Goal: Information Seeking & Learning: Find specific fact

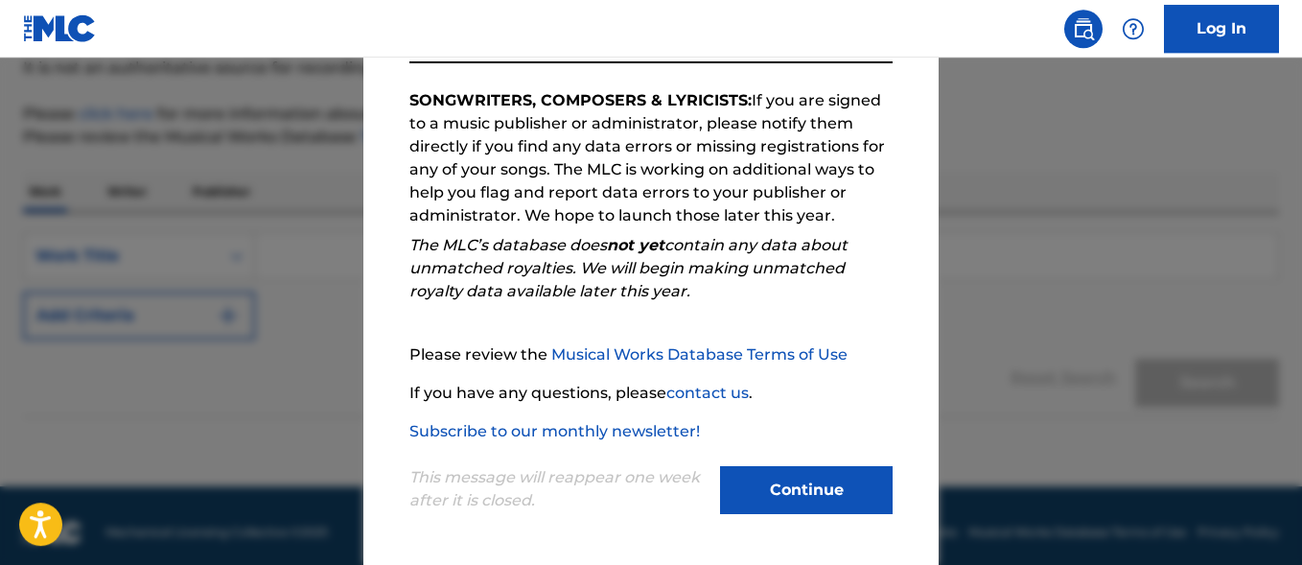
scroll to position [196, 0]
click at [759, 481] on button "Continue" at bounding box center [806, 490] width 173 height 48
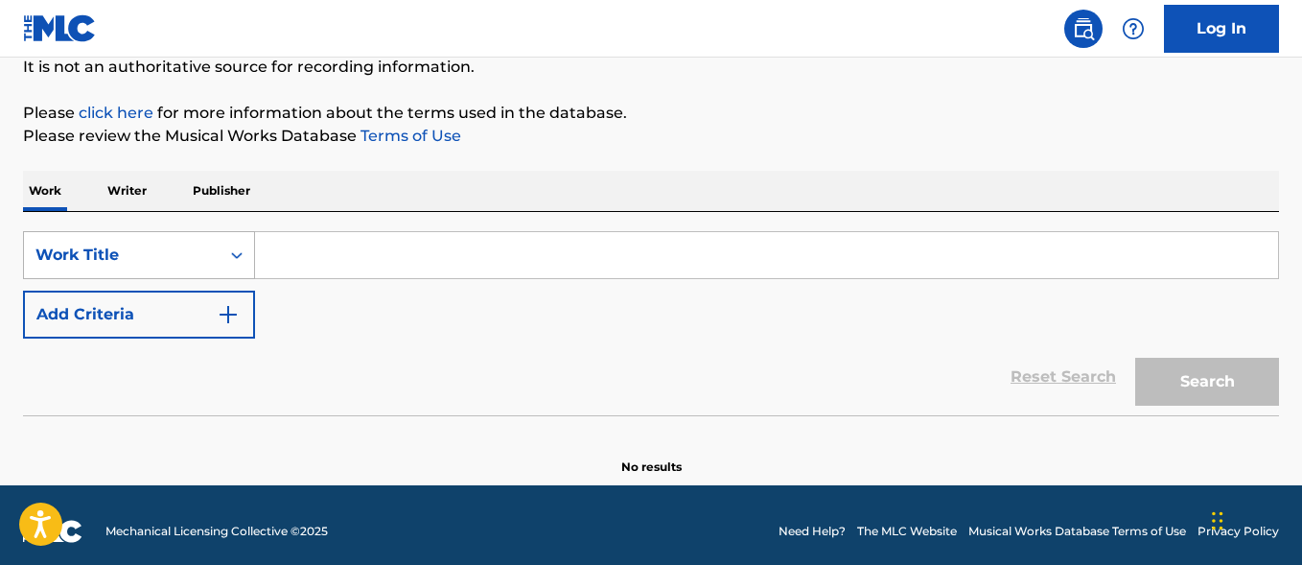
click at [146, 253] on div "Work Title" at bounding box center [121, 254] width 173 height 23
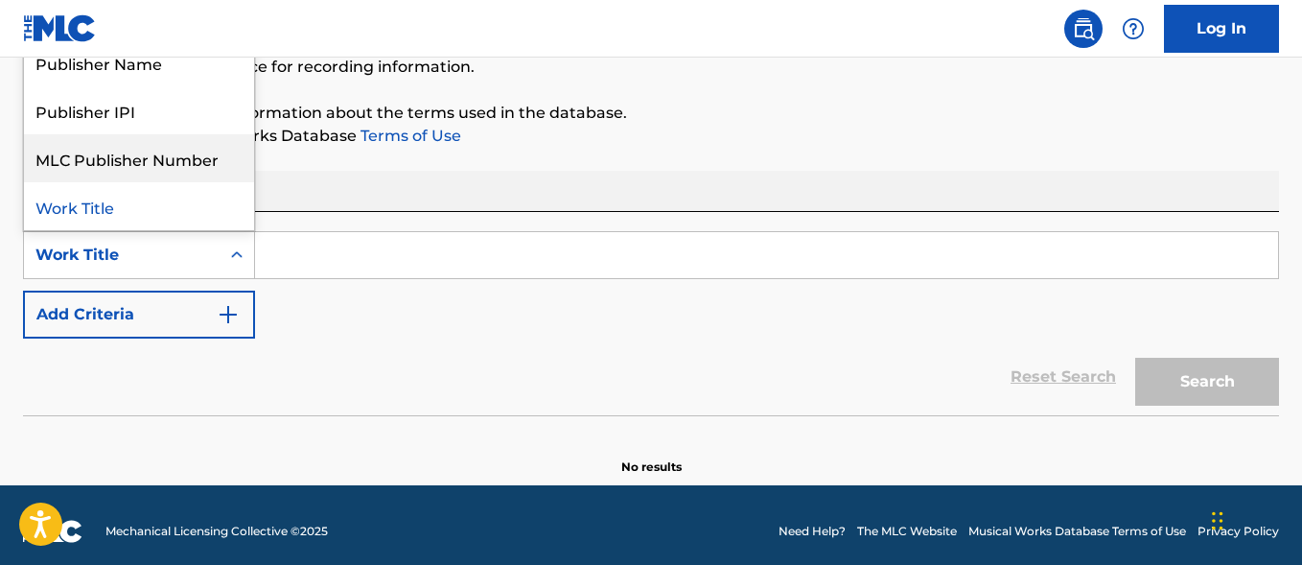
scroll to position [0, 0]
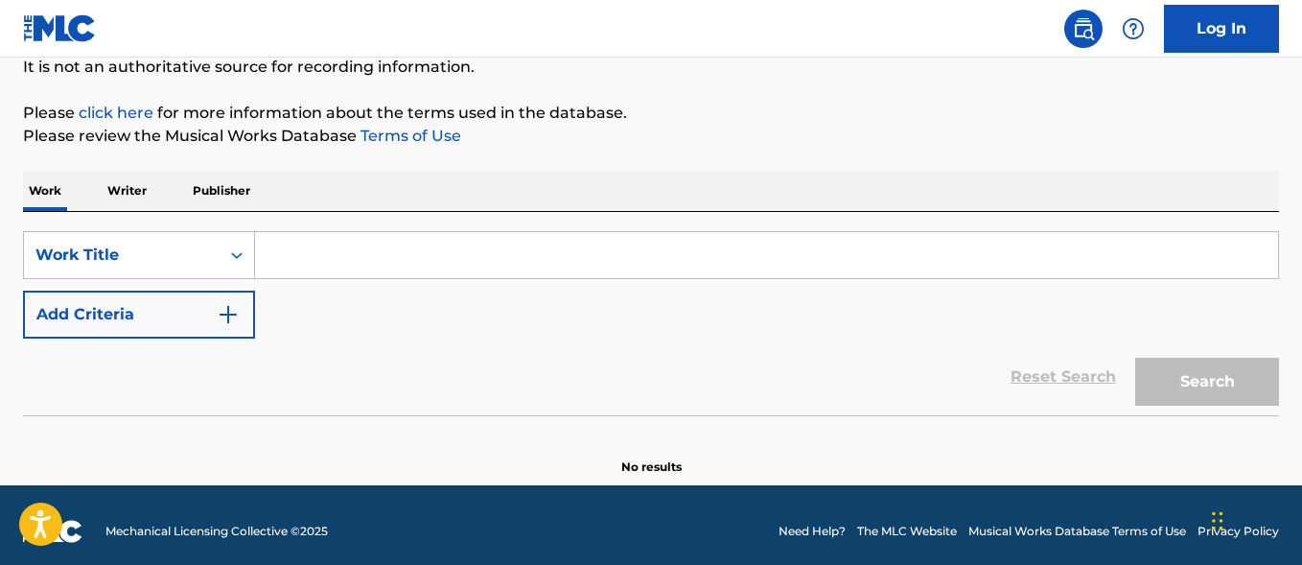
click at [434, 327] on div "SearchWithCriteria29193a68-5a09-41ef-8131-4fa9e60501cf Work Title Add Criteria" at bounding box center [651, 284] width 1256 height 107
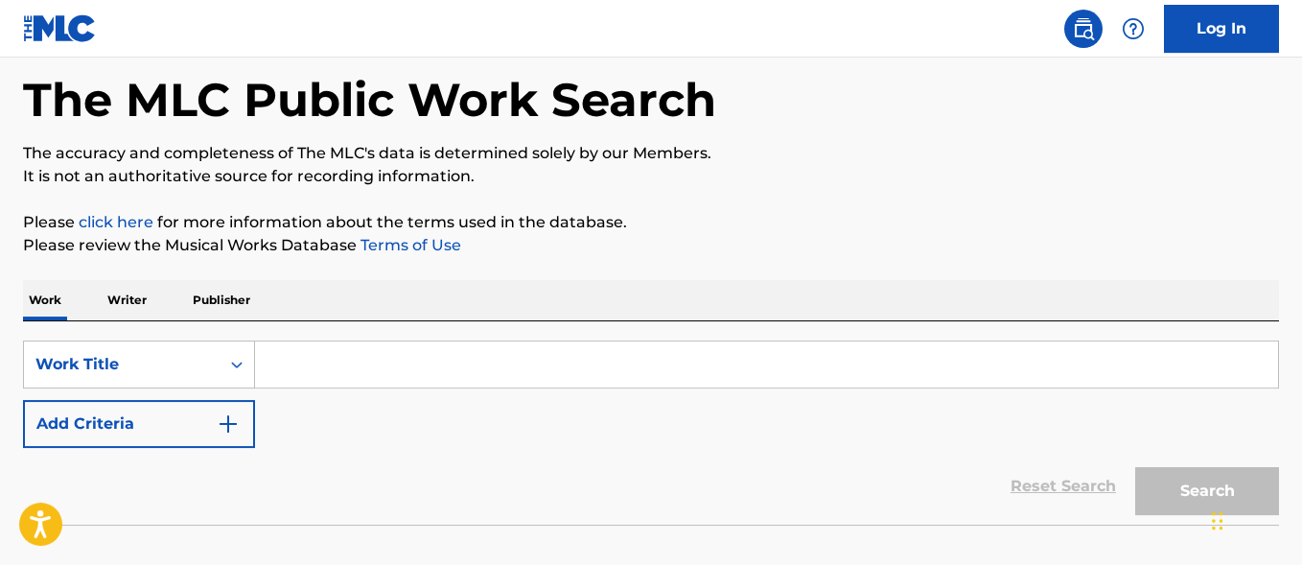
scroll to position [98, 0]
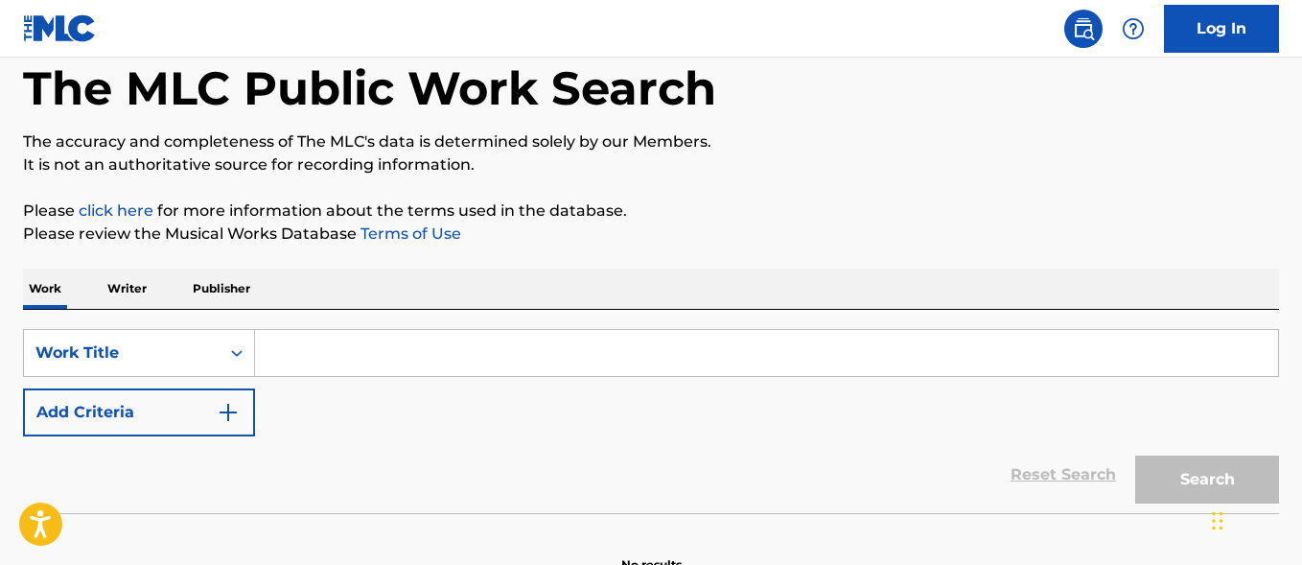
click at [126, 286] on p "Writer" at bounding box center [127, 288] width 51 height 40
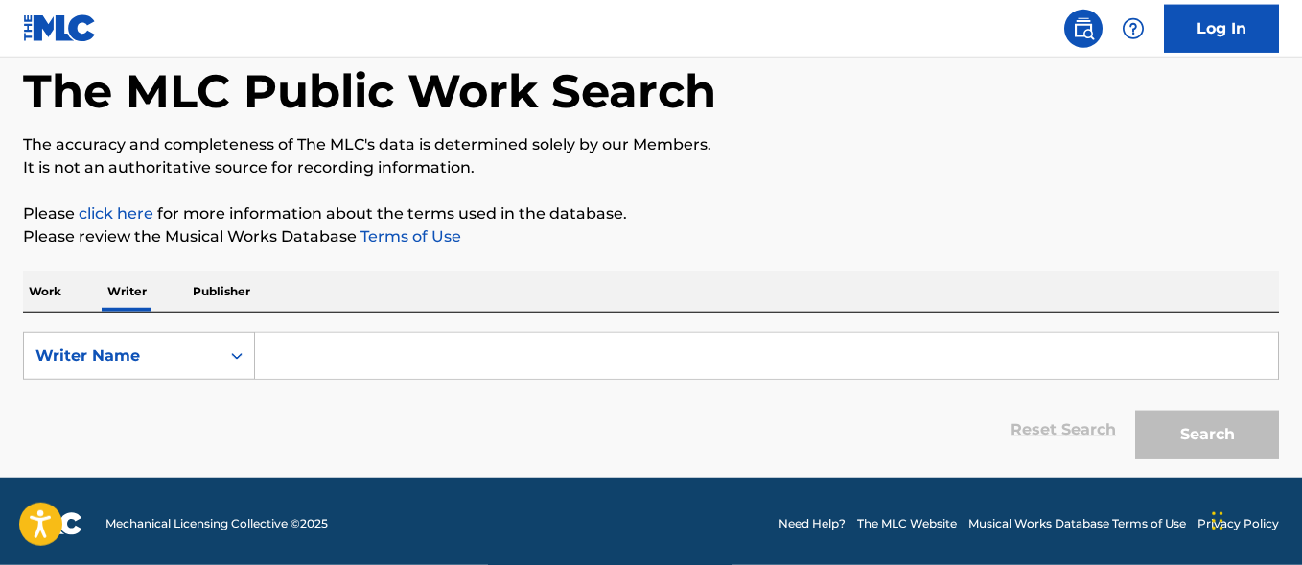
scroll to position [100, 0]
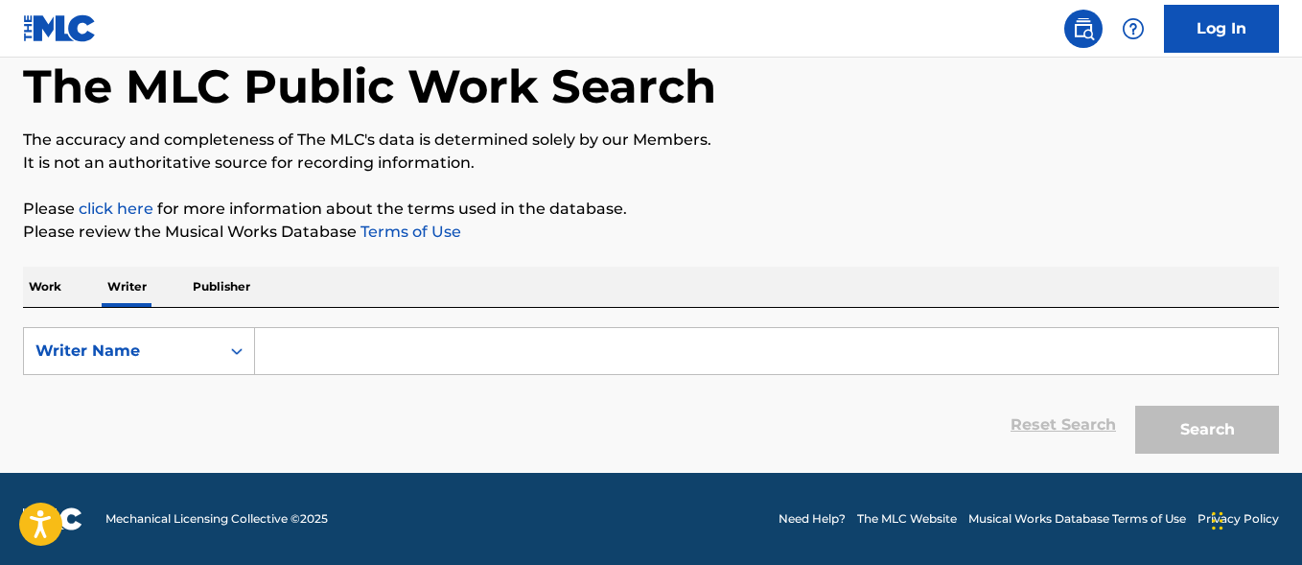
click at [360, 344] on input "Search Form" at bounding box center [766, 351] width 1023 height 46
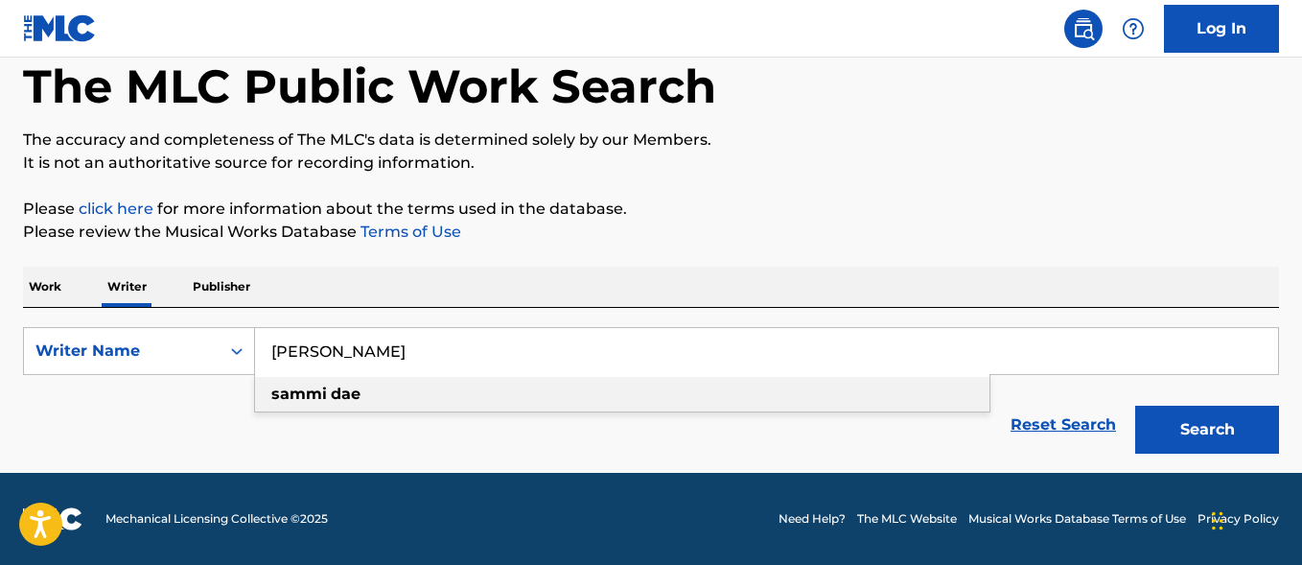
click at [322, 400] on strong "sammi" at bounding box center [299, 393] width 56 height 18
type input "sammi dae"
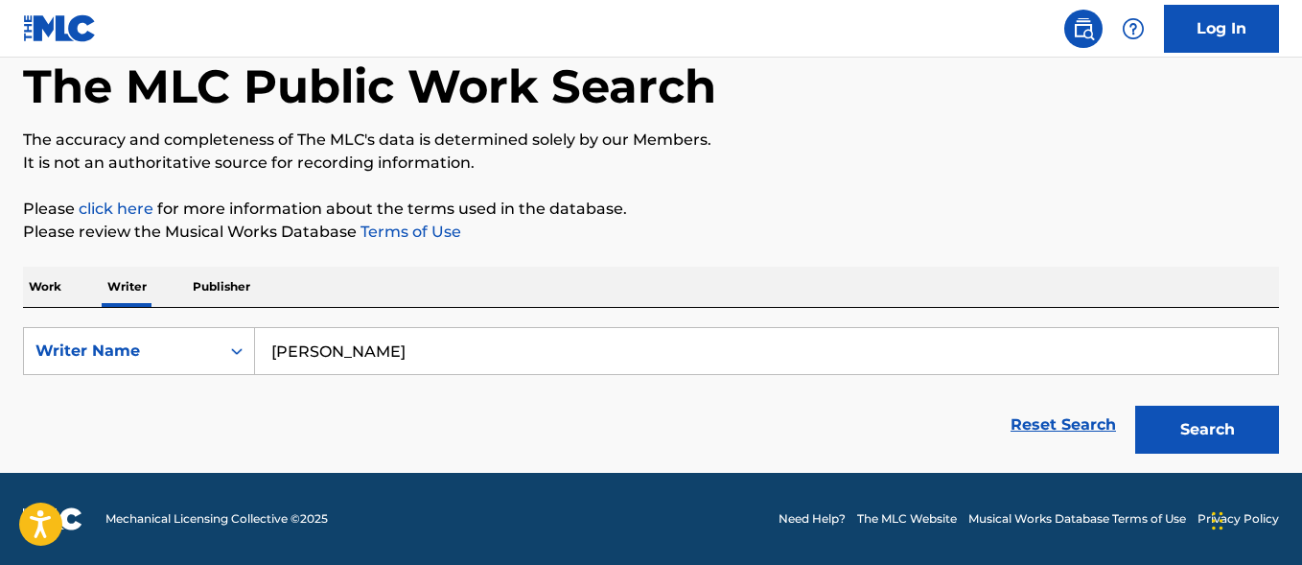
click at [1196, 429] on button "Search" at bounding box center [1207, 429] width 144 height 48
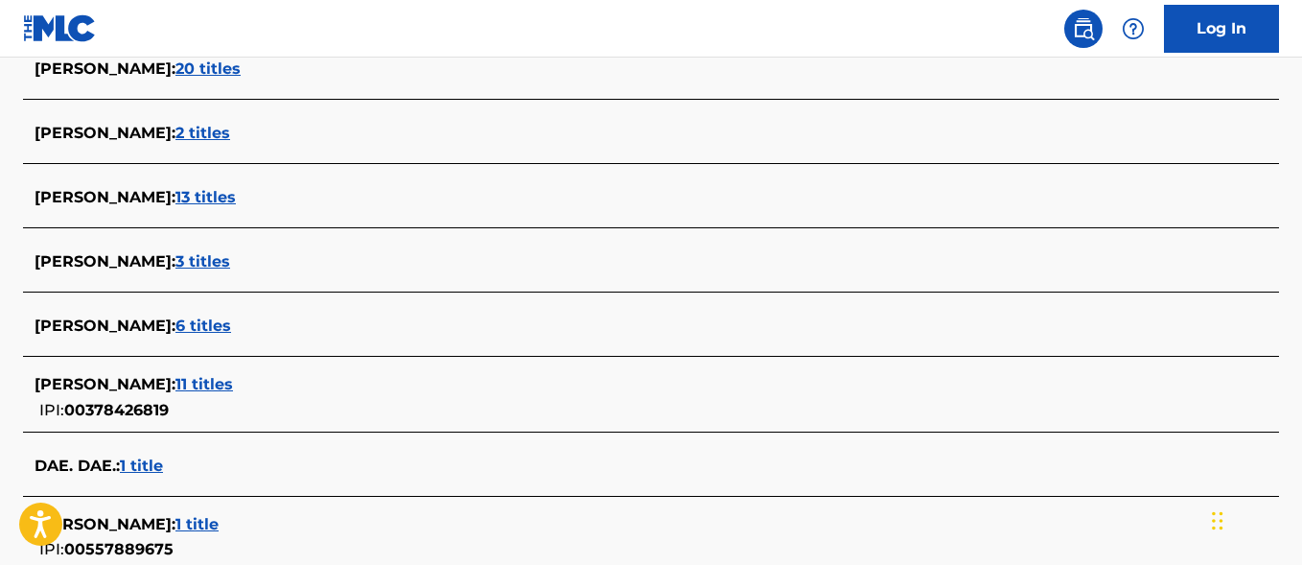
scroll to position [784, 0]
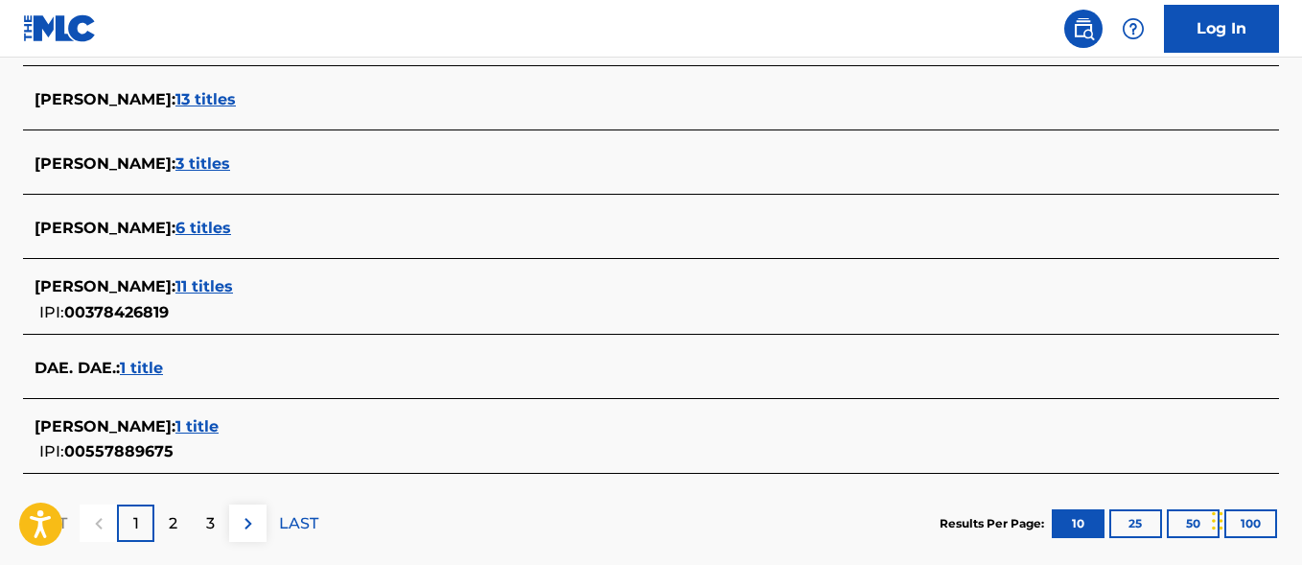
click at [183, 283] on span "11 titles" at bounding box center [204, 286] width 58 height 18
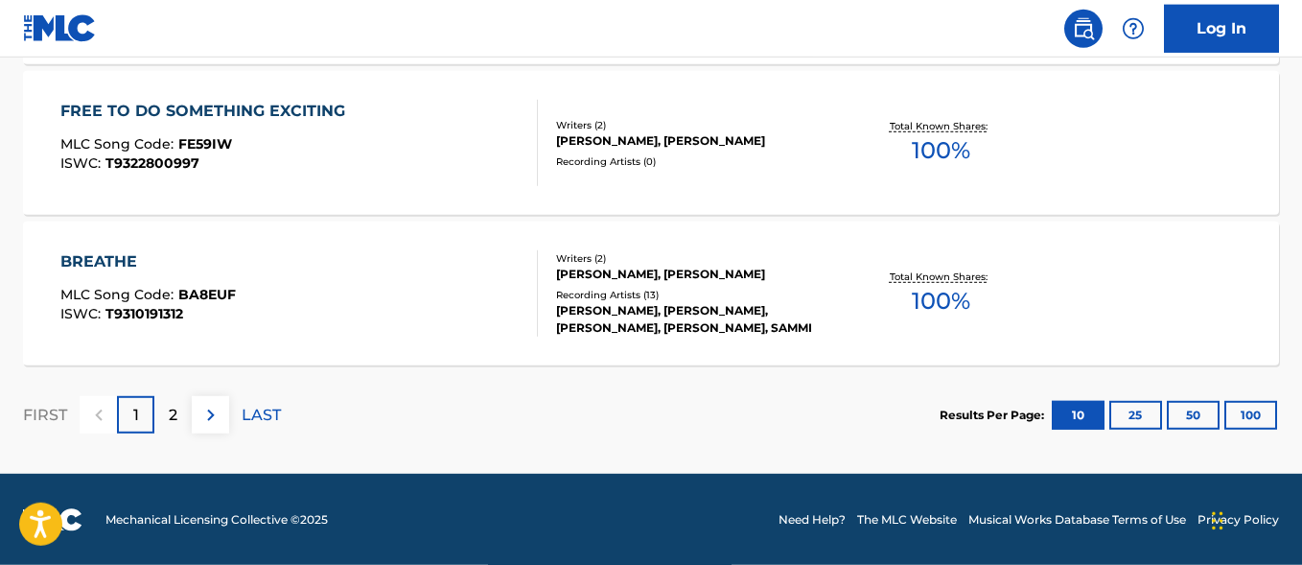
scroll to position [1782, 0]
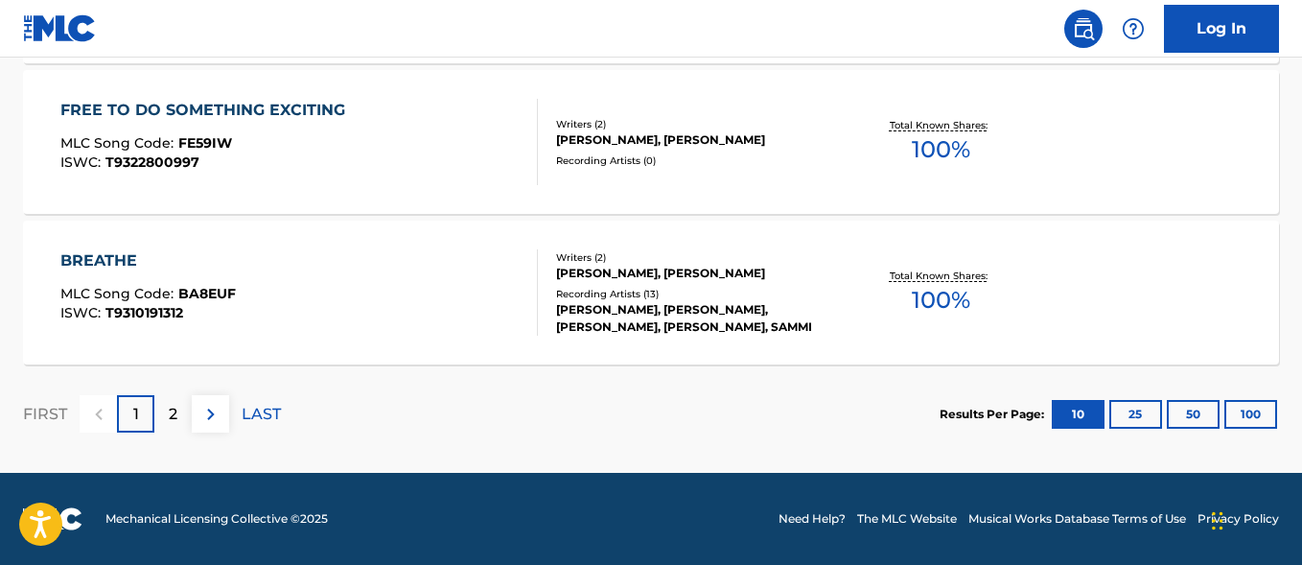
click at [211, 409] on img at bounding box center [210, 414] width 23 height 23
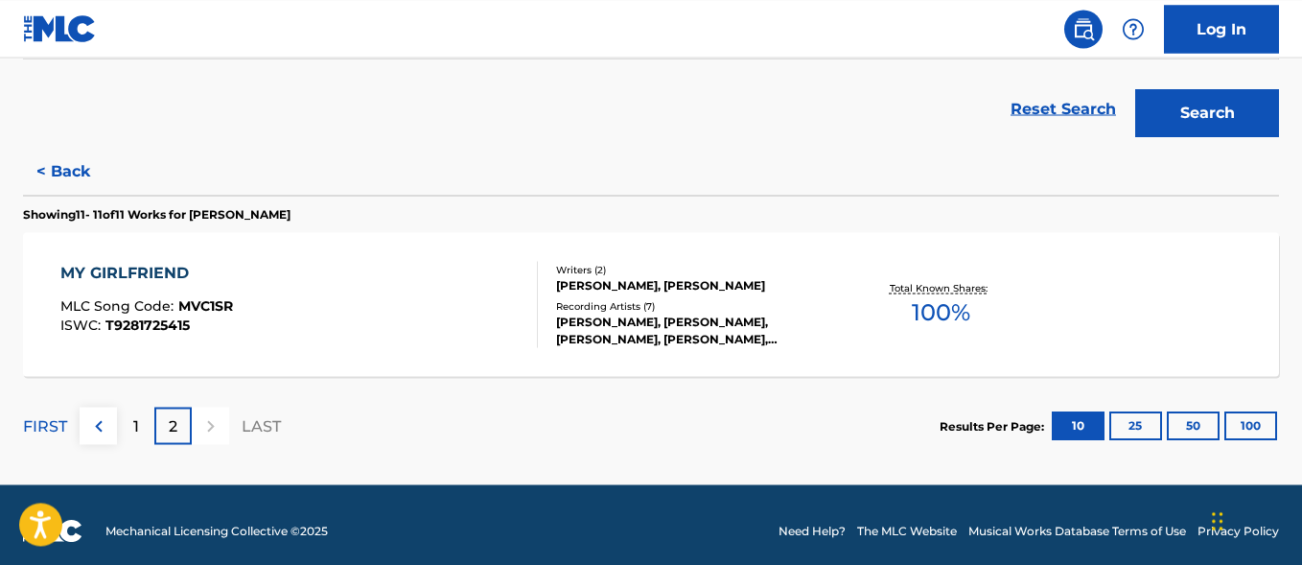
scroll to position [428, 0]
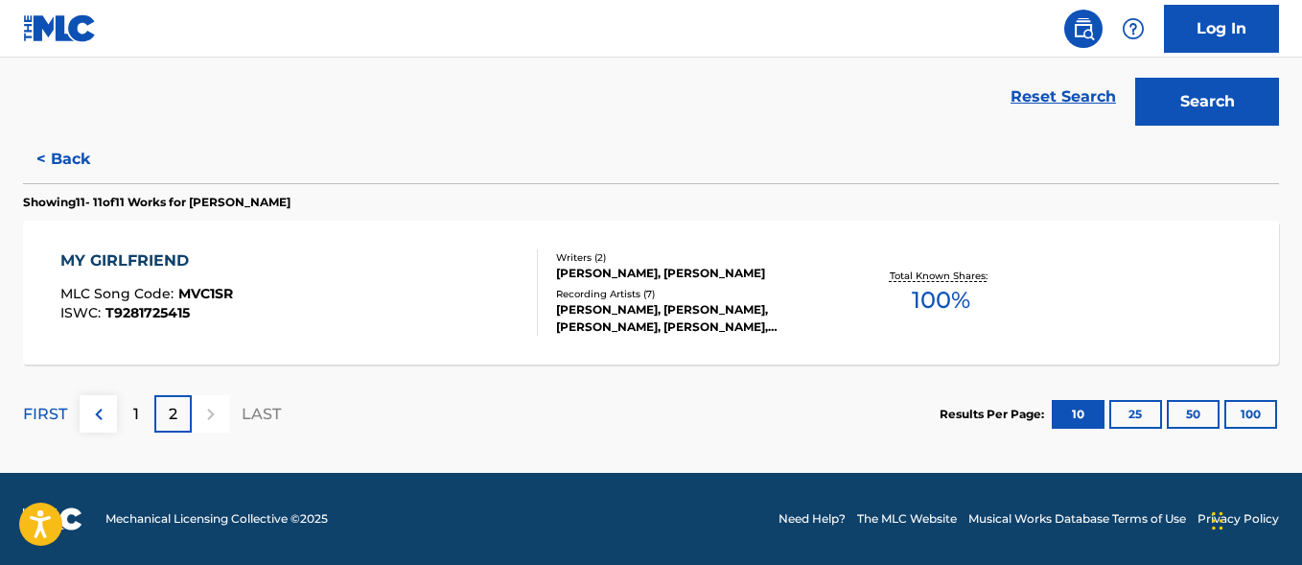
click at [81, 395] on button at bounding box center [98, 413] width 37 height 37
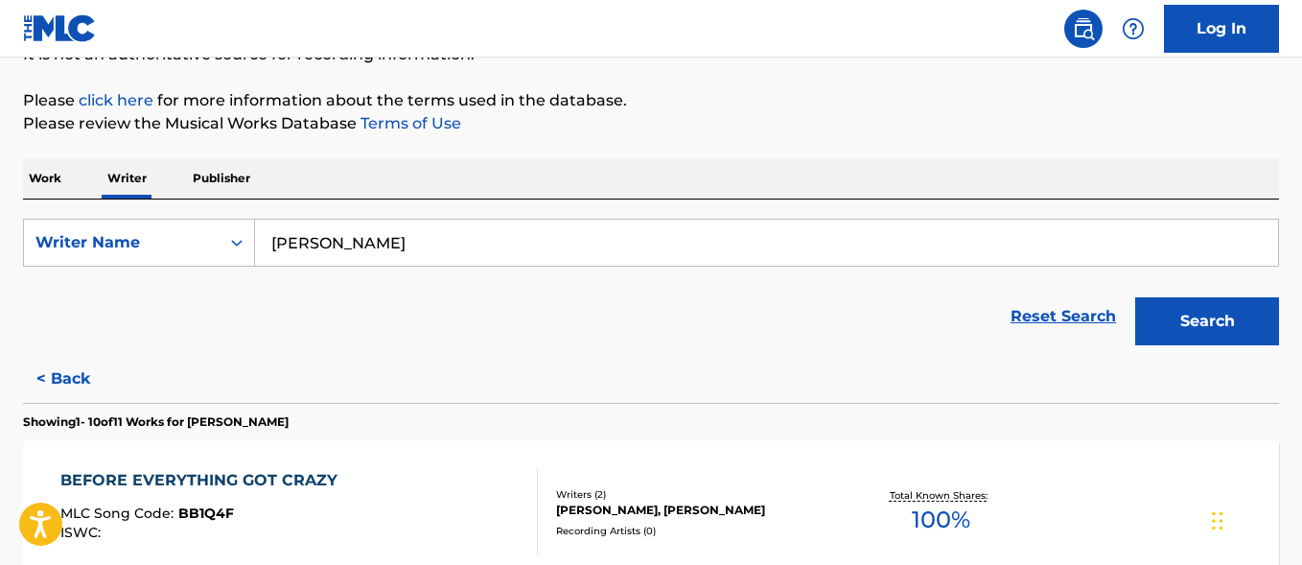
click at [29, 182] on p "Work" at bounding box center [45, 178] width 44 height 40
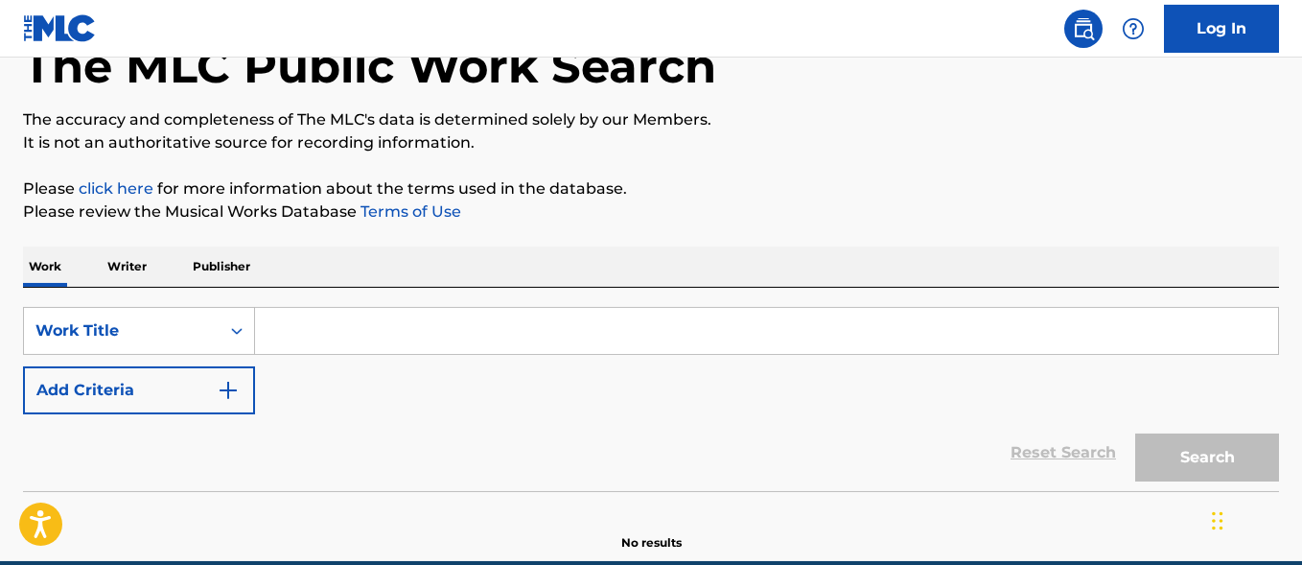
scroll to position [196, 0]
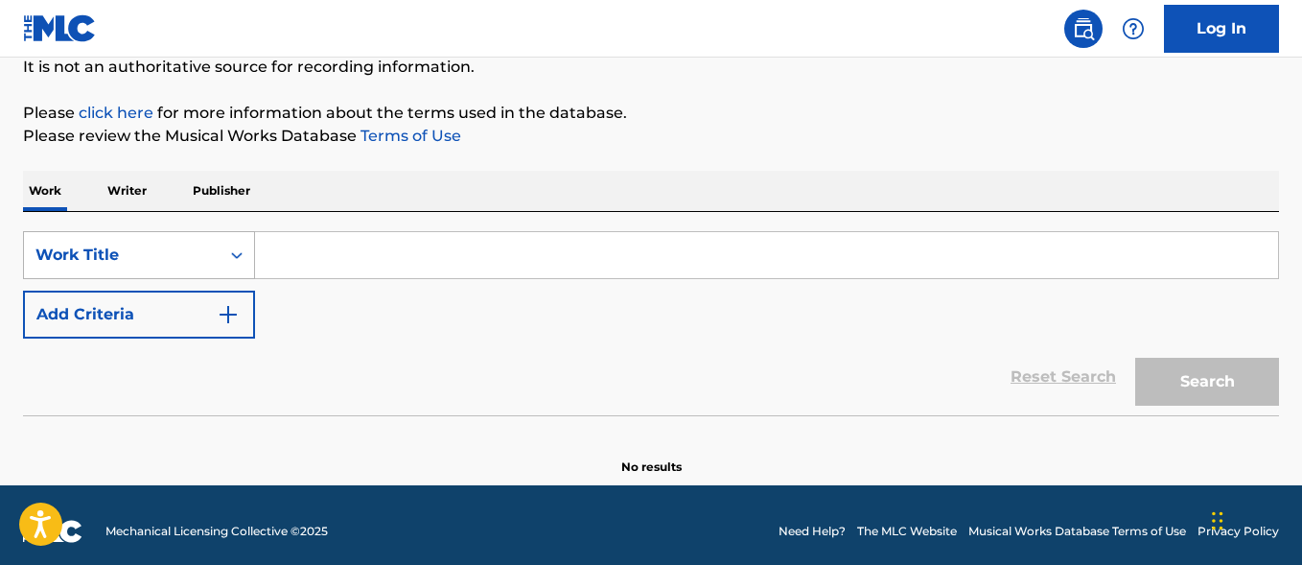
click at [151, 251] on div "Work Title" at bounding box center [121, 254] width 173 height 23
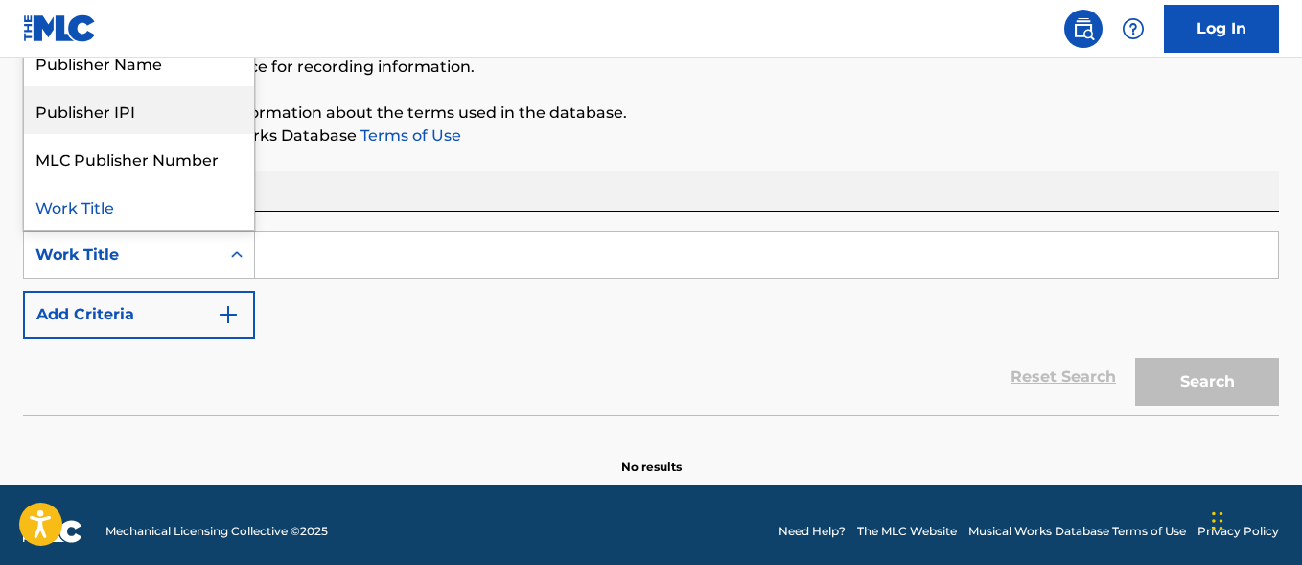
scroll to position [0, 0]
click at [158, 107] on div "Writer IPI" at bounding box center [139, 110] width 230 height 48
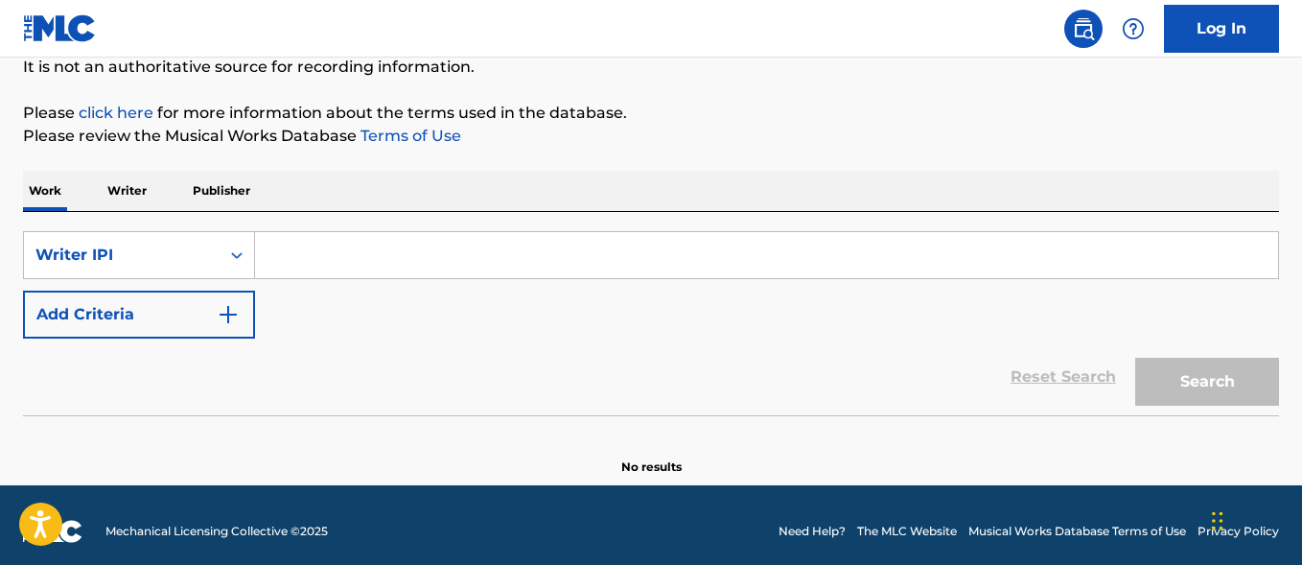
click at [321, 245] on input "Search Form" at bounding box center [766, 255] width 1023 height 46
click at [289, 256] on input "Search Form" at bounding box center [766, 255] width 1023 height 46
paste input "00378426721"
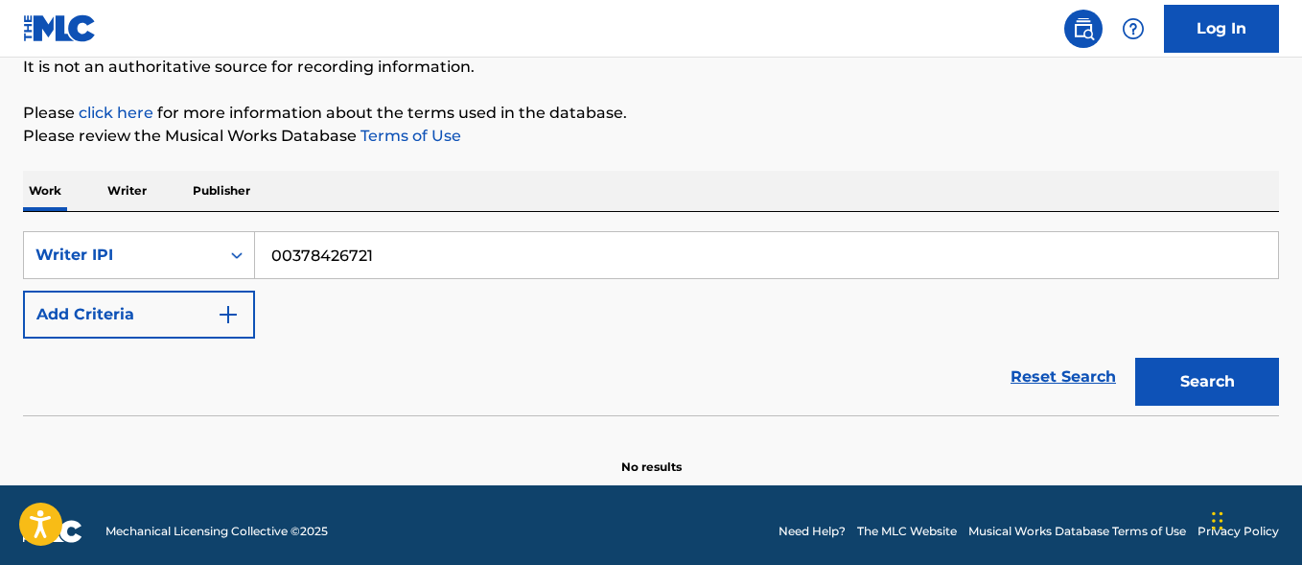
type input "00378426721"
click at [1147, 379] on button "Search" at bounding box center [1207, 382] width 144 height 48
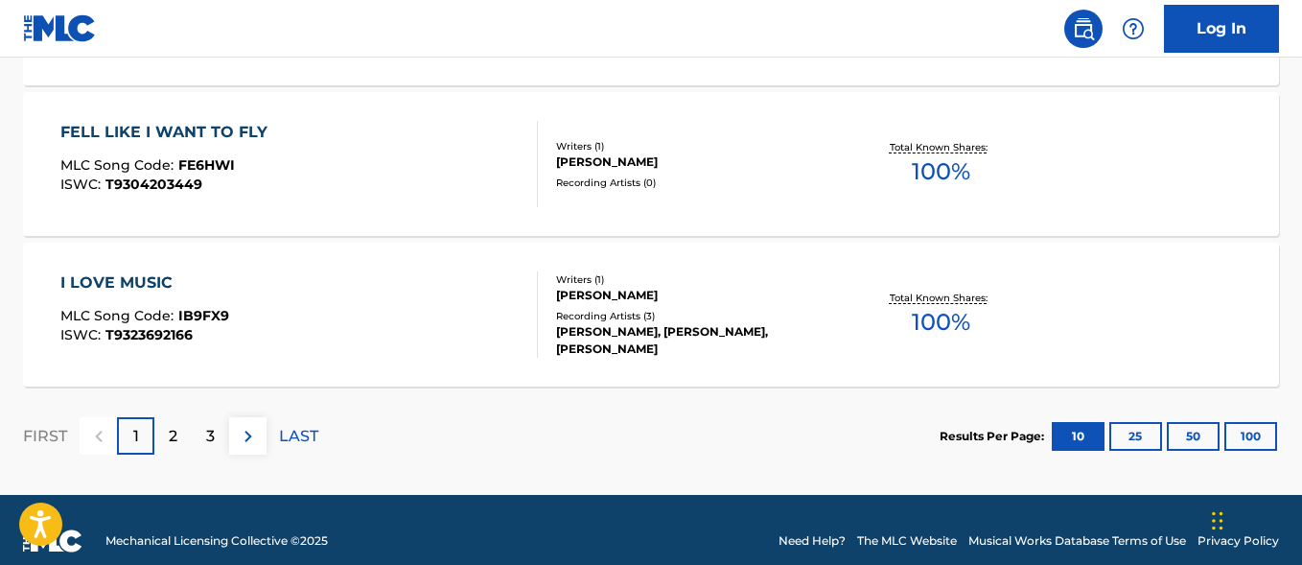
scroll to position [1782, 0]
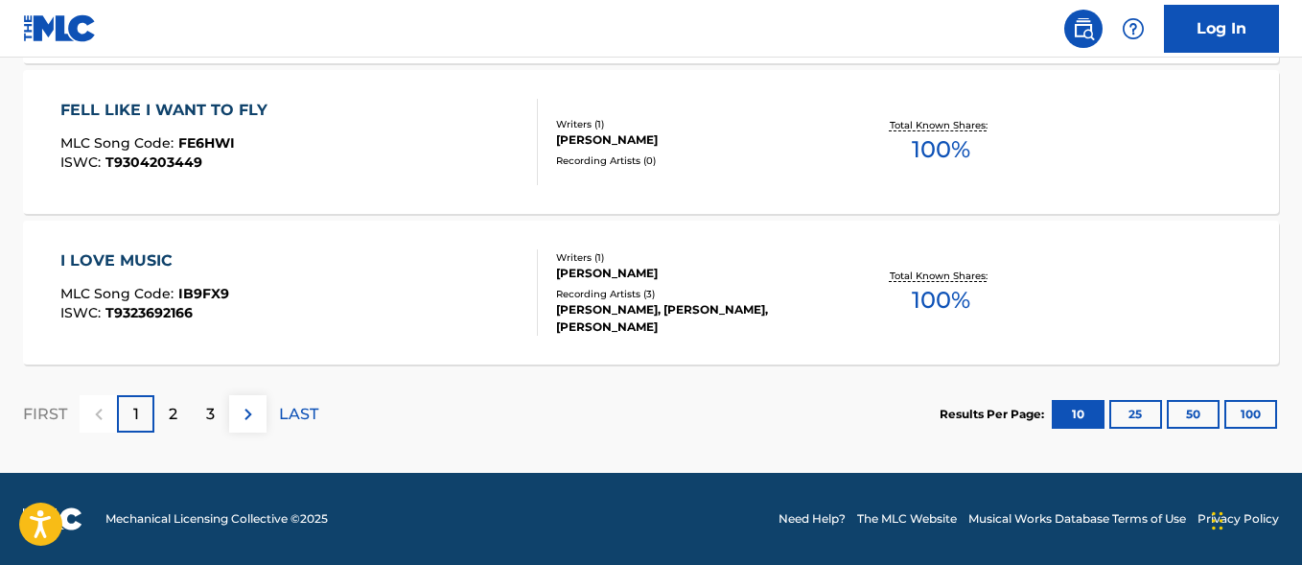
click at [250, 412] on img at bounding box center [248, 414] width 23 height 23
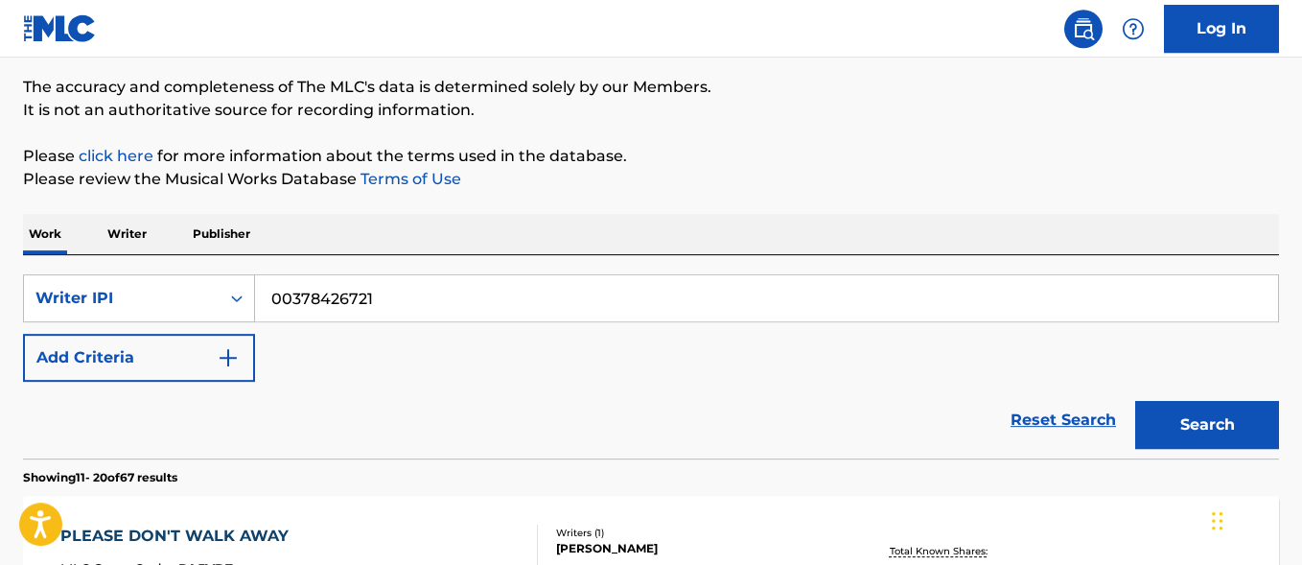
scroll to position [0, 0]
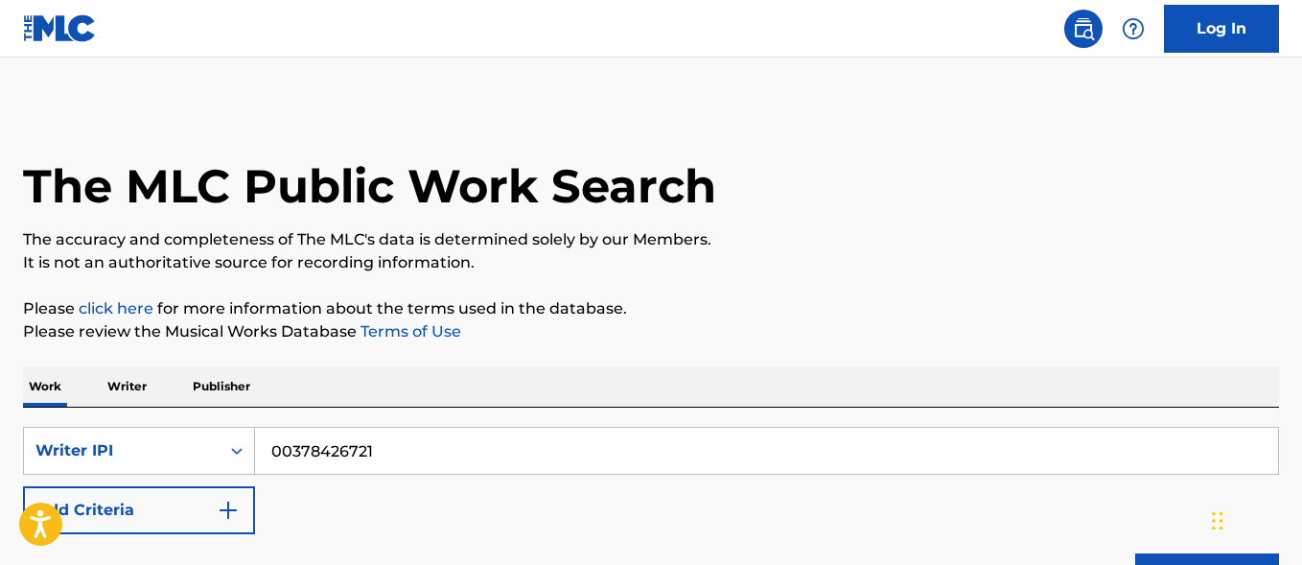
click at [1133, 29] on img at bounding box center [1133, 28] width 23 height 23
click at [950, 27] on nav "Log In" at bounding box center [651, 29] width 1302 height 58
click at [1076, 32] on img at bounding box center [1083, 28] width 23 height 23
click at [1200, 40] on link "Log In" at bounding box center [1221, 29] width 115 height 48
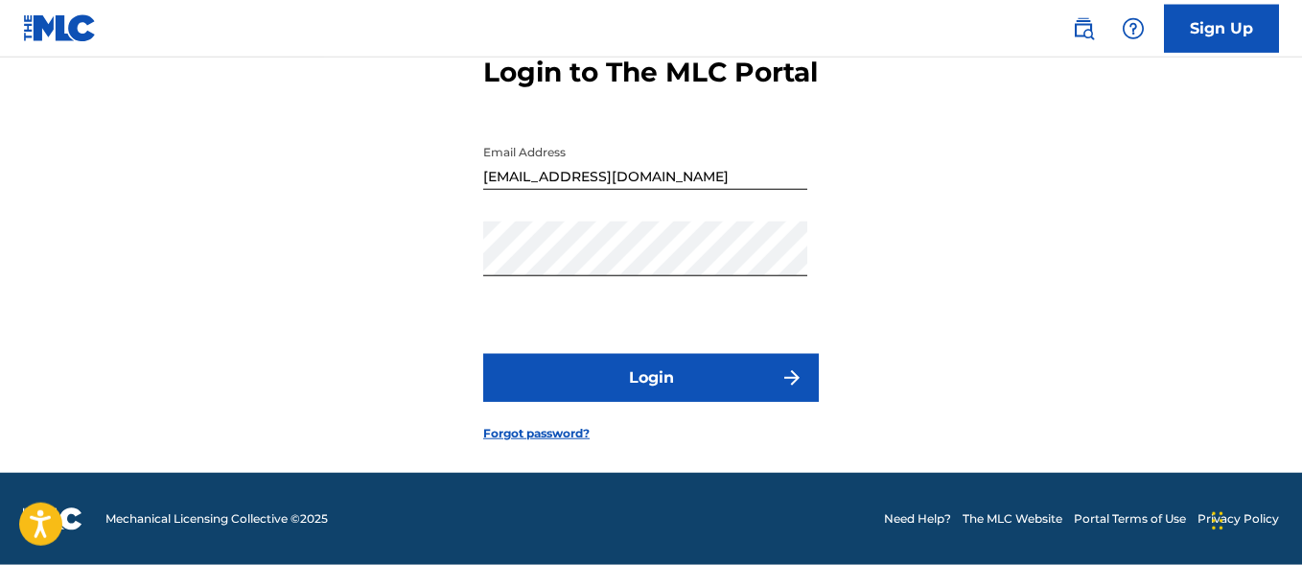
scroll to position [145, 0]
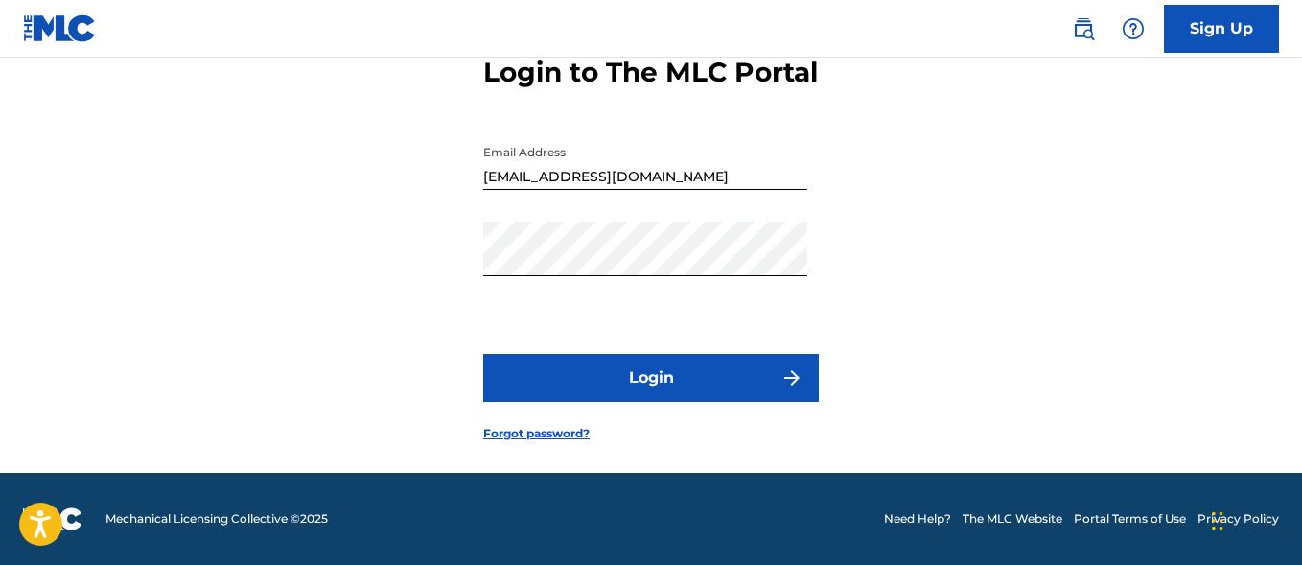
click at [651, 380] on button "Login" at bounding box center [651, 378] width 336 height 48
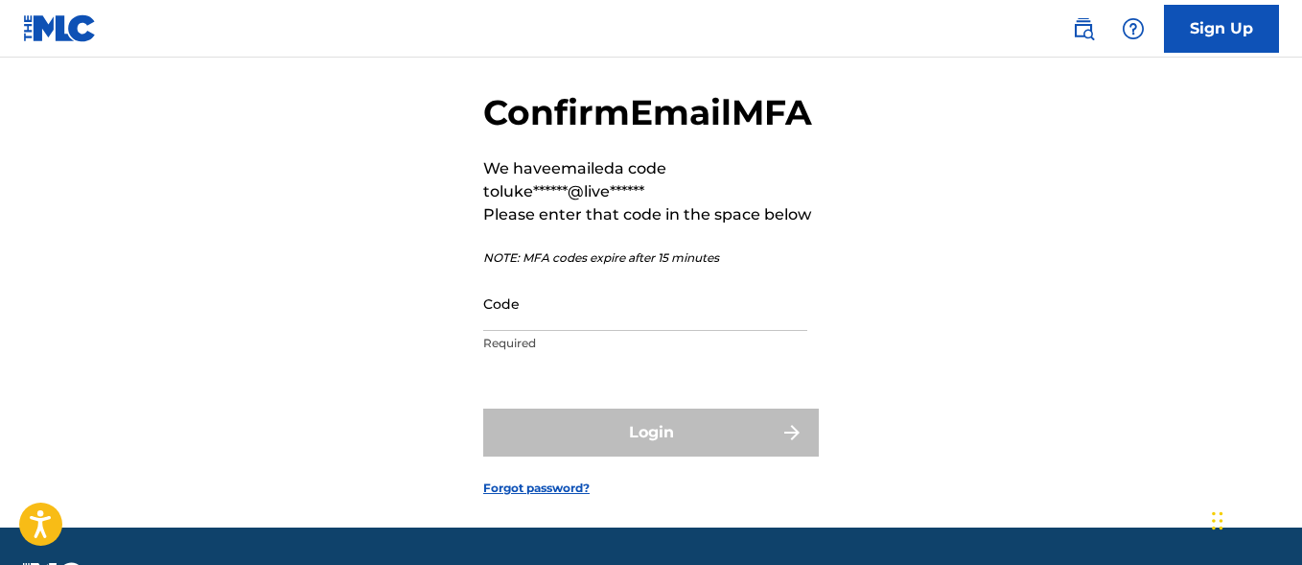
scroll to position [174, 0]
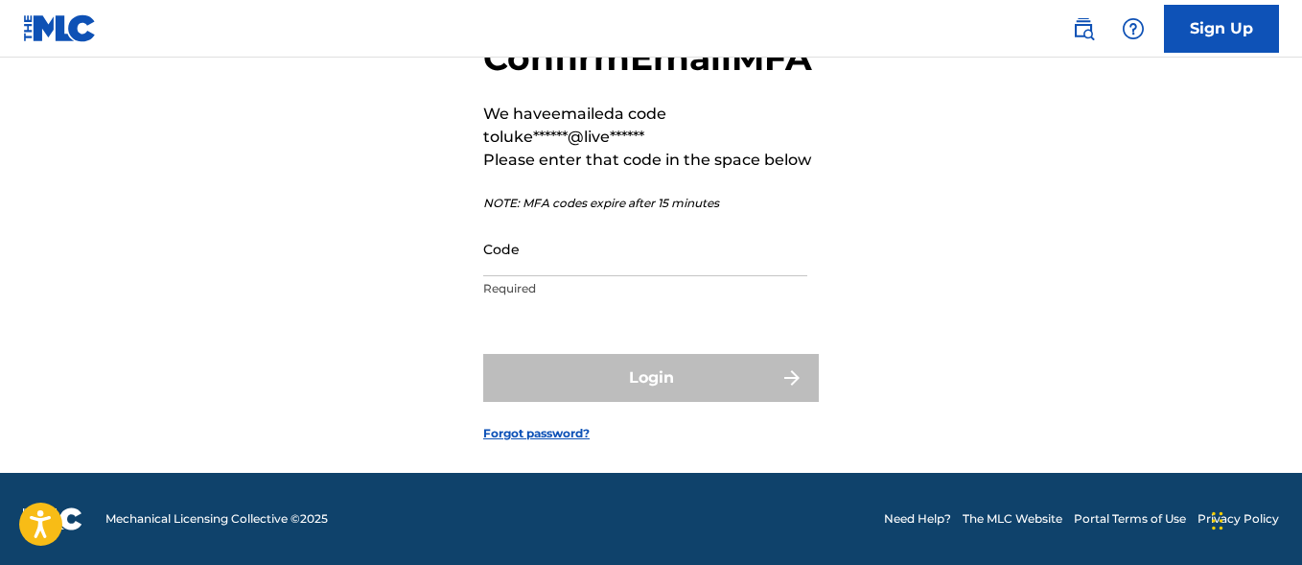
click at [570, 262] on input "Code" at bounding box center [645, 248] width 324 height 55
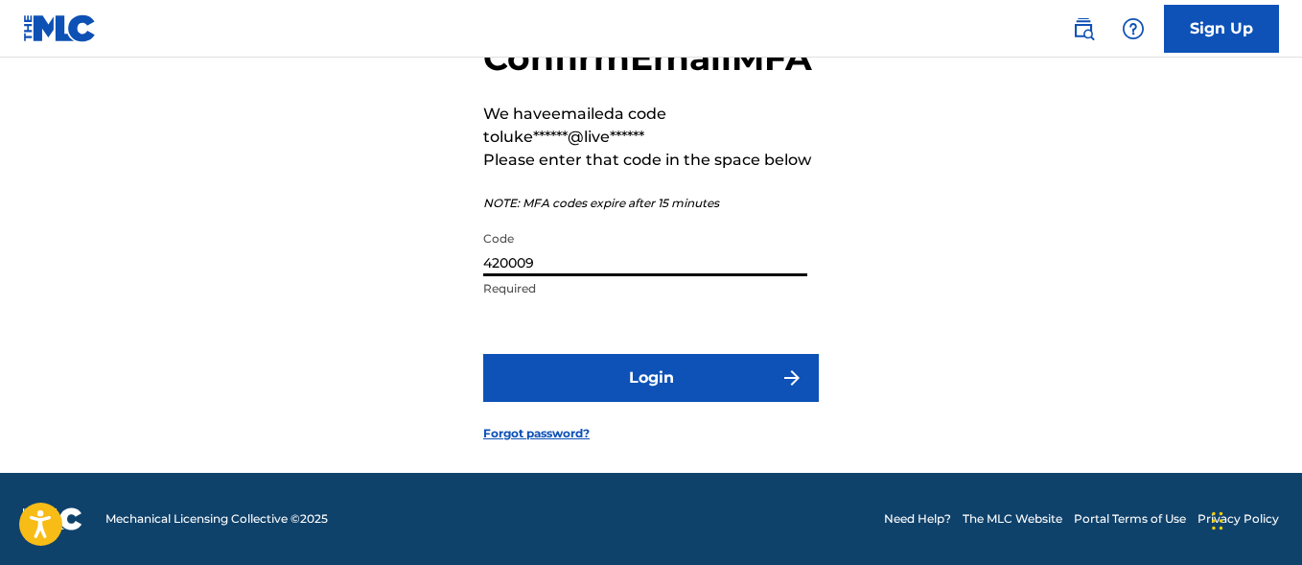
type input "420009"
click at [658, 376] on button "Login" at bounding box center [651, 378] width 336 height 48
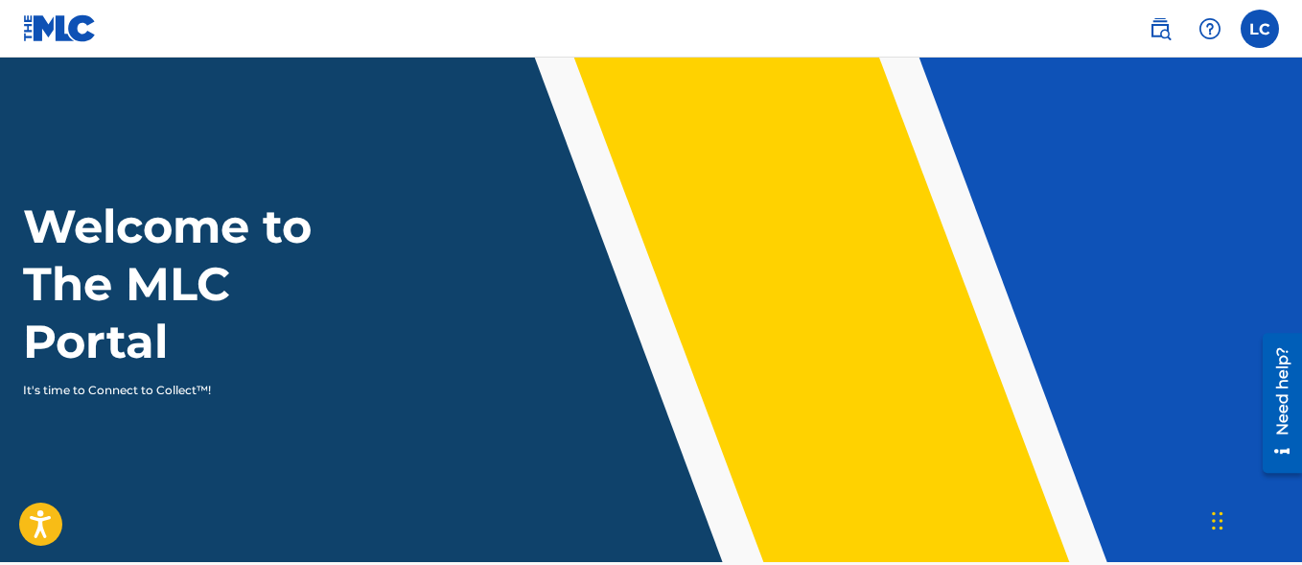
click at [1250, 32] on label at bounding box center [1259, 29] width 38 height 38
click at [1260, 29] on input "LC [PERSON_NAME] [EMAIL_ADDRESS][DOMAIN_NAME] Notification Preferences Profile …" at bounding box center [1260, 29] width 0 height 0
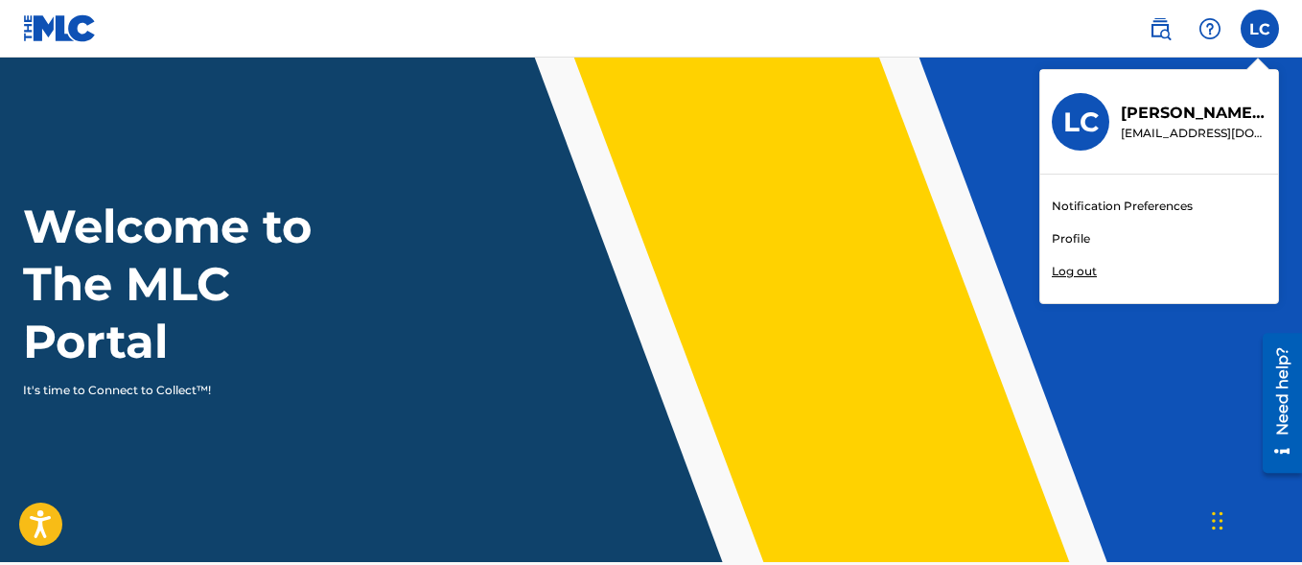
click at [1100, 206] on link "Notification Preferences" at bounding box center [1122, 205] width 141 height 17
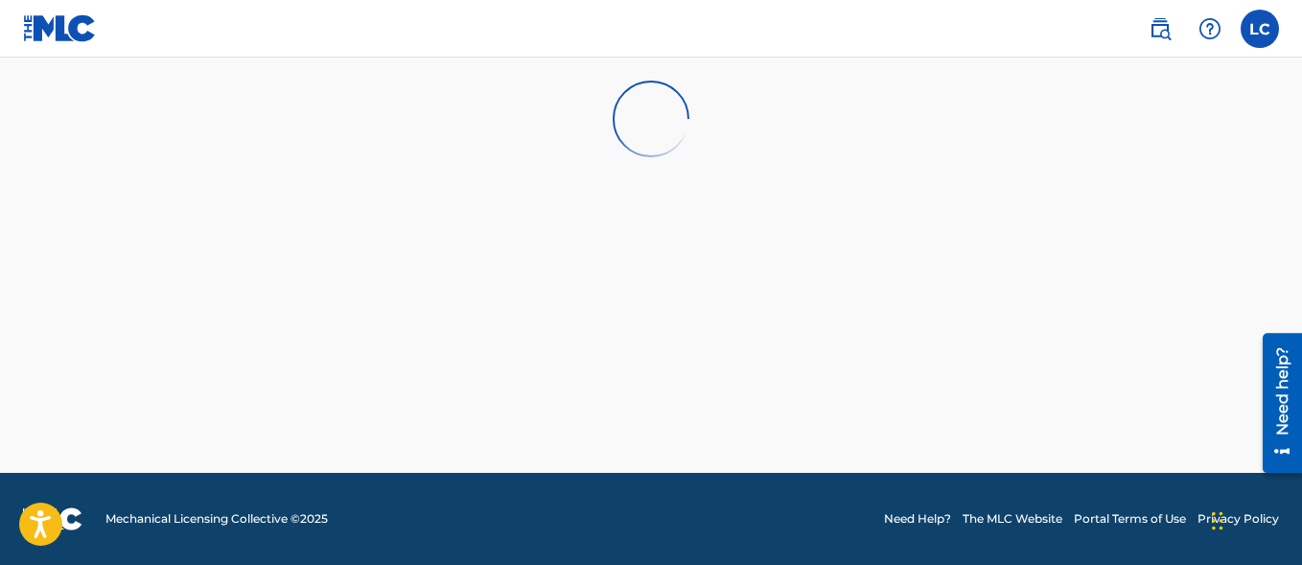
click at [1166, 31] on img at bounding box center [1159, 28] width 23 height 23
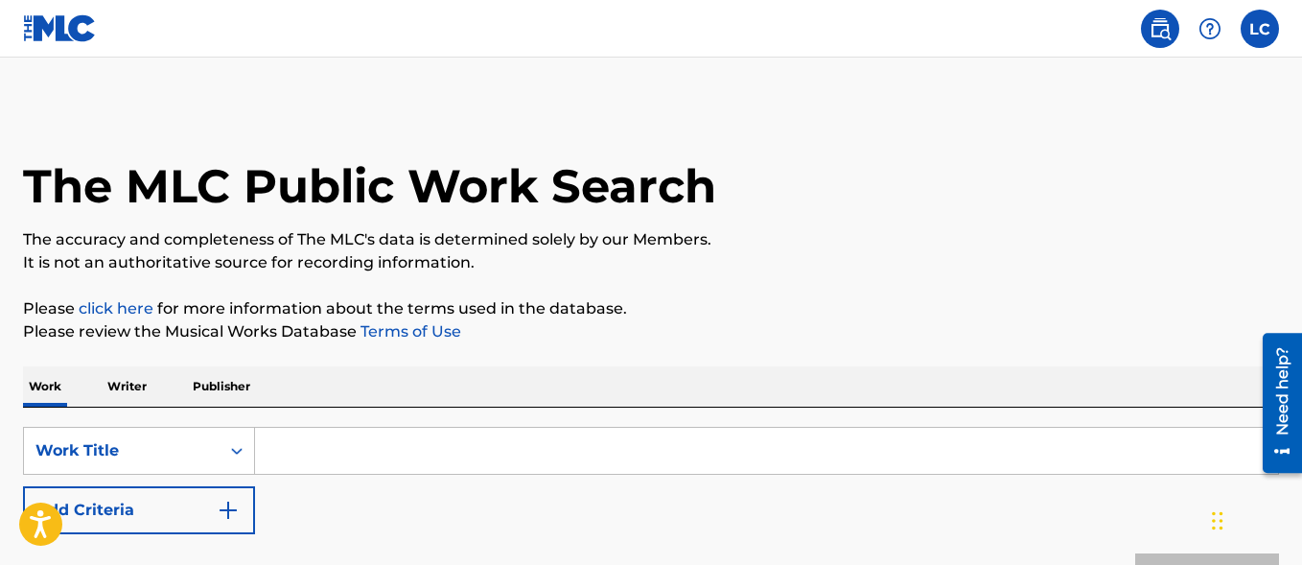
click at [1247, 24] on label at bounding box center [1259, 29] width 38 height 38
click at [1260, 29] on input "LC [PERSON_NAME] [EMAIL_ADDRESS][DOMAIN_NAME] Notification Preferences Profile …" at bounding box center [1260, 29] width 0 height 0
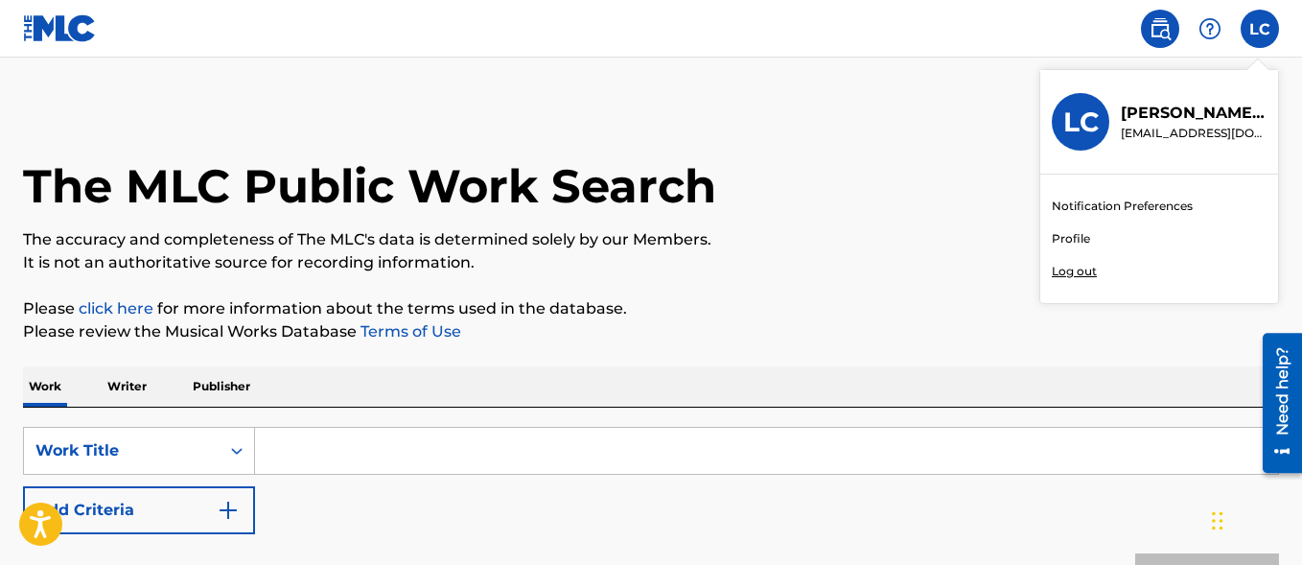
click at [960, 162] on div "The MLC Public Work Search" at bounding box center [651, 175] width 1256 height 140
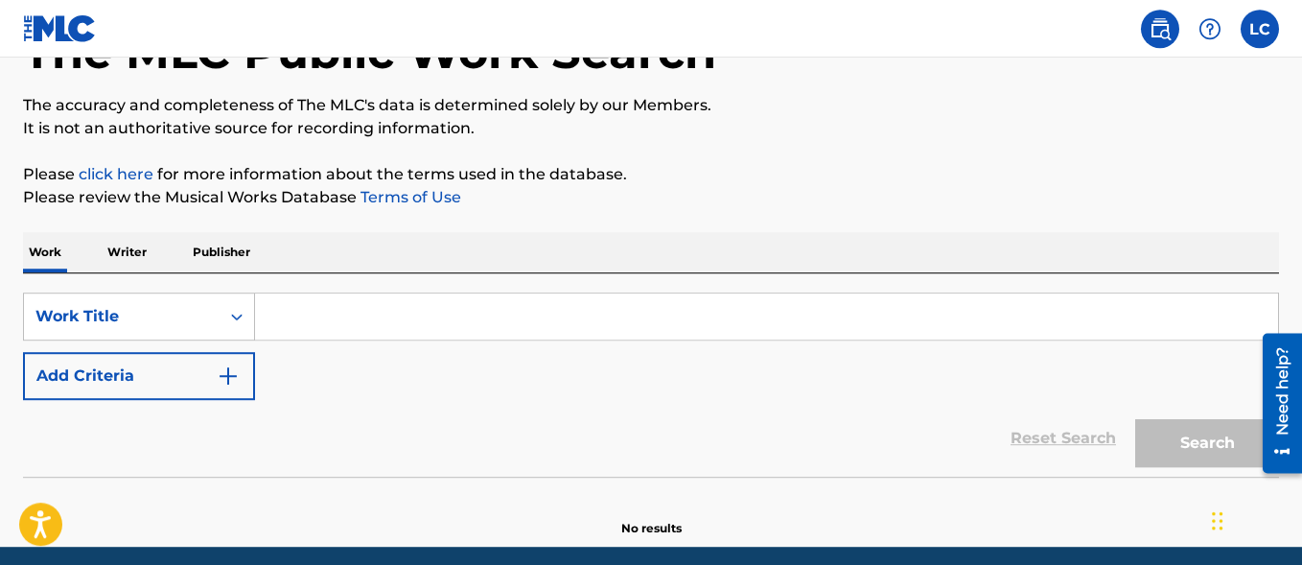
scroll to position [208, 0]
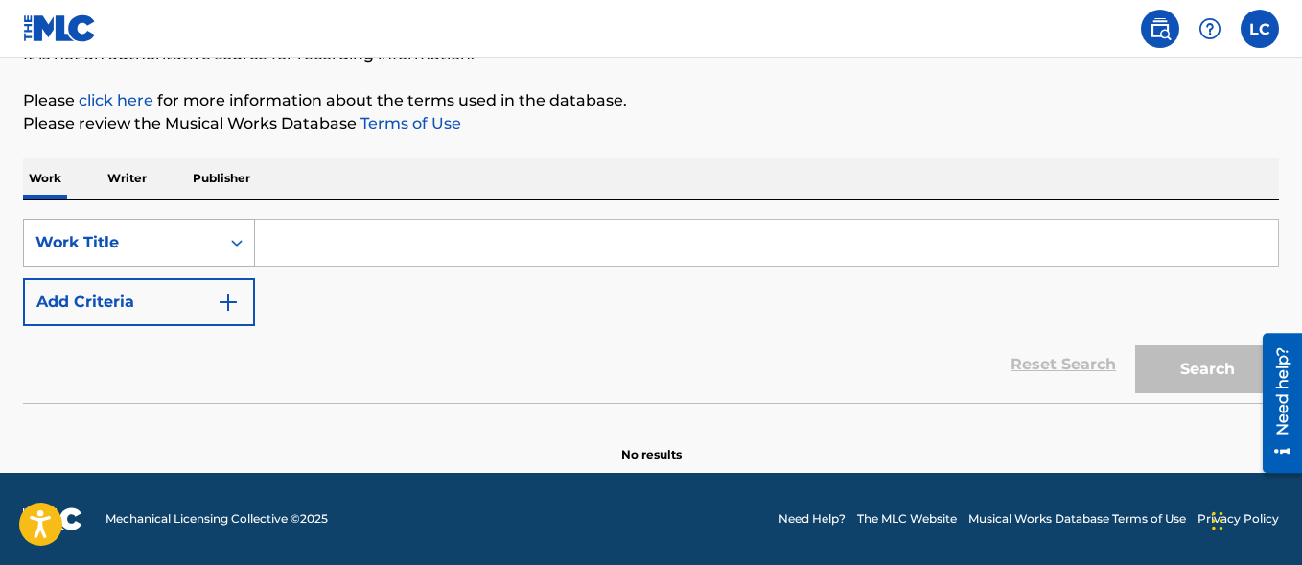
click at [137, 244] on div "Work Title" at bounding box center [121, 242] width 173 height 23
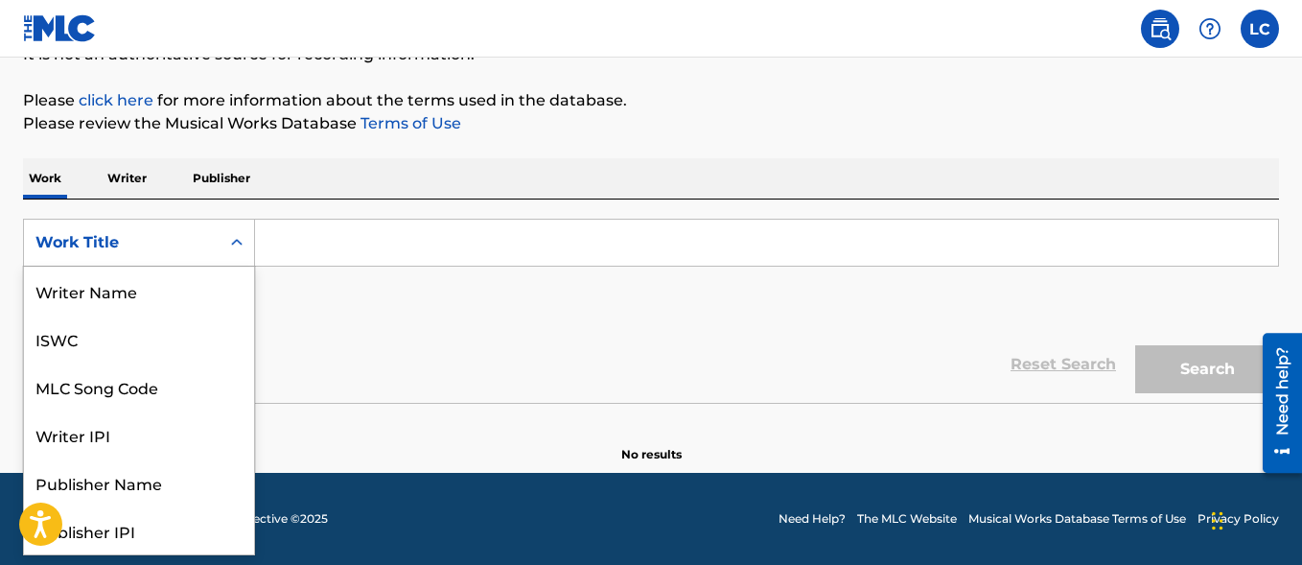
scroll to position [96, 0]
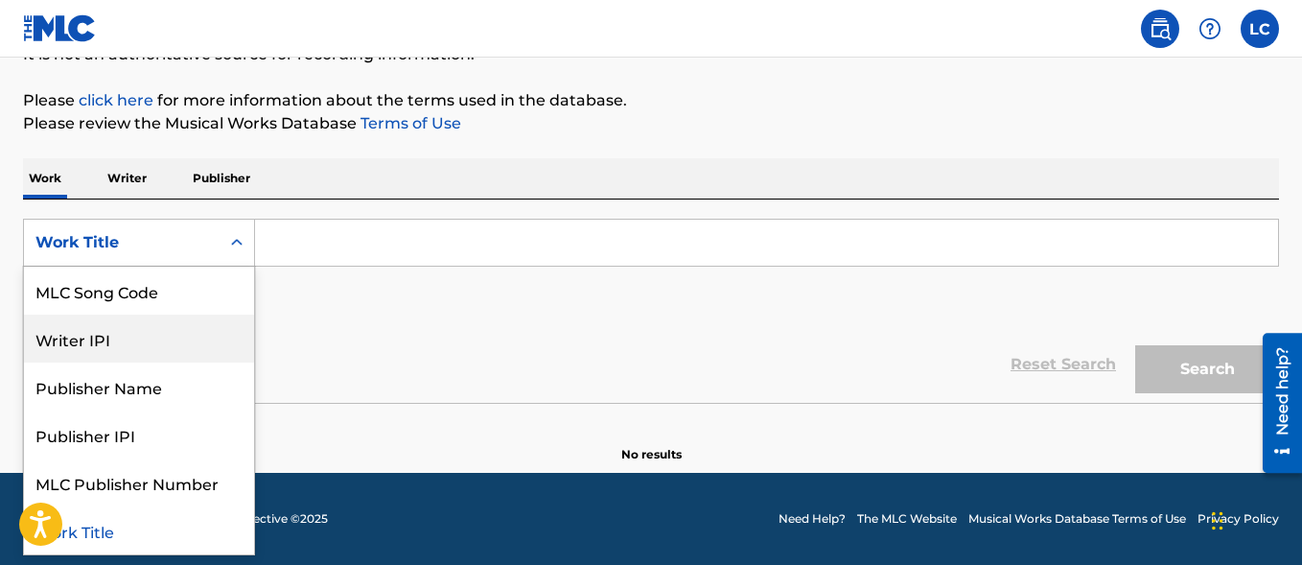
click at [122, 344] on div "Writer IPI" at bounding box center [139, 338] width 230 height 48
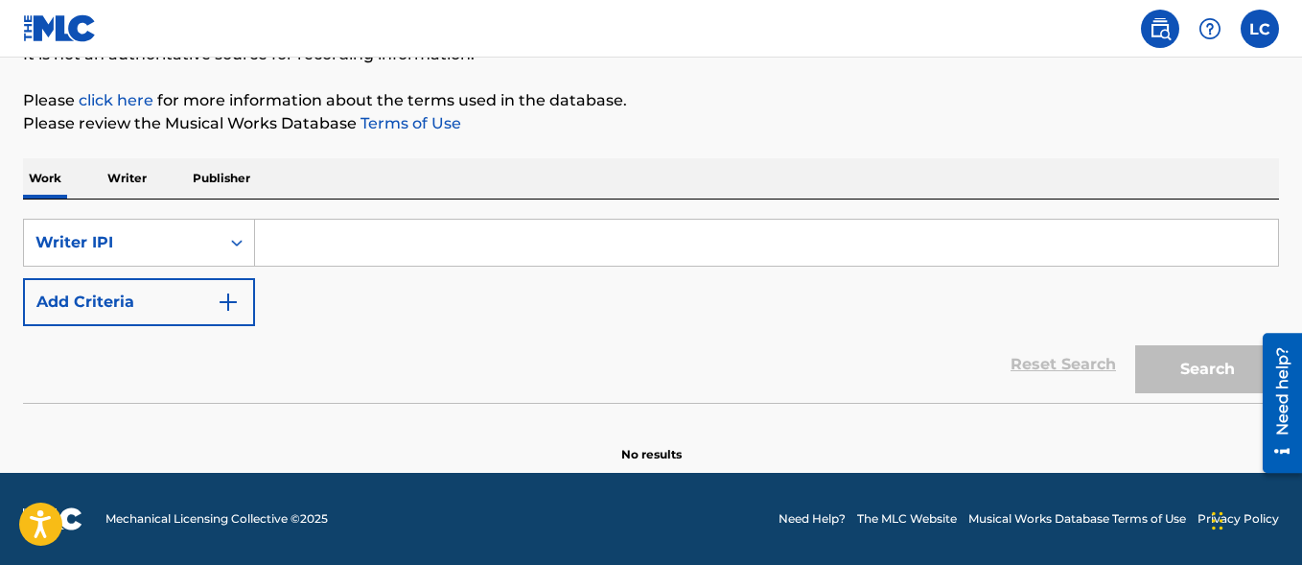
click at [327, 253] on input "Search Form" at bounding box center [766, 243] width 1023 height 46
paste input "00378426721"
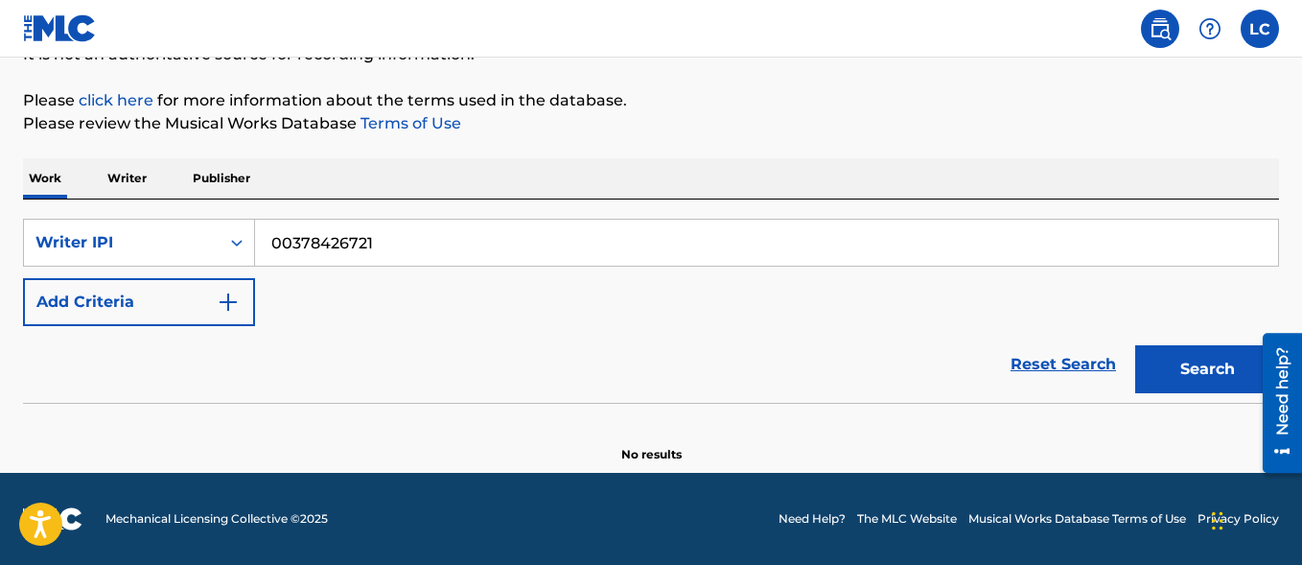
type input "00378426721"
click at [1228, 375] on button "Search" at bounding box center [1207, 369] width 144 height 48
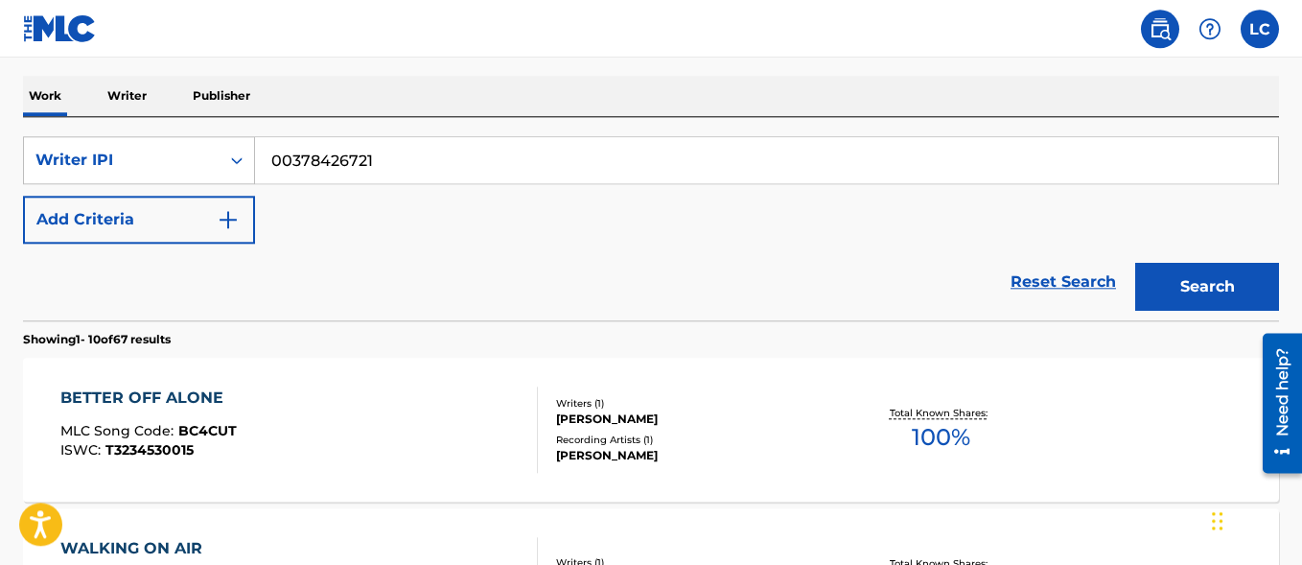
scroll to position [501, 0]
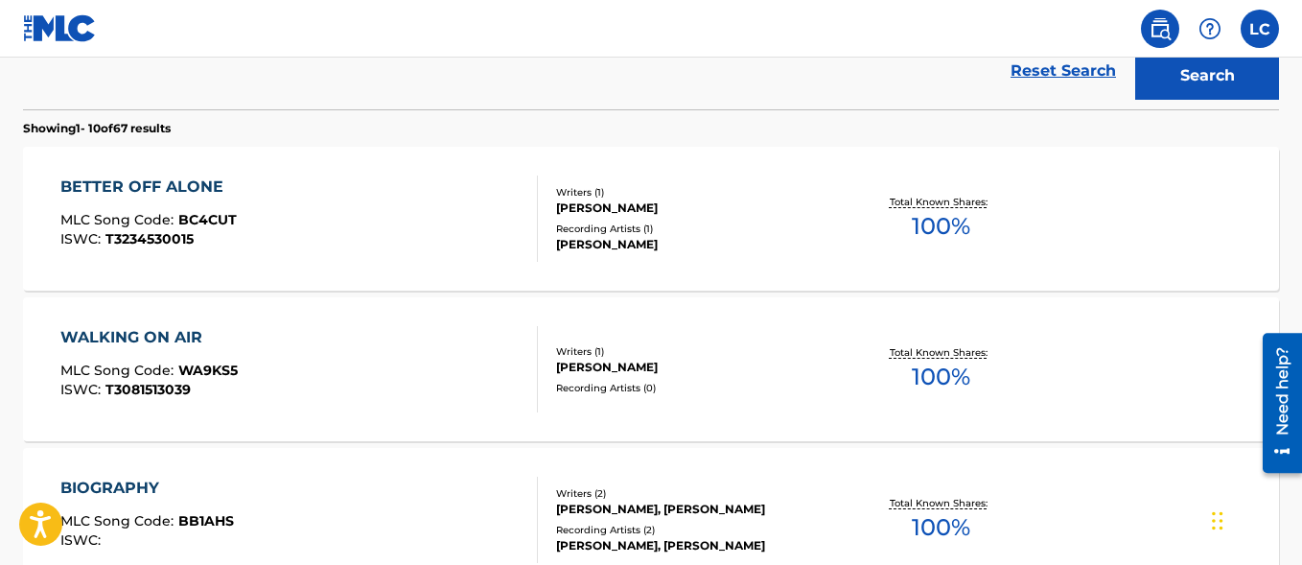
click at [274, 185] on div "BETTER OFF ALONE MLC Song Code : BC4CUT ISWC : T3234530015" at bounding box center [298, 218] width 477 height 86
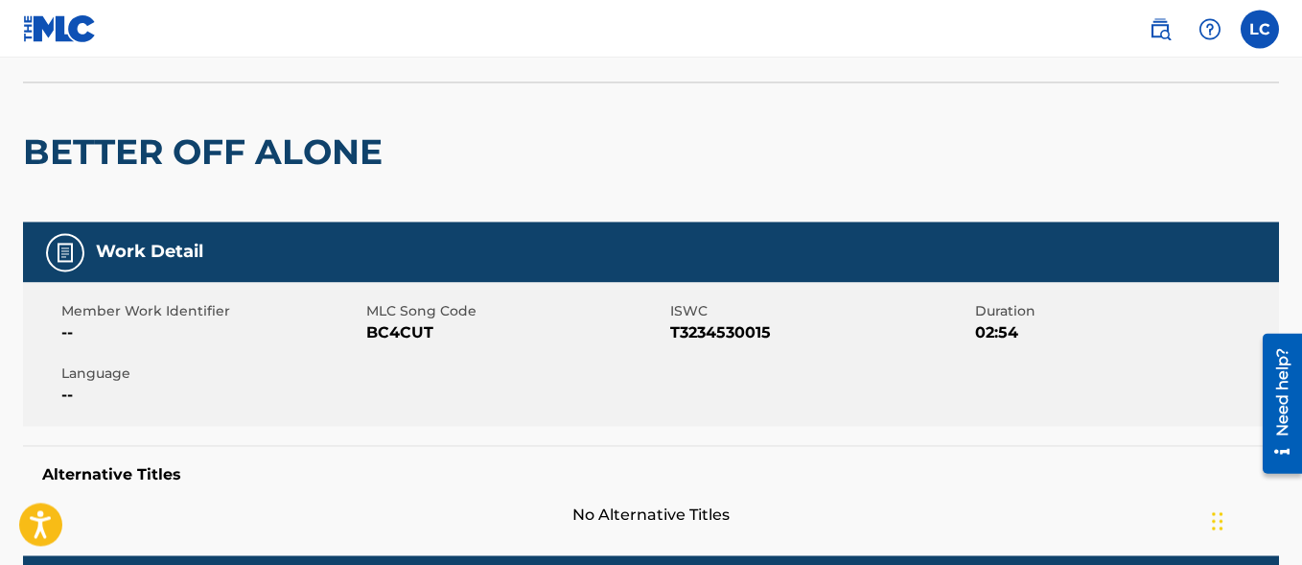
scroll to position [10, 0]
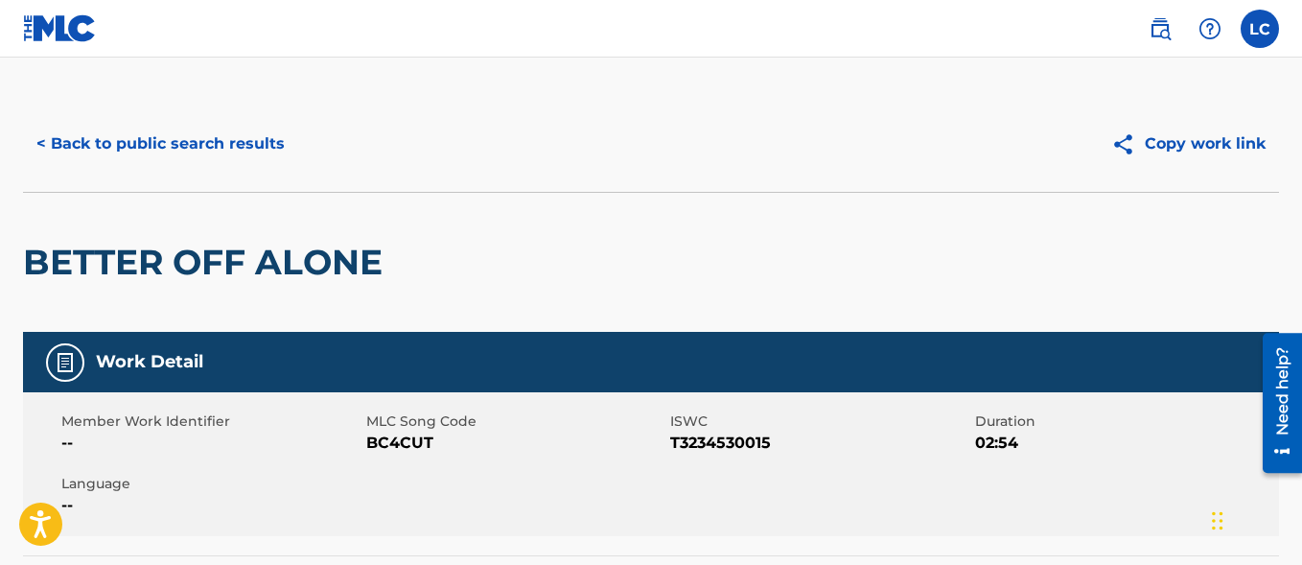
click at [224, 148] on button "< Back to public search results" at bounding box center [160, 144] width 275 height 48
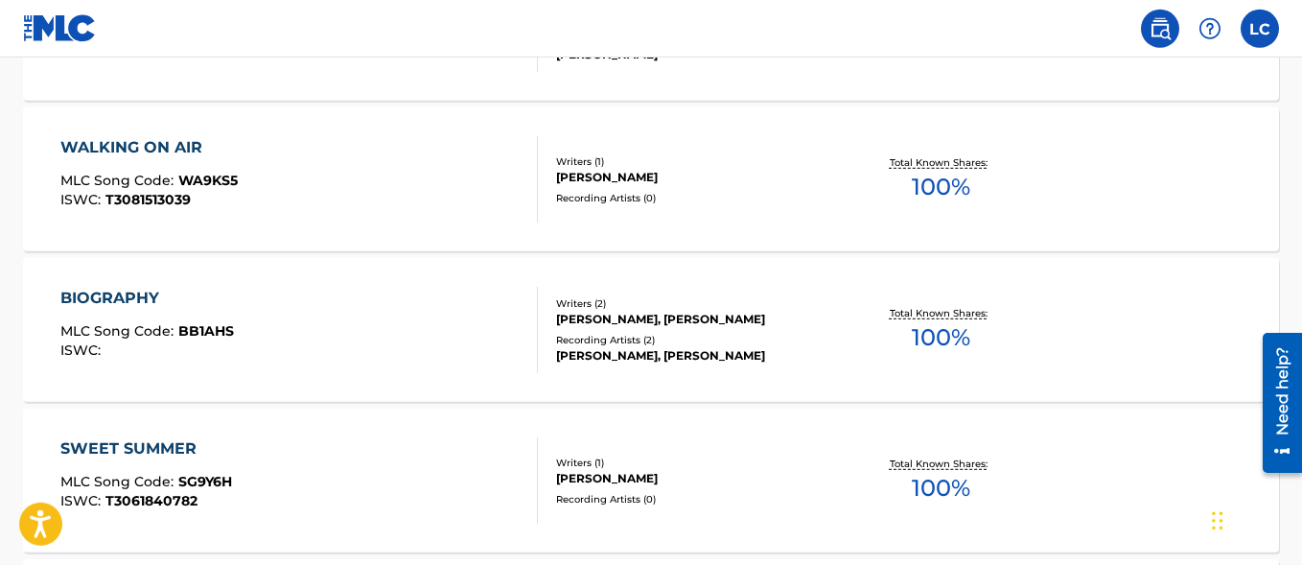
scroll to position [747, 0]
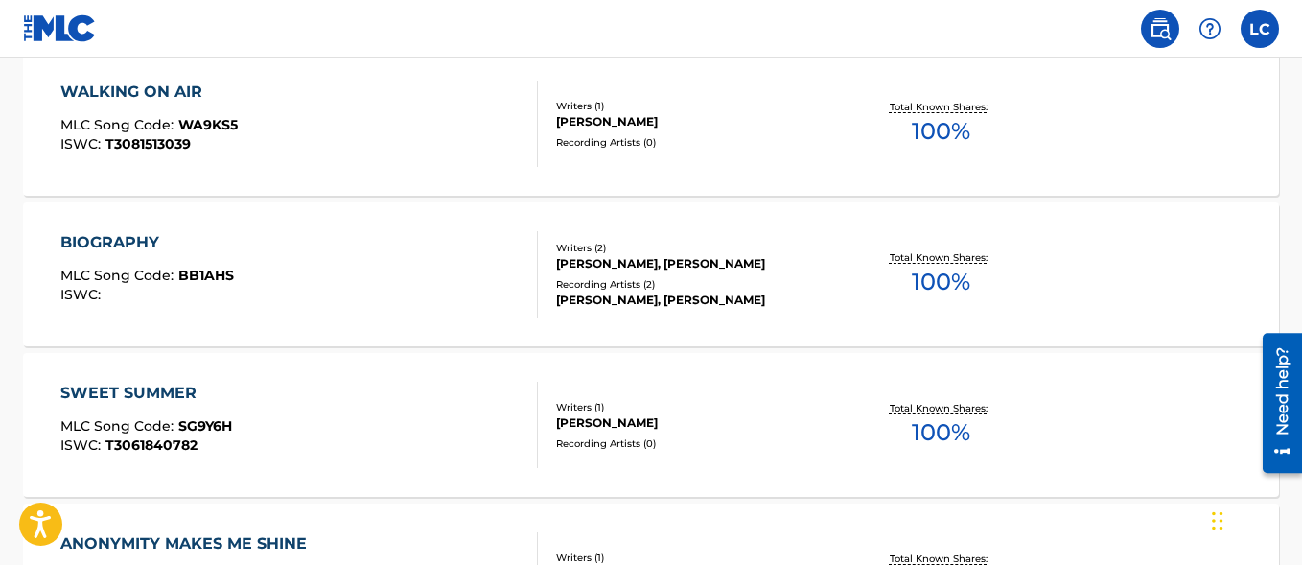
click at [208, 97] on div "WALKING ON AIR" at bounding box center [148, 92] width 177 height 23
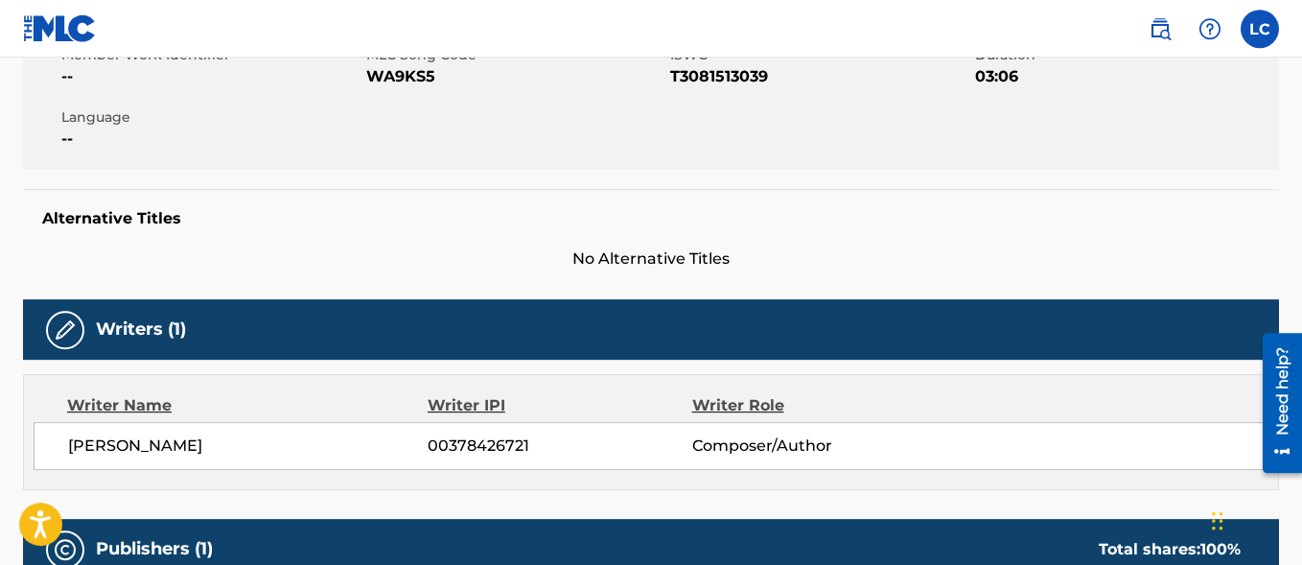
scroll to position [142, 0]
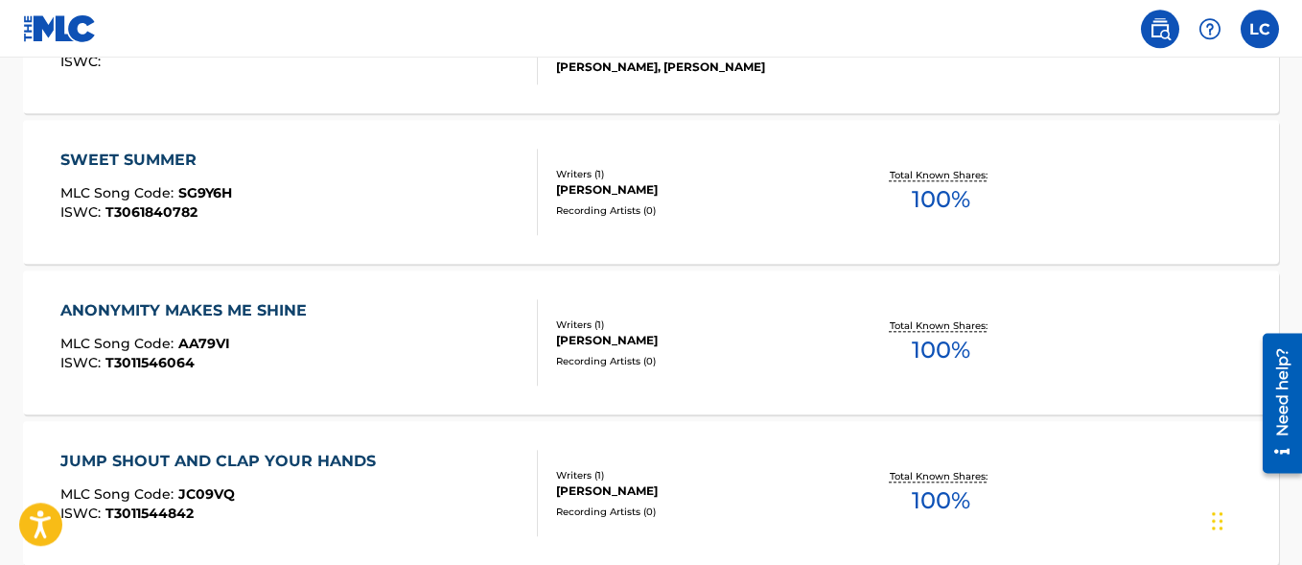
scroll to position [992, 0]
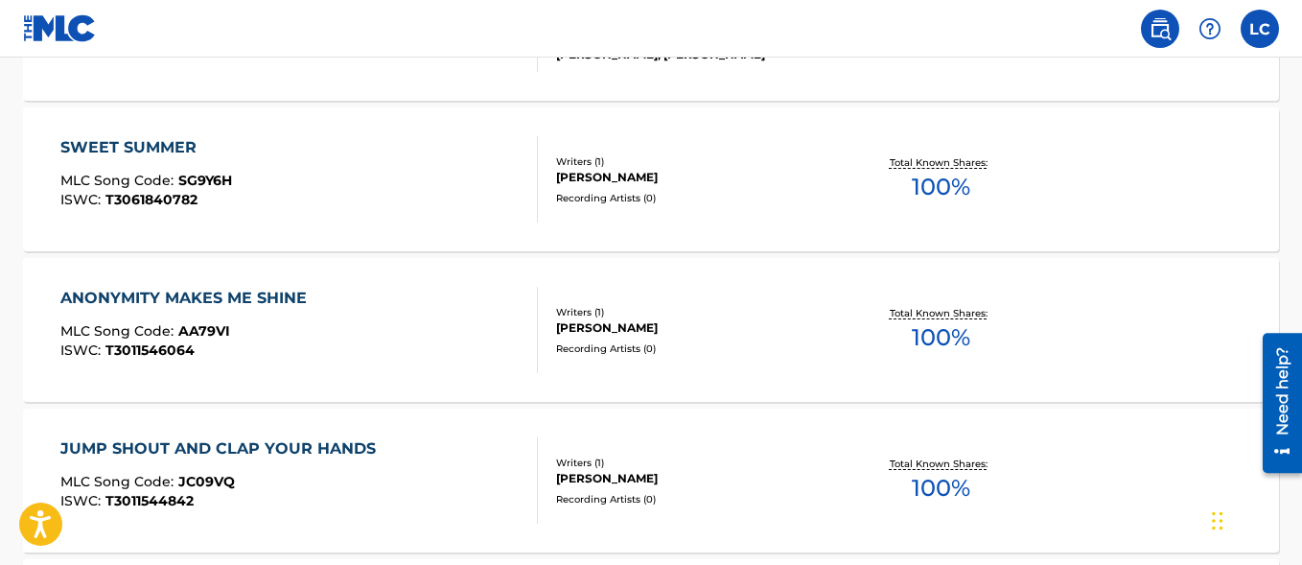
click at [180, 148] on div "SWEET SUMMER" at bounding box center [146, 147] width 172 height 23
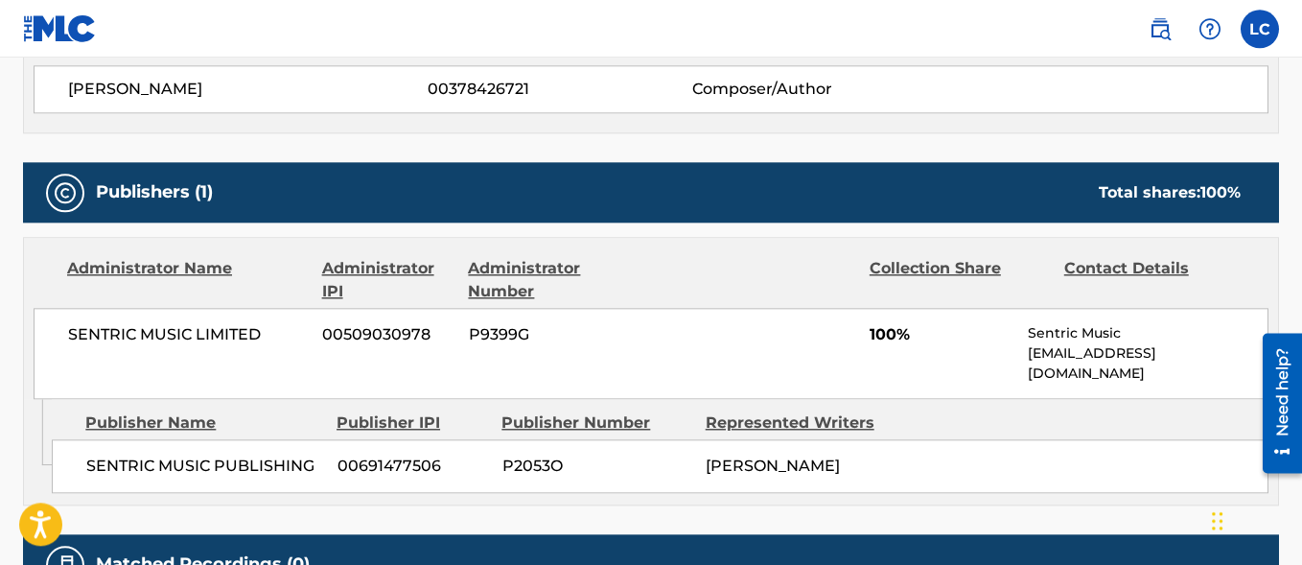
scroll to position [391, 0]
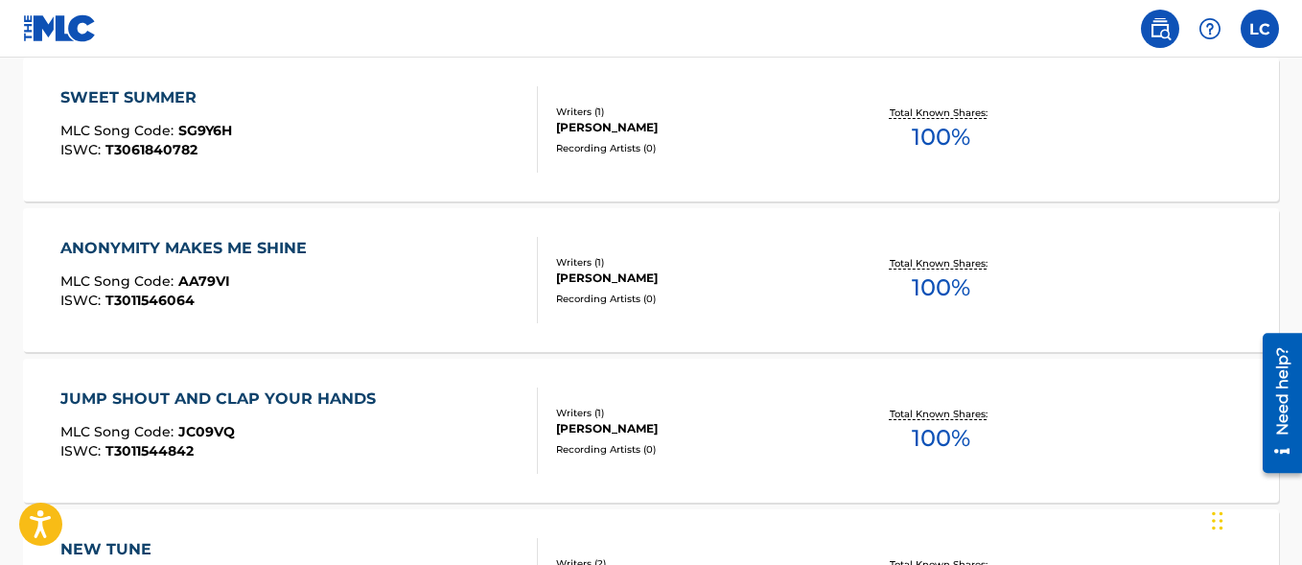
scroll to position [1140, 0]
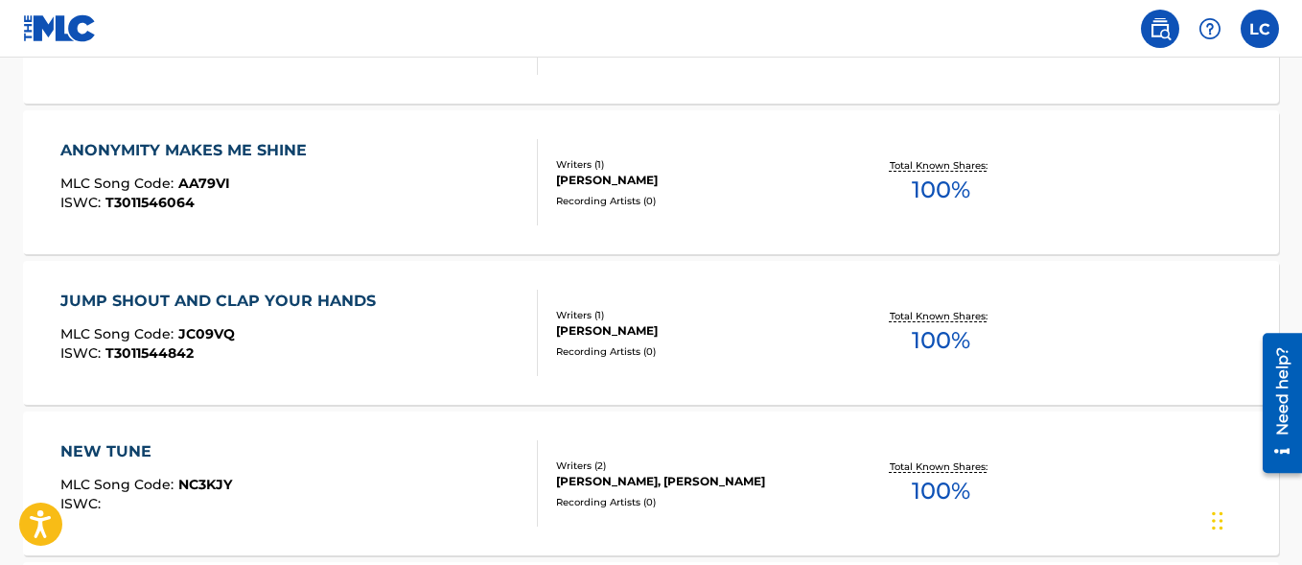
click at [357, 328] on div "MLC Song Code : JC09VQ" at bounding box center [222, 336] width 325 height 19
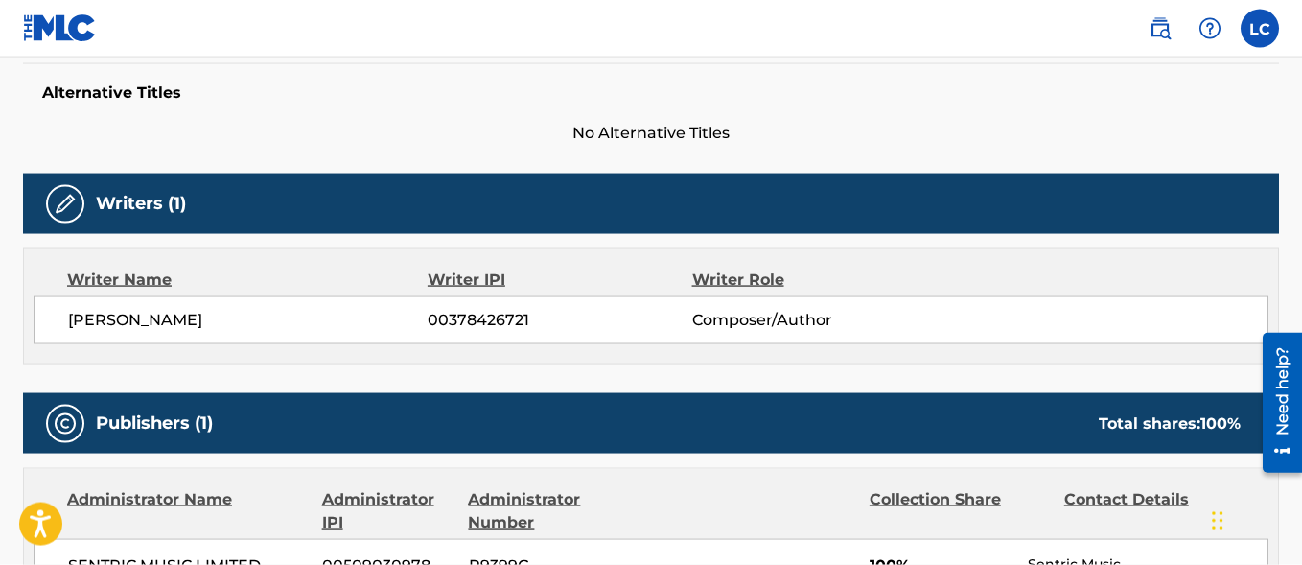
scroll to position [533, 0]
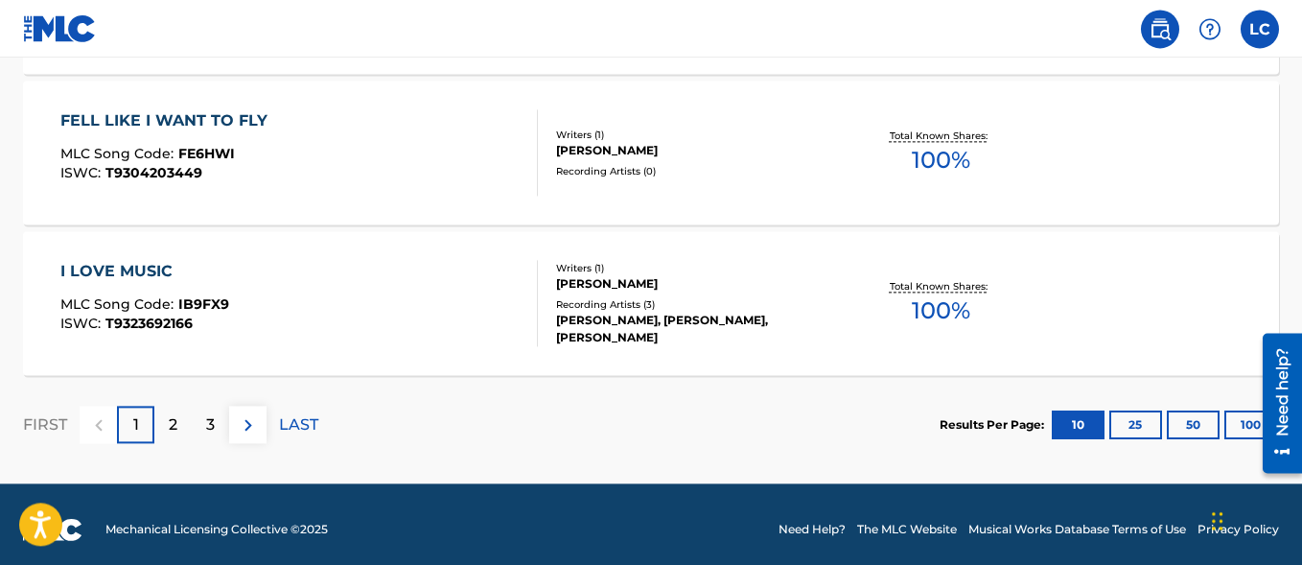
scroll to position [1776, 0]
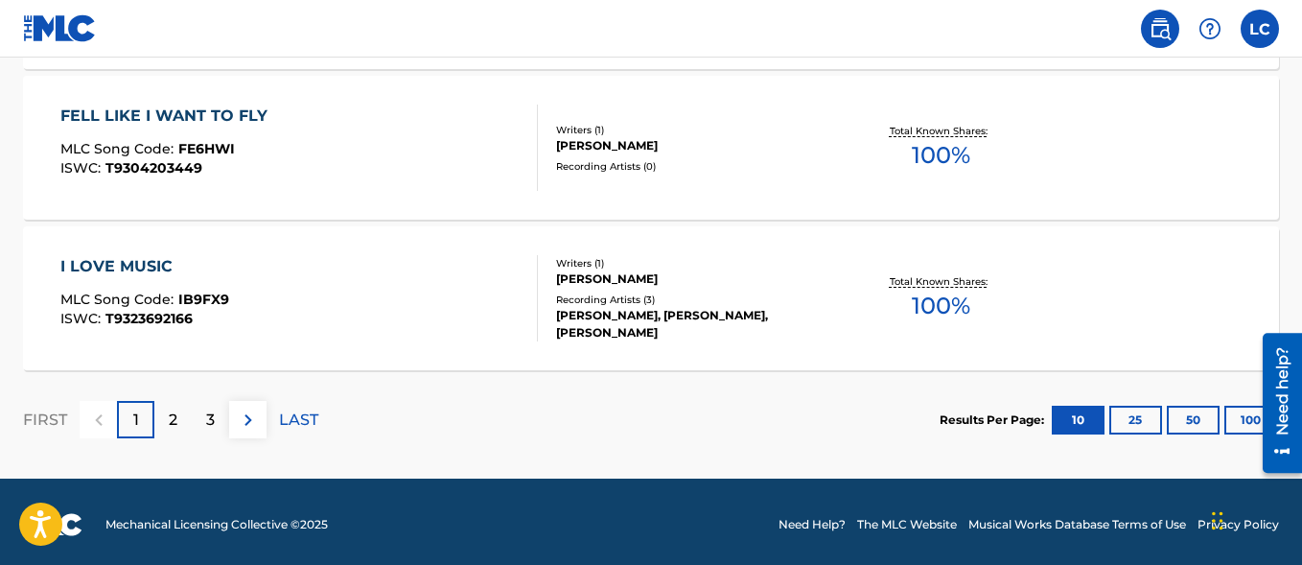
click at [251, 418] on img at bounding box center [248, 419] width 23 height 23
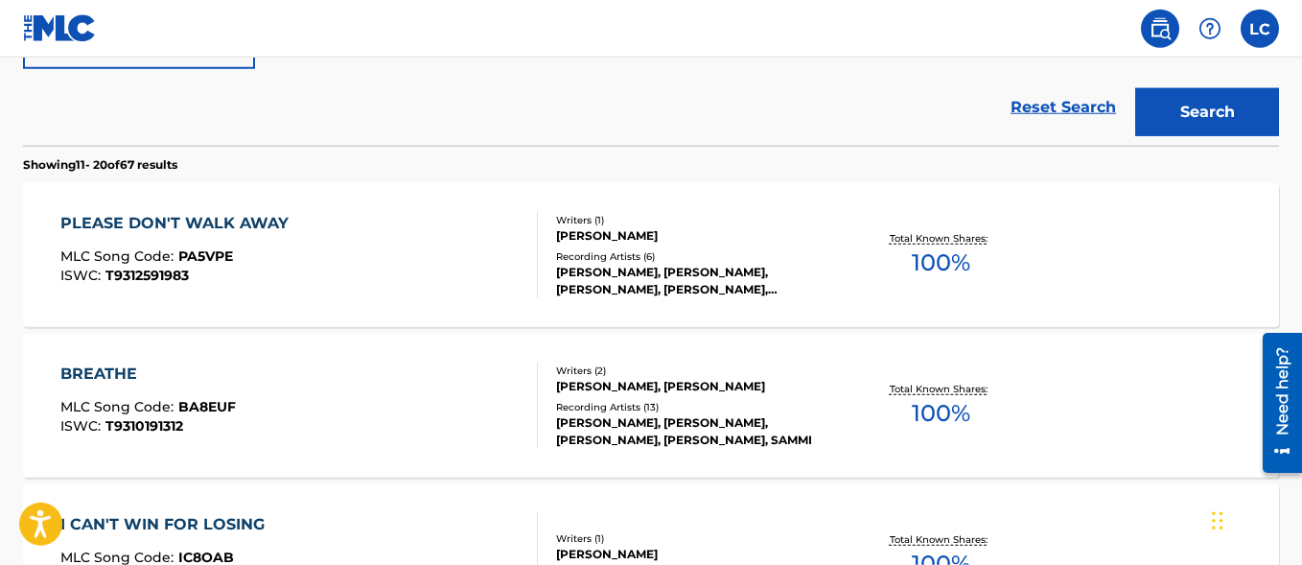
scroll to position [466, 0]
click at [408, 220] on div "PLEASE DON'T WALK AWAY MLC Song Code : PA5VPE ISWC : T9312591983" at bounding box center [298, 254] width 477 height 86
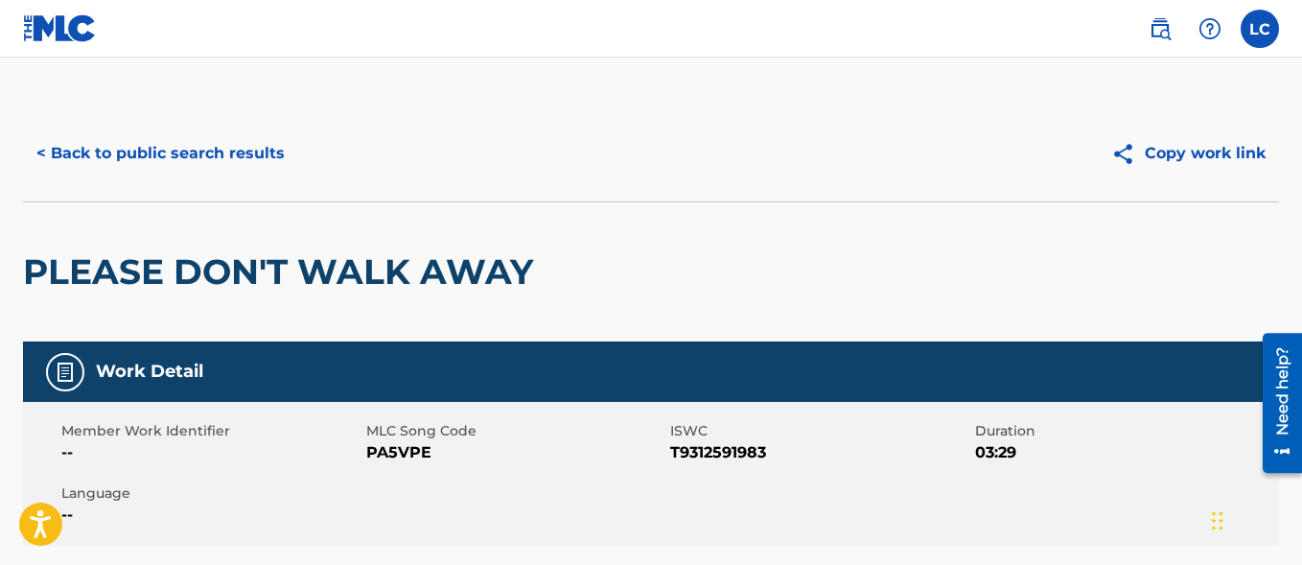
click at [150, 143] on button "< Back to public search results" at bounding box center [160, 153] width 275 height 48
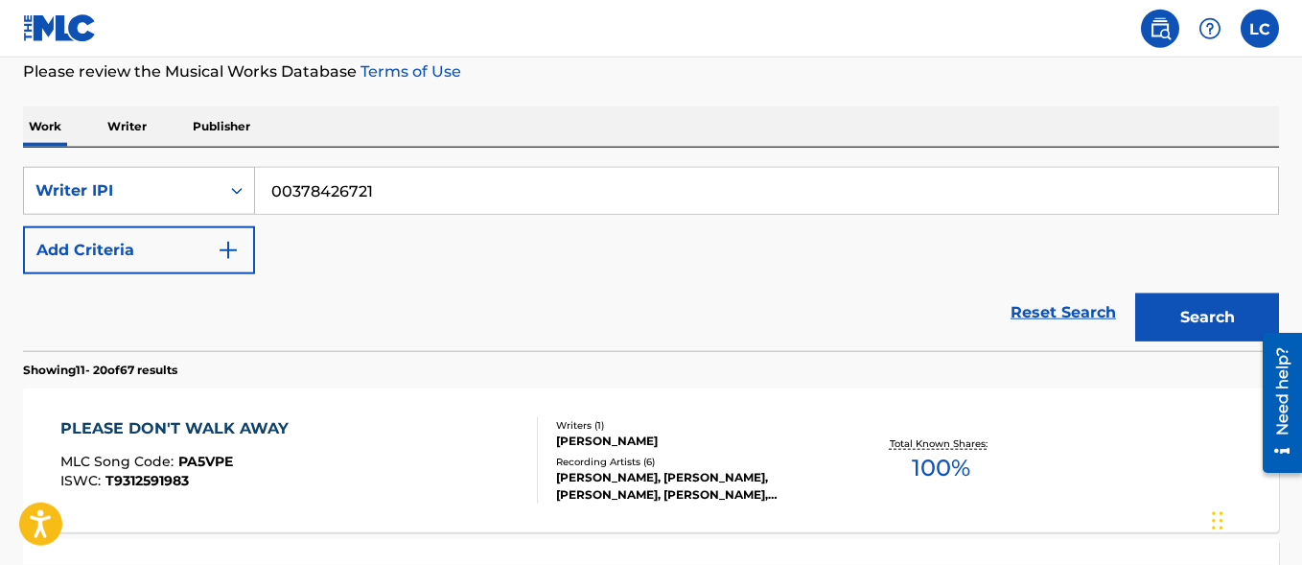
scroll to position [27, 0]
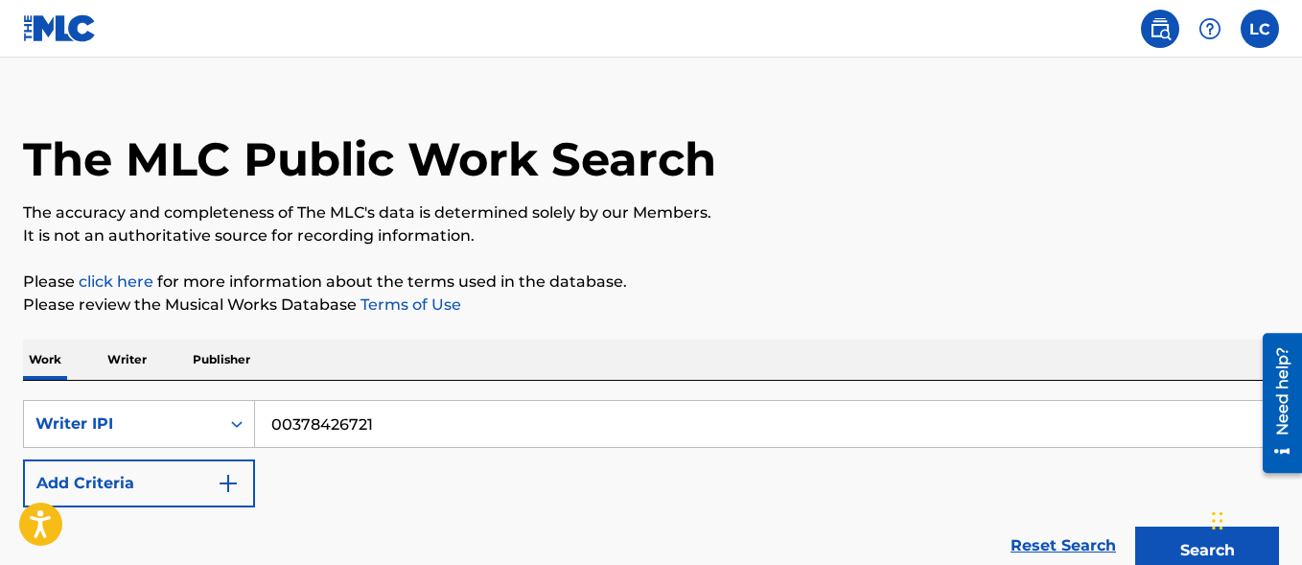
click at [305, 424] on input "00378426721" at bounding box center [766, 424] width 1023 height 46
paste input "819"
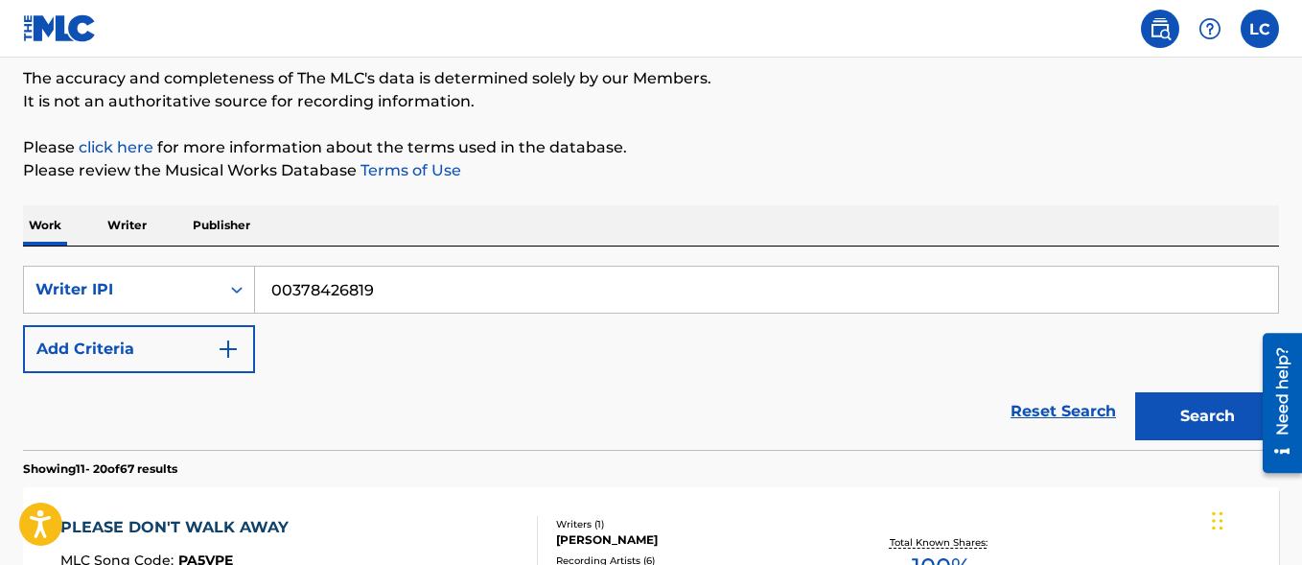
scroll to position [222, 0]
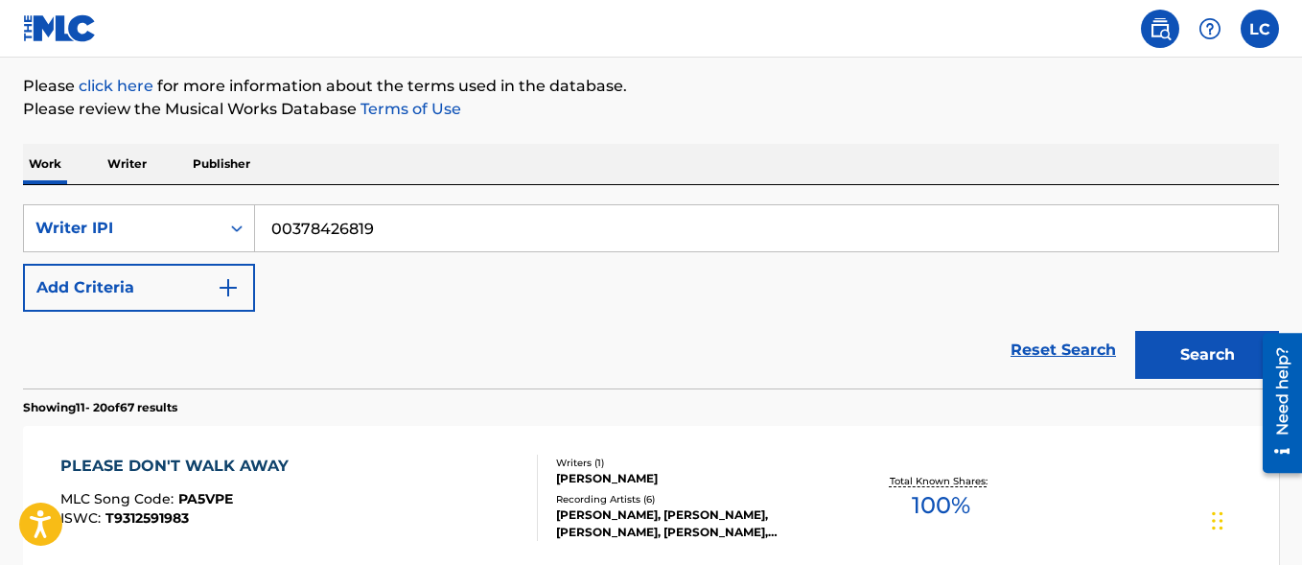
type input "00378426819"
click at [1171, 358] on button "Search" at bounding box center [1207, 355] width 144 height 48
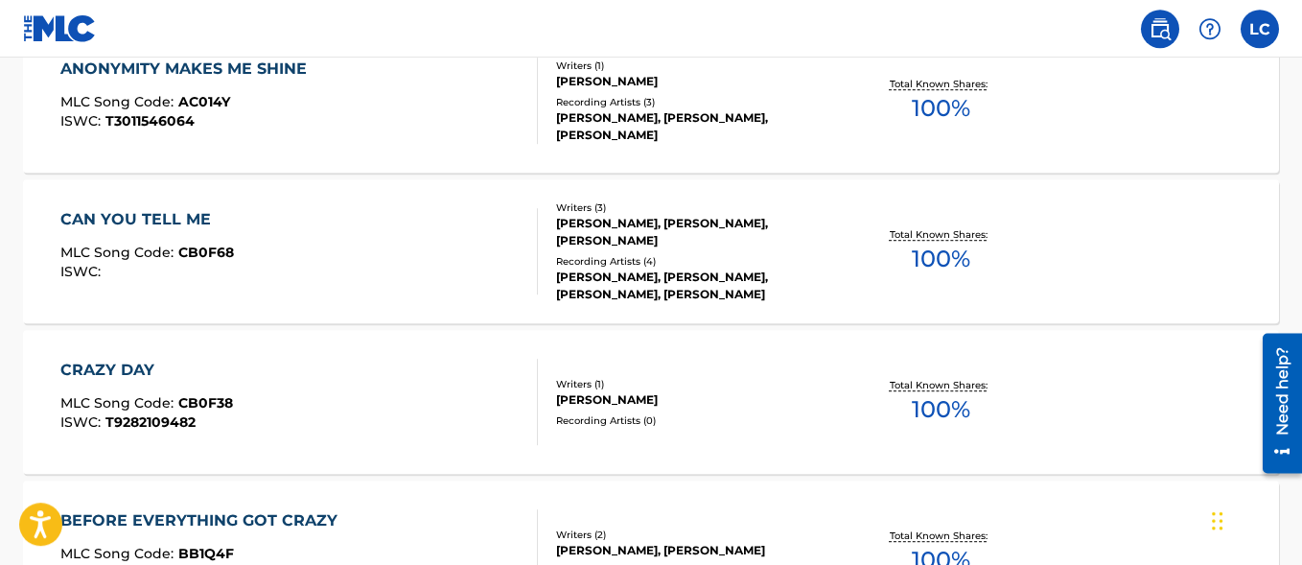
scroll to position [1200, 0]
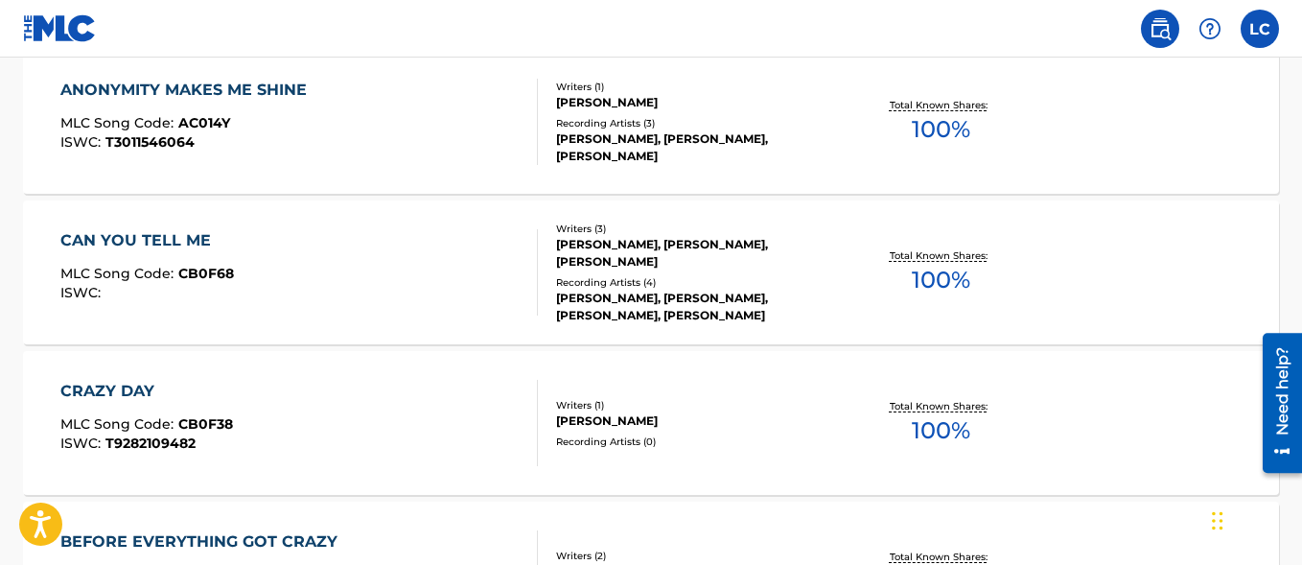
click at [371, 218] on div "CAN YOU TELL ME MLC Song Code : CB0F68 ISWC : Writers ( 3 ) SAMMI DAE, BRIAN LE…" at bounding box center [651, 272] width 1256 height 144
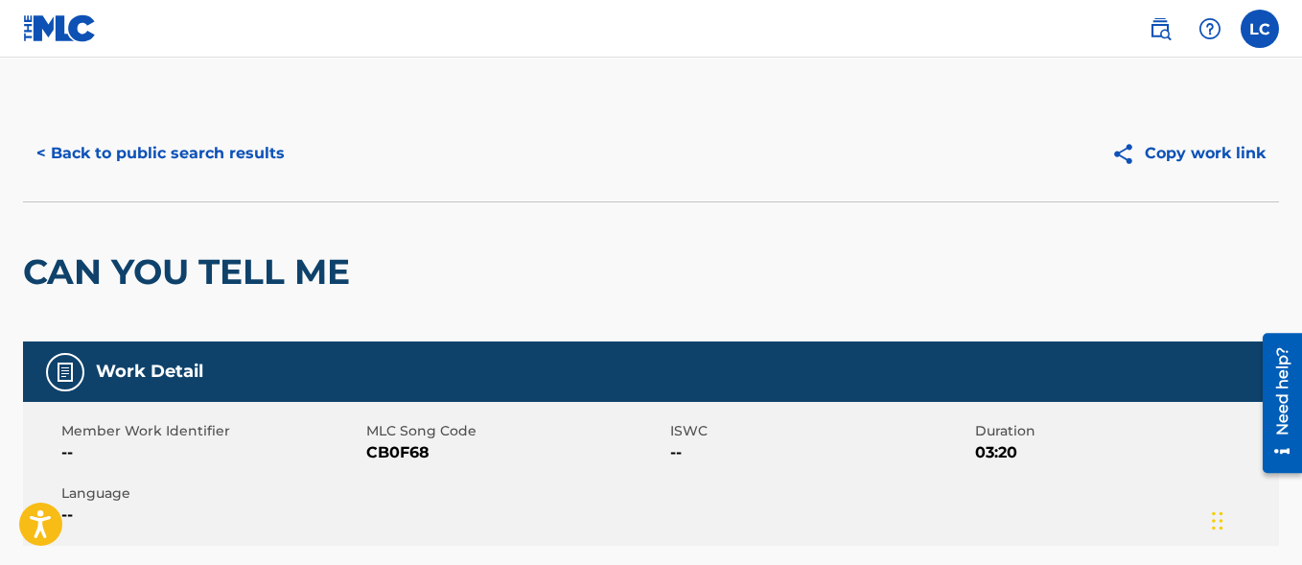
click at [187, 153] on button "< Back to public search results" at bounding box center [160, 153] width 275 height 48
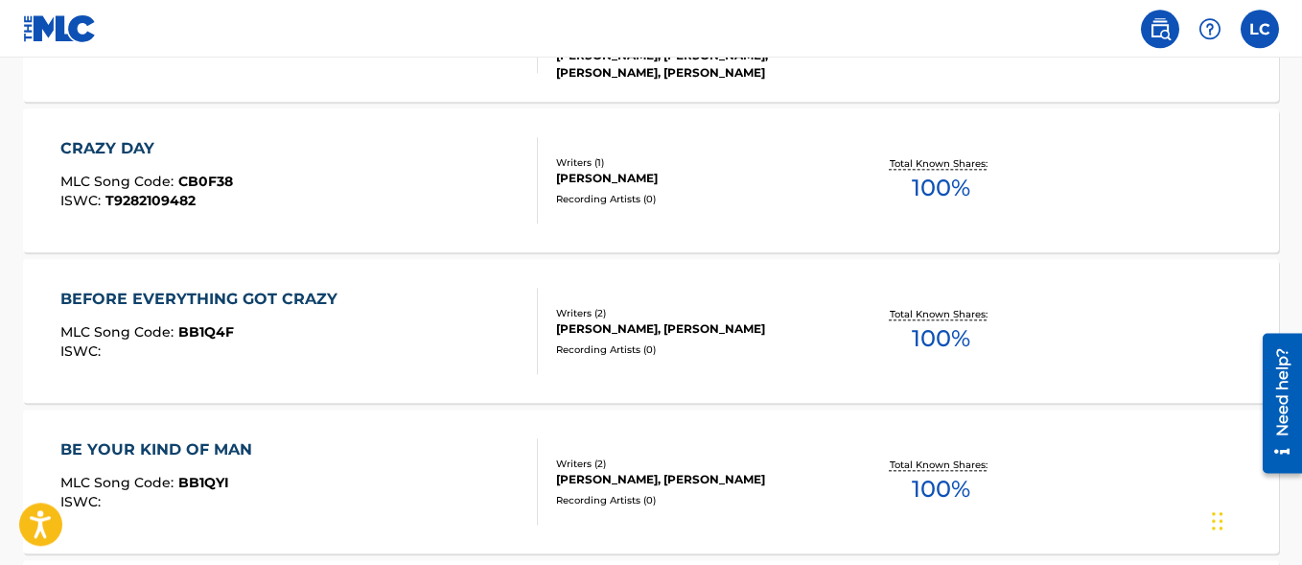
scroll to position [1446, 0]
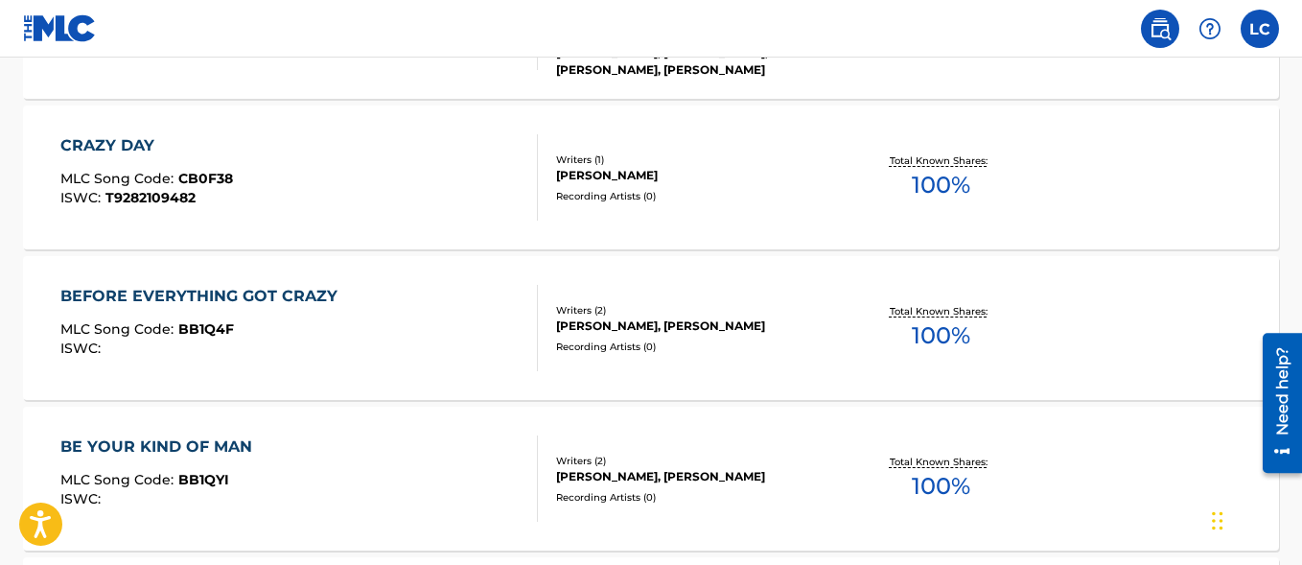
click at [405, 137] on div "CRAZY DAY MLC Song Code : CB0F38 ISWC : T9282109482" at bounding box center [298, 177] width 477 height 86
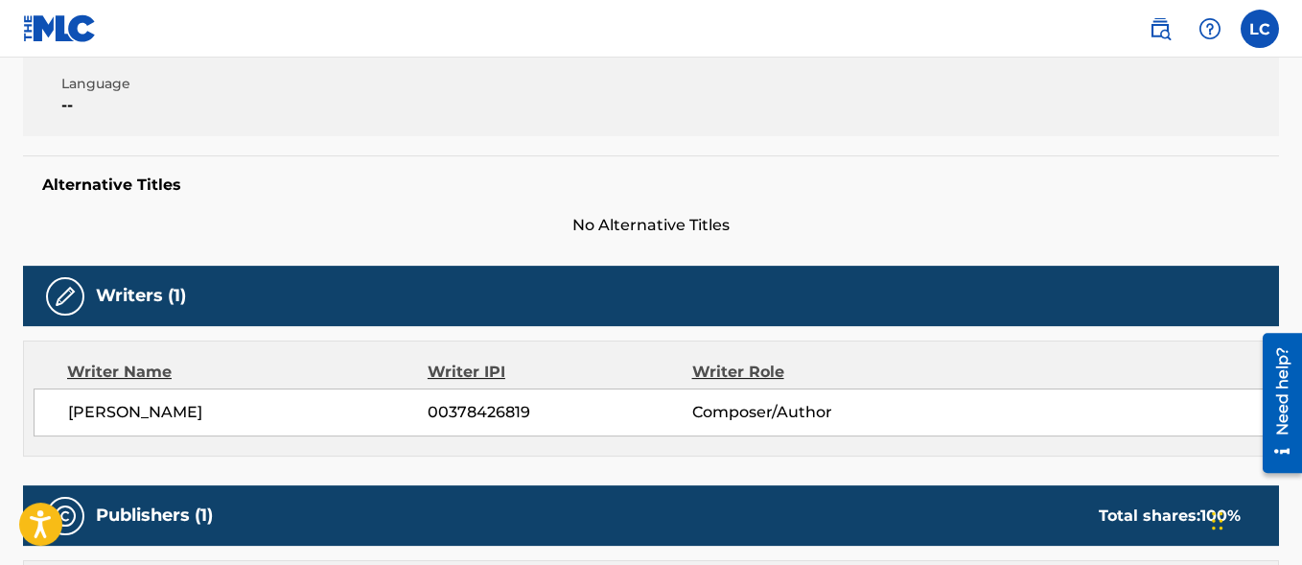
scroll to position [44, 0]
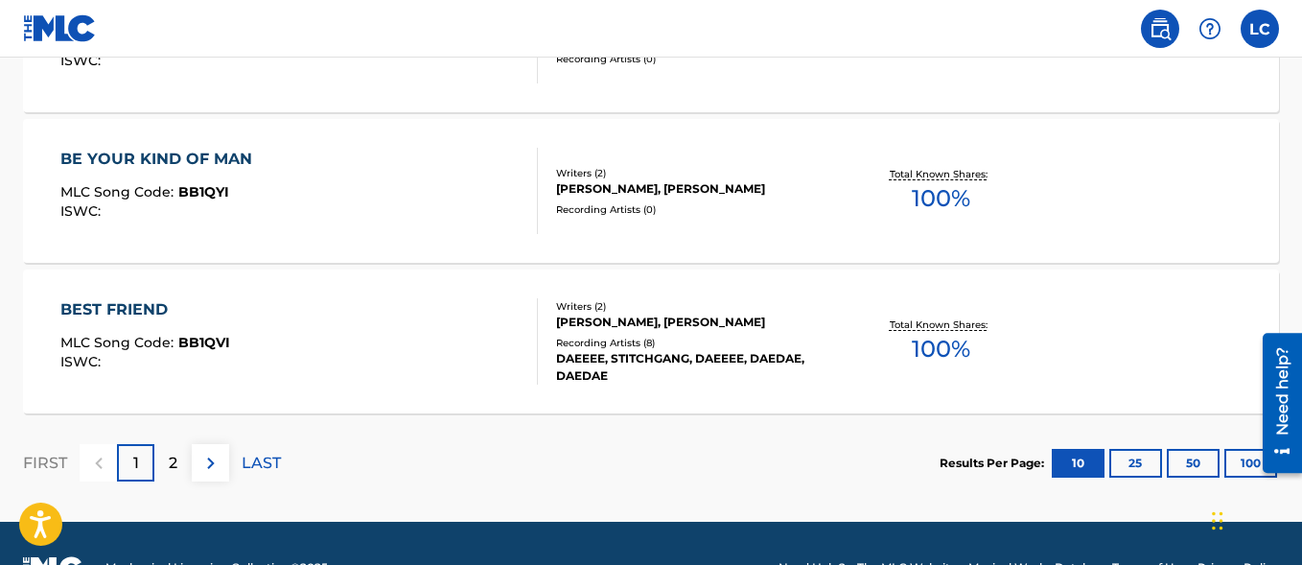
scroll to position [1782, 0]
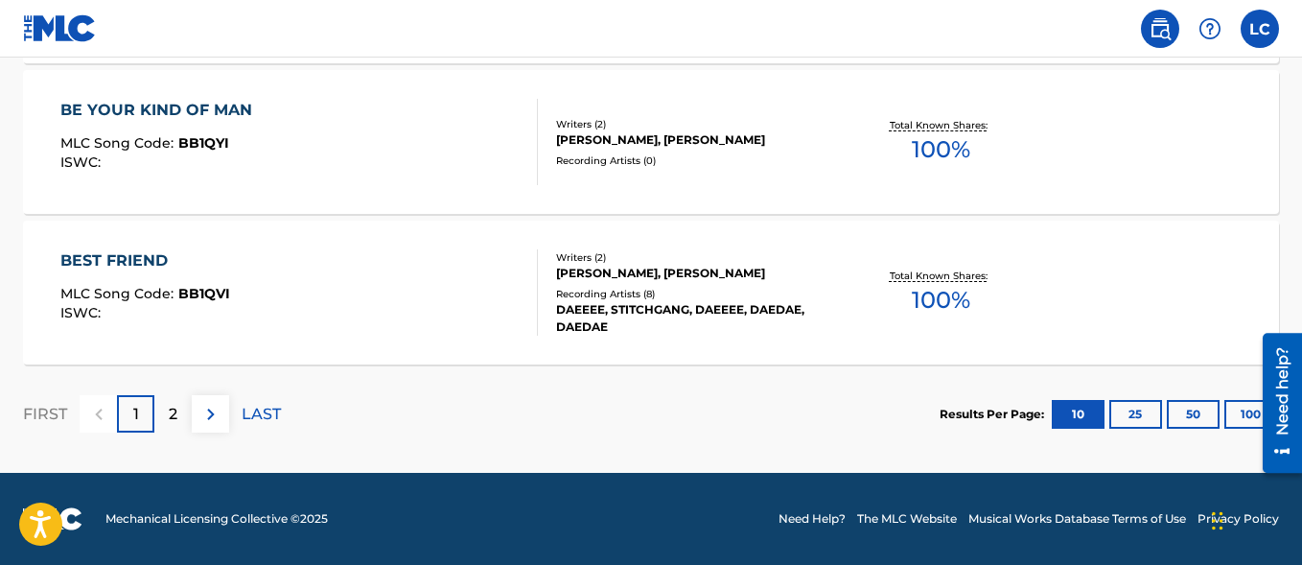
click at [378, 138] on div "BE YOUR KIND OF MAN MLC Song Code : BB1QYI ISWC :" at bounding box center [298, 142] width 477 height 86
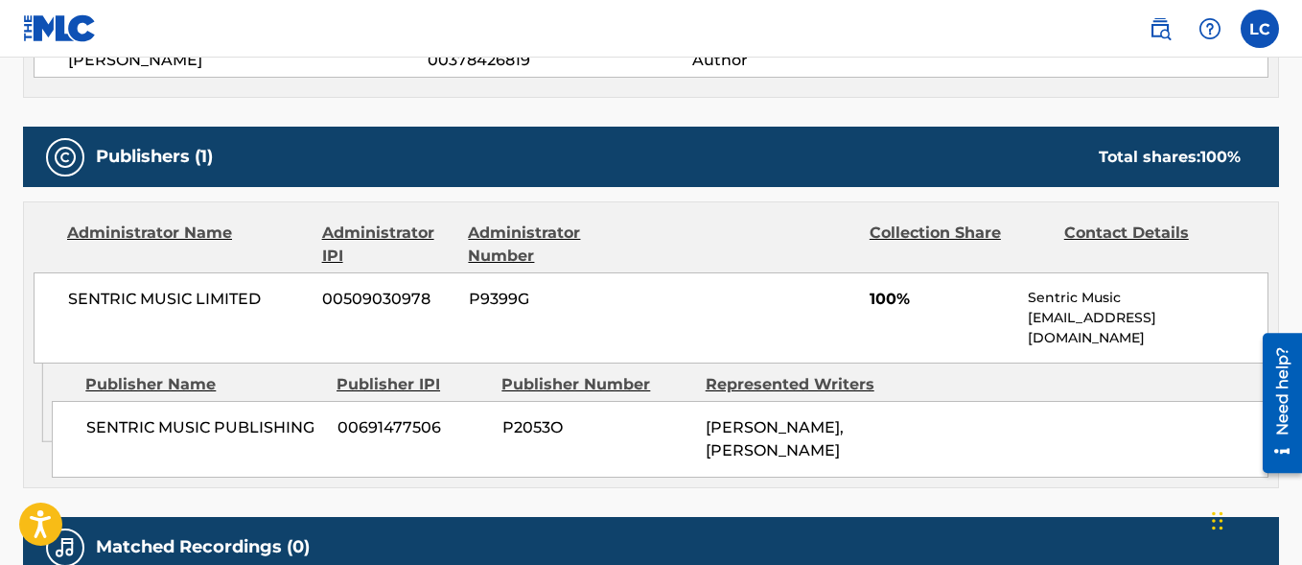
scroll to position [957, 0]
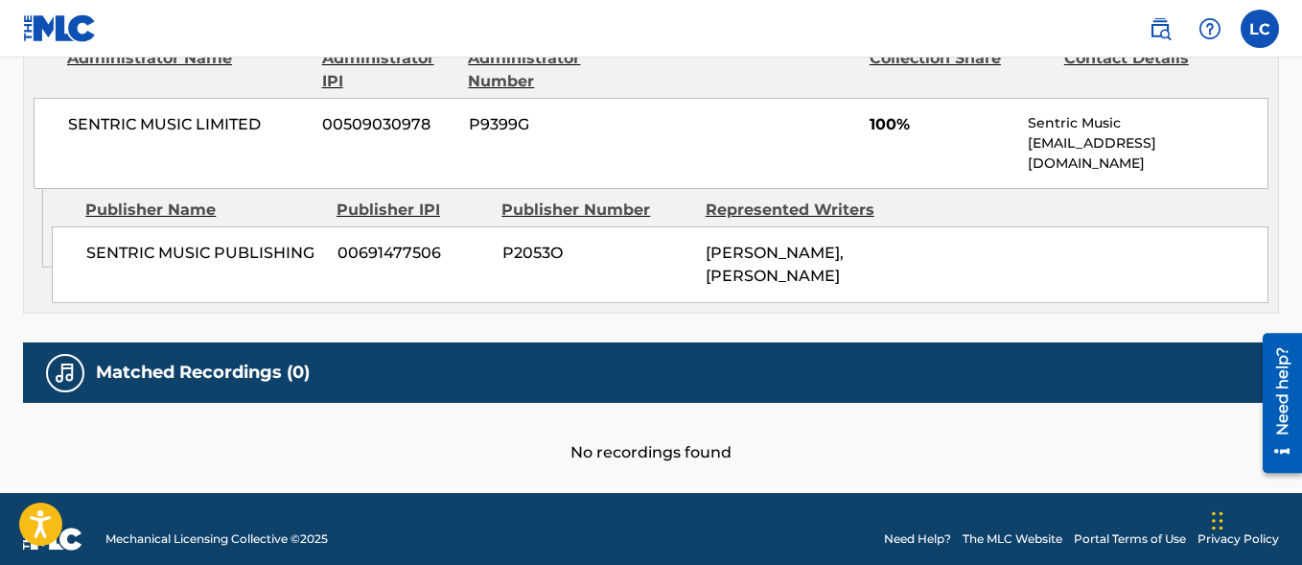
scroll to position [1782, 0]
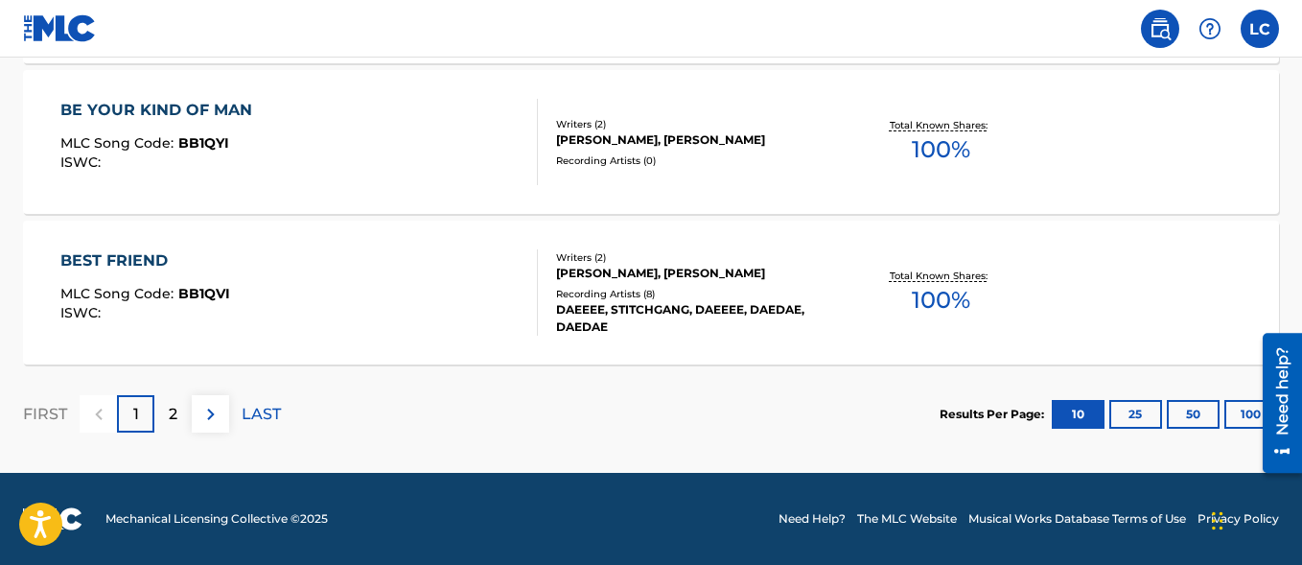
click at [210, 415] on img at bounding box center [210, 414] width 23 height 23
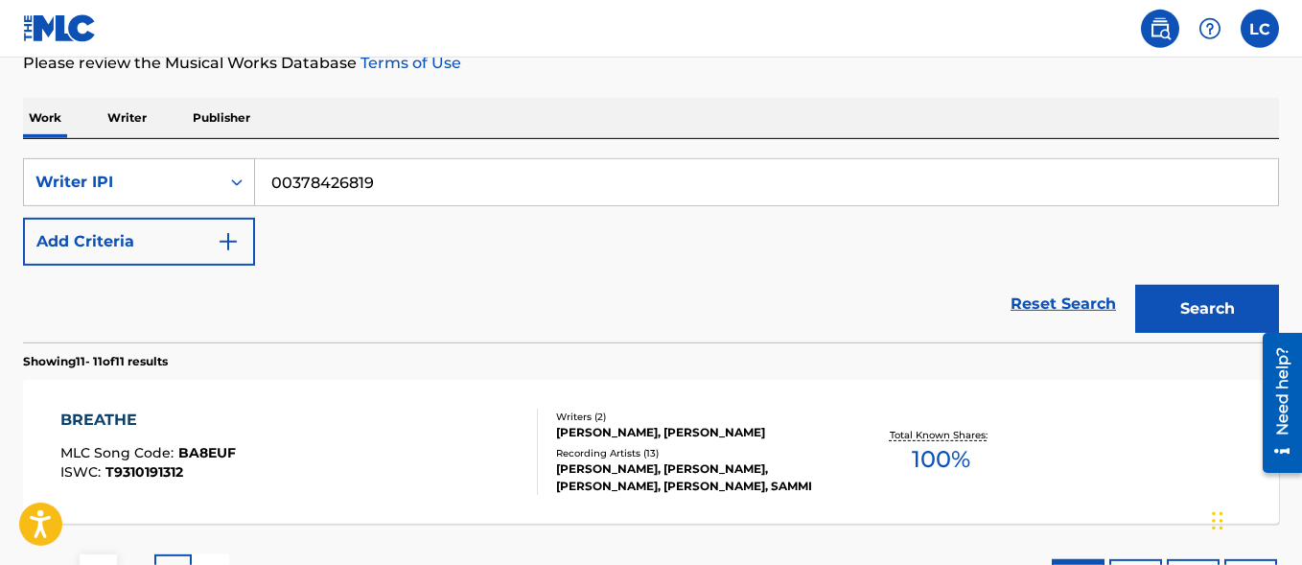
scroll to position [293, 0]
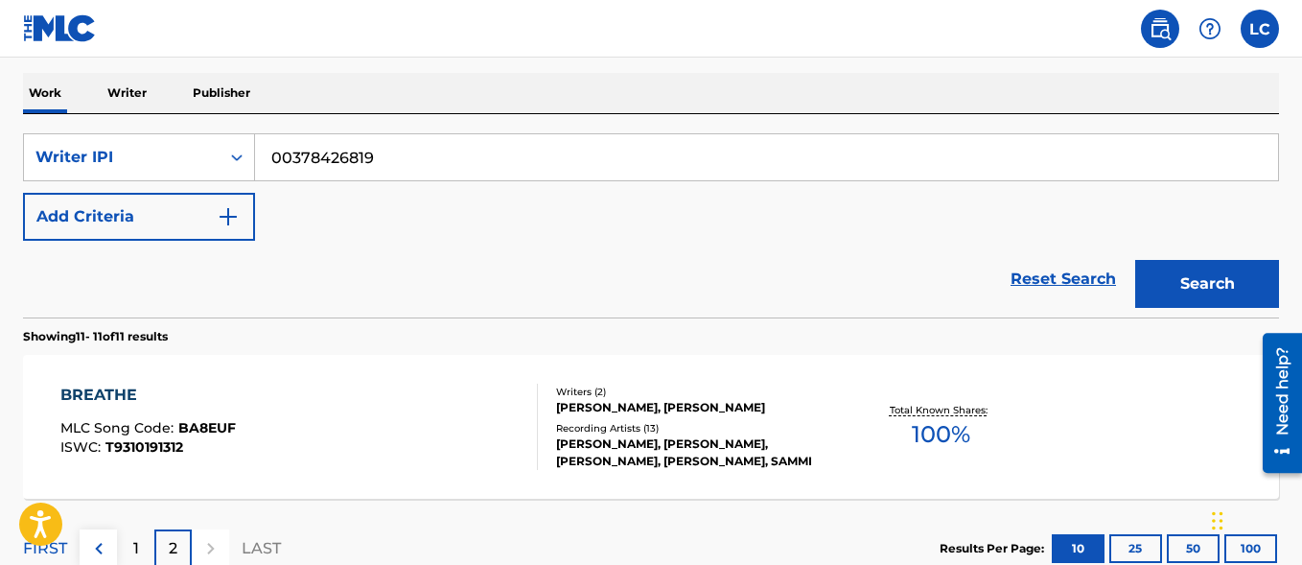
click at [291, 175] on input "00378426819" at bounding box center [766, 157] width 1023 height 46
click at [291, 173] on input "00378426819" at bounding box center [766, 157] width 1023 height 46
click at [290, 171] on input "00378426819" at bounding box center [766, 157] width 1023 height 46
paste input "721"
type input "00378426721"
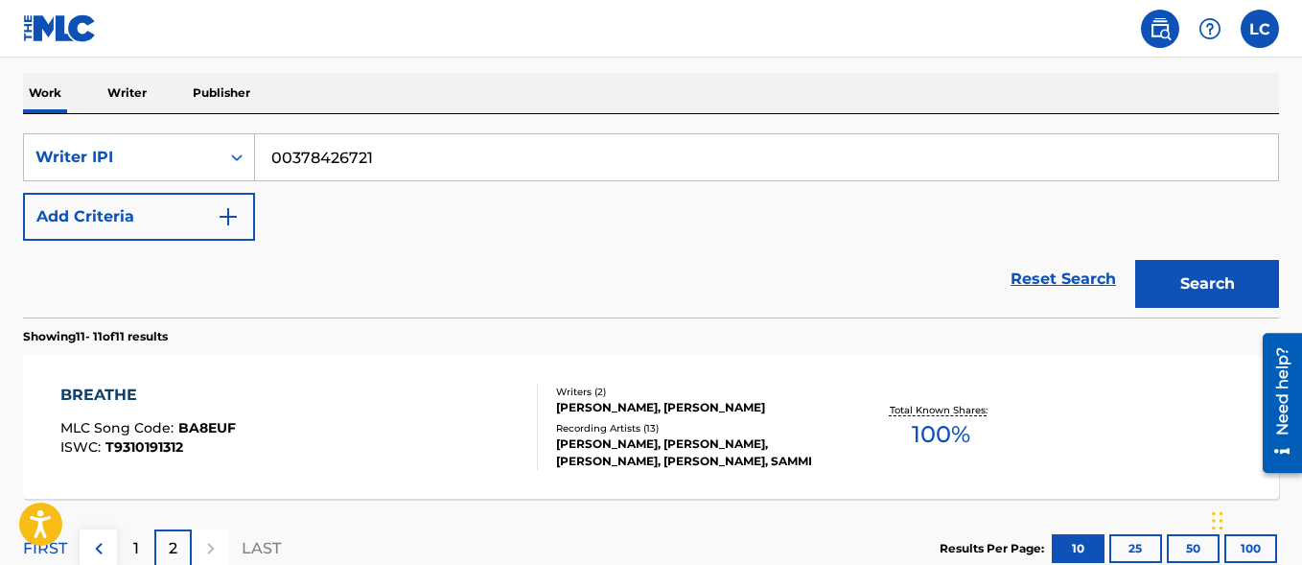
click at [318, 267] on div "Reset Search Search" at bounding box center [651, 279] width 1256 height 77
click at [1193, 283] on button "Search" at bounding box center [1207, 284] width 144 height 48
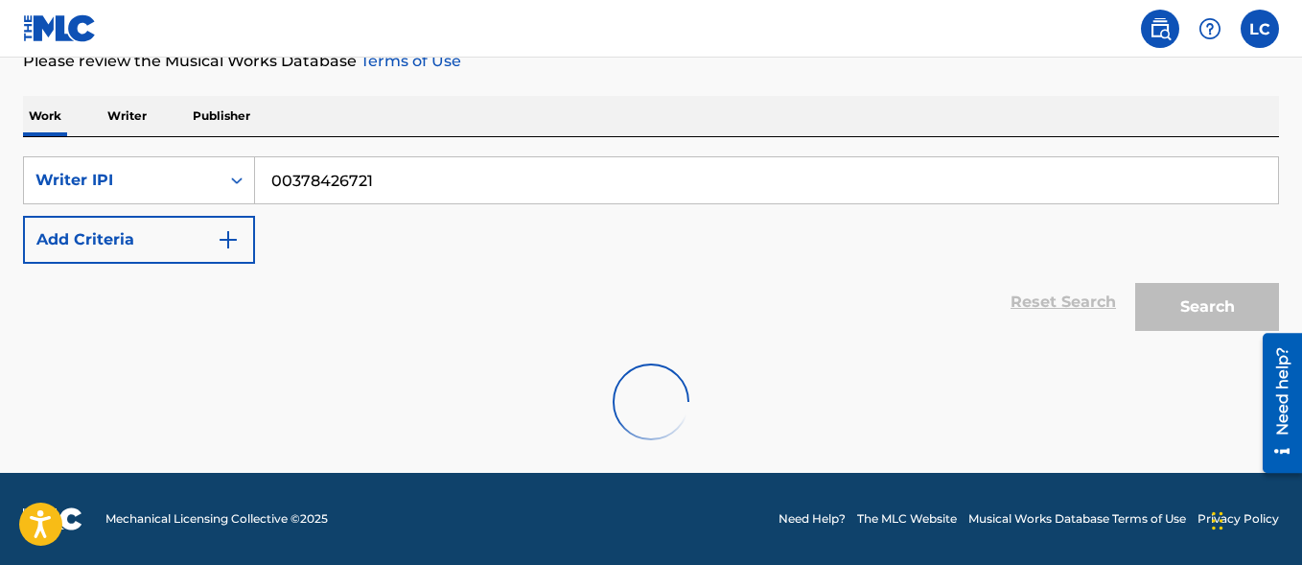
scroll to position [208, 0]
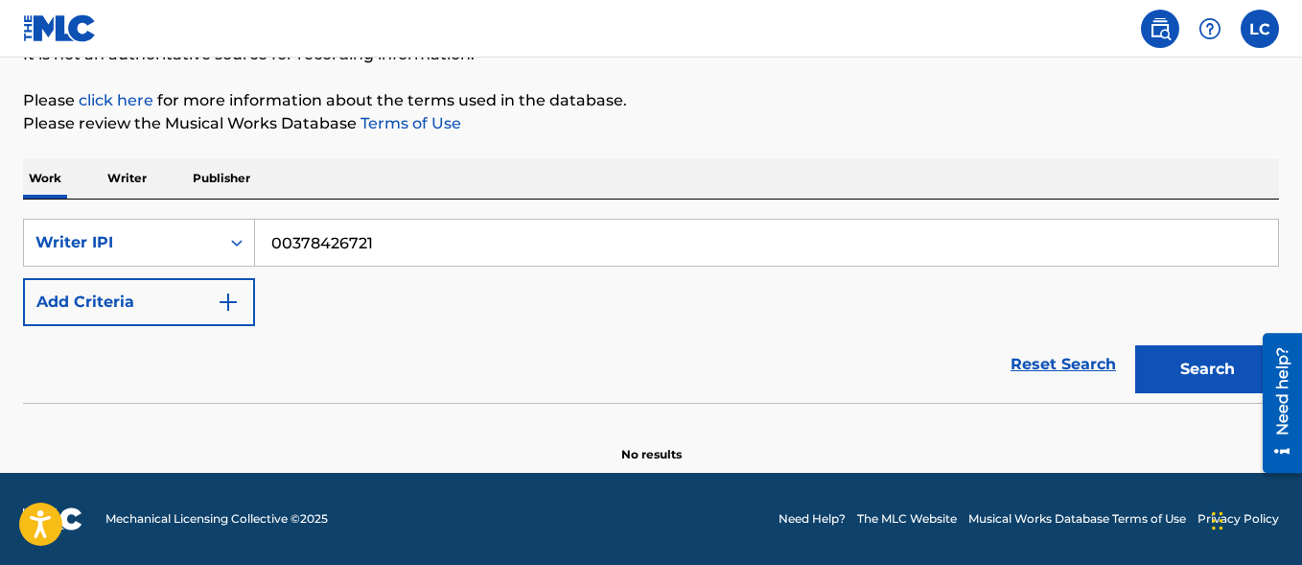
click at [1158, 386] on button "Search" at bounding box center [1207, 369] width 144 height 48
click at [339, 243] on input "00378426721" at bounding box center [766, 243] width 1023 height 46
click at [375, 352] on div "Reset Search Search" at bounding box center [651, 364] width 1256 height 77
click at [1173, 355] on button "Search" at bounding box center [1207, 369] width 144 height 48
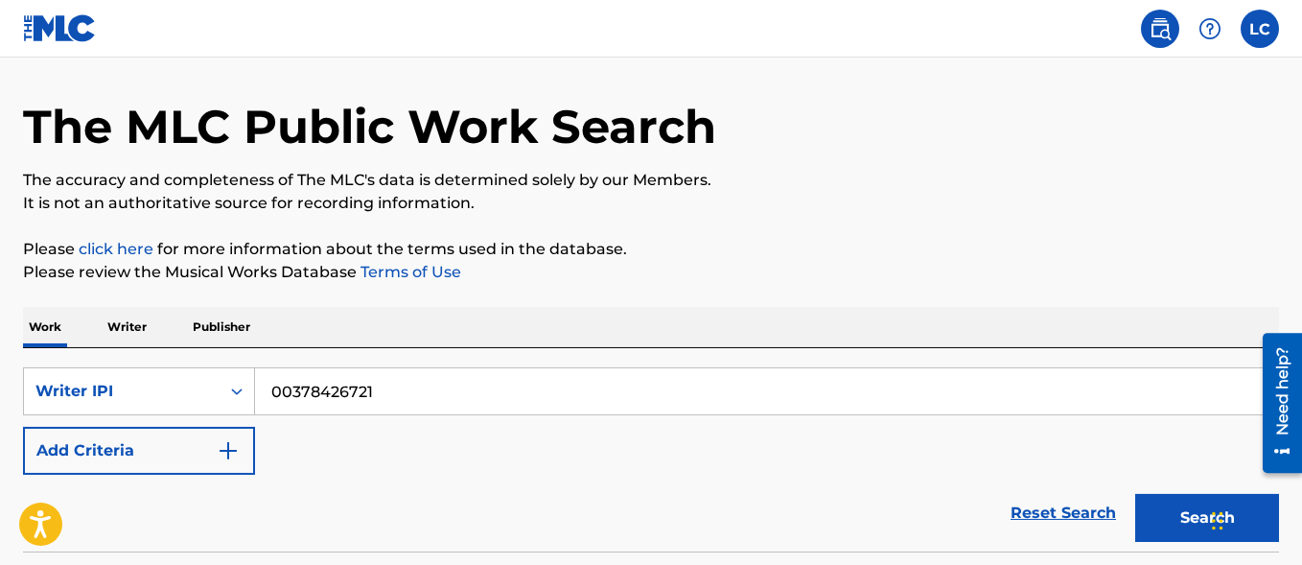
scroll to position [98, 0]
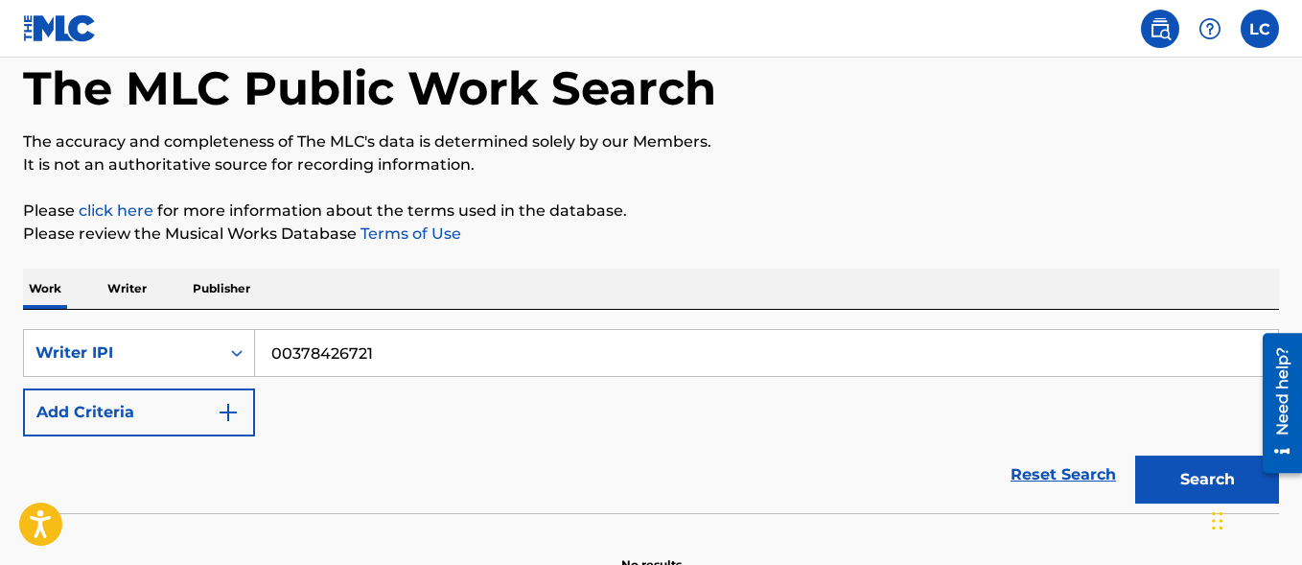
click at [134, 289] on p "Writer" at bounding box center [127, 288] width 51 height 40
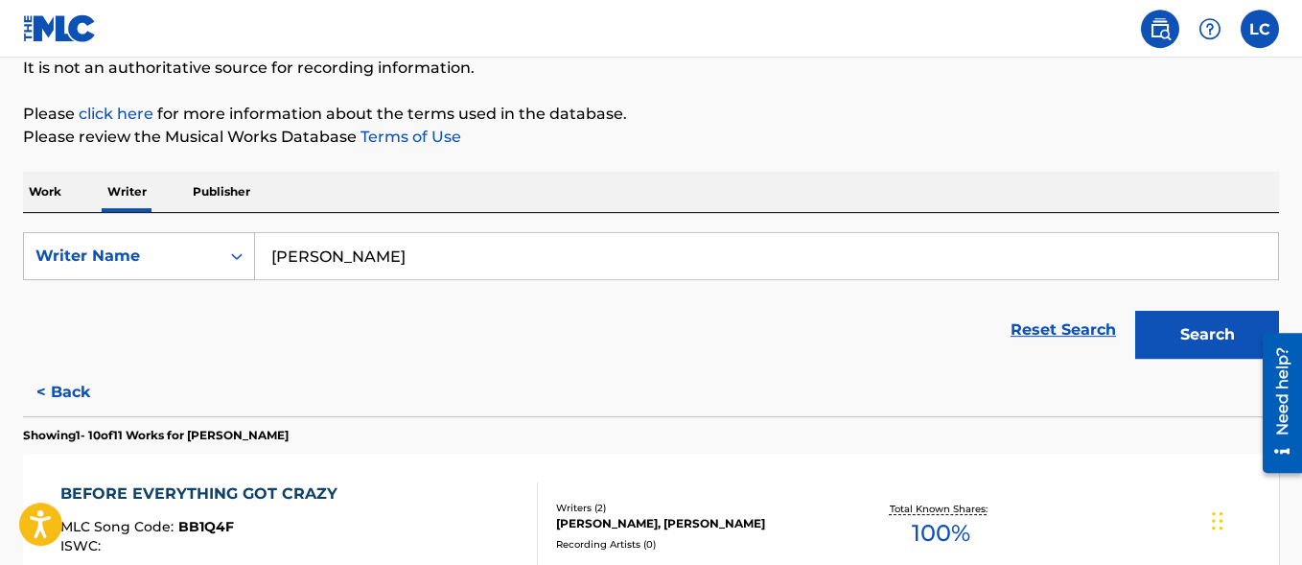
scroll to position [196, 0]
click at [59, 191] on p "Work" at bounding box center [45, 191] width 44 height 40
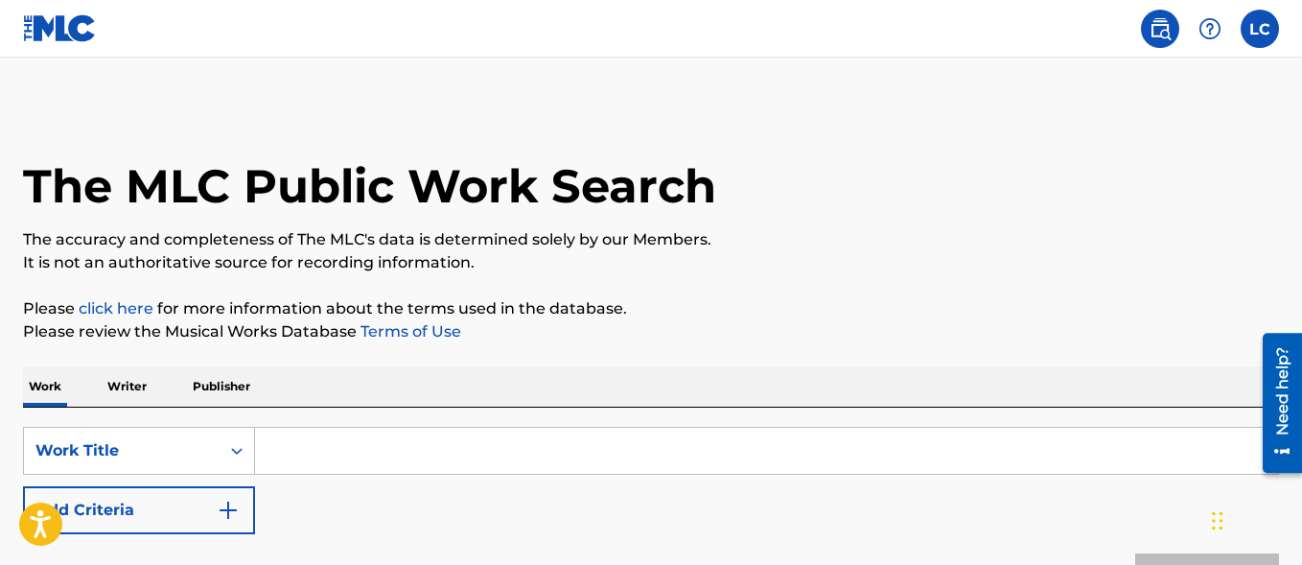
scroll to position [196, 0]
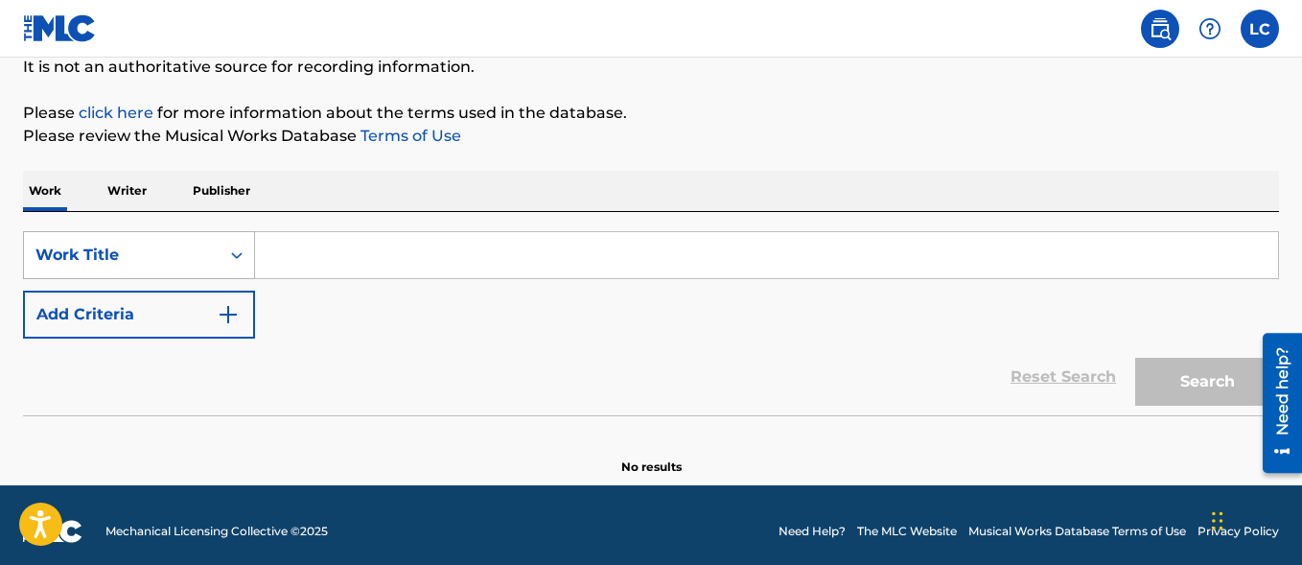
click at [132, 248] on div "Work Title" at bounding box center [121, 254] width 173 height 23
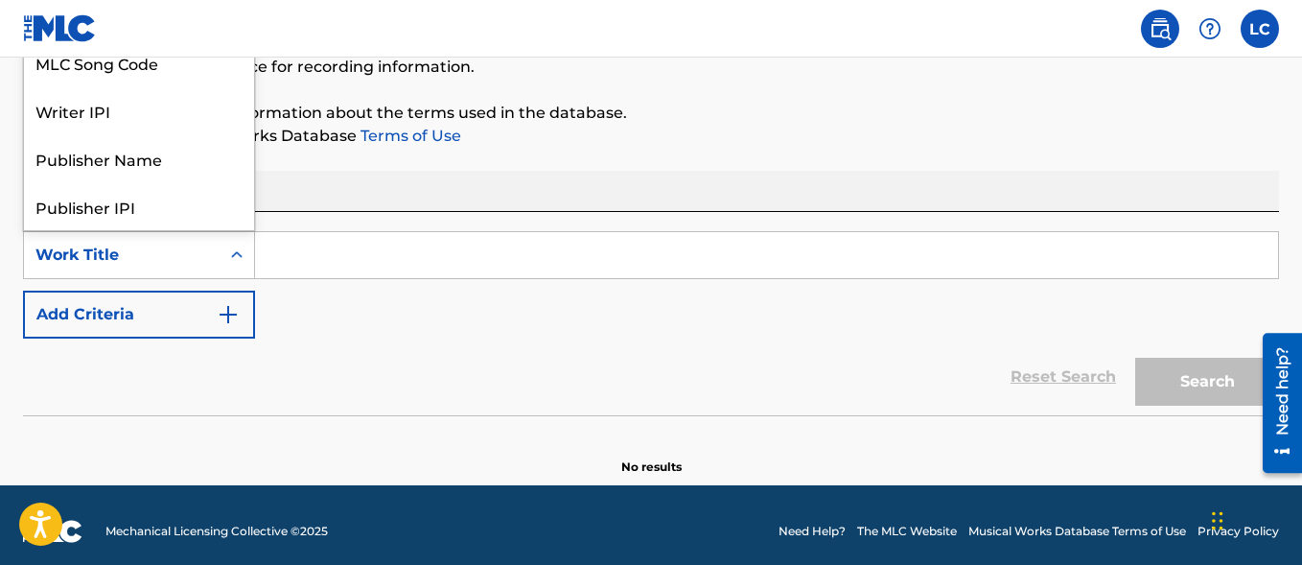
scroll to position [96, 0]
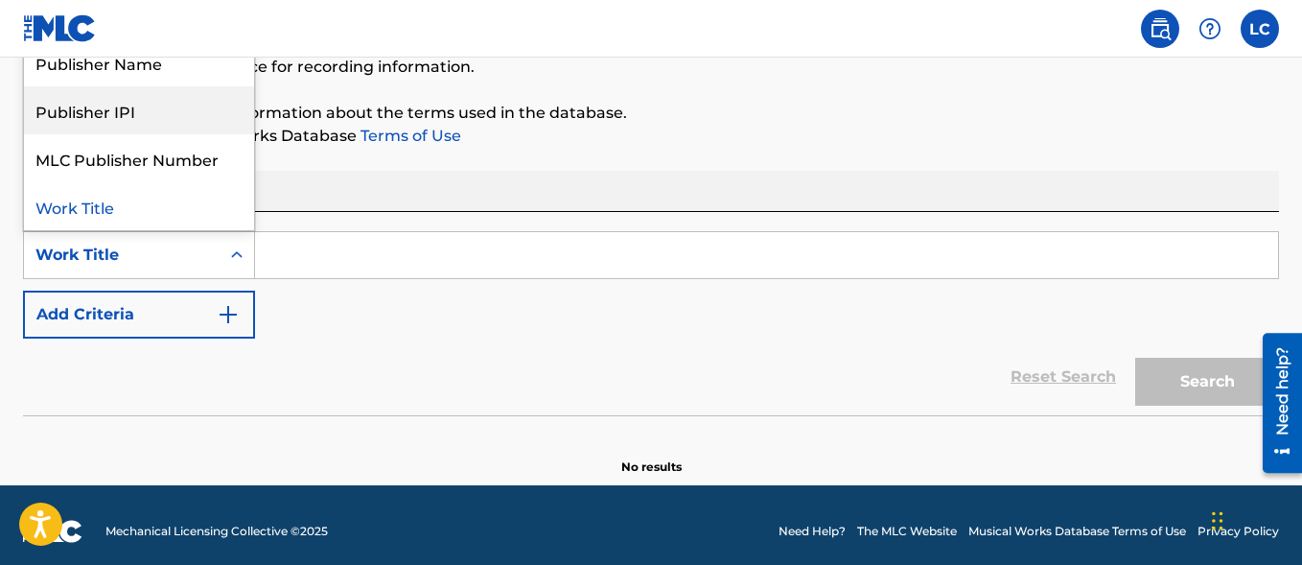
click at [129, 115] on div "Publisher IPI" at bounding box center [139, 110] width 230 height 48
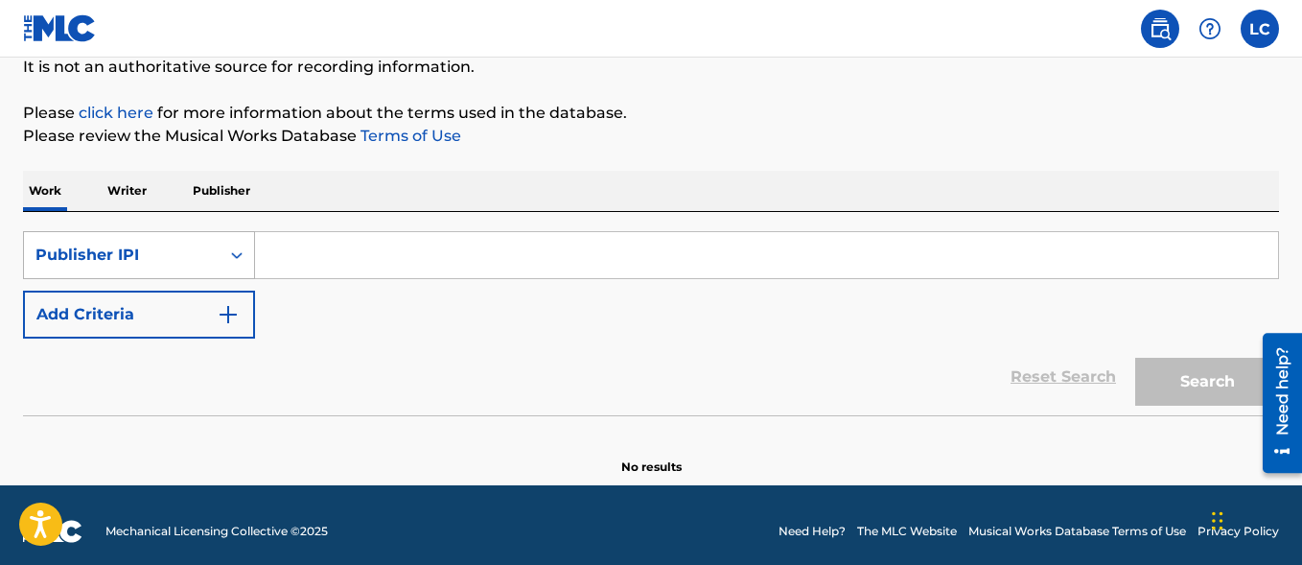
click at [172, 262] on div "Publisher IPI" at bounding box center [121, 254] width 173 height 23
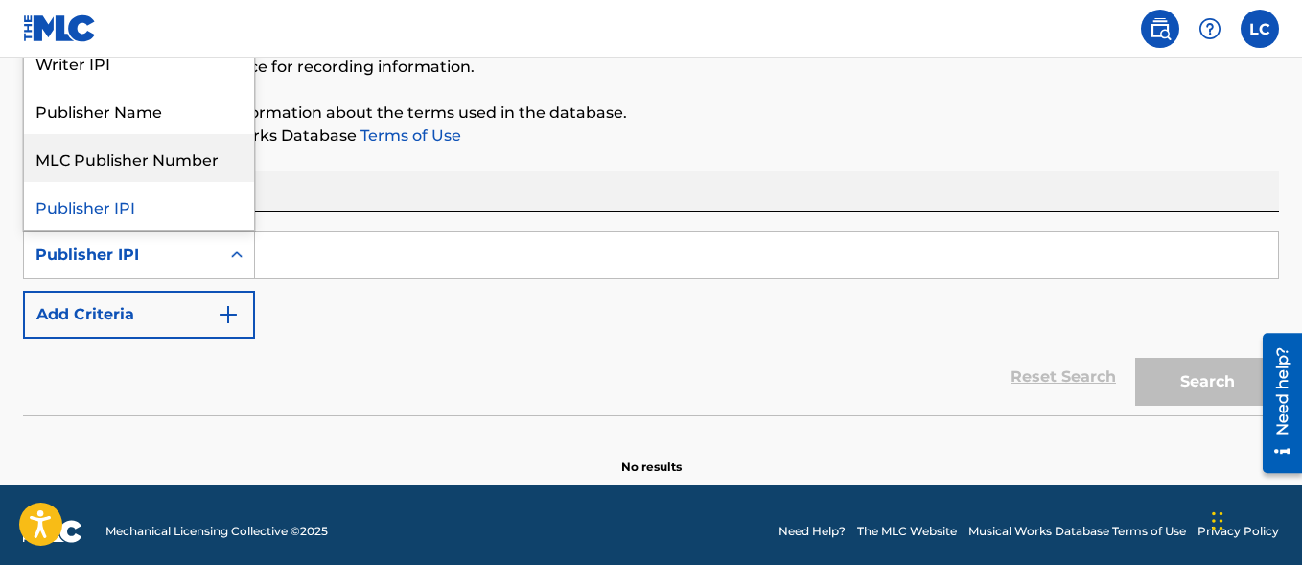
scroll to position [0, 0]
click at [132, 150] on div "Writer IPI" at bounding box center [139, 158] width 230 height 48
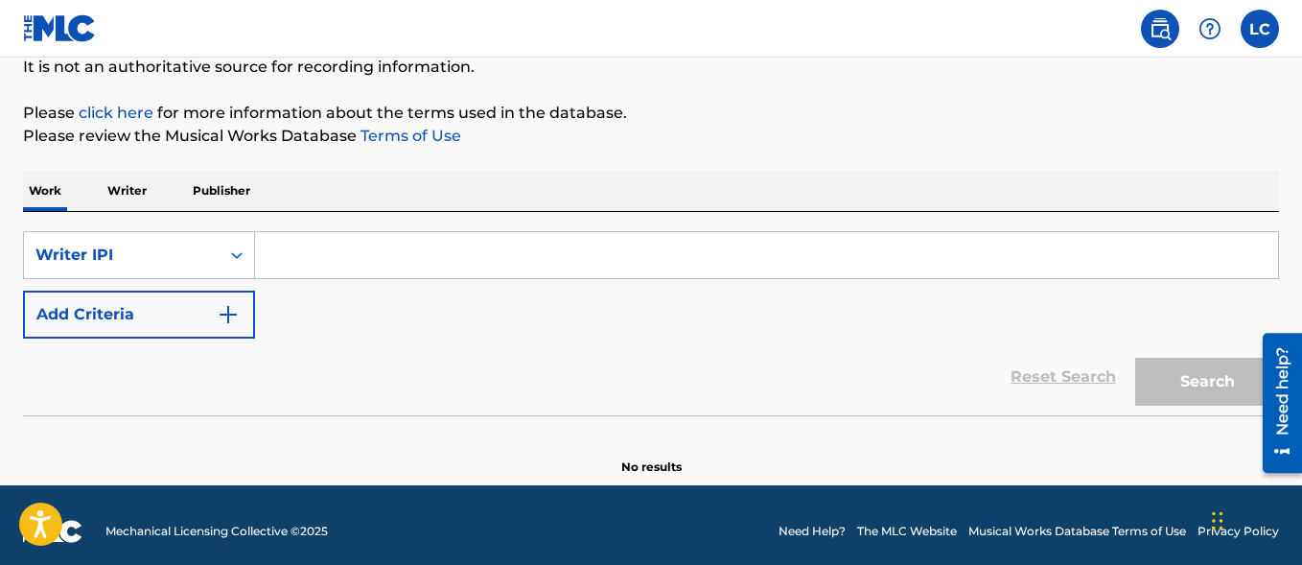
click at [334, 249] on input "Search Form" at bounding box center [766, 255] width 1023 height 46
paste input "00378426721"
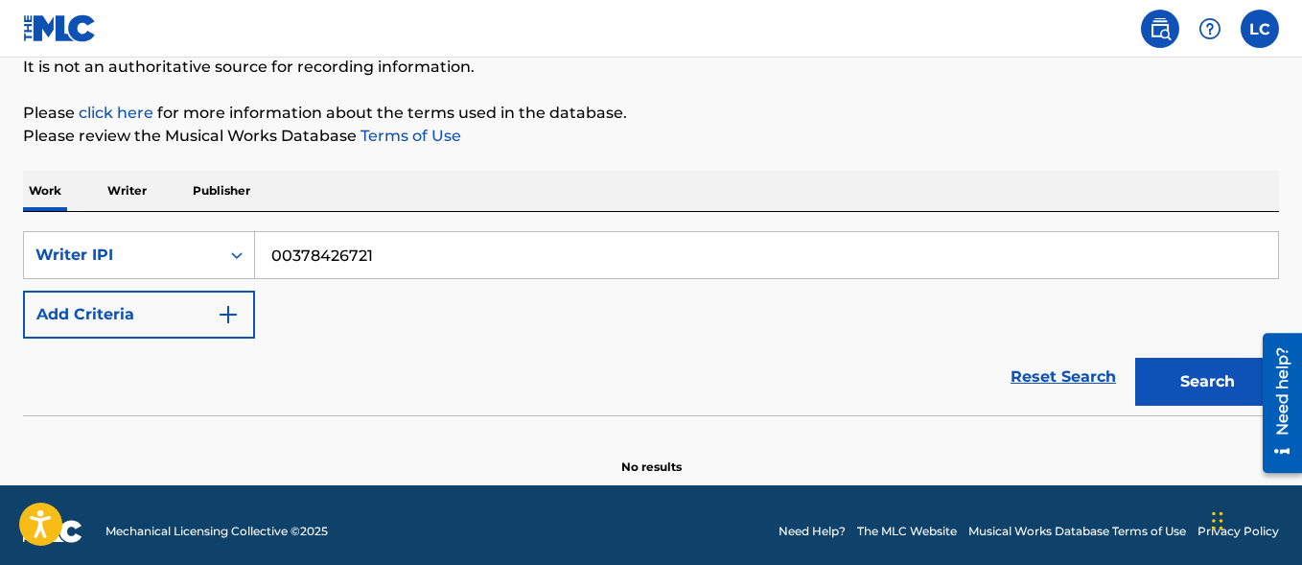
type input "00378426721"
click at [1180, 384] on button "Search" at bounding box center [1207, 382] width 144 height 48
click at [124, 190] on p "Writer" at bounding box center [127, 191] width 51 height 40
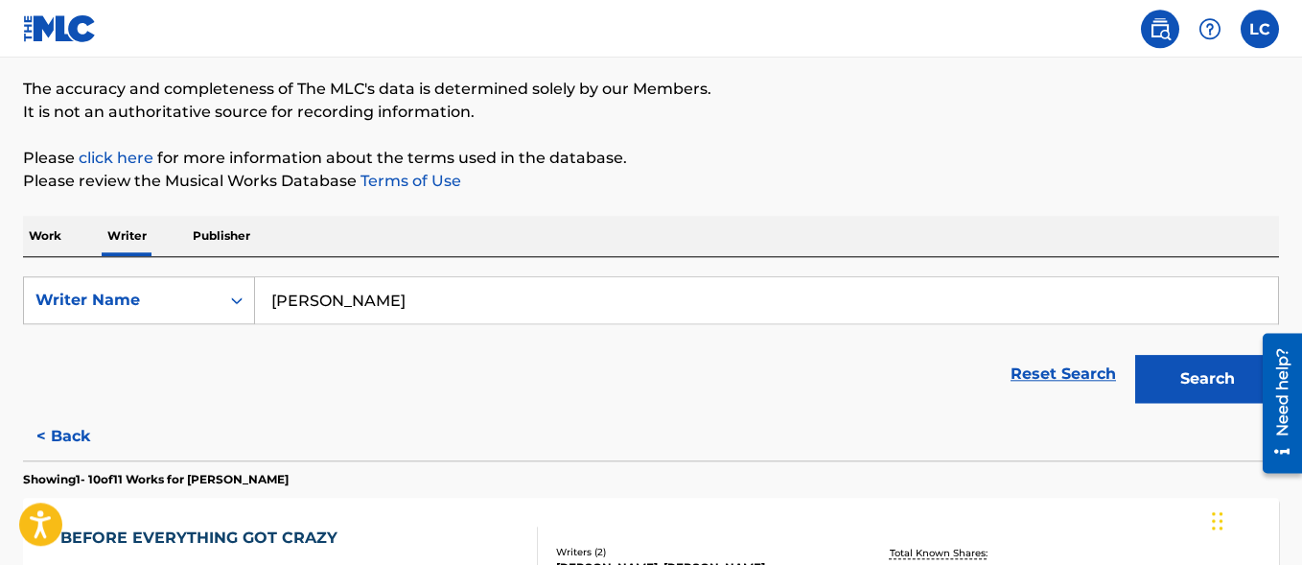
scroll to position [293, 0]
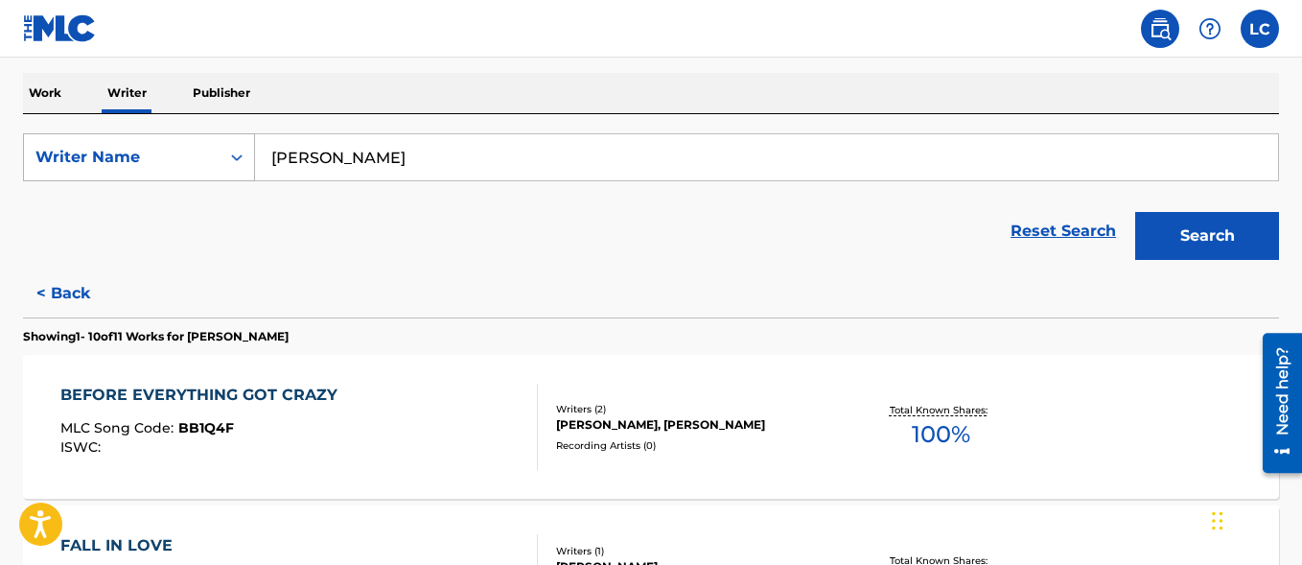
click at [125, 167] on div "Writer Name" at bounding box center [121, 157] width 173 height 23
click at [123, 208] on div "Writer IPI" at bounding box center [139, 205] width 230 height 48
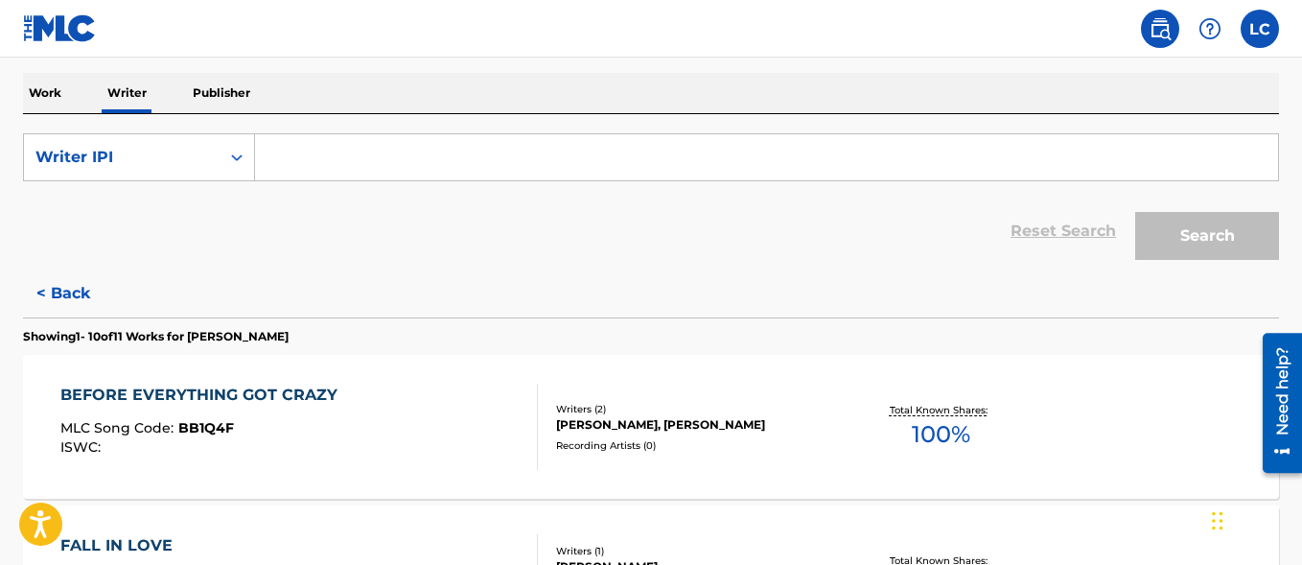
click at [351, 173] on input "Search Form" at bounding box center [766, 157] width 1023 height 46
paste input "00378426721"
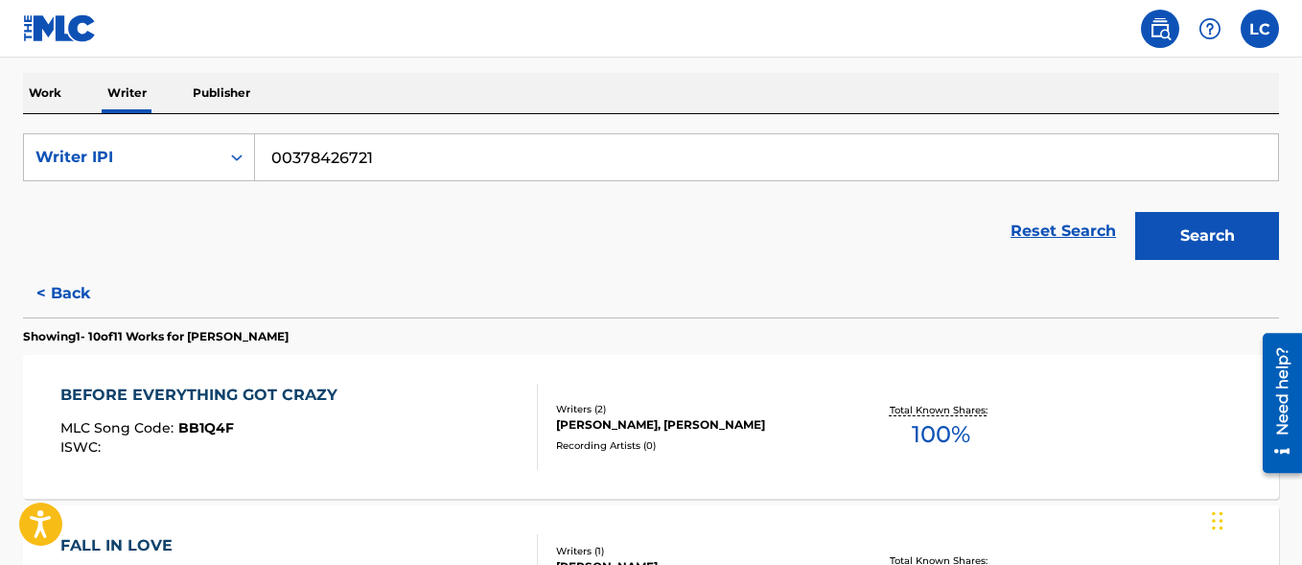
type input "00378426721"
click at [1179, 247] on button "Search" at bounding box center [1207, 236] width 144 height 48
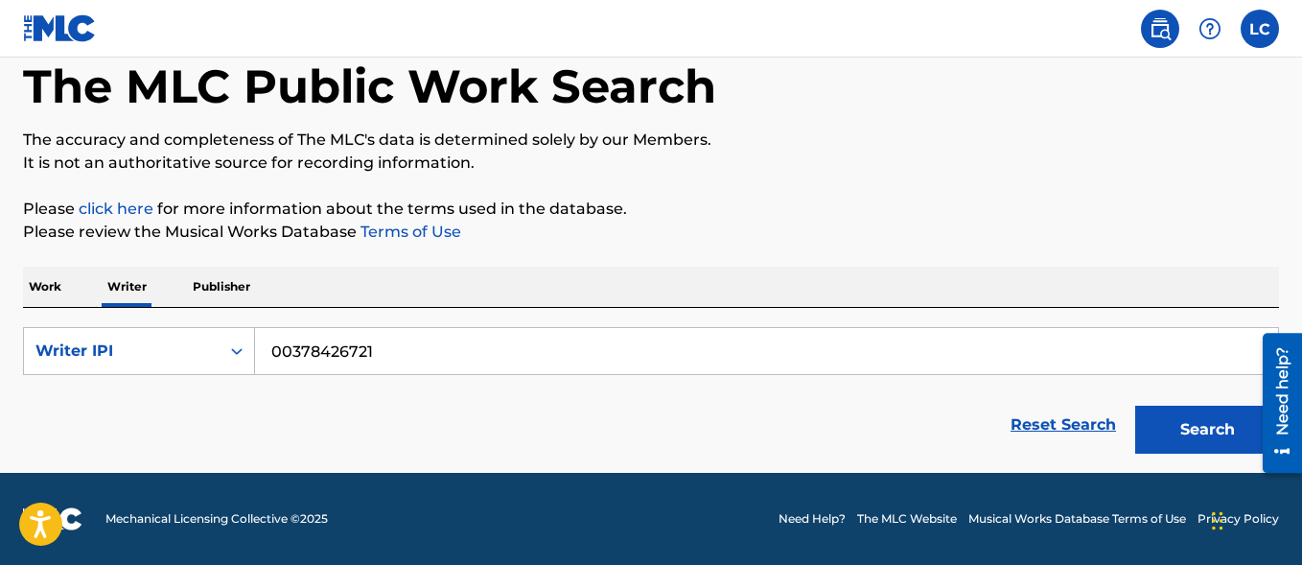
scroll to position [100, 0]
click at [1157, 424] on button "Search" at bounding box center [1207, 429] width 144 height 48
click at [39, 275] on p "Work" at bounding box center [45, 286] width 44 height 40
click at [39, 275] on div "The MLC Public Work Search The accuracy and completeness of The MLC's data is d…" at bounding box center [651, 234] width 1302 height 457
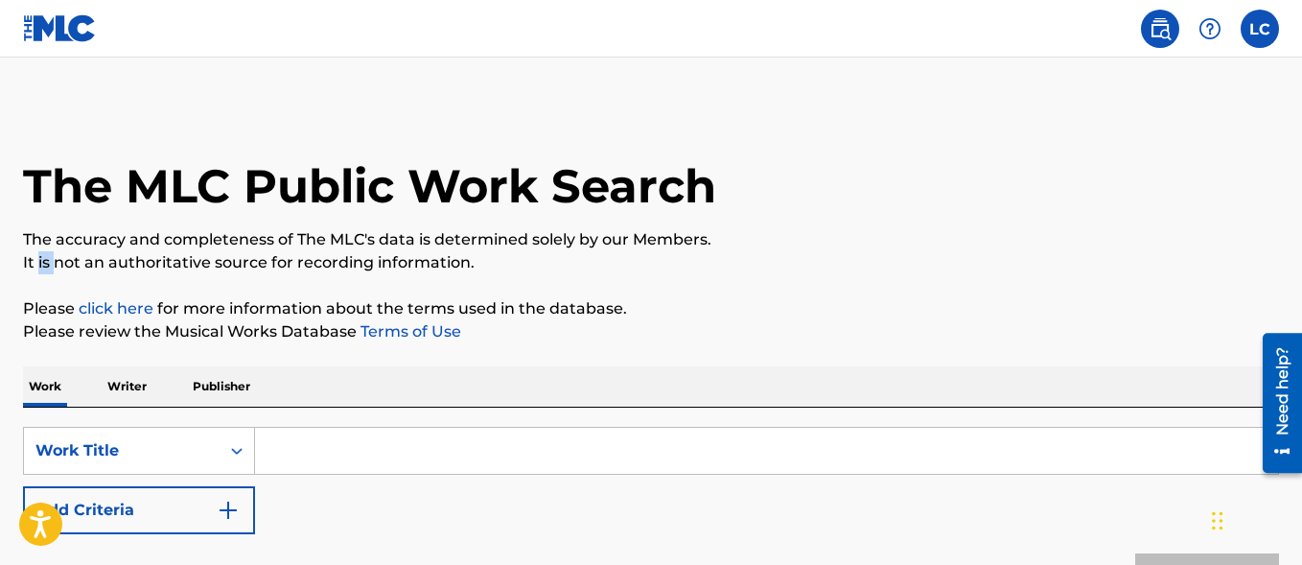
scroll to position [208, 0]
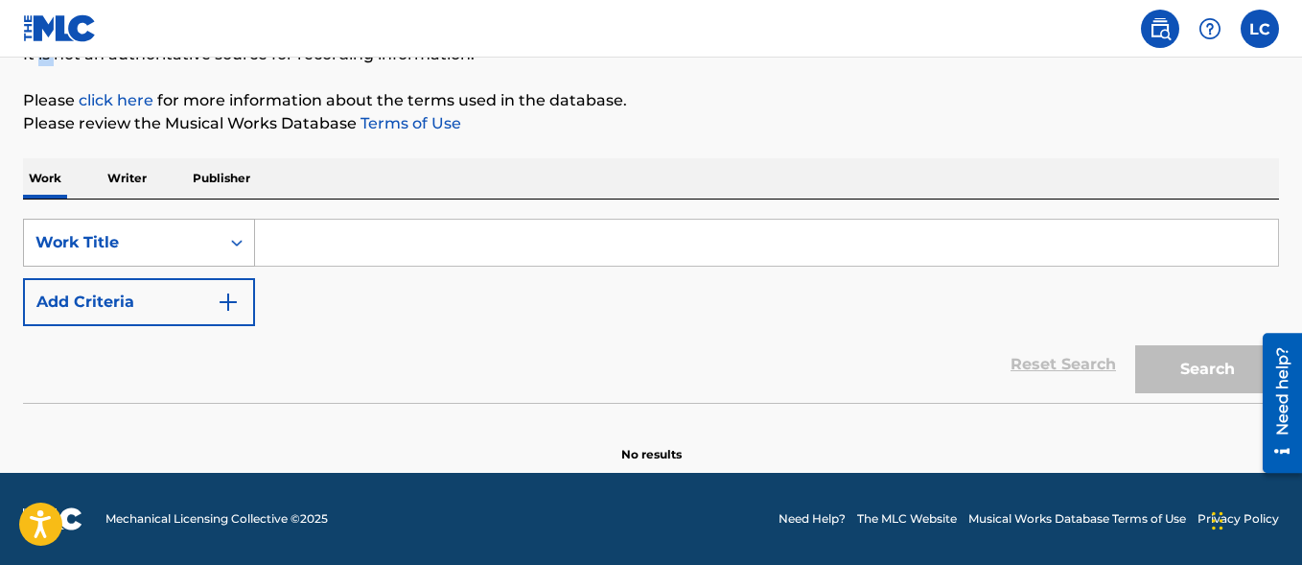
click at [150, 243] on div "Work Title" at bounding box center [121, 242] width 173 height 23
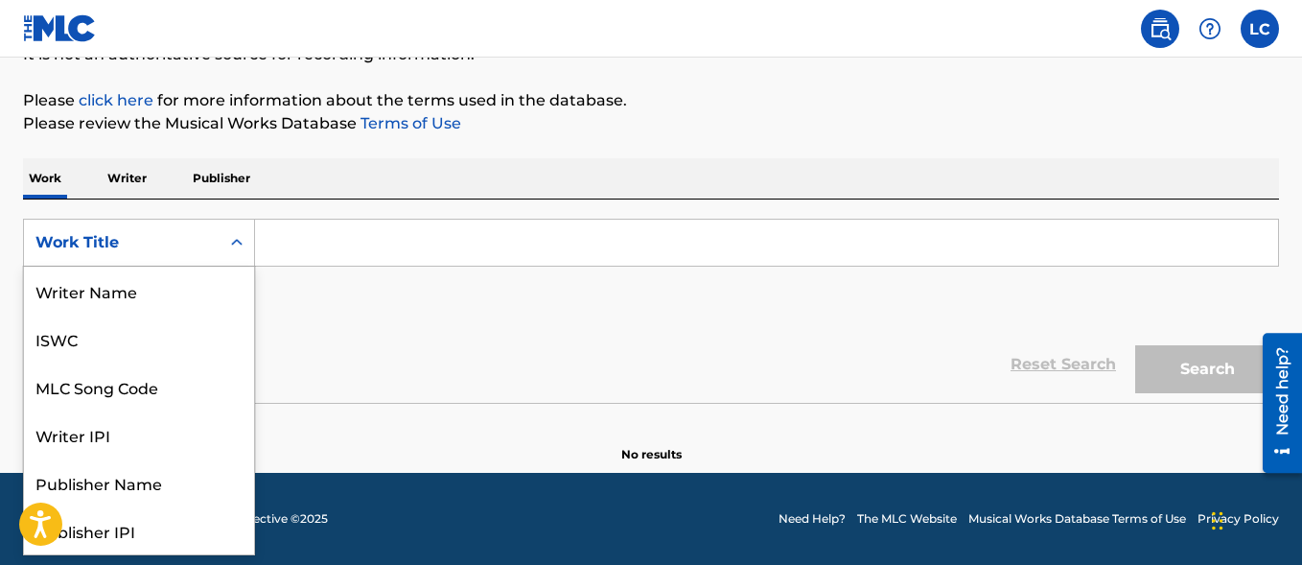
scroll to position [96, 0]
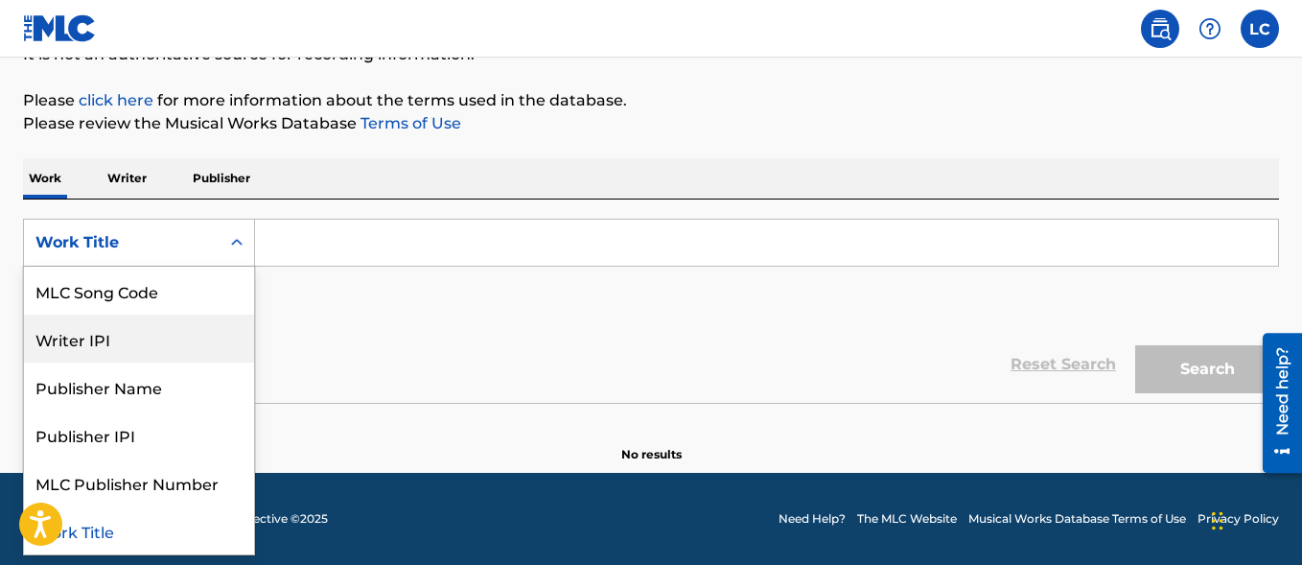
click at [146, 343] on div "Writer IPI" at bounding box center [139, 338] width 230 height 48
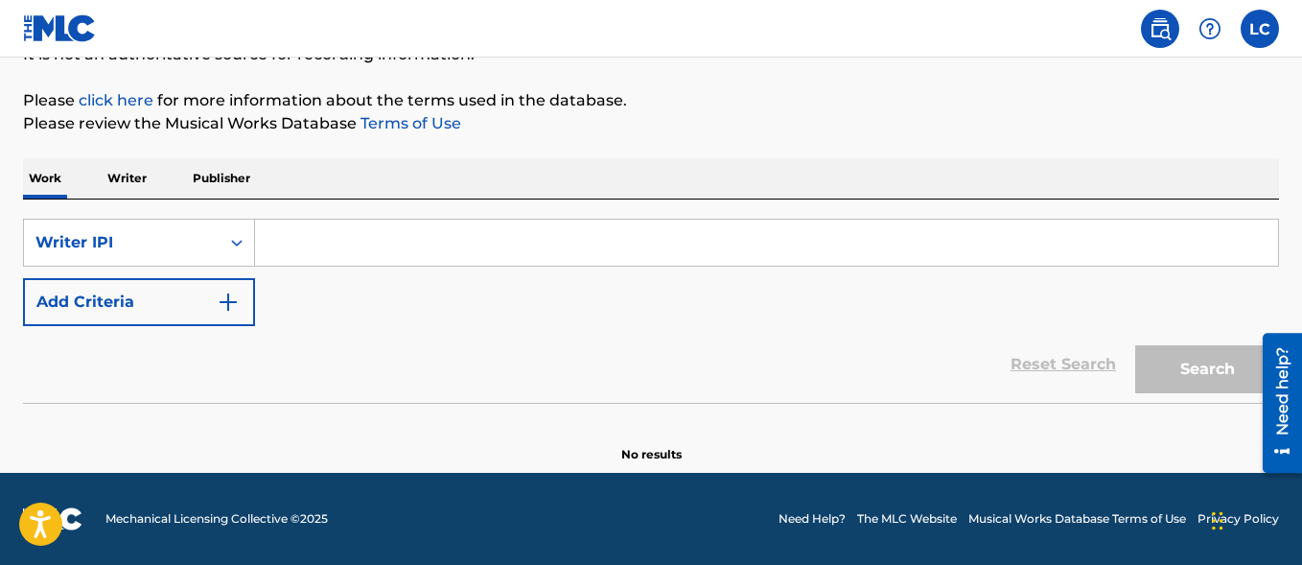
click at [287, 242] on input "Search Form" at bounding box center [766, 243] width 1023 height 46
paste input "00378426721"
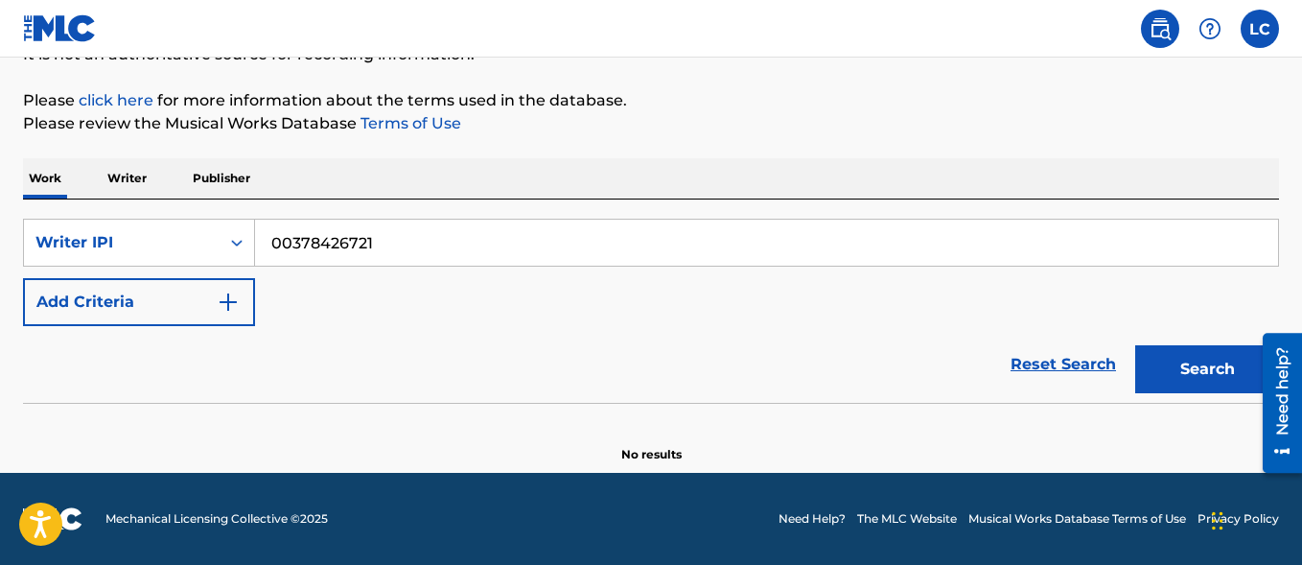
type input "00378426721"
click at [1168, 378] on button "Search" at bounding box center [1207, 369] width 144 height 48
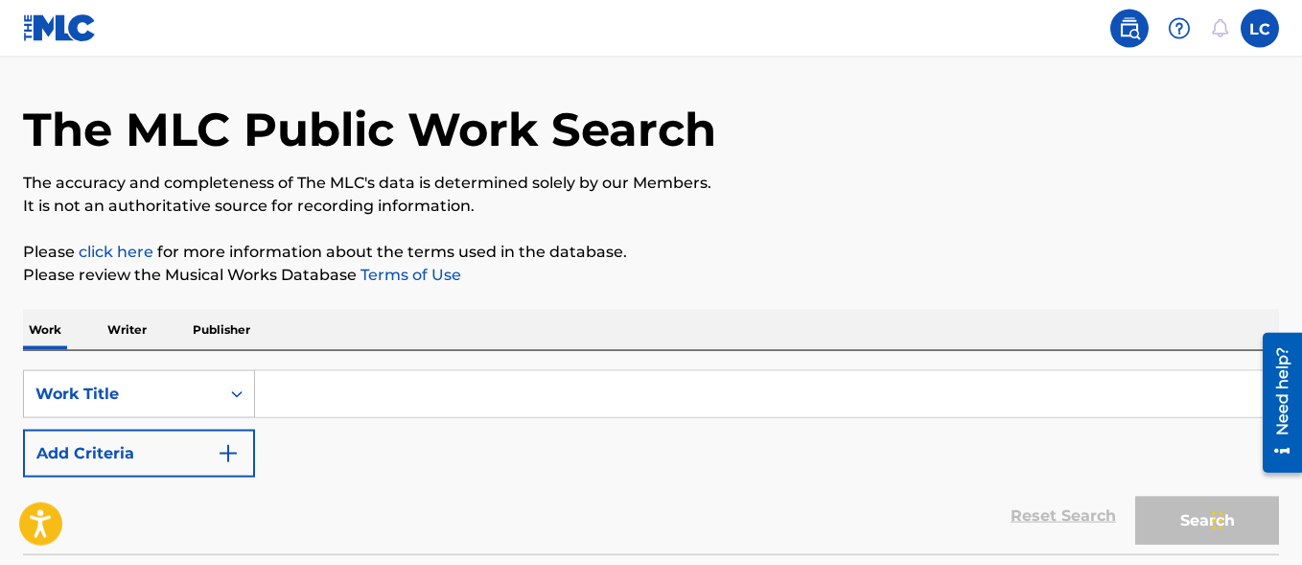
scroll to position [196, 0]
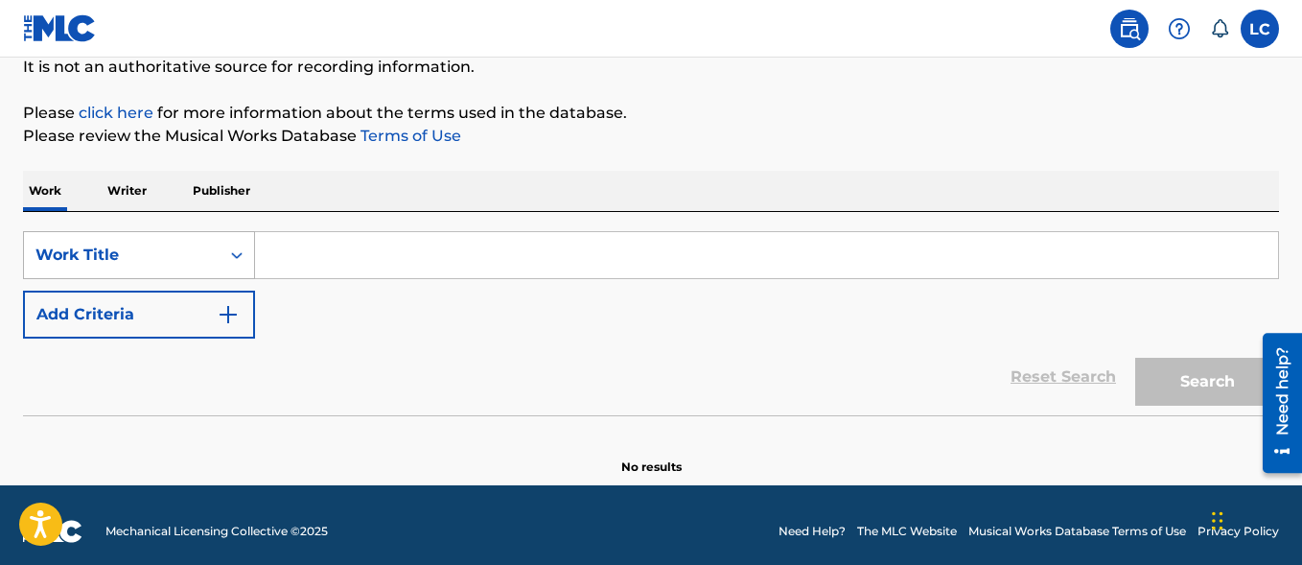
click at [154, 259] on div "Work Title" at bounding box center [121, 254] width 173 height 23
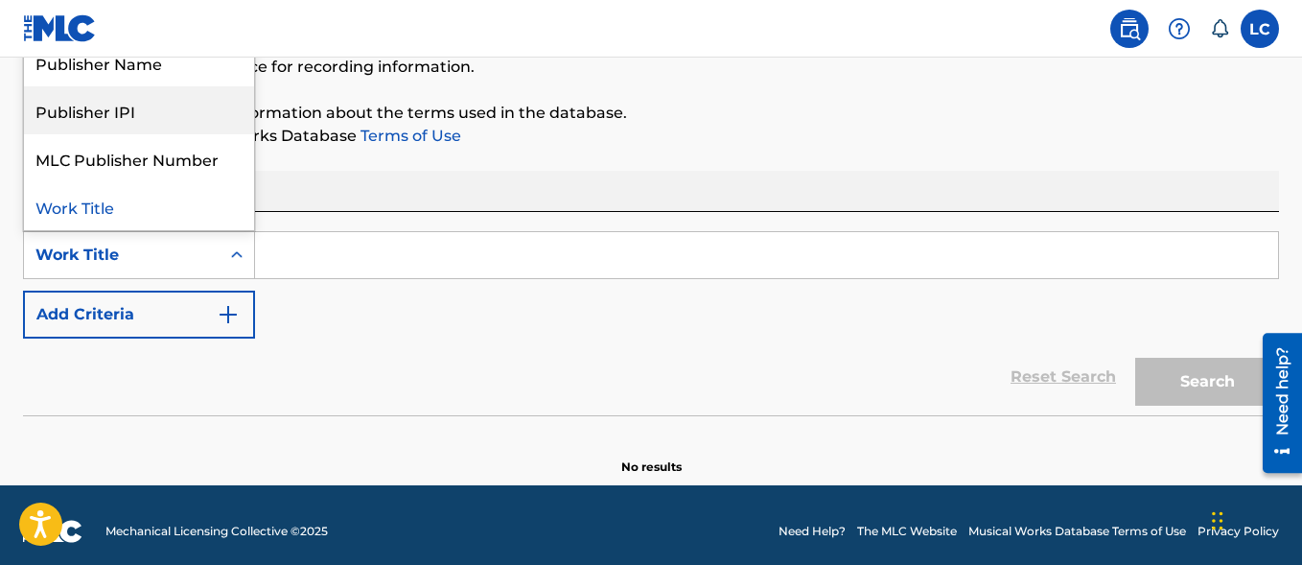
scroll to position [0, 0]
click at [127, 120] on div "Writer IPI" at bounding box center [139, 110] width 230 height 48
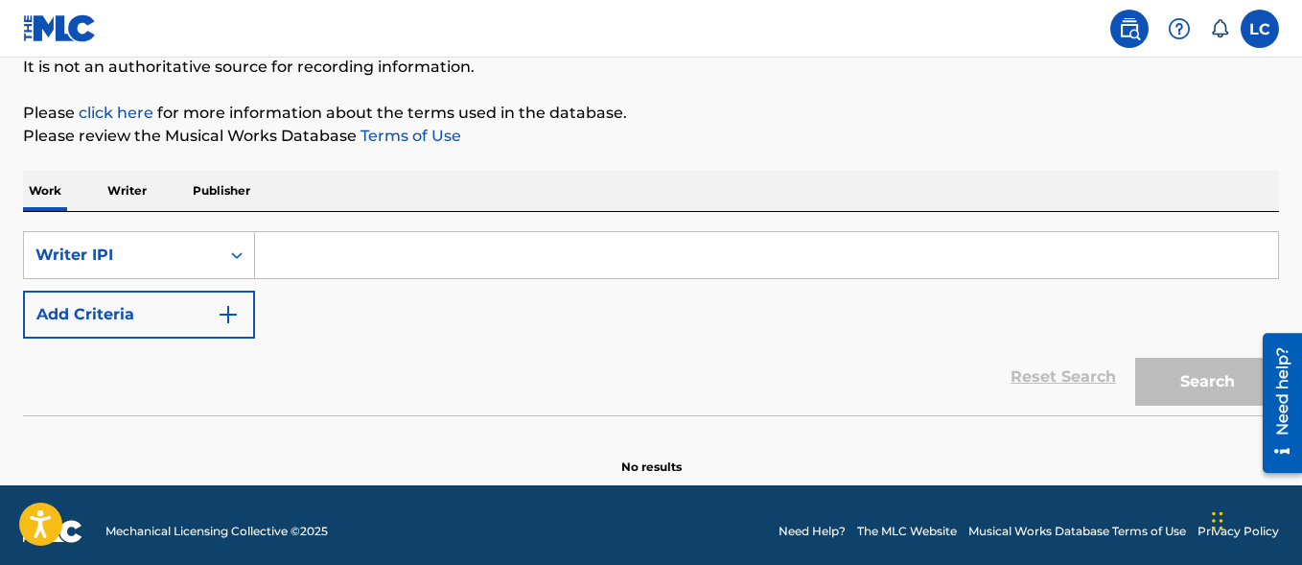
click at [302, 278] on div "Search Form" at bounding box center [767, 255] width 1024 height 48
click at [310, 253] on input "Search Form" at bounding box center [766, 255] width 1023 height 46
paste input "00378426721"
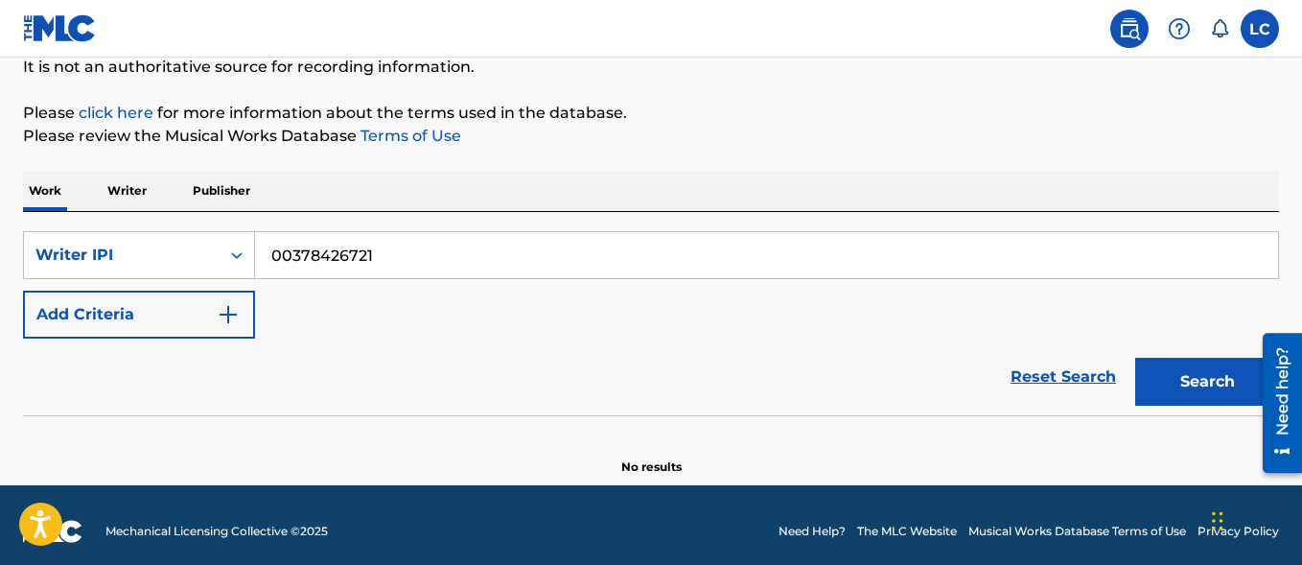
type input "00378426721"
click at [1202, 385] on button "Search" at bounding box center [1207, 382] width 144 height 48
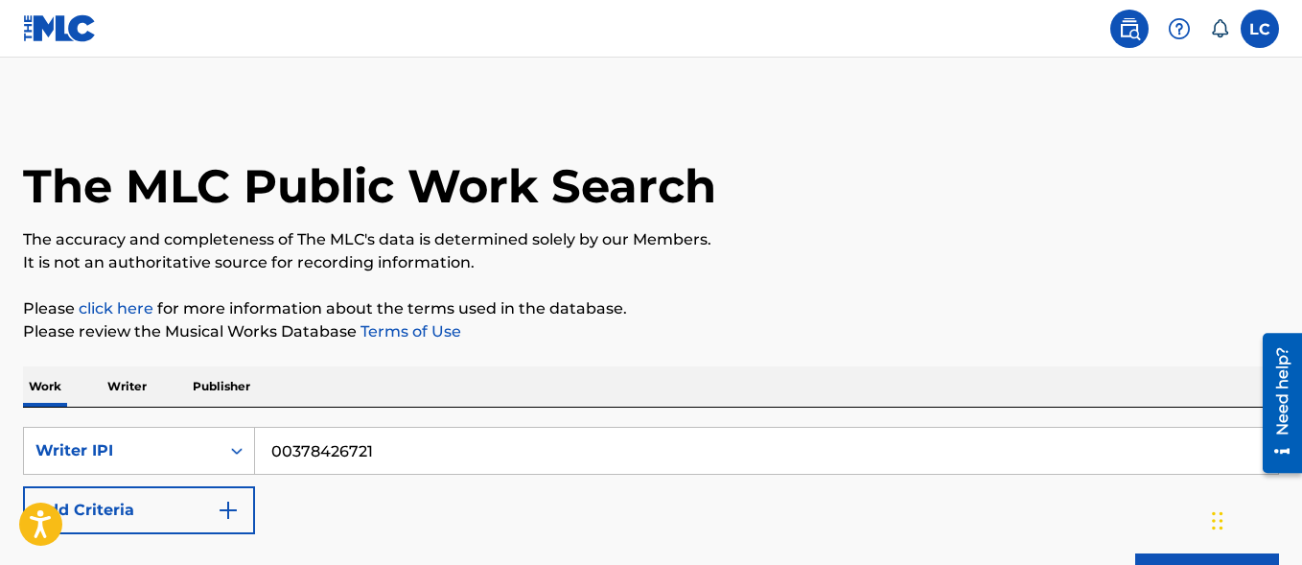
click at [1132, 28] on img at bounding box center [1129, 28] width 23 height 23
click at [1273, 39] on label at bounding box center [1259, 29] width 38 height 38
click at [1260, 29] on input "LC [PERSON_NAME] [EMAIL_ADDRESS][DOMAIN_NAME] Notification Preferences Profile …" at bounding box center [1260, 29] width 0 height 0
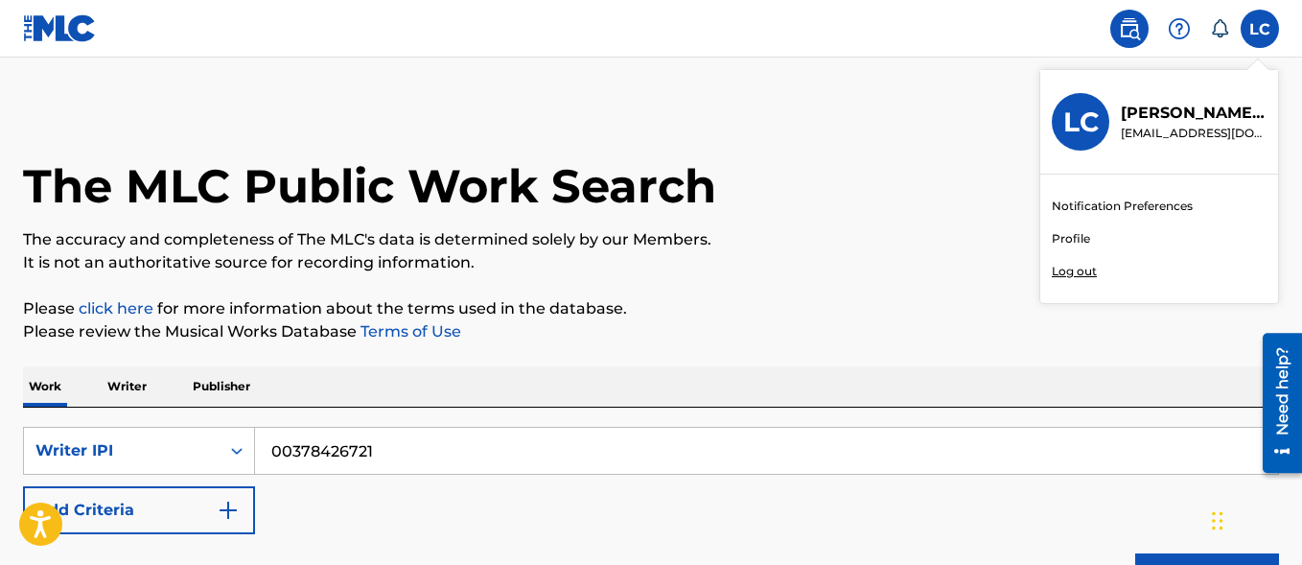
click at [783, 234] on p "The accuracy and completeness of The MLC's data is determined solely by our Mem…" at bounding box center [651, 239] width 1256 height 23
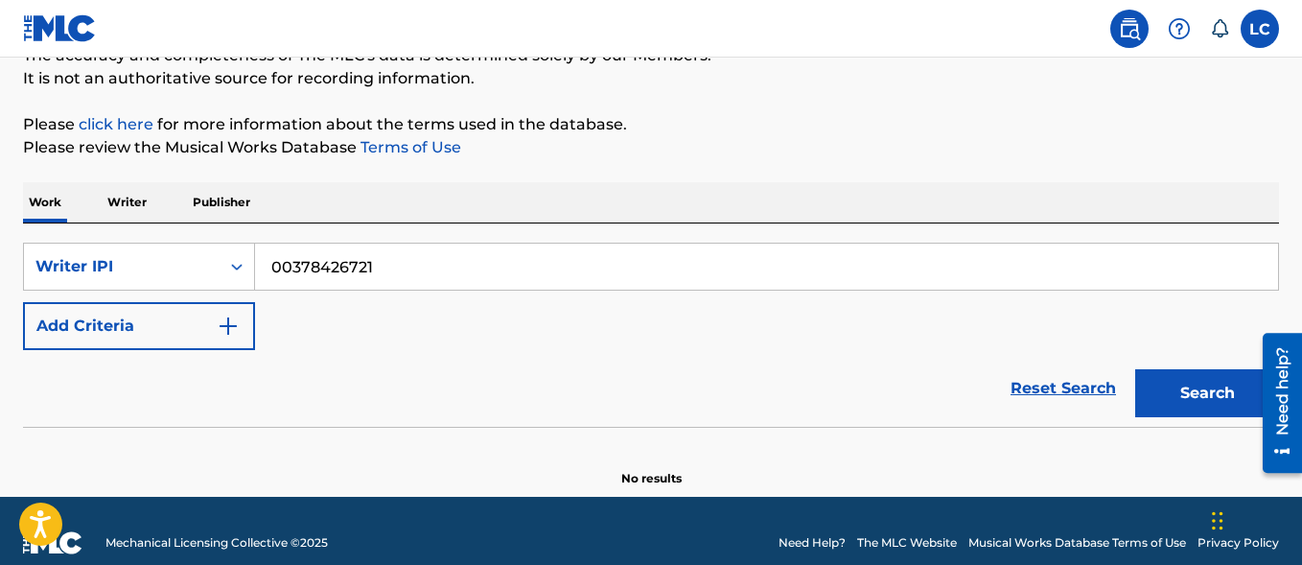
scroll to position [196, 0]
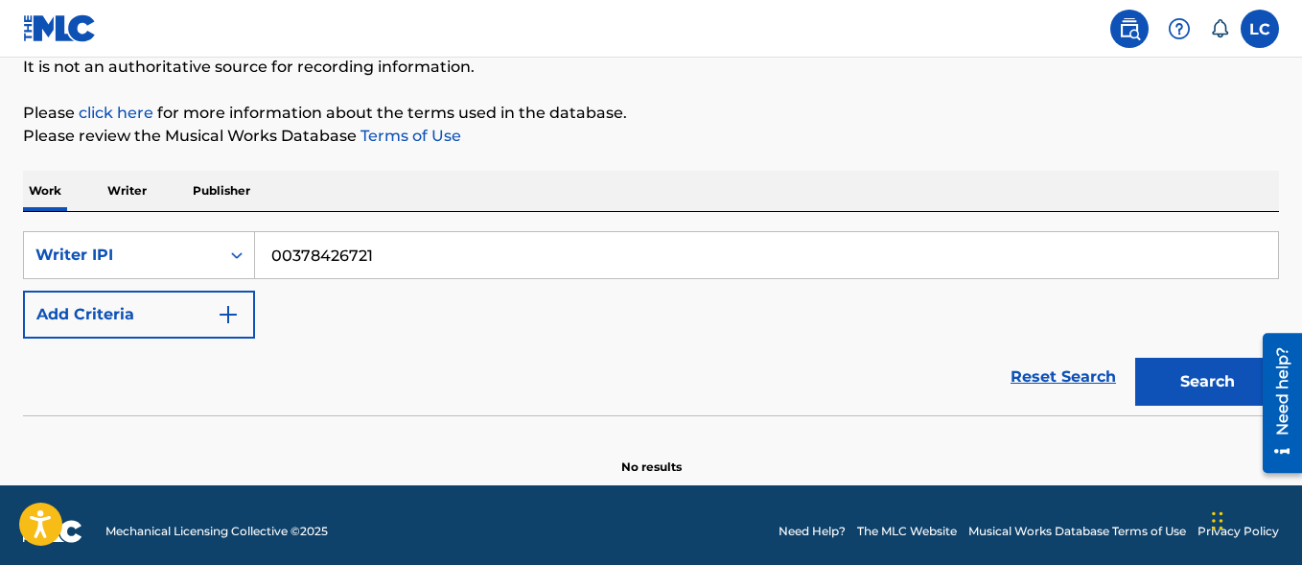
click at [201, 190] on p "Publisher" at bounding box center [221, 191] width 69 height 40
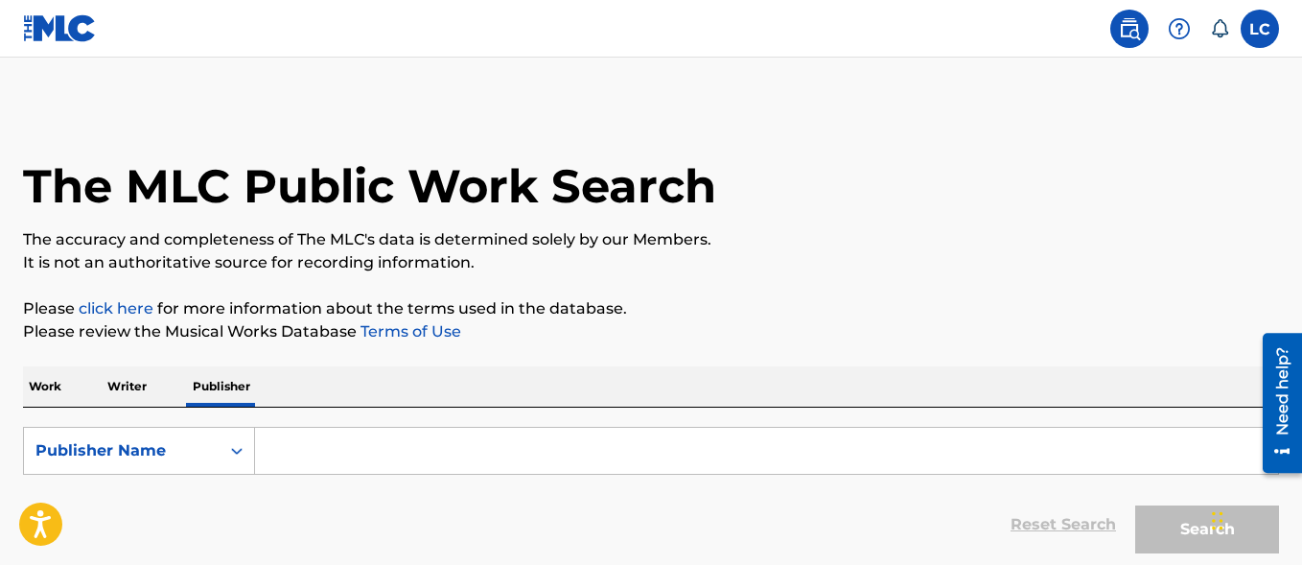
scroll to position [100, 0]
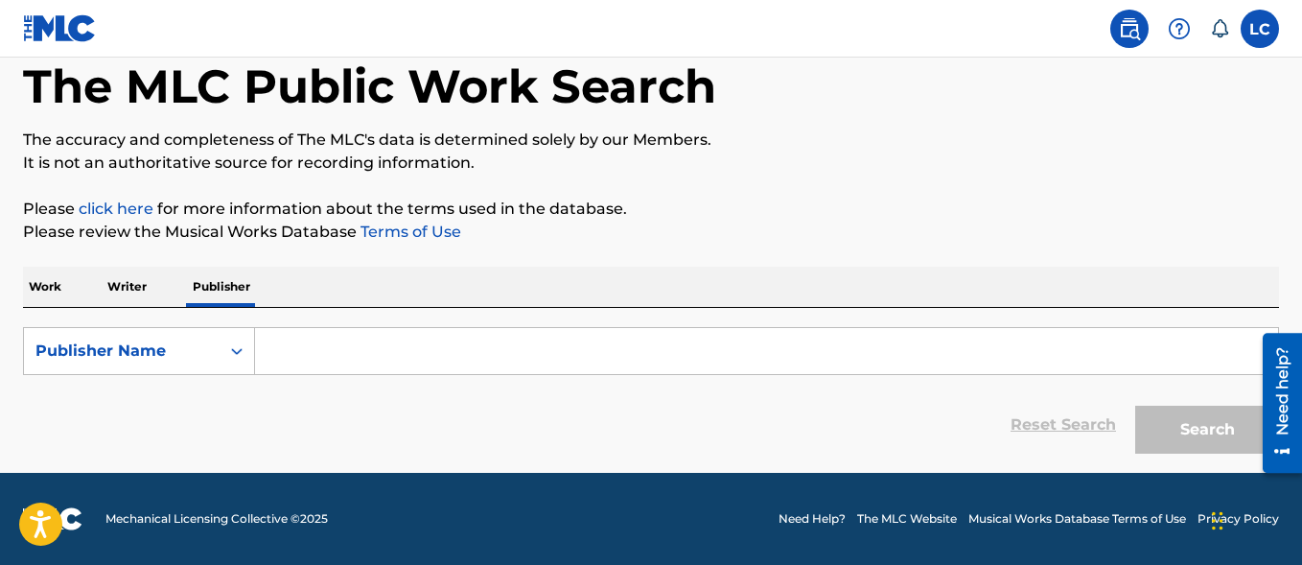
click at [120, 290] on p "Writer" at bounding box center [127, 286] width 51 height 40
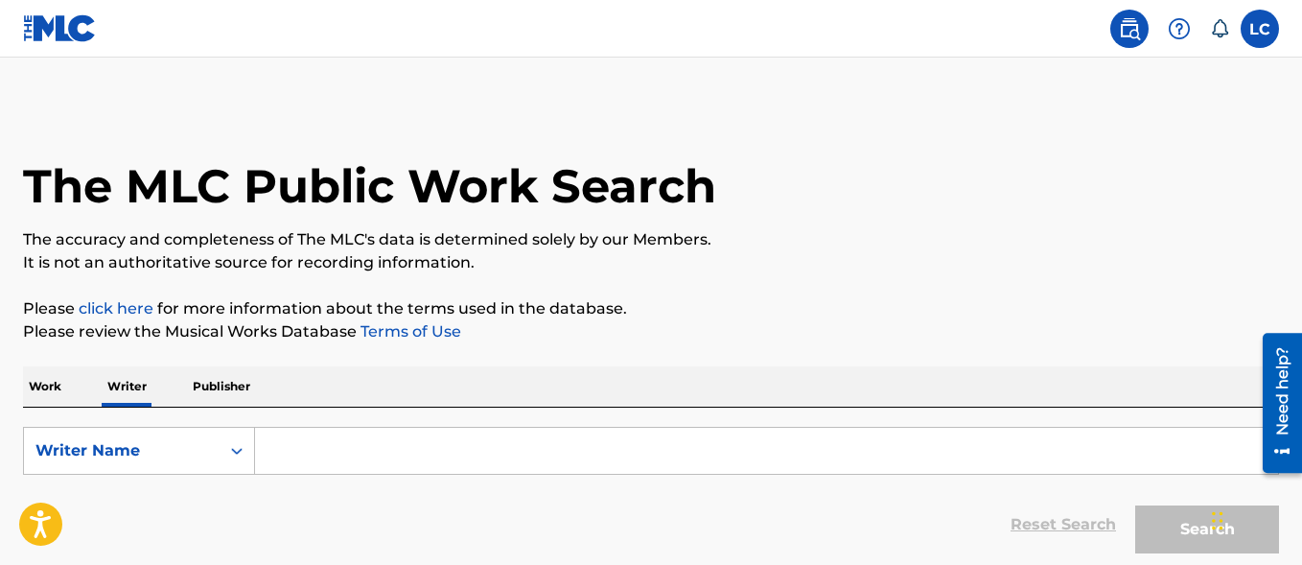
scroll to position [100, 0]
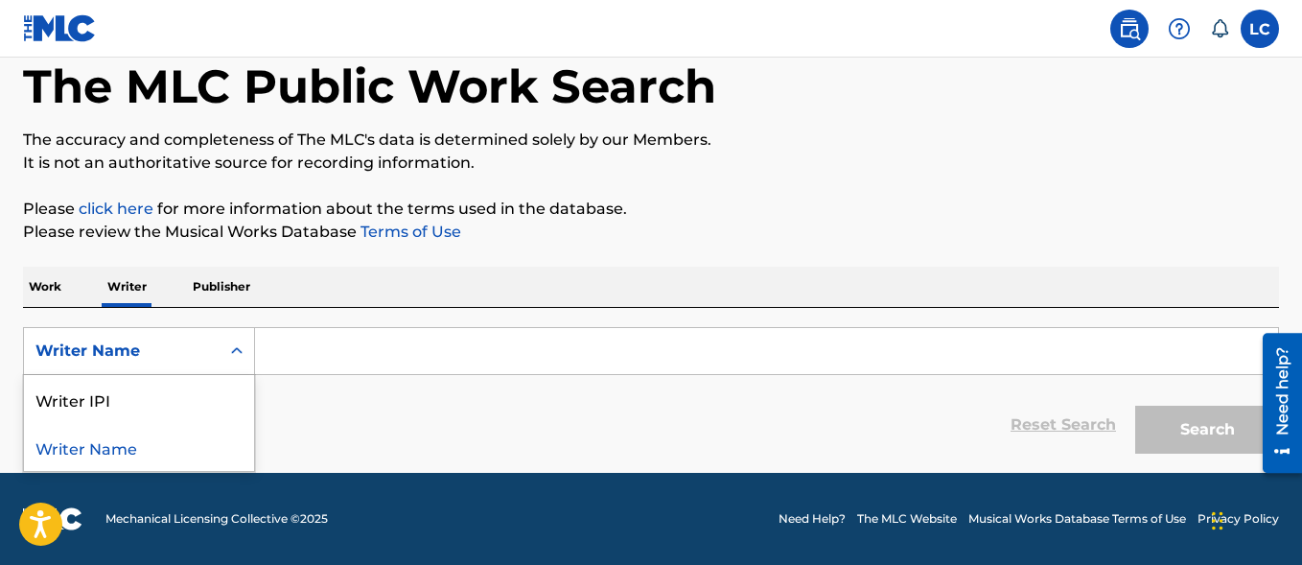
click at [150, 338] on div "Writer Name" at bounding box center [122, 351] width 196 height 36
click at [148, 387] on div "Writer IPI" at bounding box center [139, 399] width 230 height 48
click at [396, 337] on input "Search Form" at bounding box center [766, 351] width 1023 height 46
paste input "00378426721"
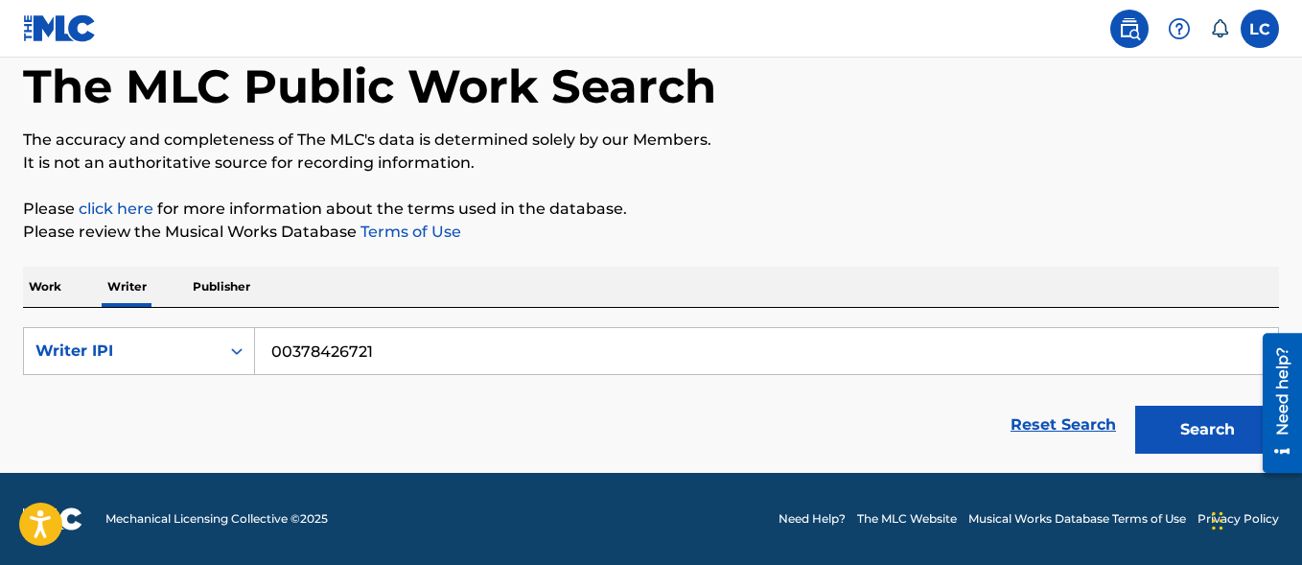
type input "00378426721"
click at [1195, 441] on button "Search" at bounding box center [1207, 429] width 144 height 48
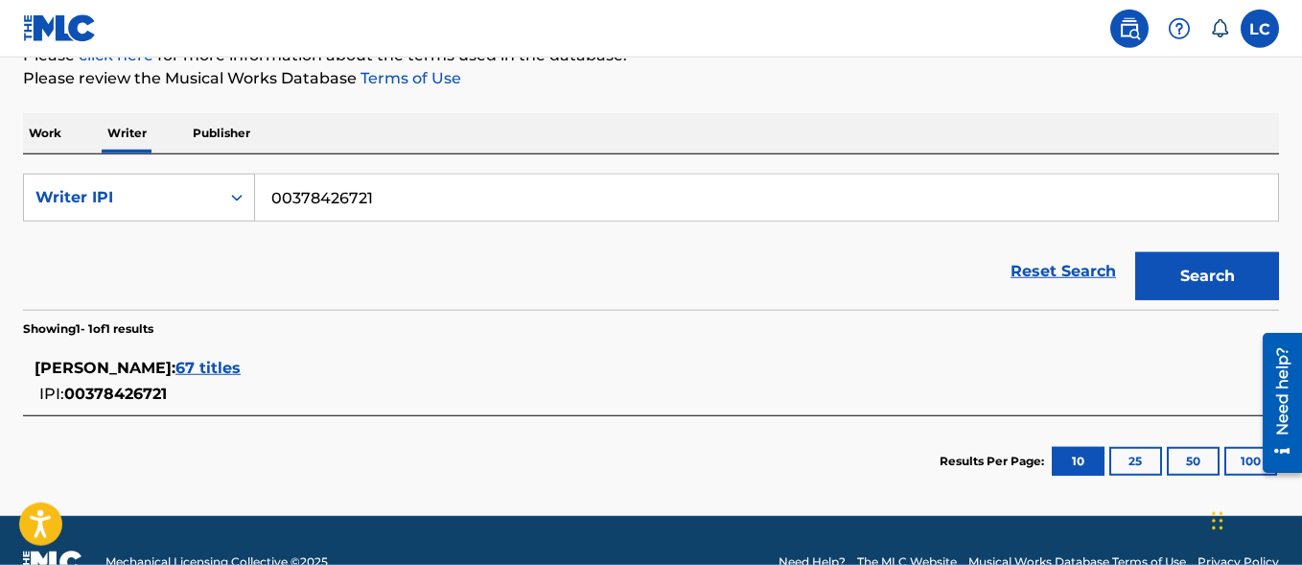
scroll to position [296, 0]
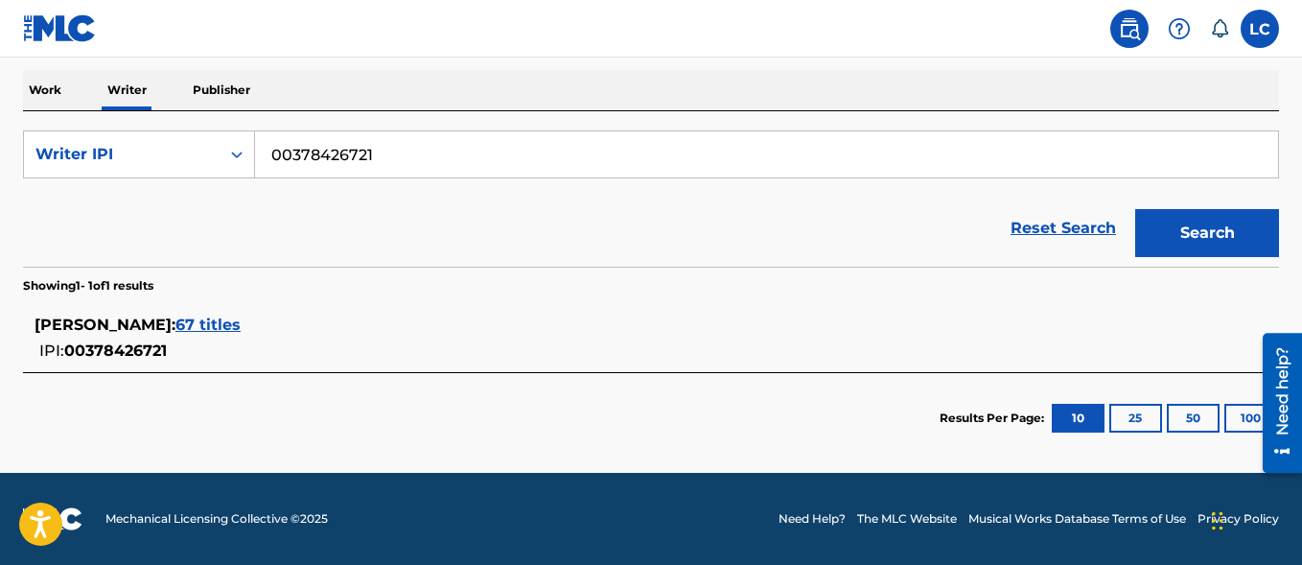
click at [189, 324] on span "67 titles" at bounding box center [207, 324] width 65 height 18
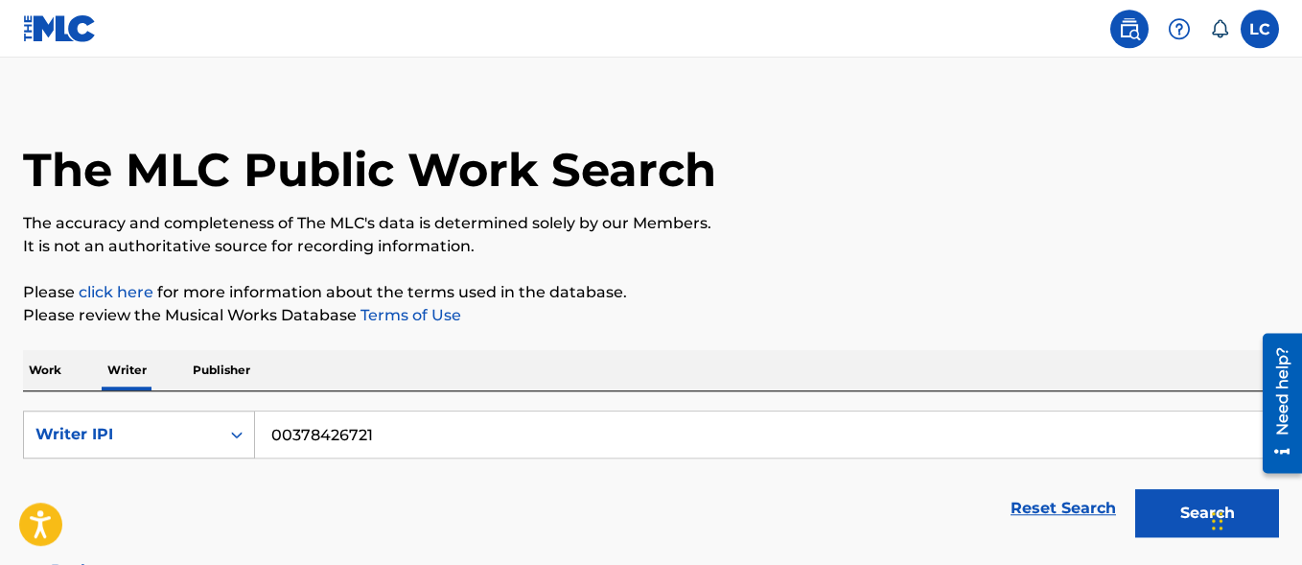
scroll to position [0, 0]
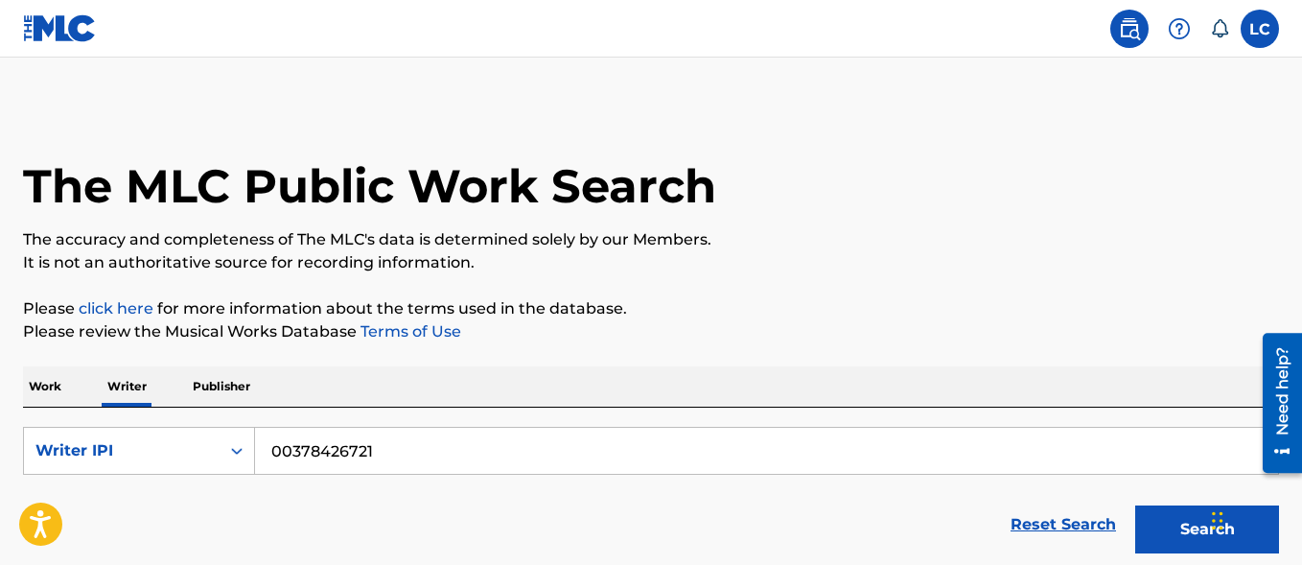
click at [1125, 35] on img at bounding box center [1129, 28] width 23 height 23
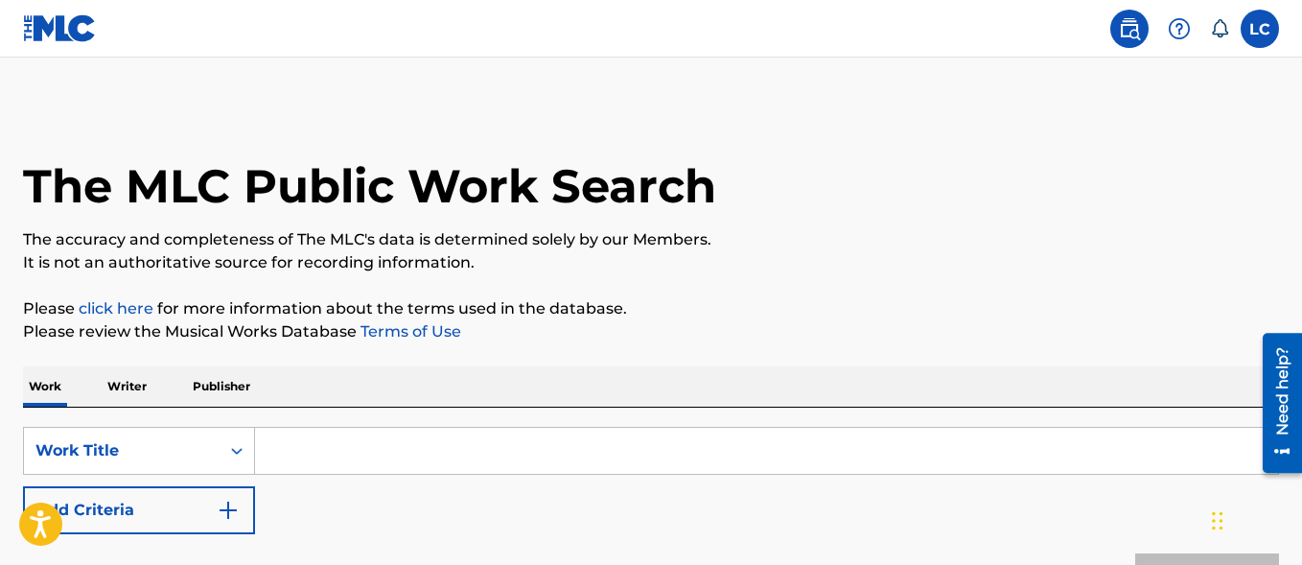
click at [1186, 29] on img at bounding box center [1179, 28] width 23 height 23
click at [1170, 136] on p "View portal intro" at bounding box center [1179, 127] width 163 height 46
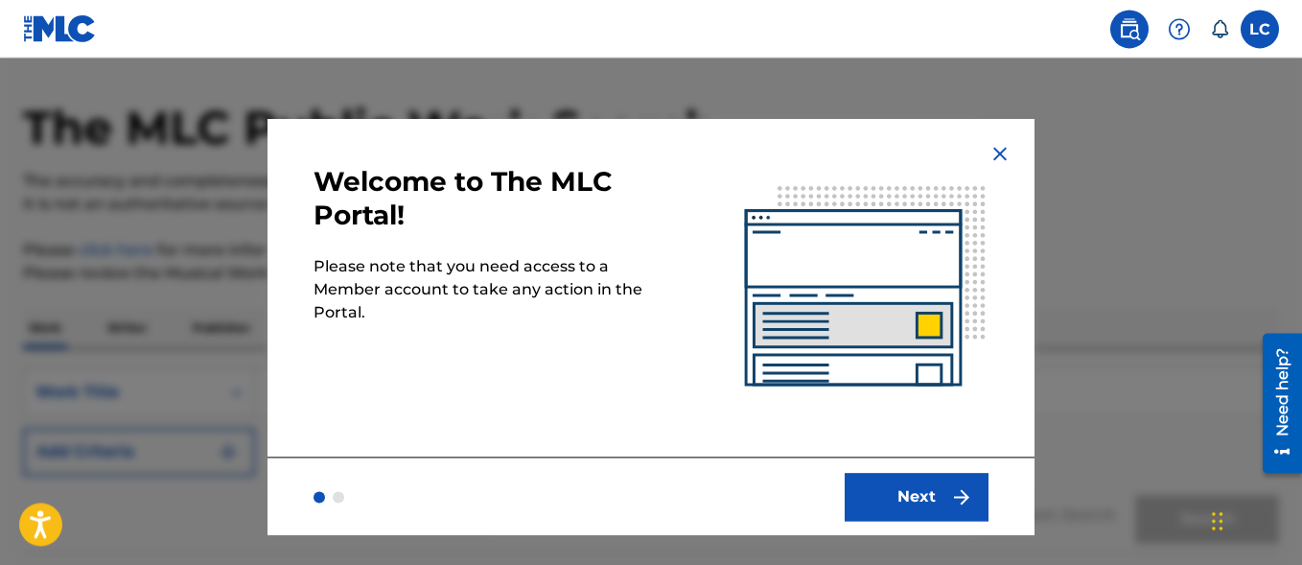
scroll to position [196, 0]
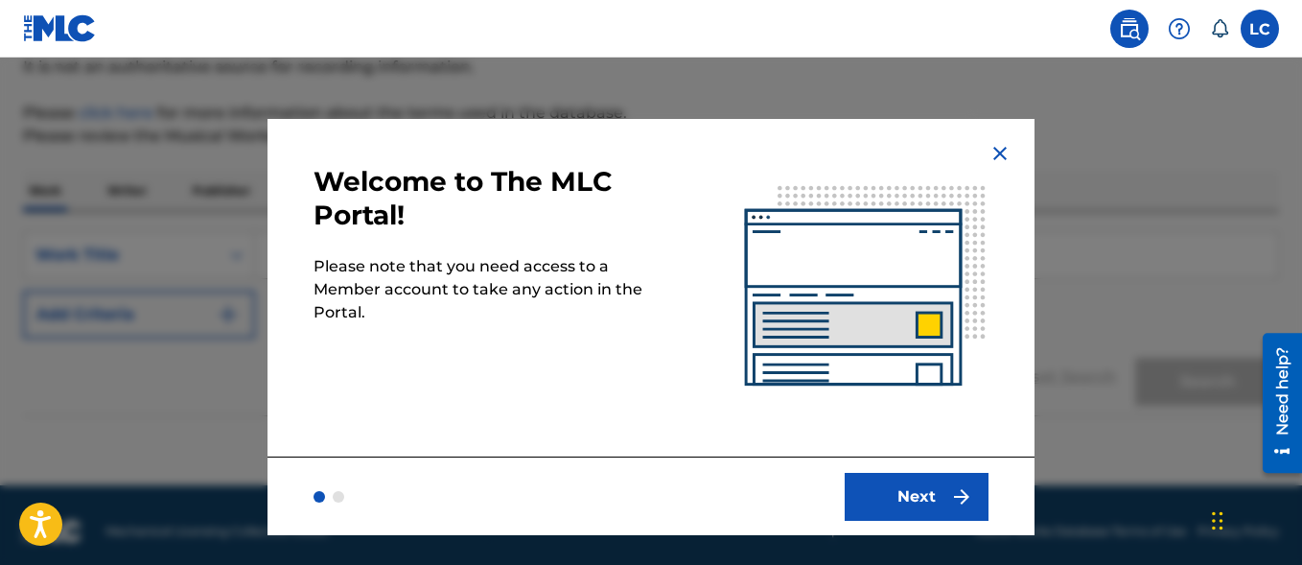
click at [873, 483] on button "Next" at bounding box center [917, 497] width 144 height 48
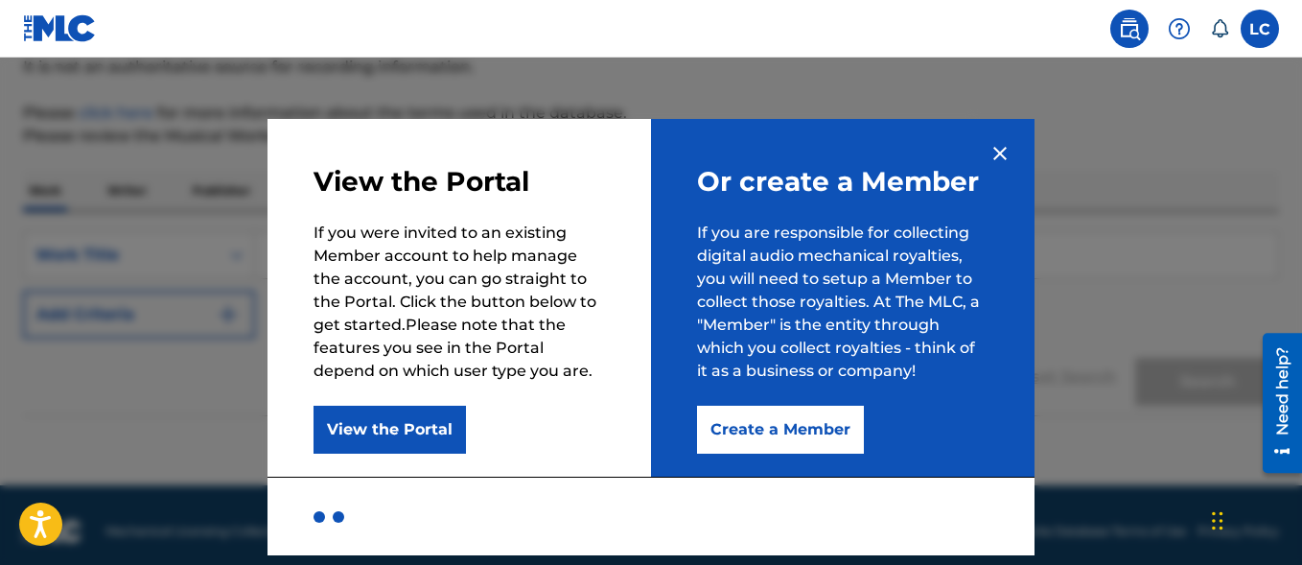
click at [413, 435] on button "View the Portal" at bounding box center [389, 429] width 152 height 48
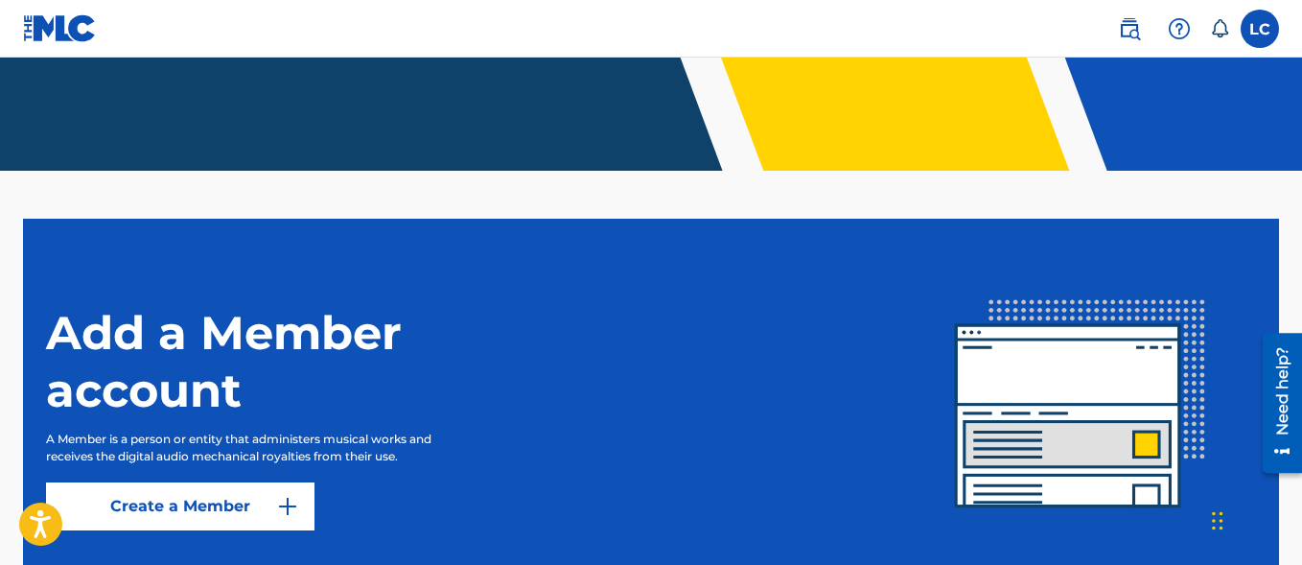
scroll to position [534, 0]
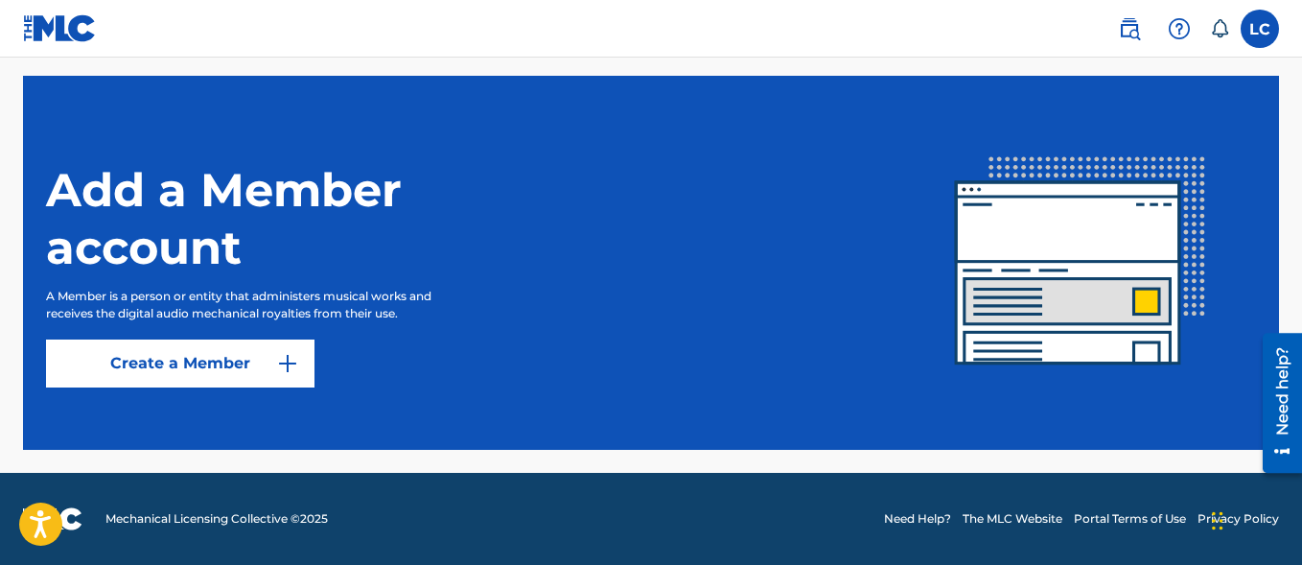
click at [235, 368] on link "Create a Member" at bounding box center [180, 363] width 268 height 48
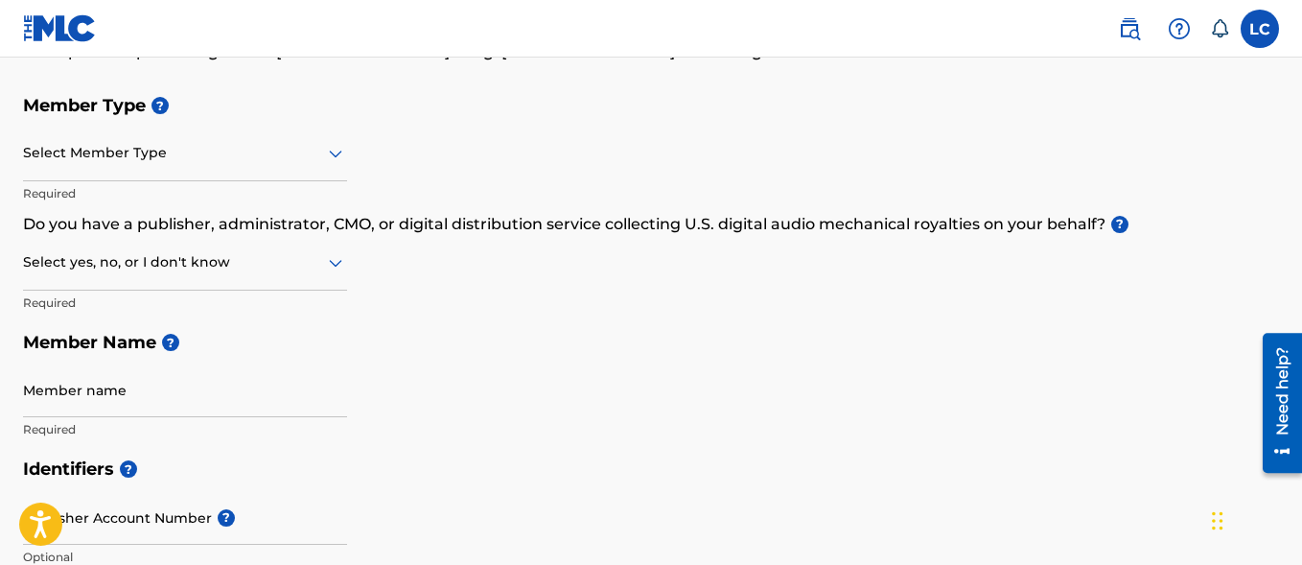
scroll to position [196, 0]
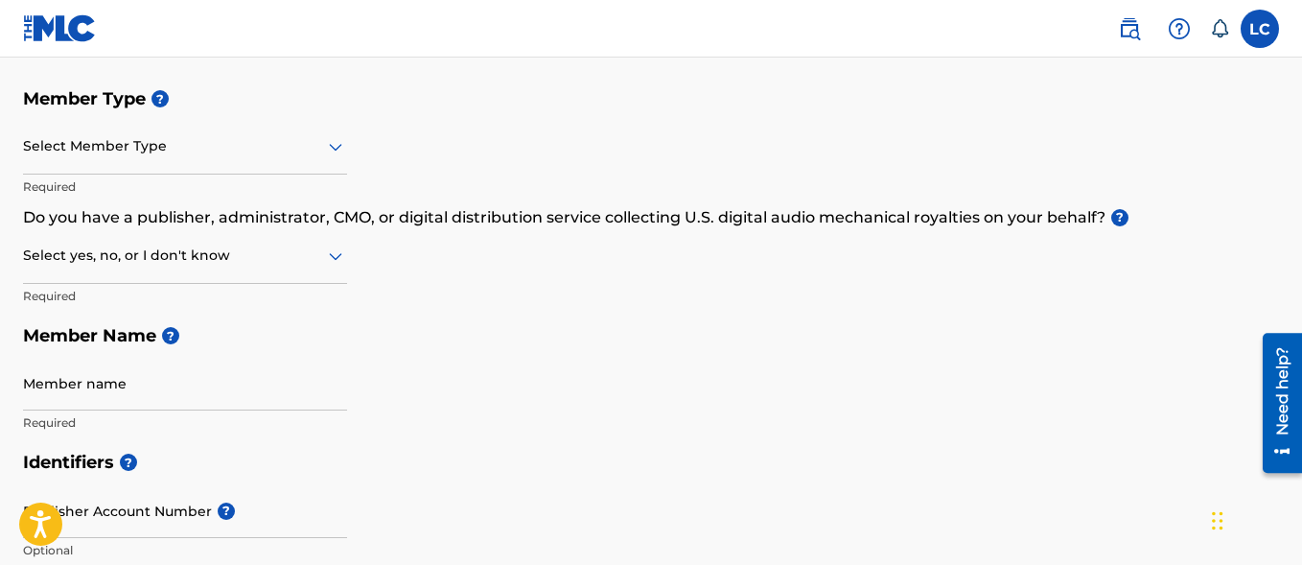
click at [186, 162] on div "Select Member Type" at bounding box center [185, 147] width 324 height 55
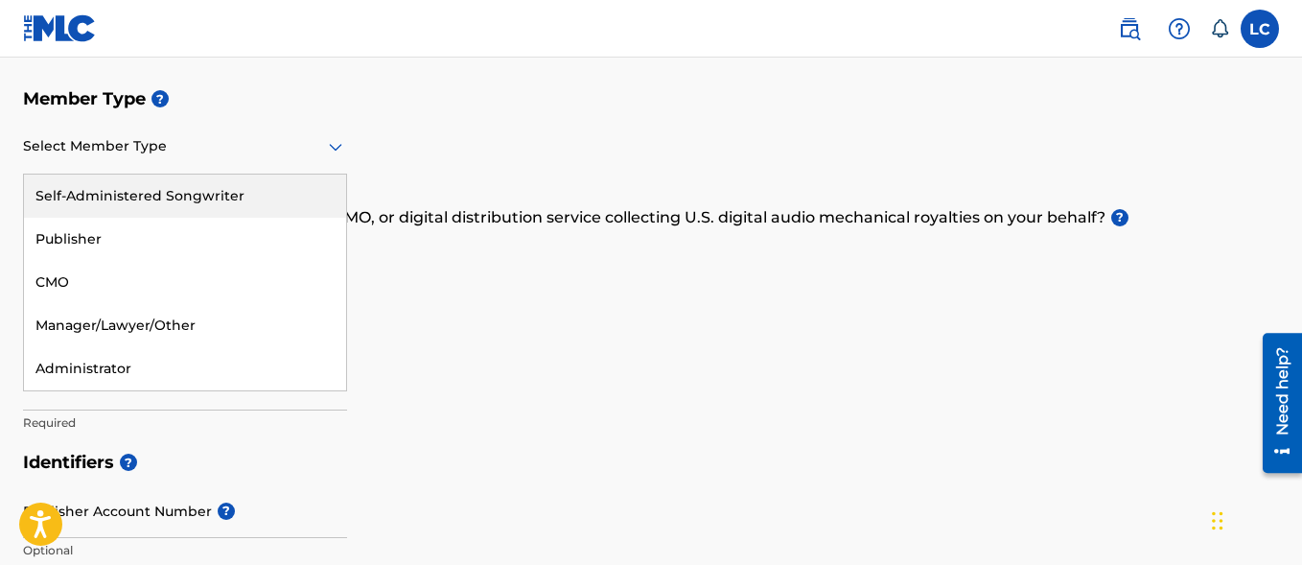
click at [457, 170] on div "Member Type ? 5 results available. Use Up and Down to choose options, press Ent…" at bounding box center [651, 260] width 1256 height 363
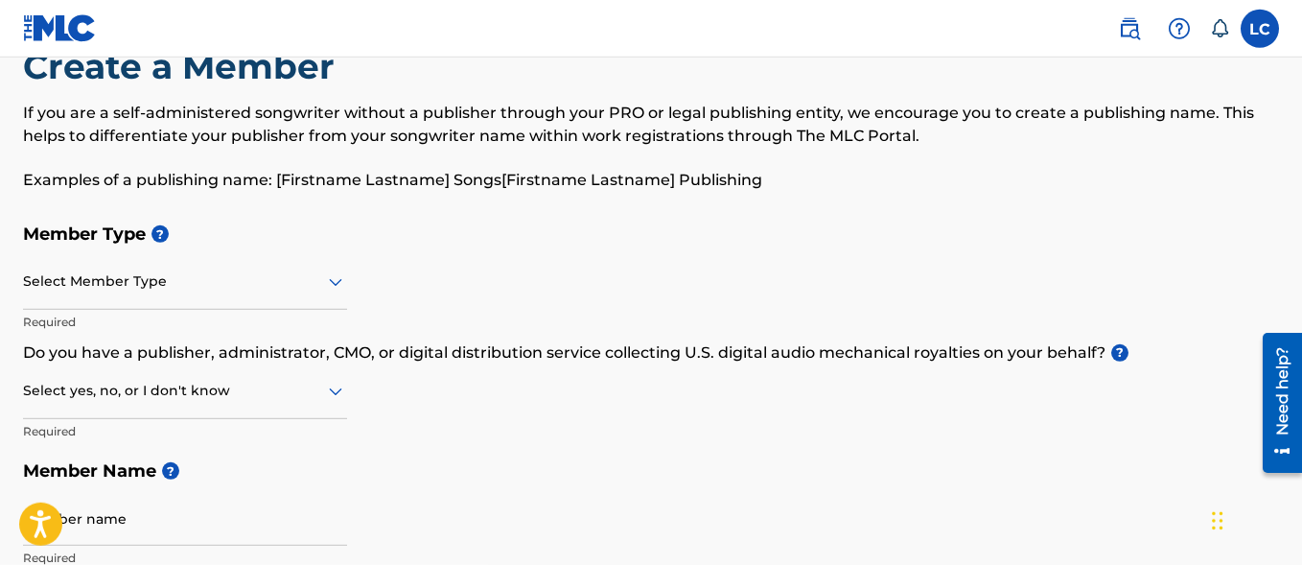
scroll to position [0, 0]
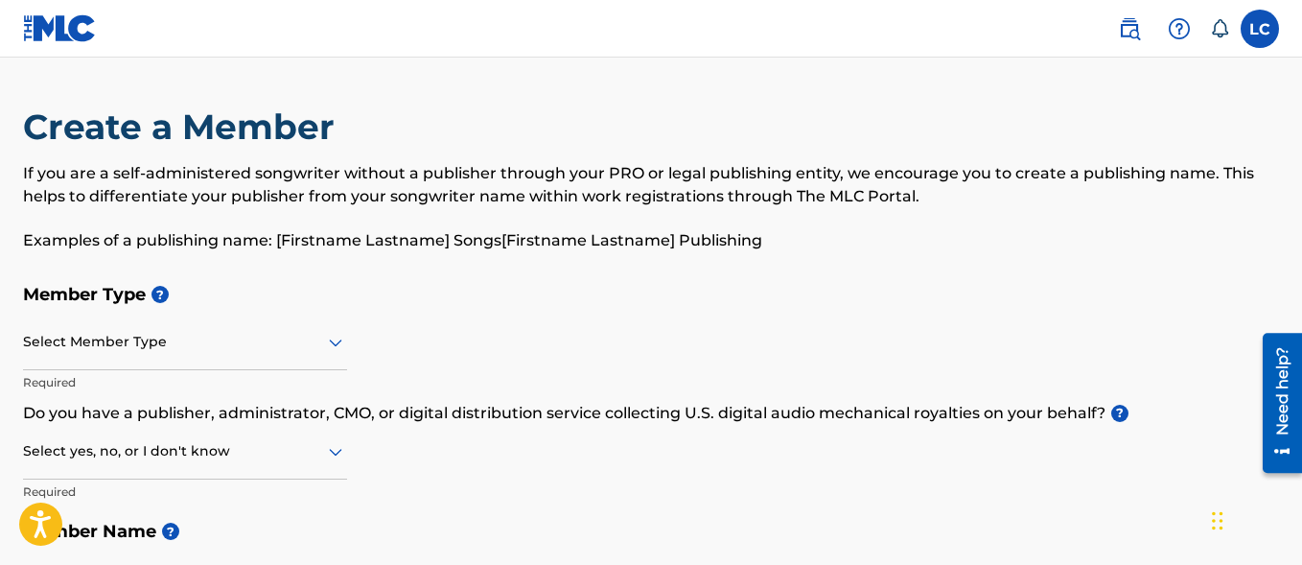
scroll to position [534, 0]
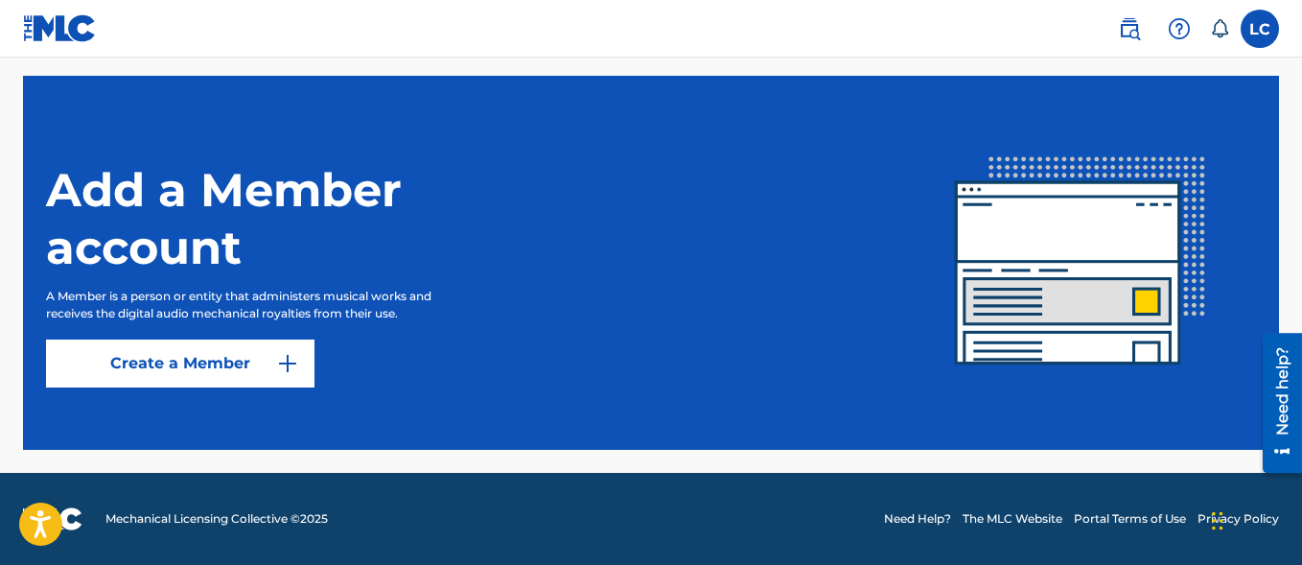
click at [1182, 38] on img at bounding box center [1179, 28] width 23 height 23
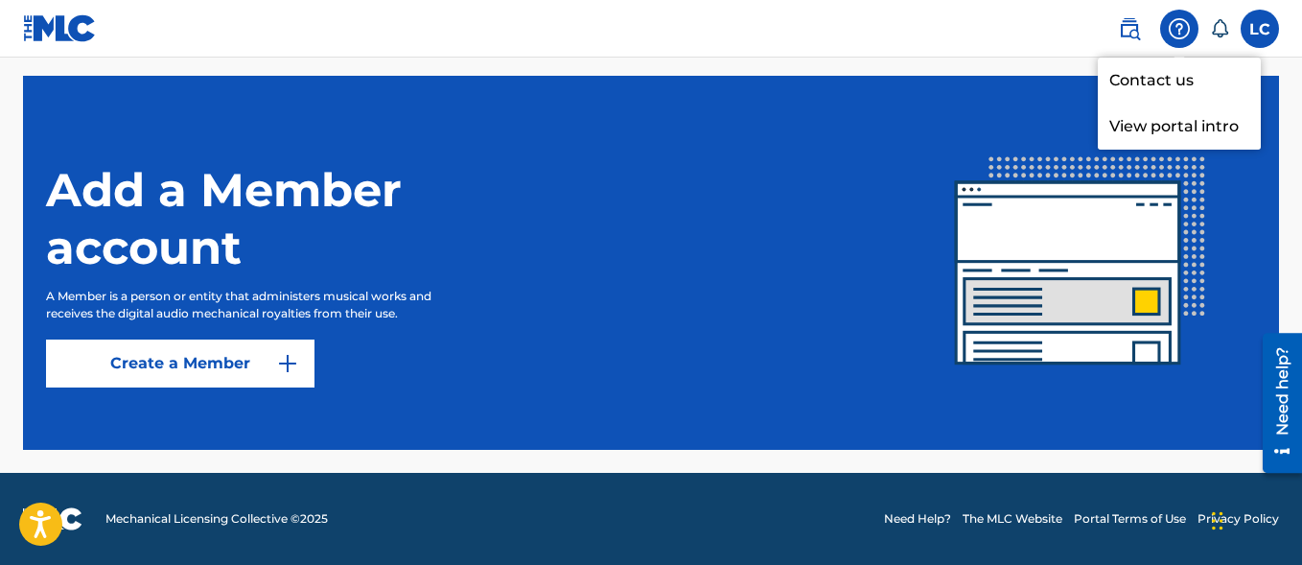
click at [1124, 29] on img at bounding box center [1129, 28] width 23 height 23
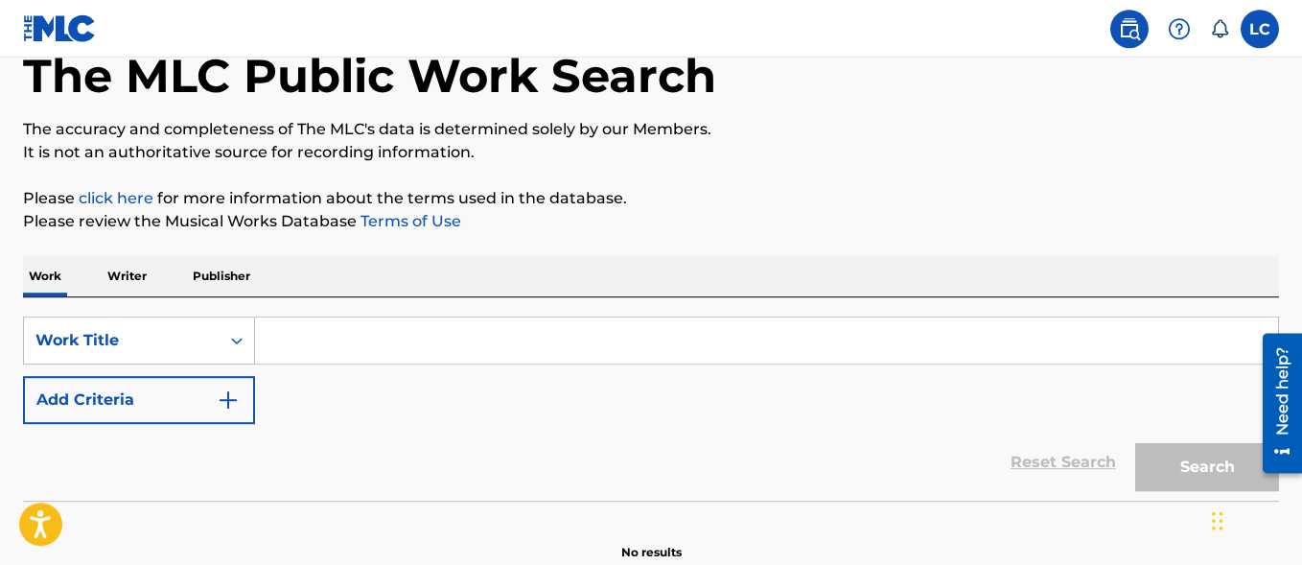
scroll to position [208, 0]
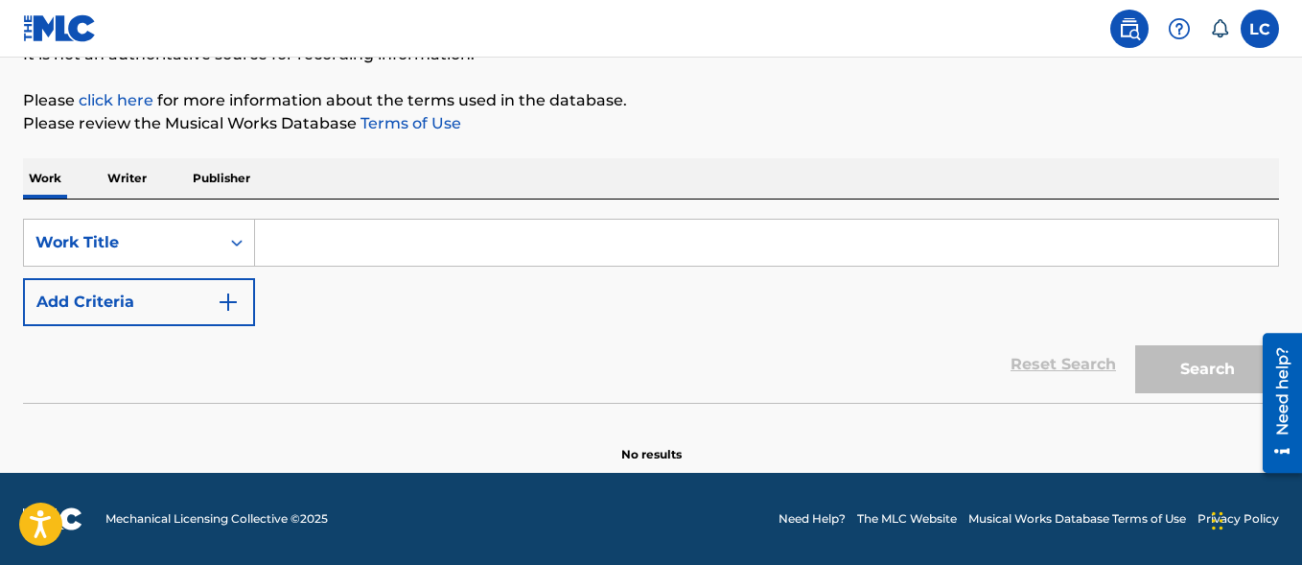
click at [275, 244] on input "Search Form" at bounding box center [766, 243] width 1023 height 46
click at [277, 244] on input "Search Form" at bounding box center [766, 243] width 1023 height 46
paste input "00378426721"
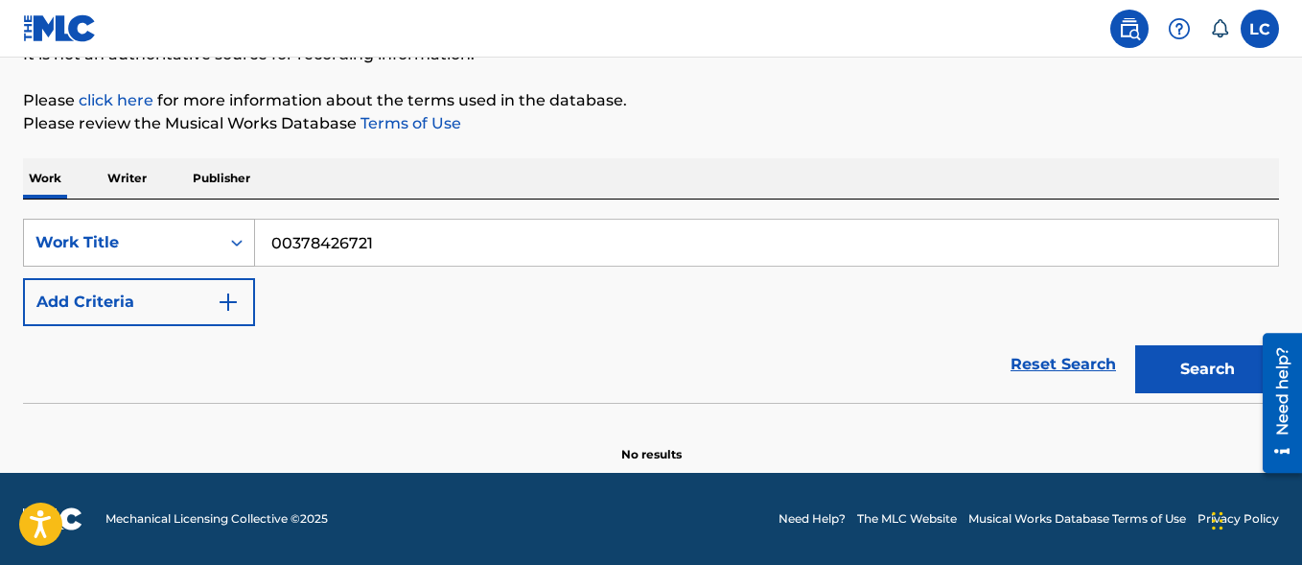
type input "00378426721"
click at [144, 247] on div "Work Title" at bounding box center [121, 242] width 173 height 23
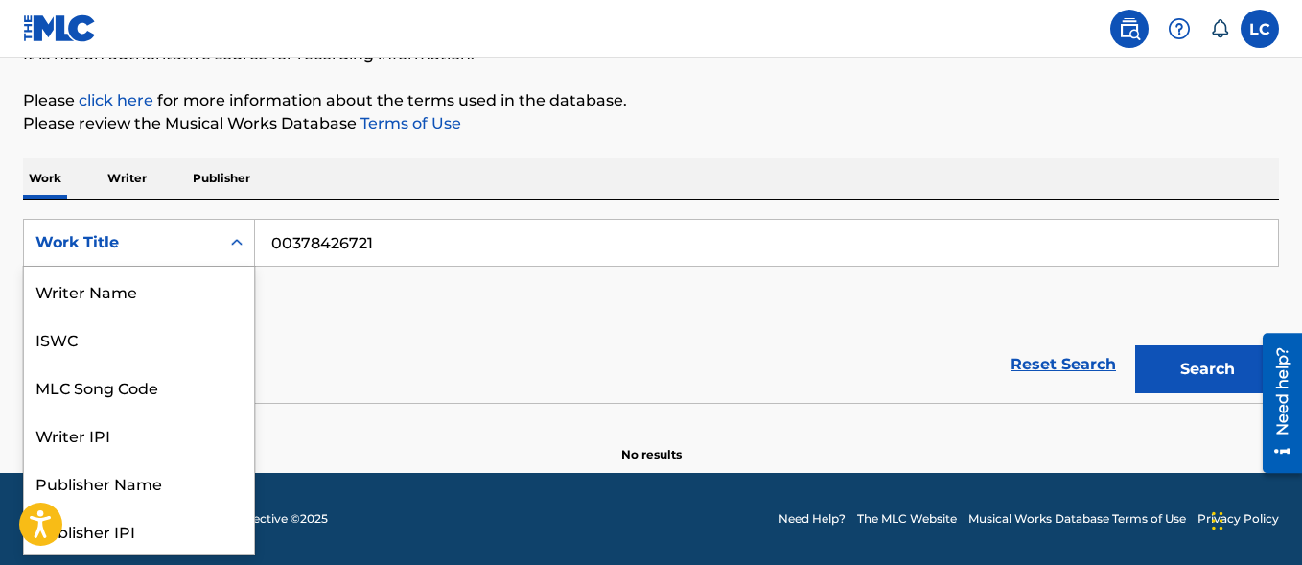
scroll to position [96, 0]
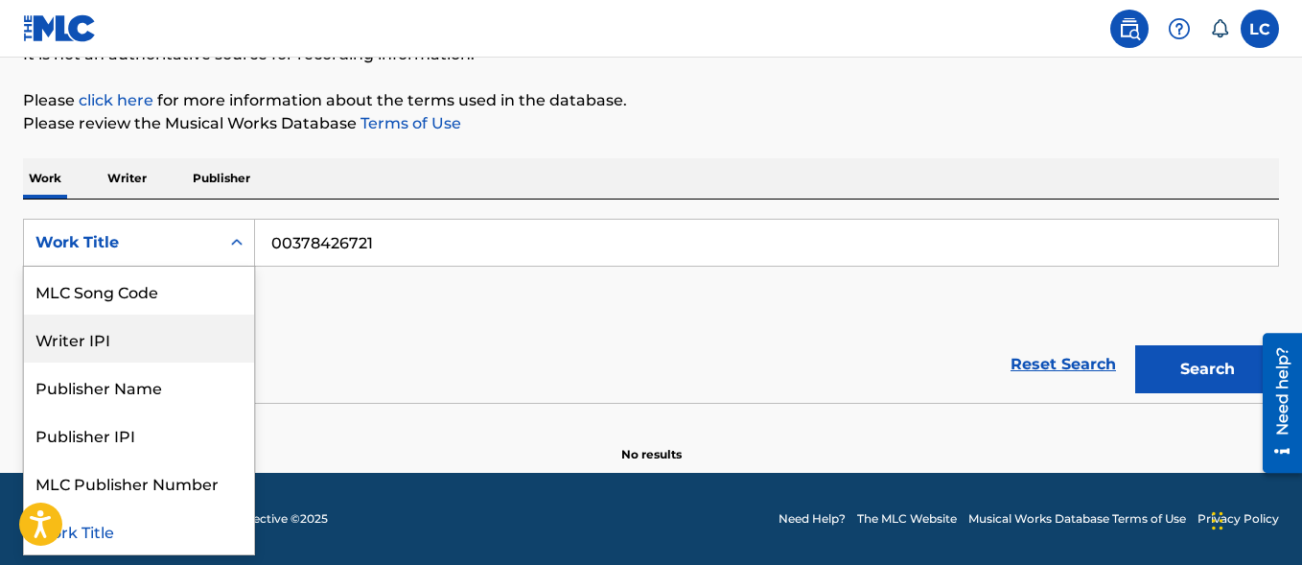
click at [122, 344] on div "Writer IPI" at bounding box center [139, 338] width 230 height 48
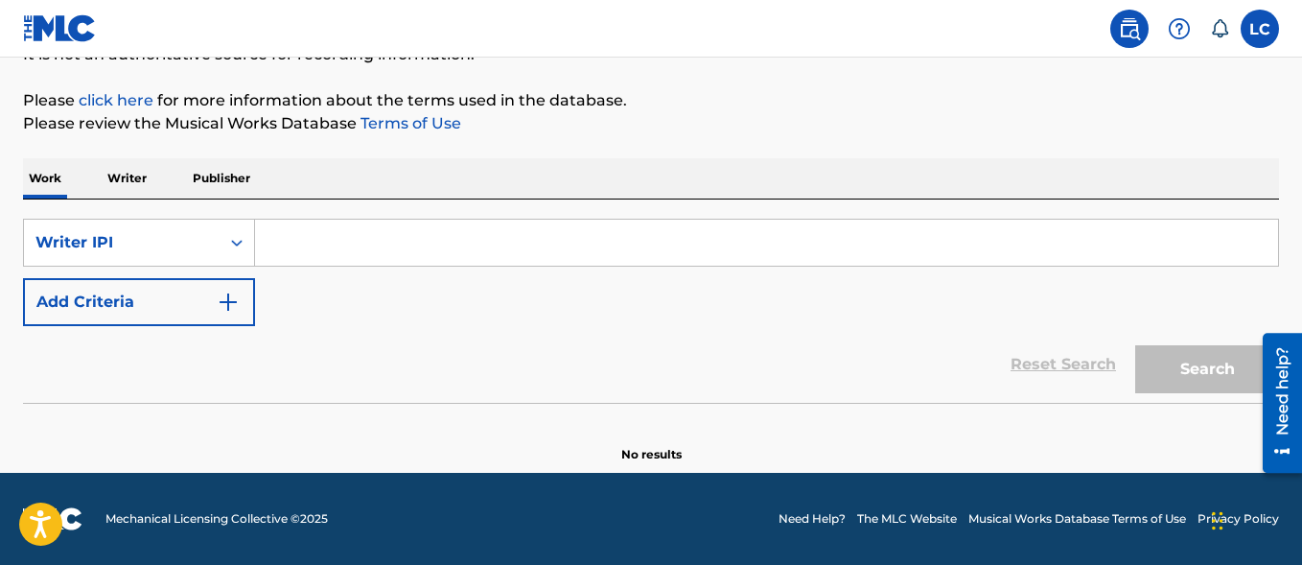
click at [316, 259] on input "Search Form" at bounding box center [766, 243] width 1023 height 46
click at [314, 256] on input "Search Form" at bounding box center [766, 243] width 1023 height 46
click at [306, 251] on input "Search Form" at bounding box center [766, 243] width 1023 height 46
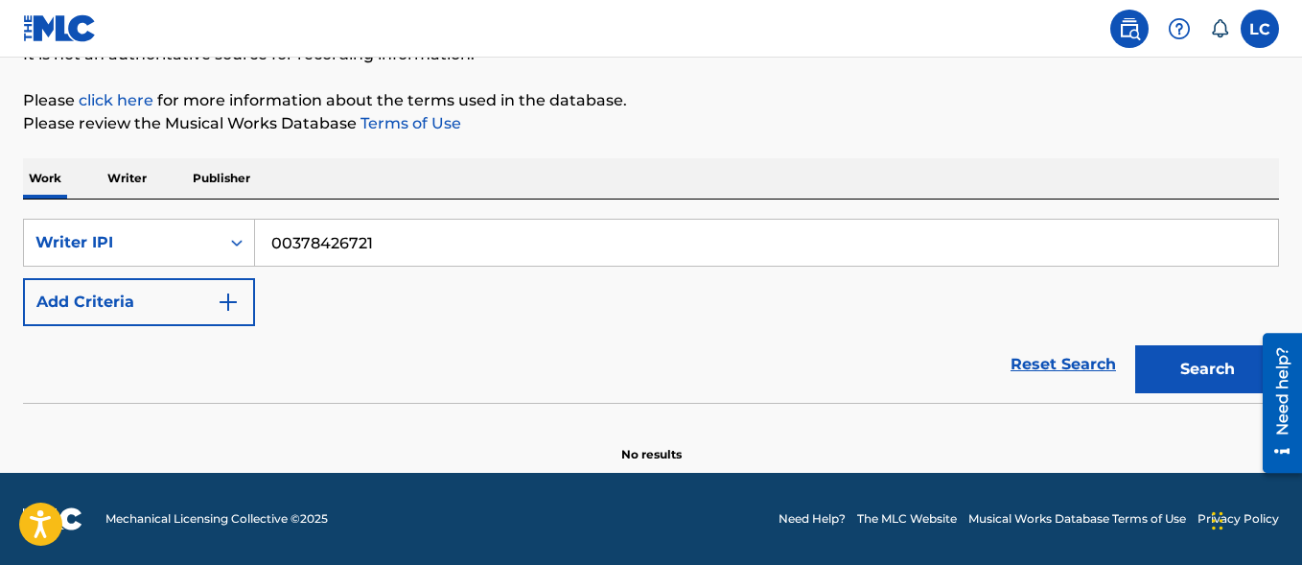
type input "00378426721"
click at [1172, 380] on button "Search" at bounding box center [1207, 369] width 144 height 48
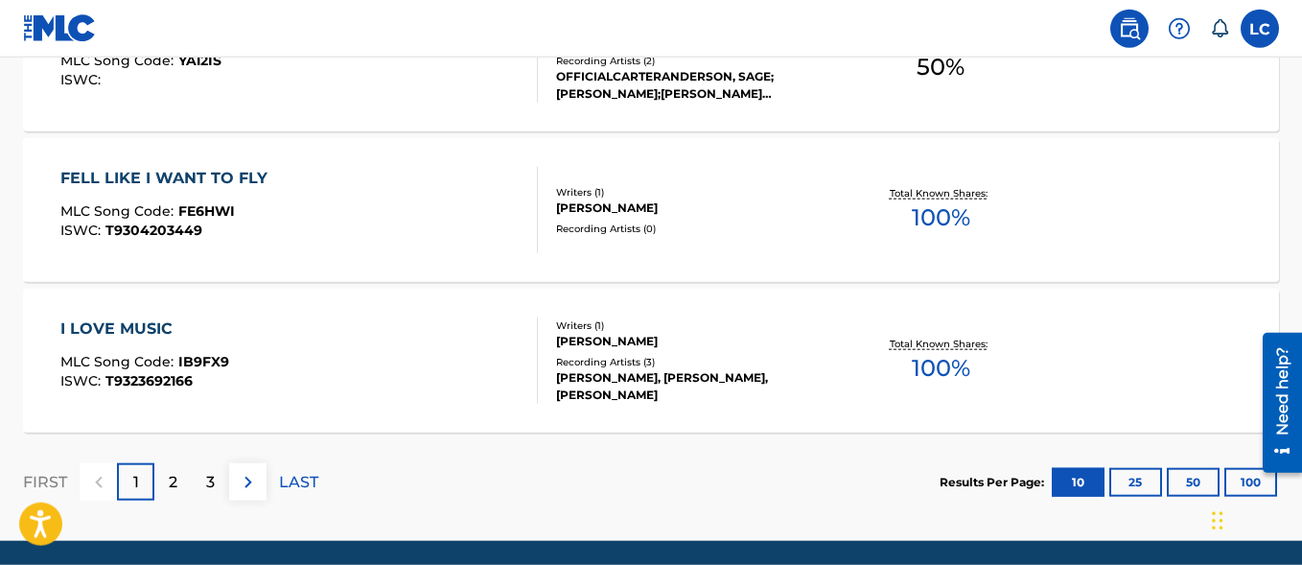
scroll to position [1772, 0]
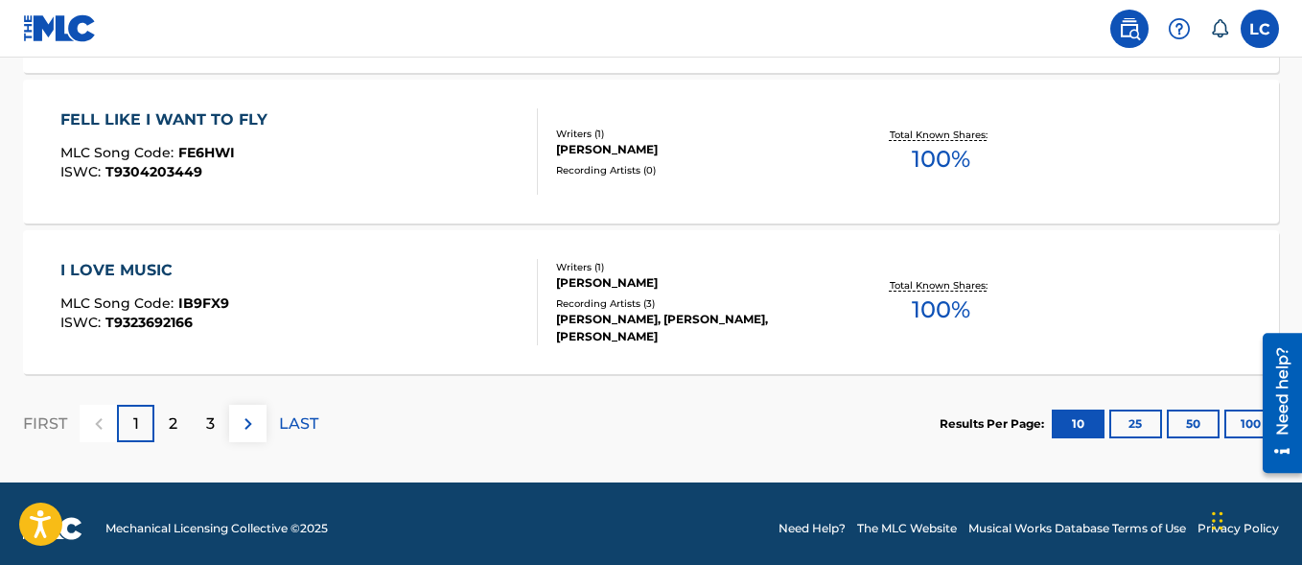
click at [1201, 427] on button "50" at bounding box center [1193, 423] width 53 height 29
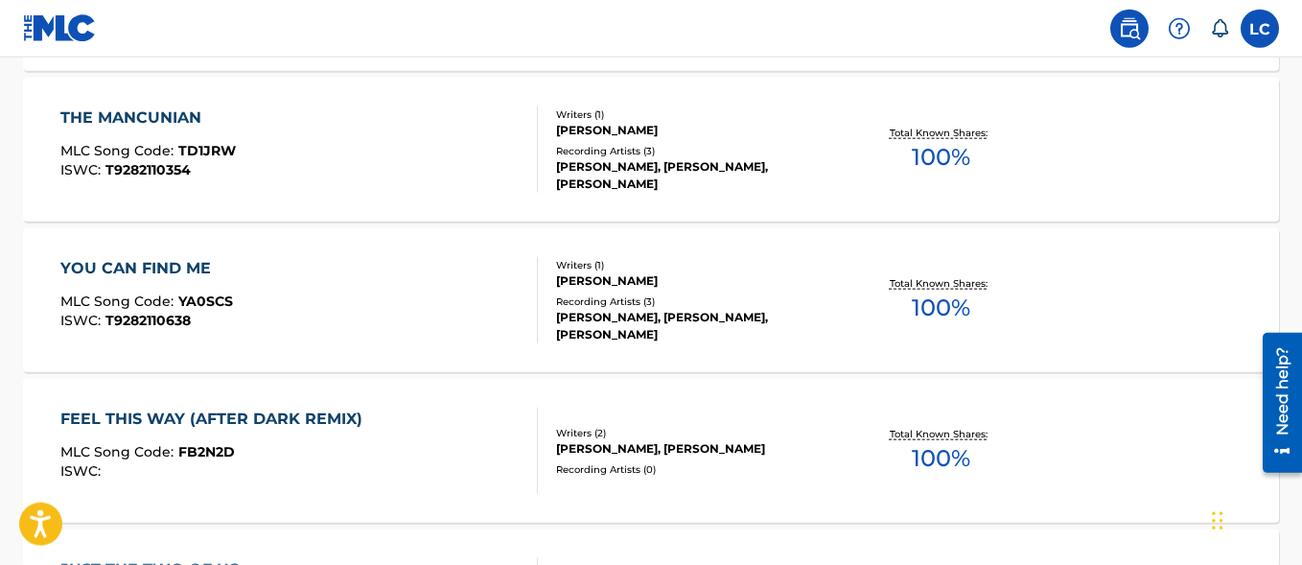
scroll to position [2715, 0]
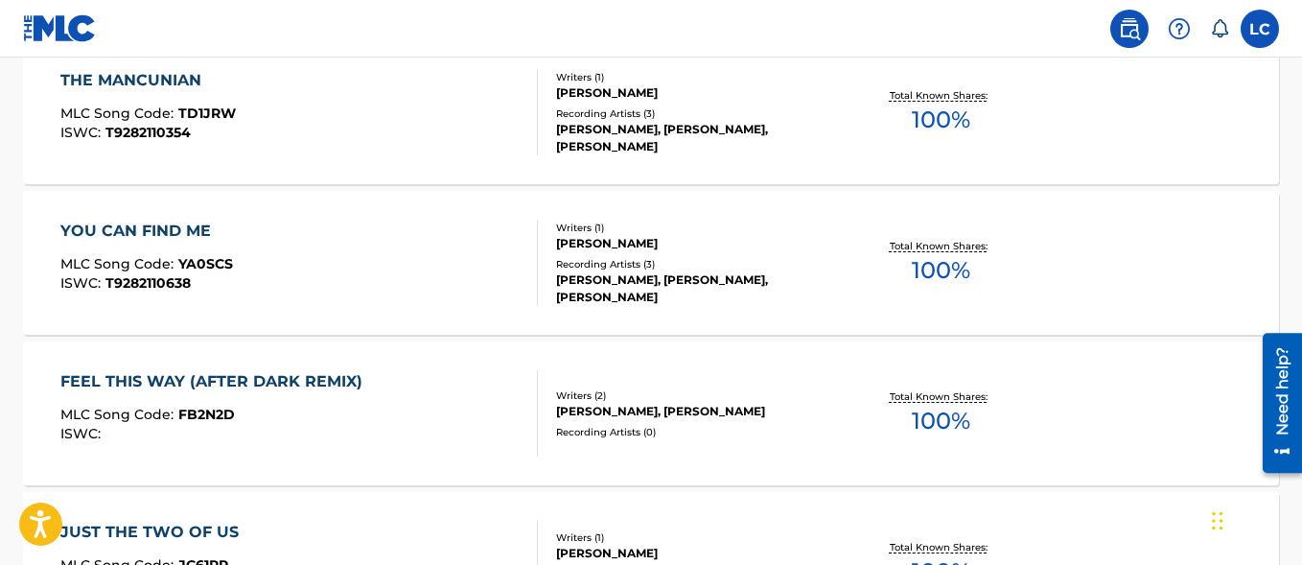
click at [220, 150] on div "THE MANCUNIAN MLC Song Code : TD1JRW ISWC : T9282110354" at bounding box center [147, 112] width 175 height 86
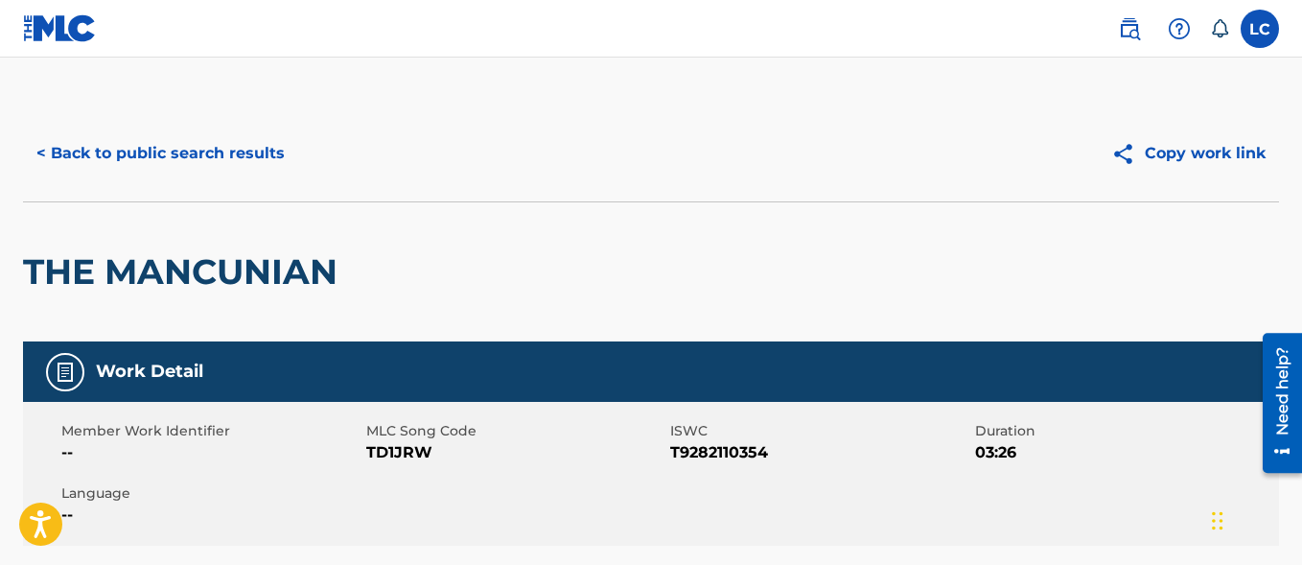
click at [133, 148] on button "< Back to public search results" at bounding box center [160, 153] width 275 height 48
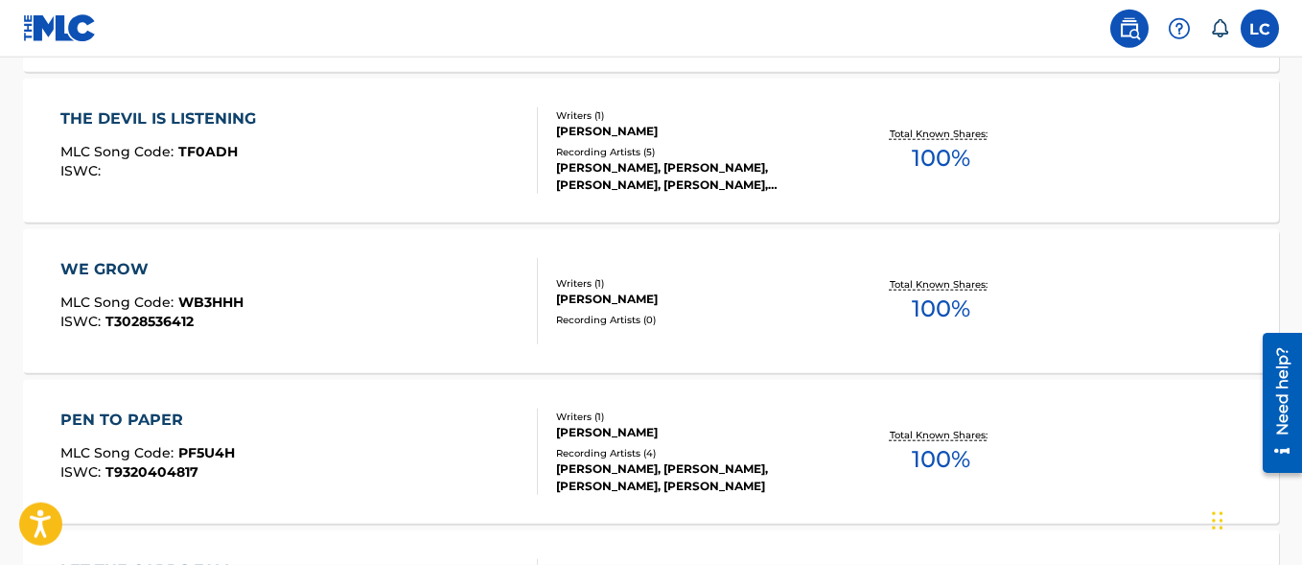
scroll to position [3742, 0]
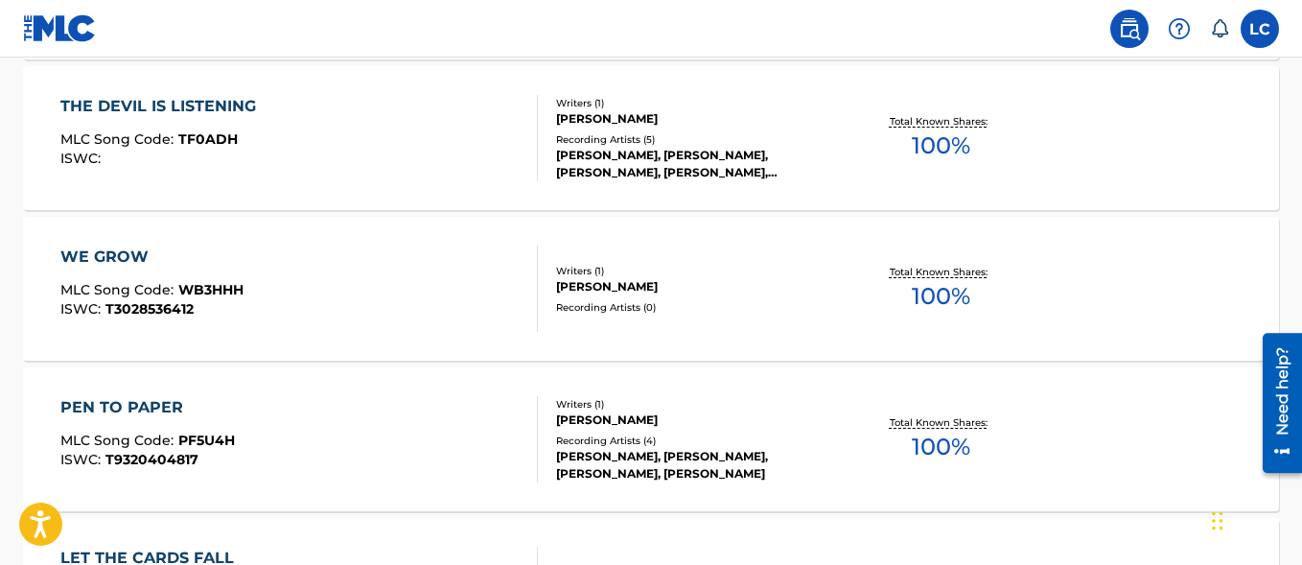
click at [187, 130] on div "THE DEVIL IS LISTENING MLC Song Code : TF0ADH ISWC :" at bounding box center [162, 138] width 205 height 86
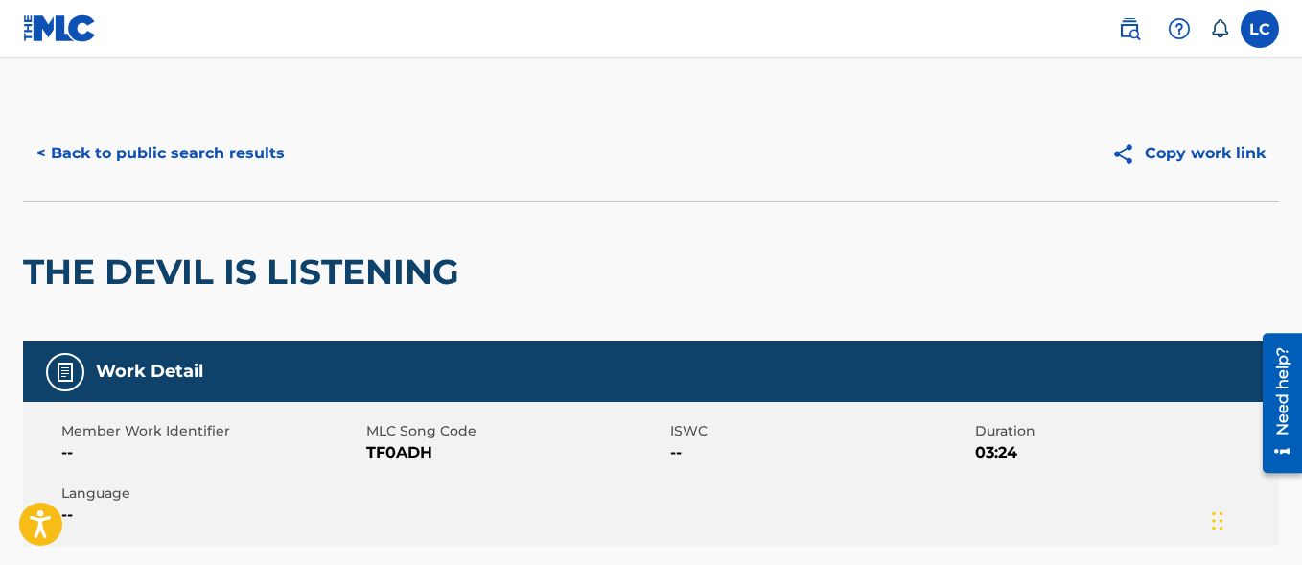
click at [191, 157] on button "< Back to public search results" at bounding box center [160, 153] width 275 height 48
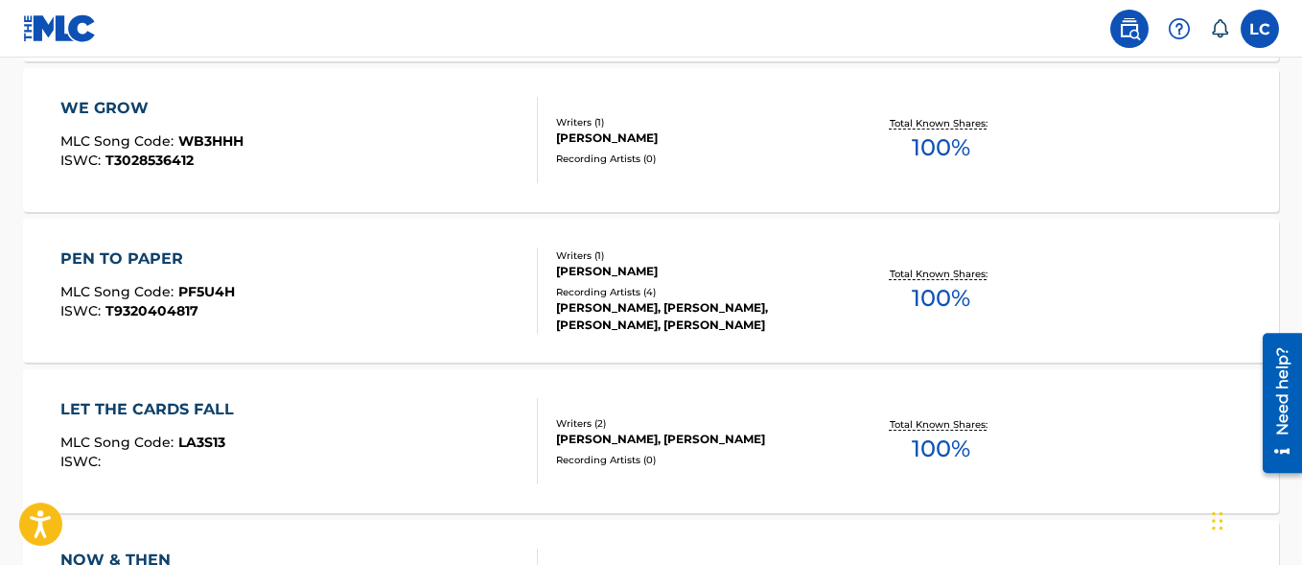
scroll to position [3890, 0]
click at [134, 255] on div "PEN TO PAPER" at bounding box center [147, 259] width 174 height 23
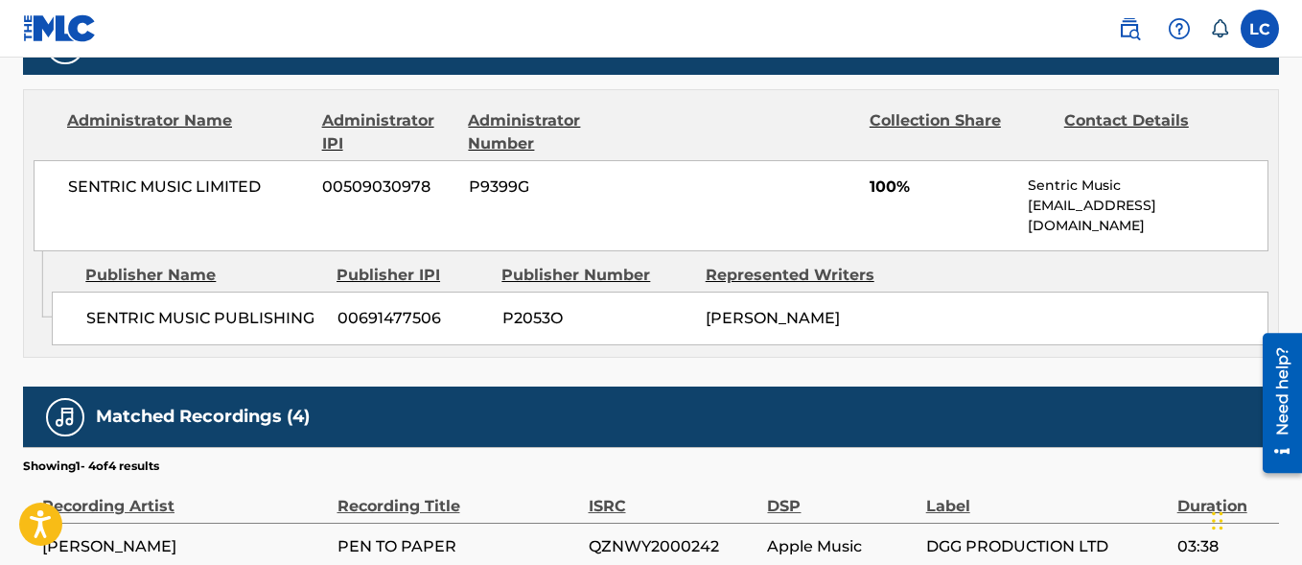
scroll to position [1131, 0]
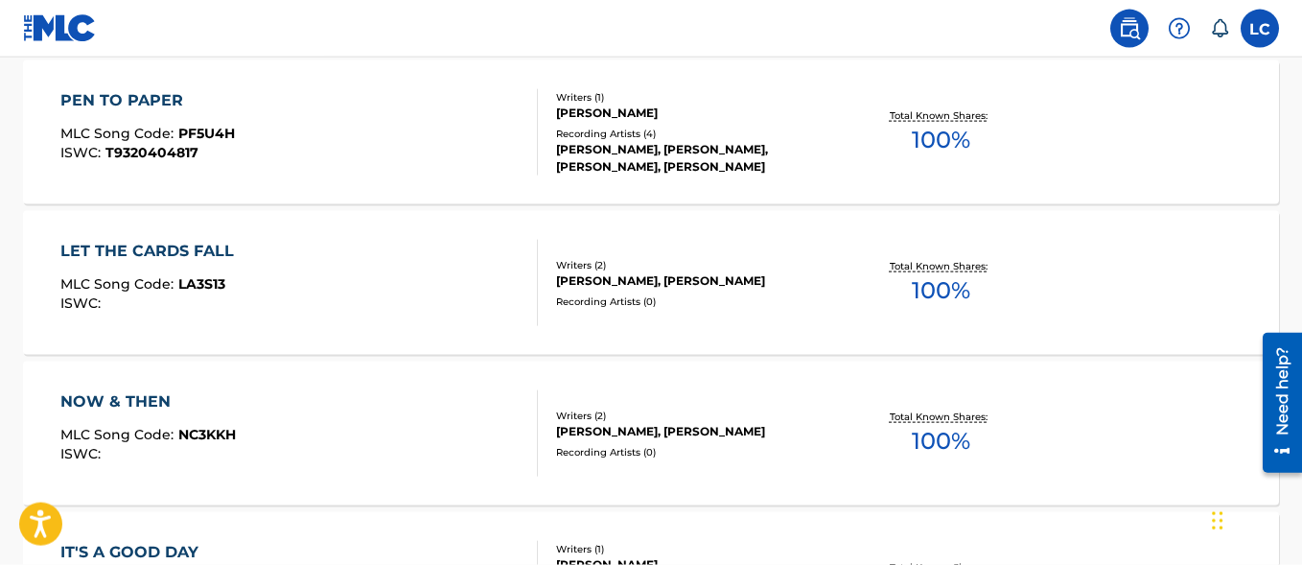
scroll to position [4038, 0]
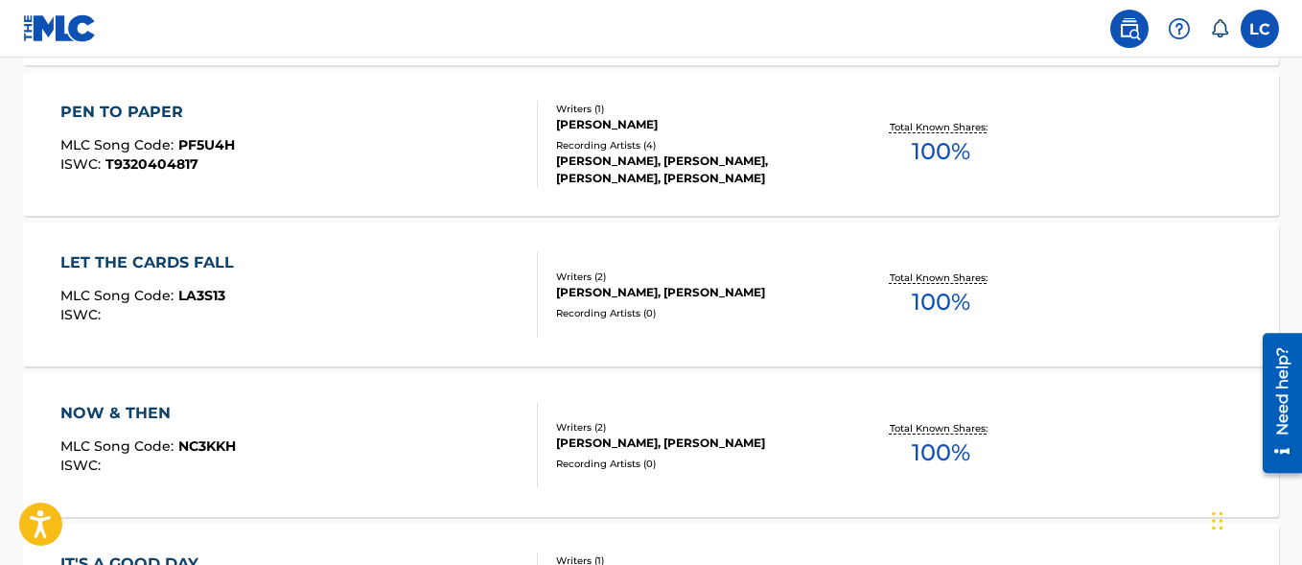
click at [189, 279] on div "LET THE CARDS FALL MLC Song Code : LA3S13 ISWC :" at bounding box center [151, 294] width 183 height 86
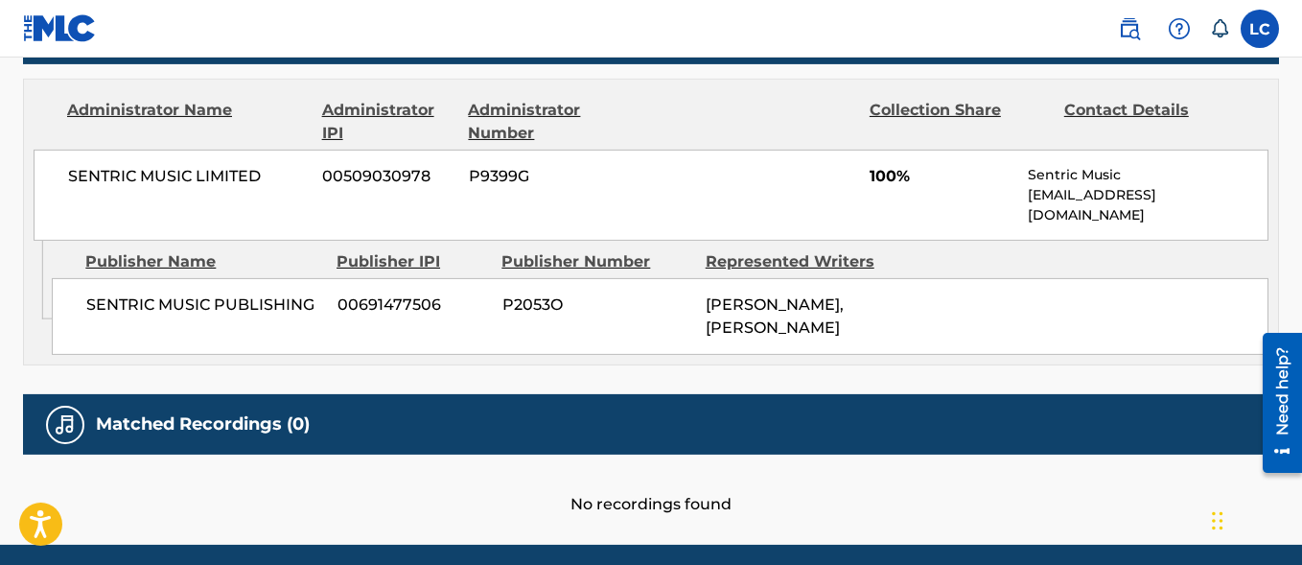
scroll to position [859, 0]
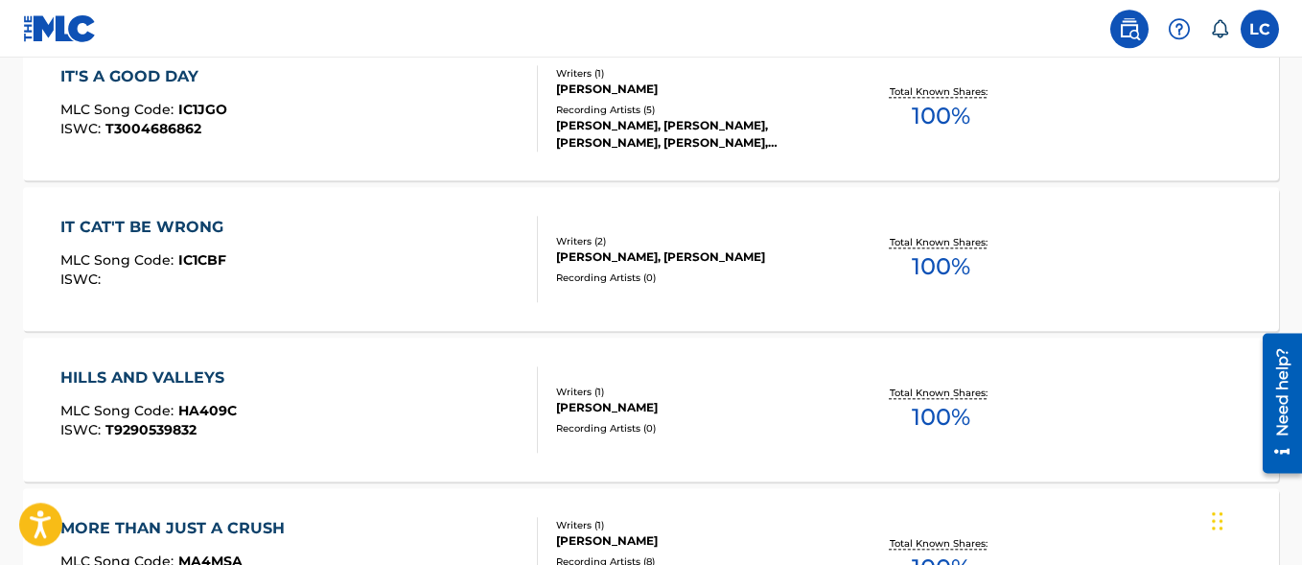
scroll to position [4576, 0]
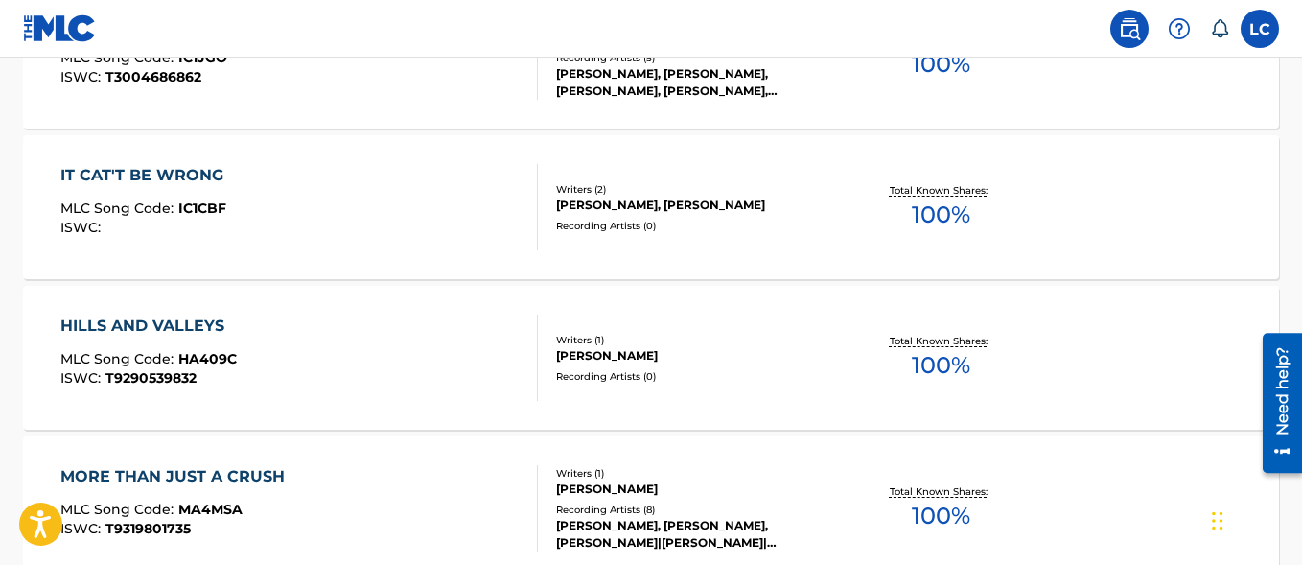
click at [212, 217] on span "IC1CBF" at bounding box center [202, 207] width 48 height 17
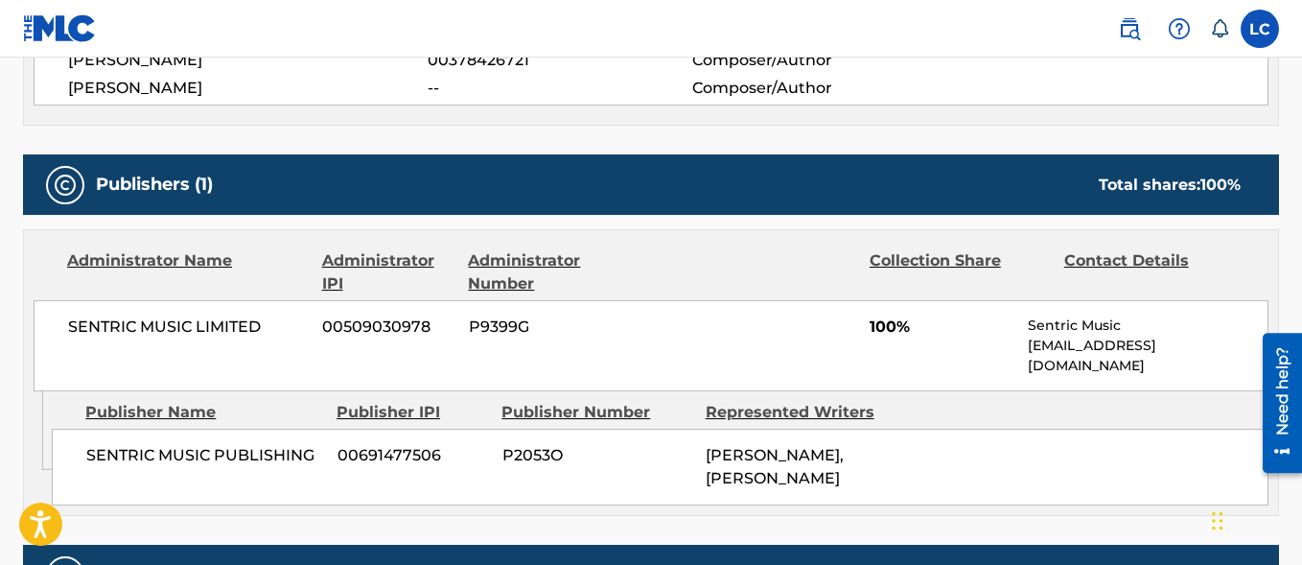
scroll to position [880, 0]
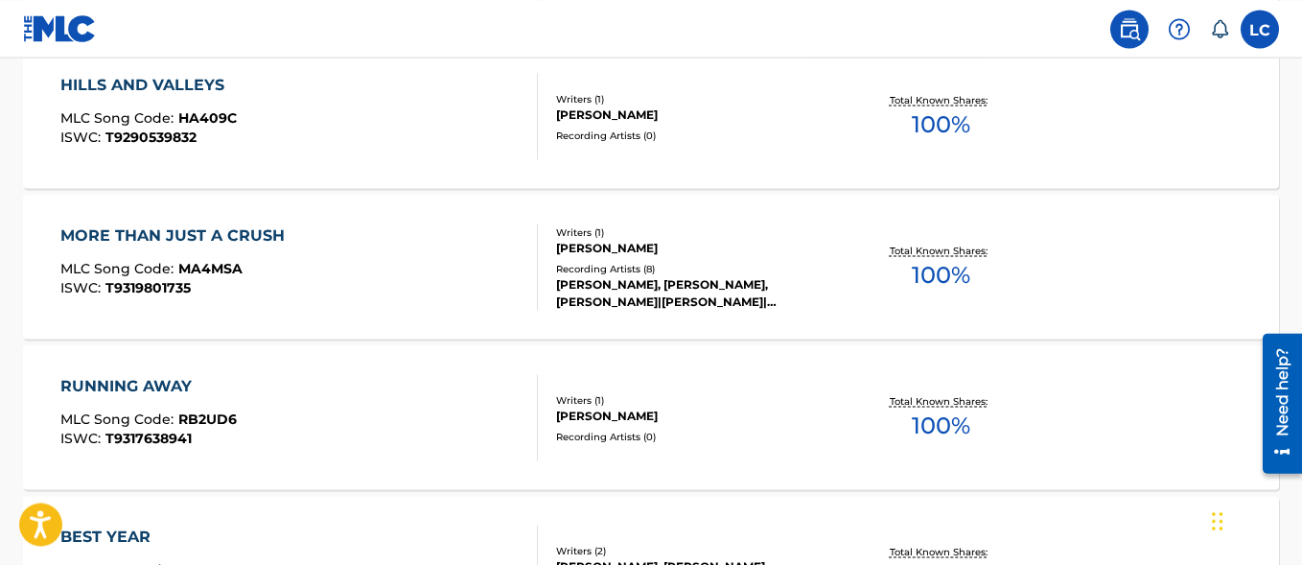
scroll to position [4822, 0]
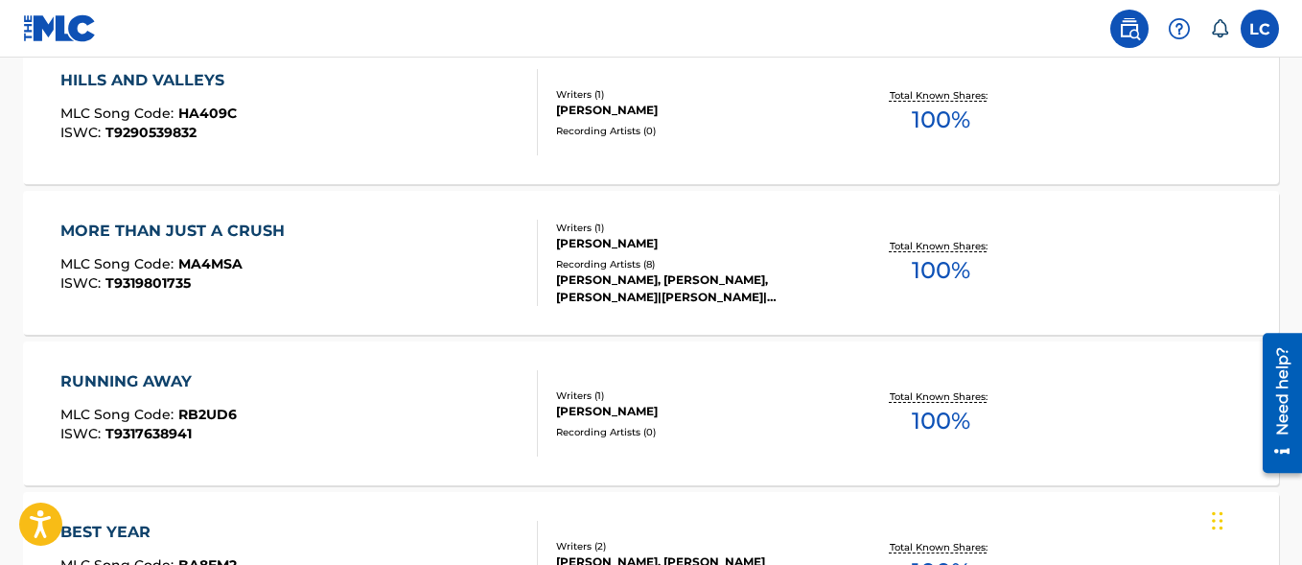
click at [214, 238] on div "MORE THAN JUST A CRUSH" at bounding box center [177, 231] width 234 height 23
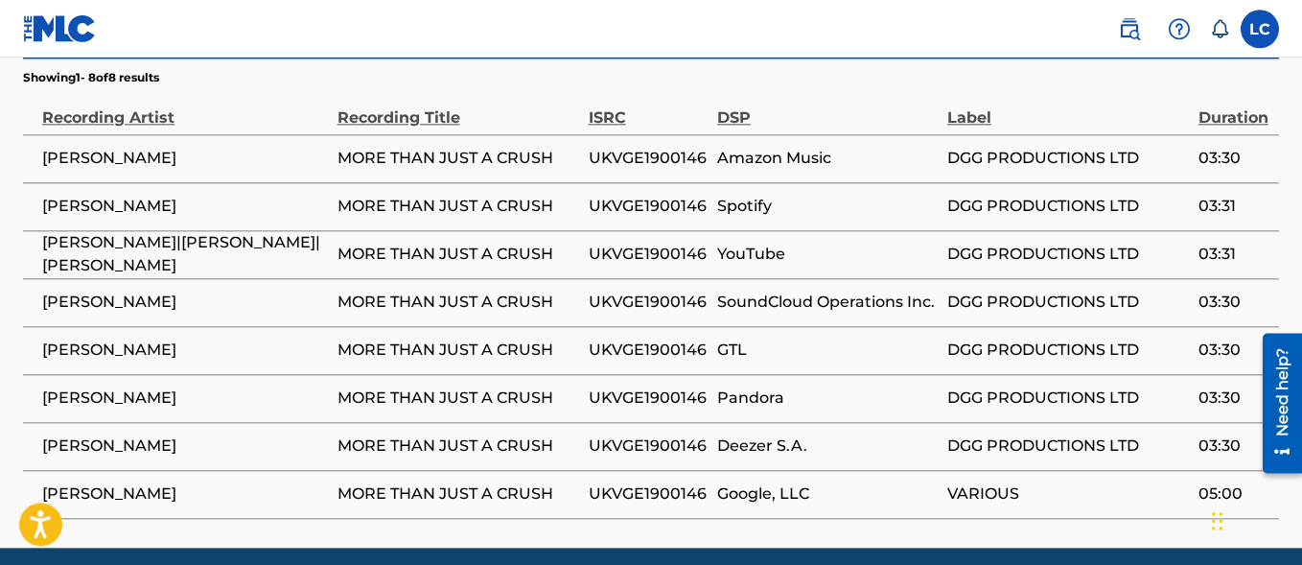
scroll to position [1271, 0]
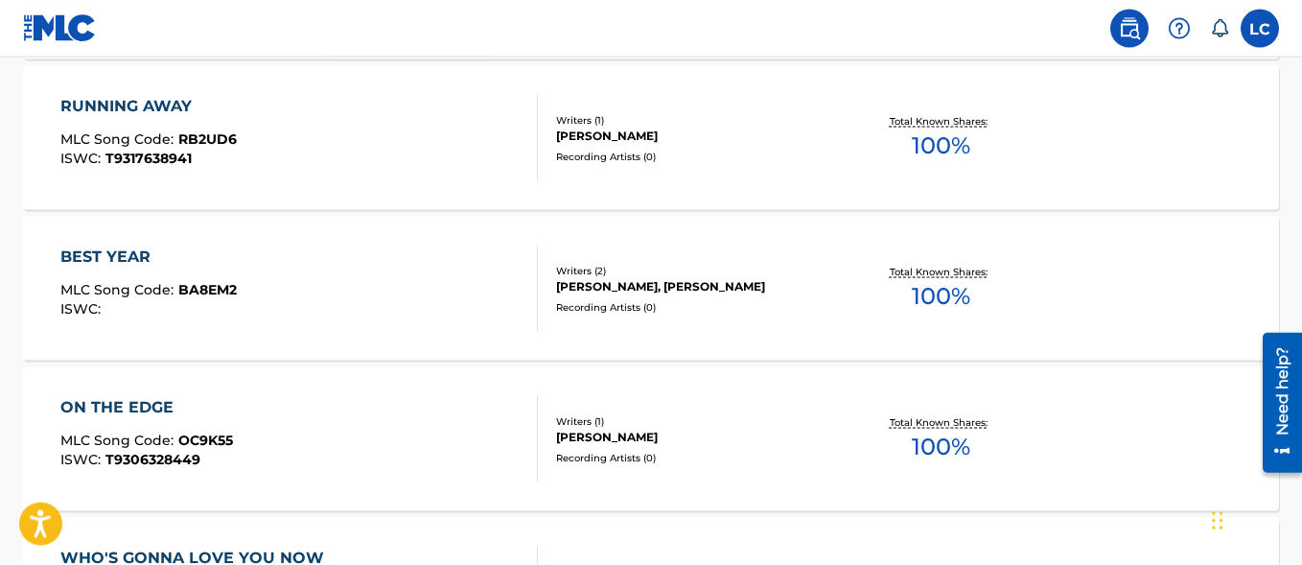
scroll to position [5066, 0]
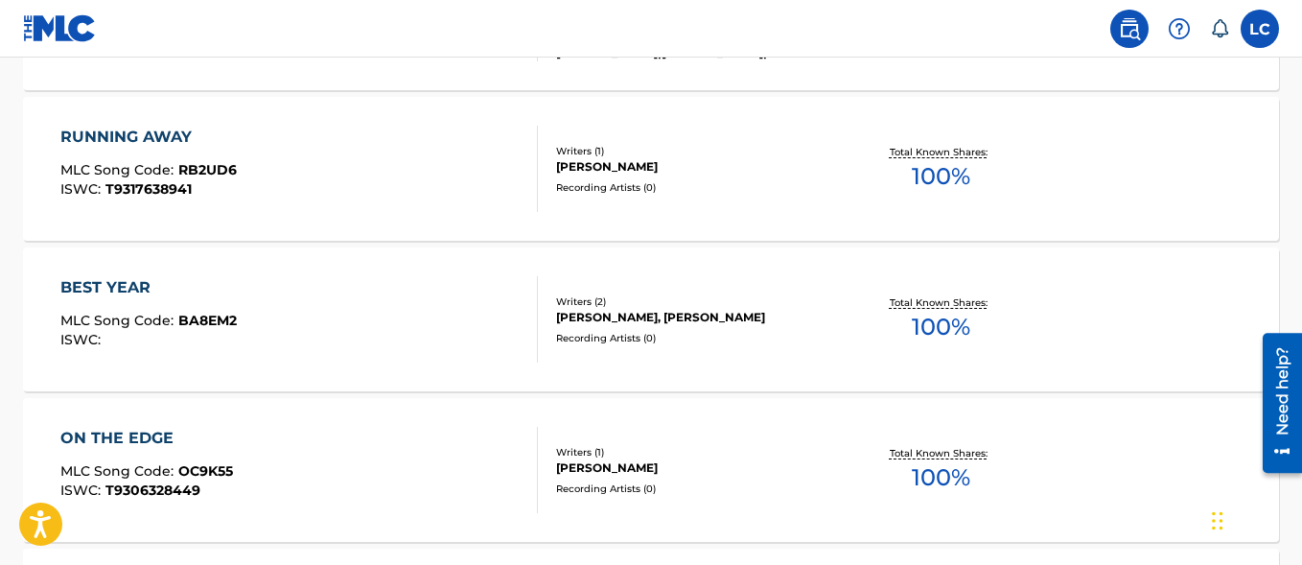
click at [230, 179] on div "MLC Song Code : RB2UD6" at bounding box center [148, 172] width 176 height 19
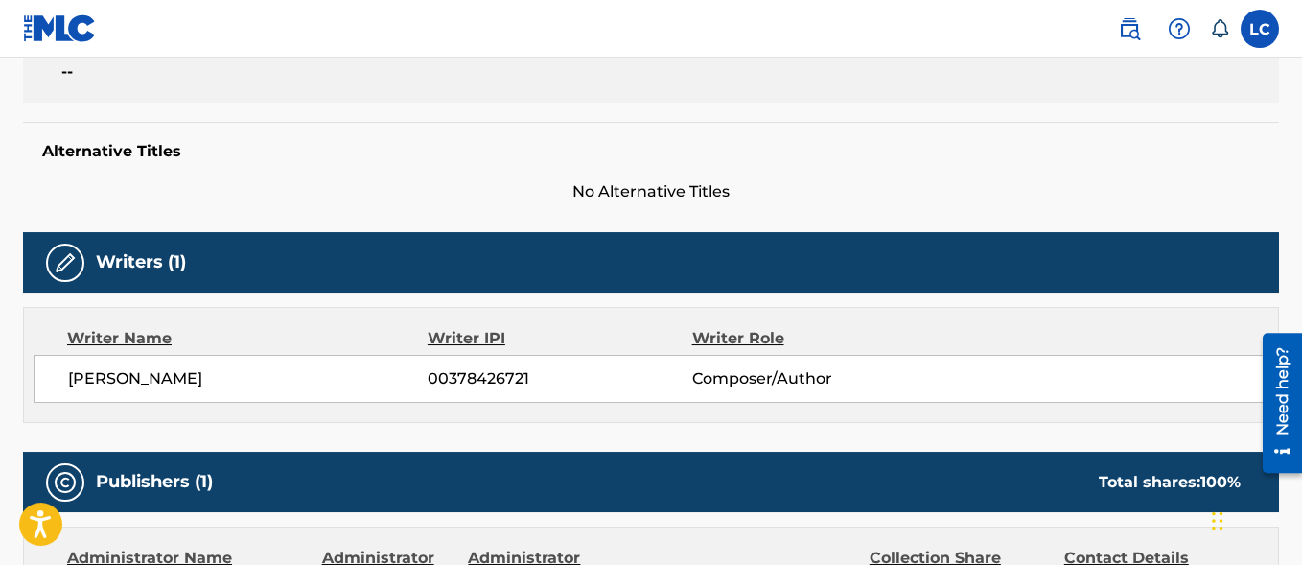
scroll to position [435, 0]
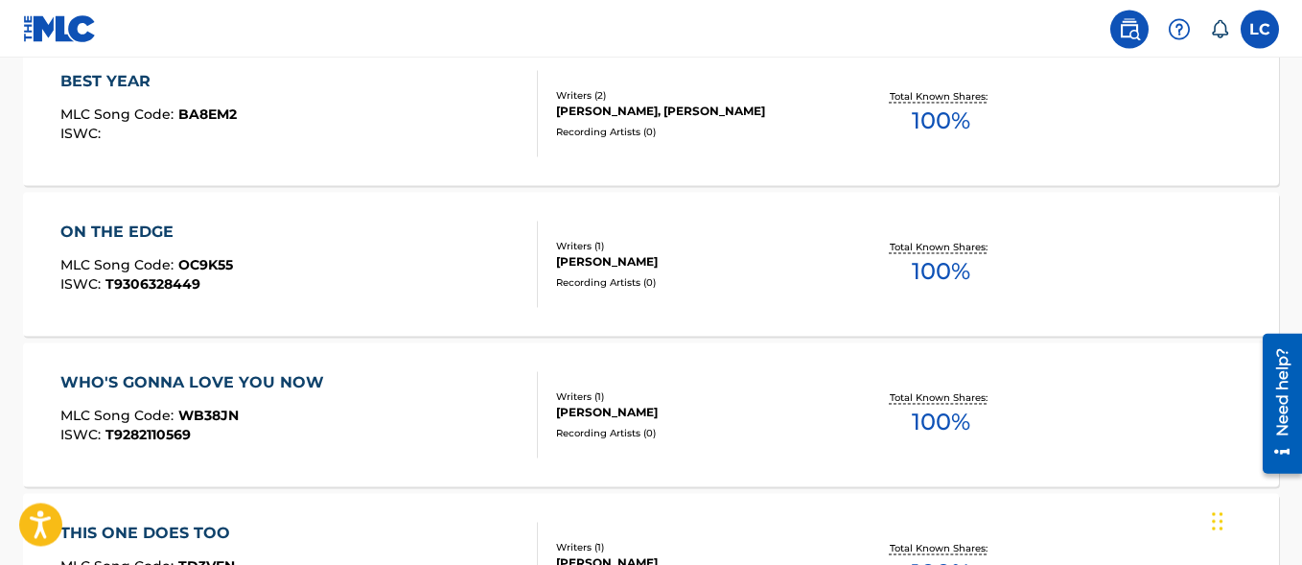
scroll to position [5311, 0]
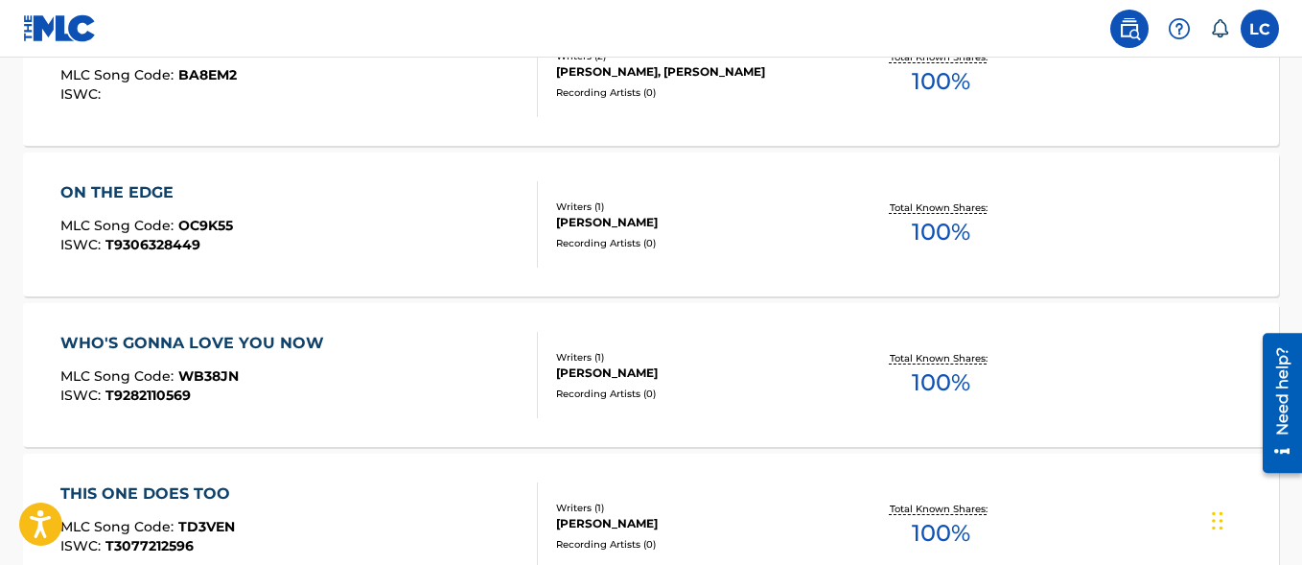
click at [221, 186] on div "ON THE EDGE" at bounding box center [146, 192] width 173 height 23
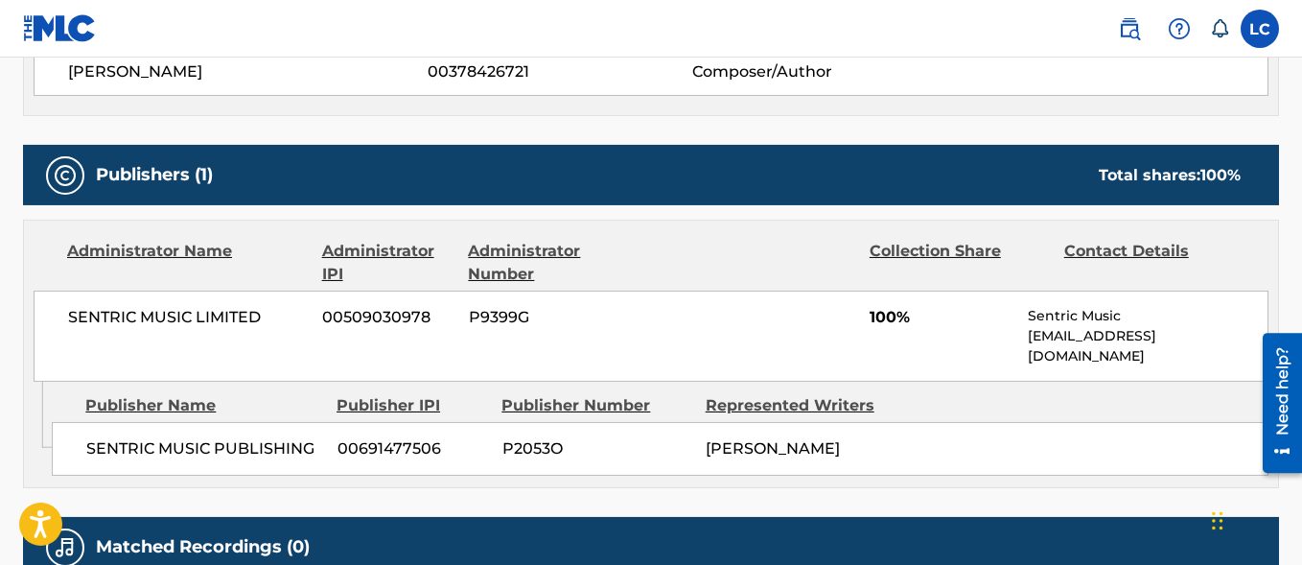
scroll to position [729, 0]
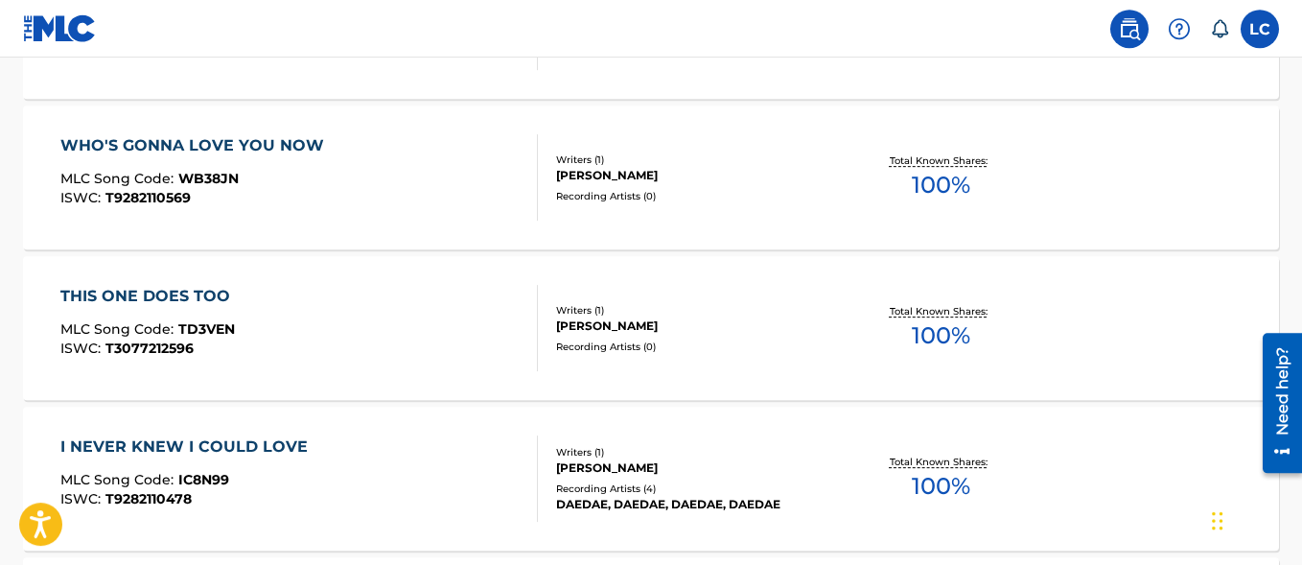
scroll to position [5557, 0]
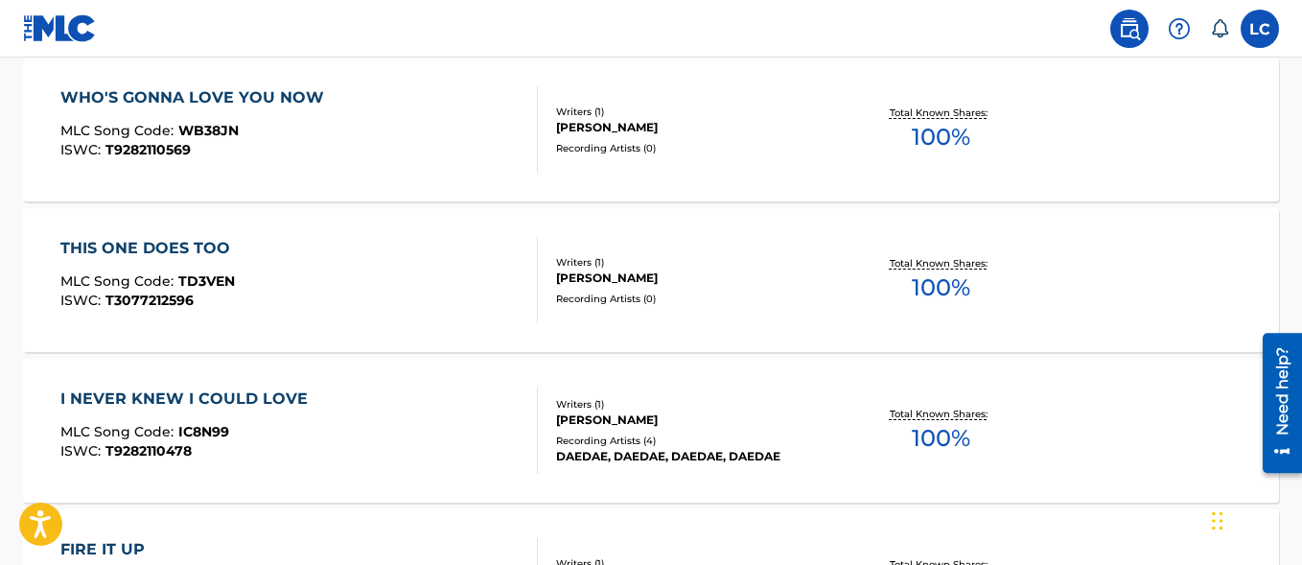
click at [241, 134] on div "MLC Song Code : WB38JN" at bounding box center [196, 133] width 273 height 19
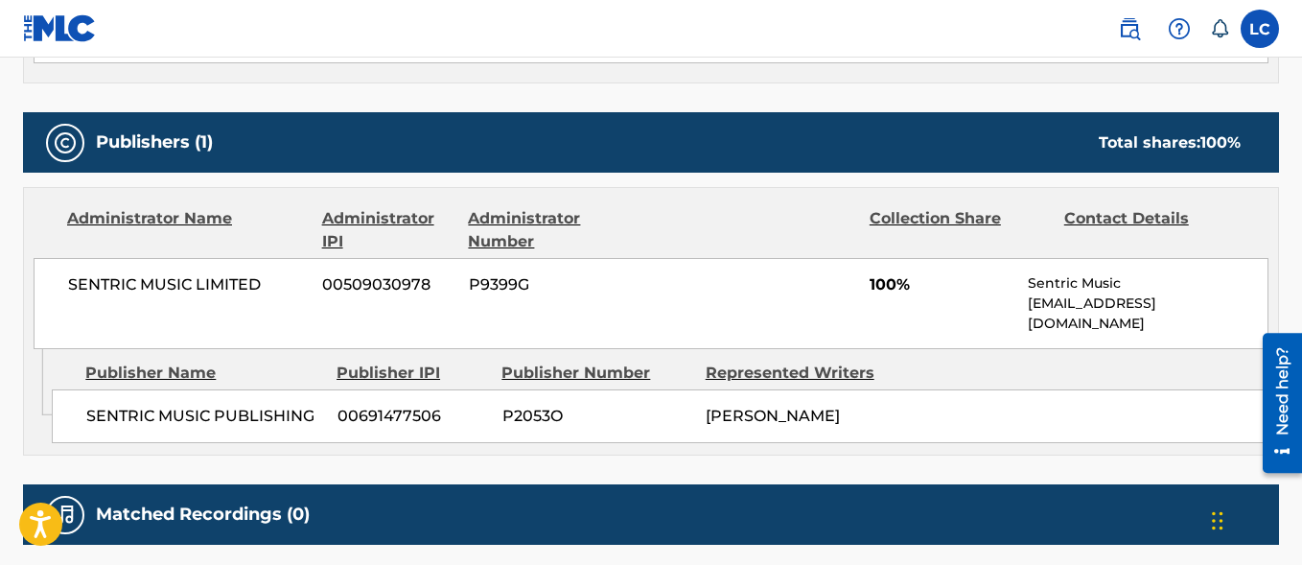
scroll to position [924, 0]
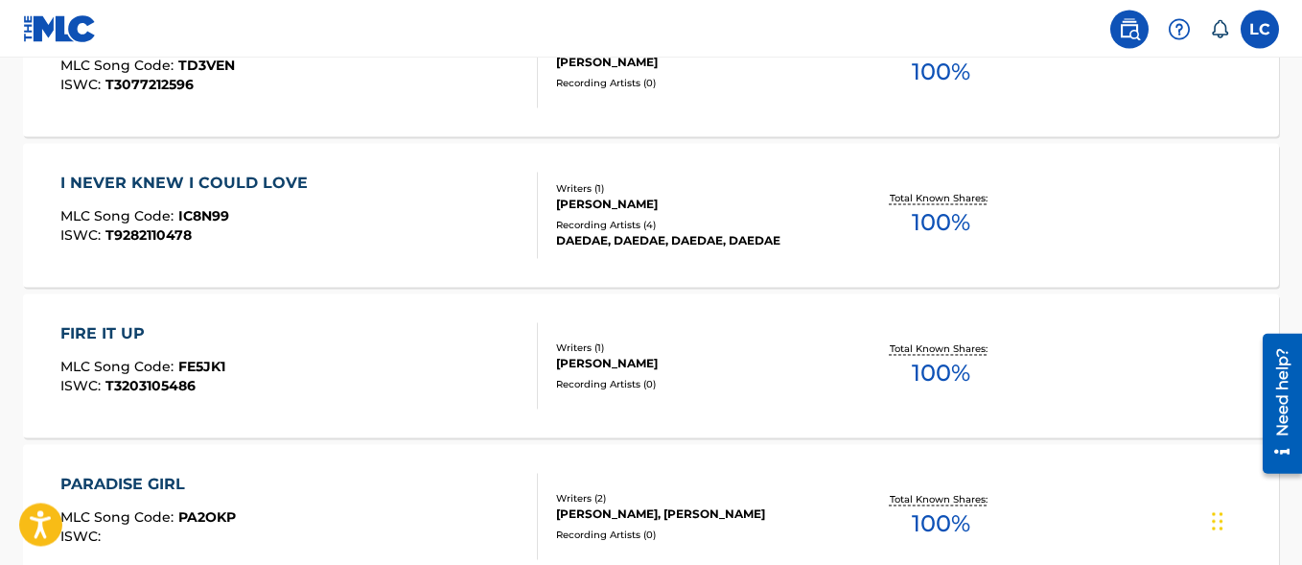
scroll to position [5802, 0]
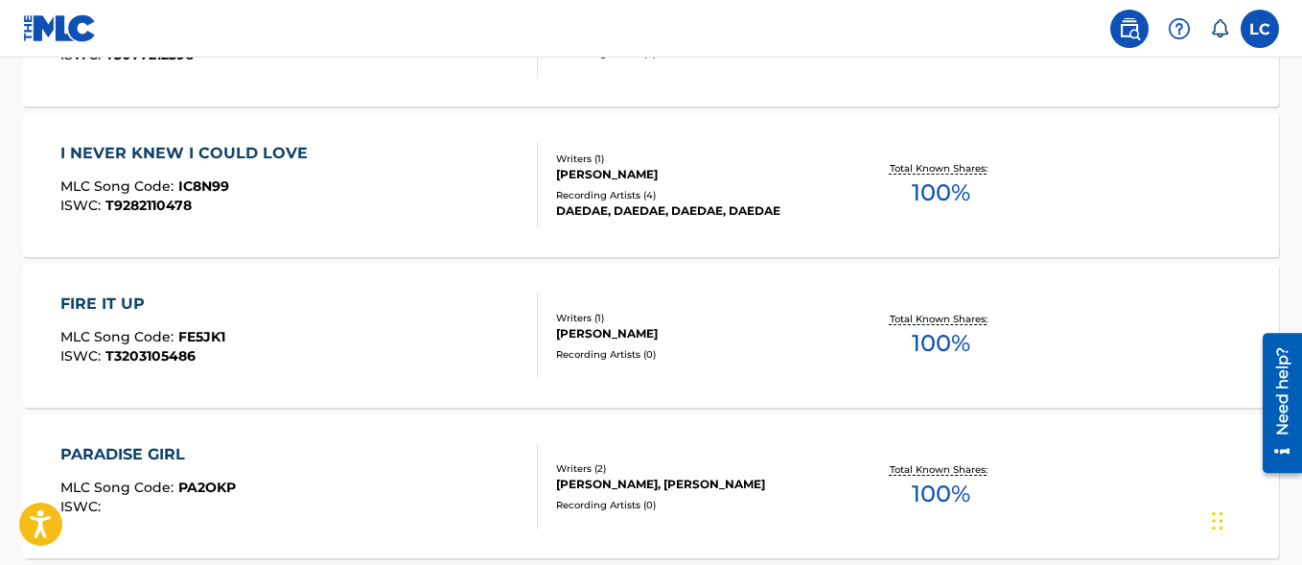
click at [268, 174] on div "I NEVER KNEW I COULD LOVE MLC Song Code : IC8N99 ISWC : T9282110478" at bounding box center [188, 185] width 257 height 86
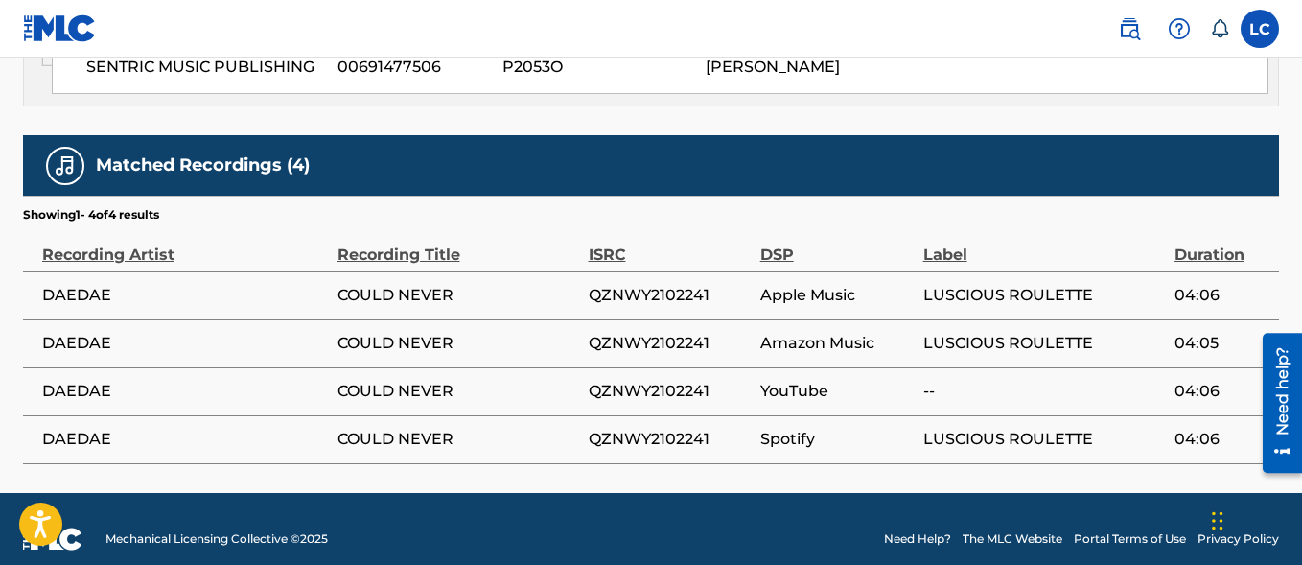
scroll to position [1033, 0]
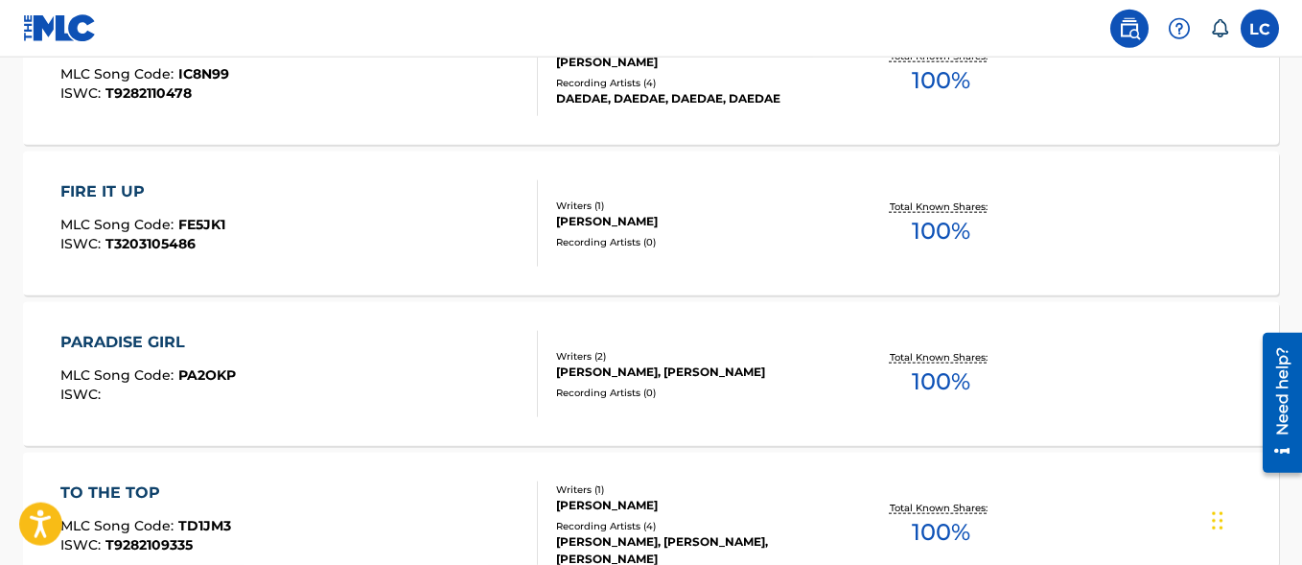
scroll to position [5950, 0]
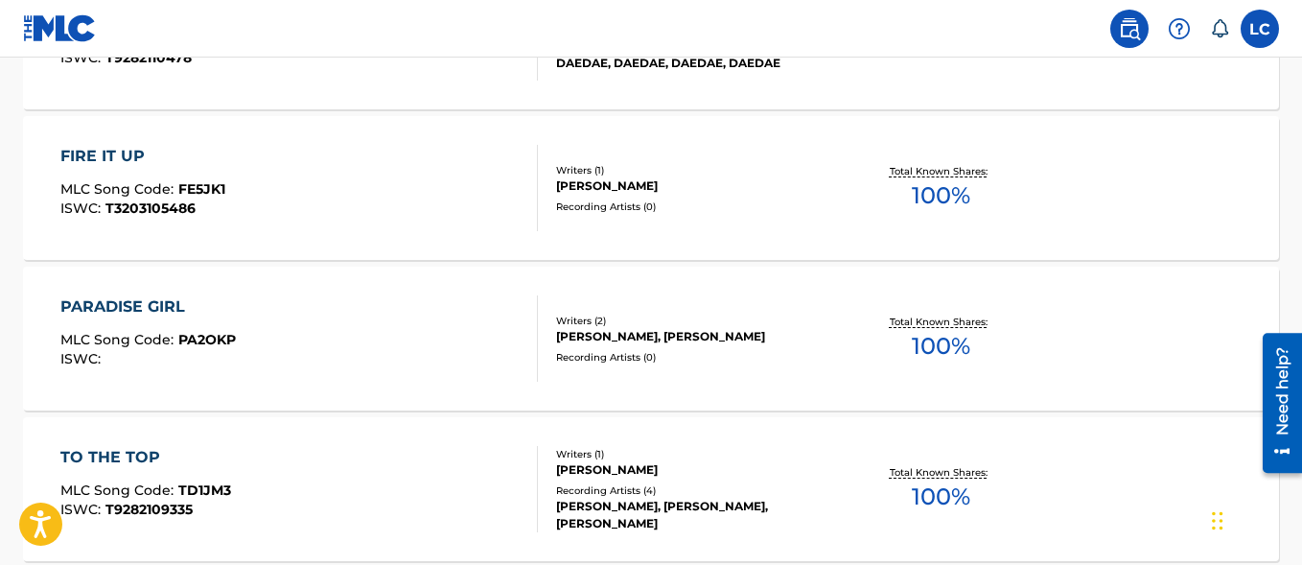
click at [221, 180] on div "FIRE IT UP MLC Song Code : FE5JK1 ISWC : T3203105486" at bounding box center [142, 188] width 165 height 86
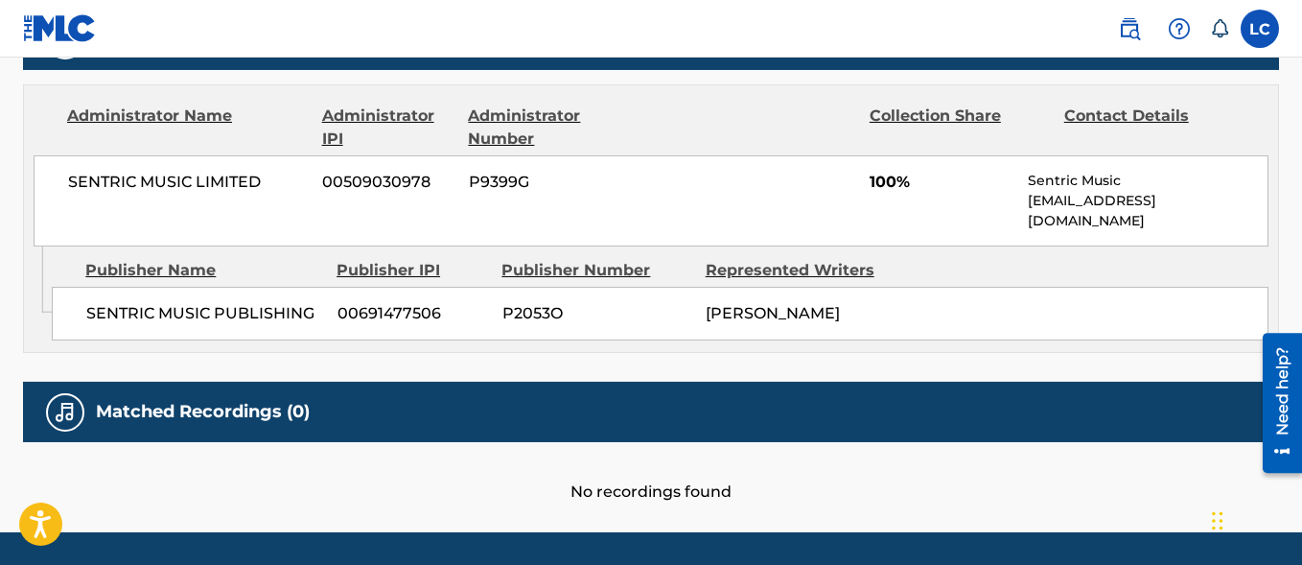
scroll to position [924, 0]
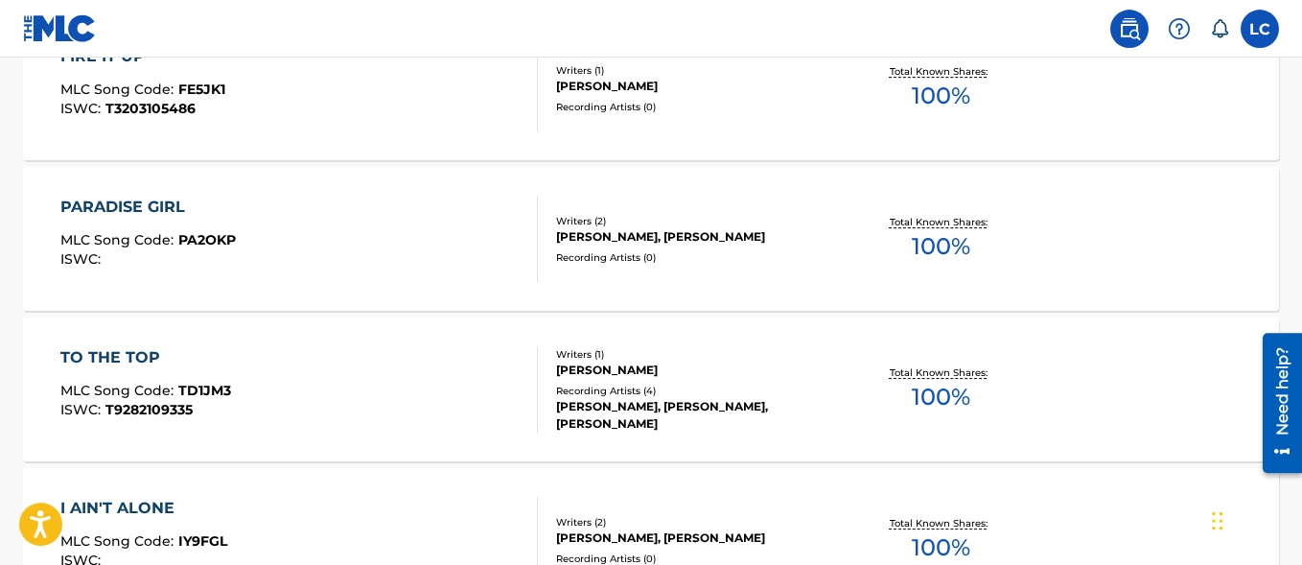
scroll to position [6098, 0]
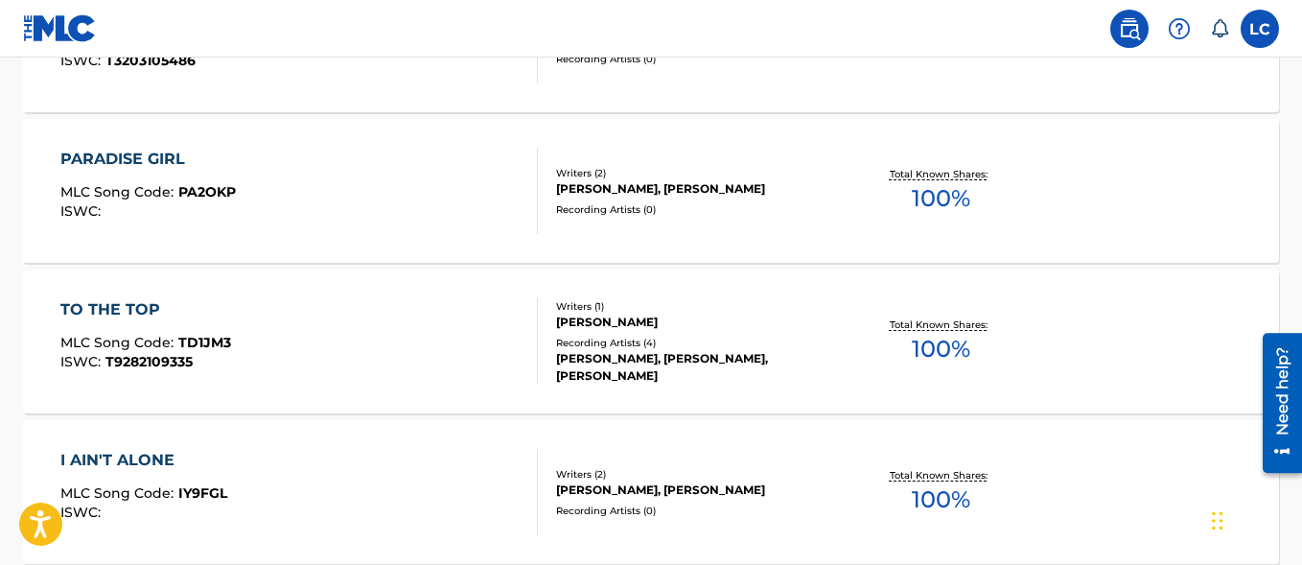
click at [257, 173] on div "PARADISE GIRL MLC Song Code : PA2OKP ISWC :" at bounding box center [298, 191] width 477 height 86
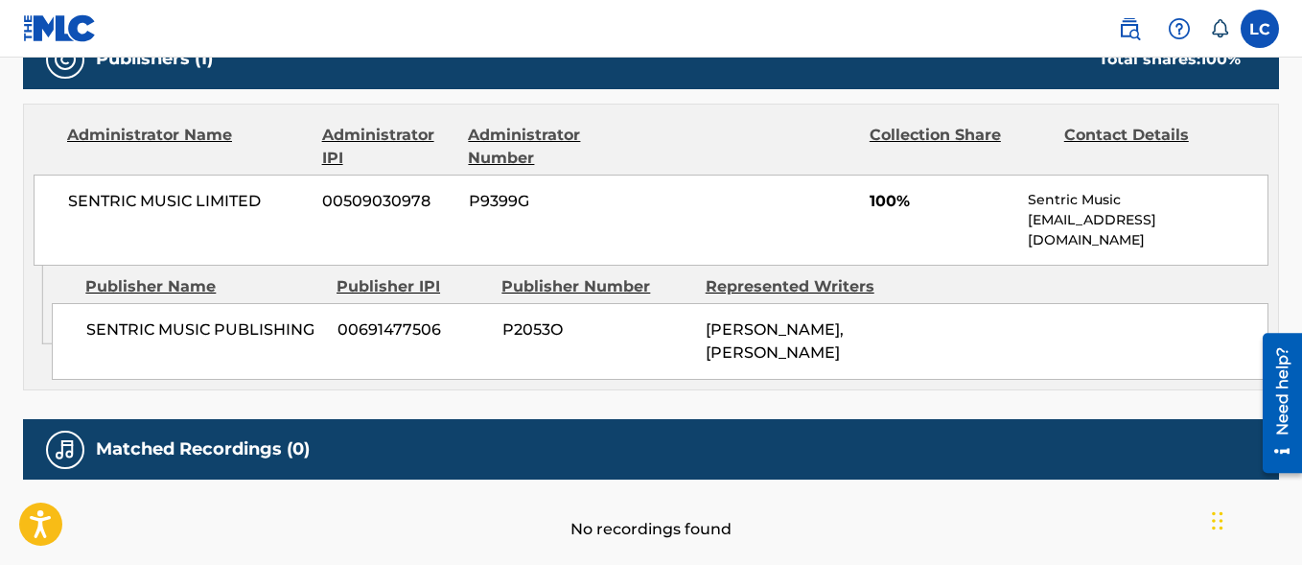
scroll to position [957, 0]
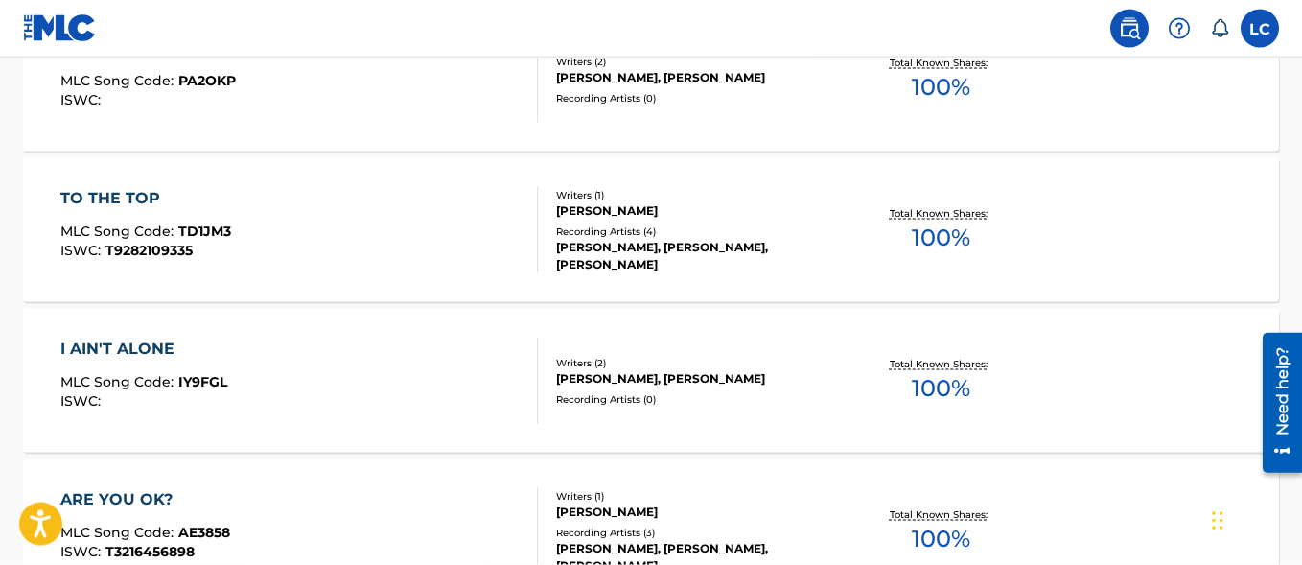
scroll to position [6245, 0]
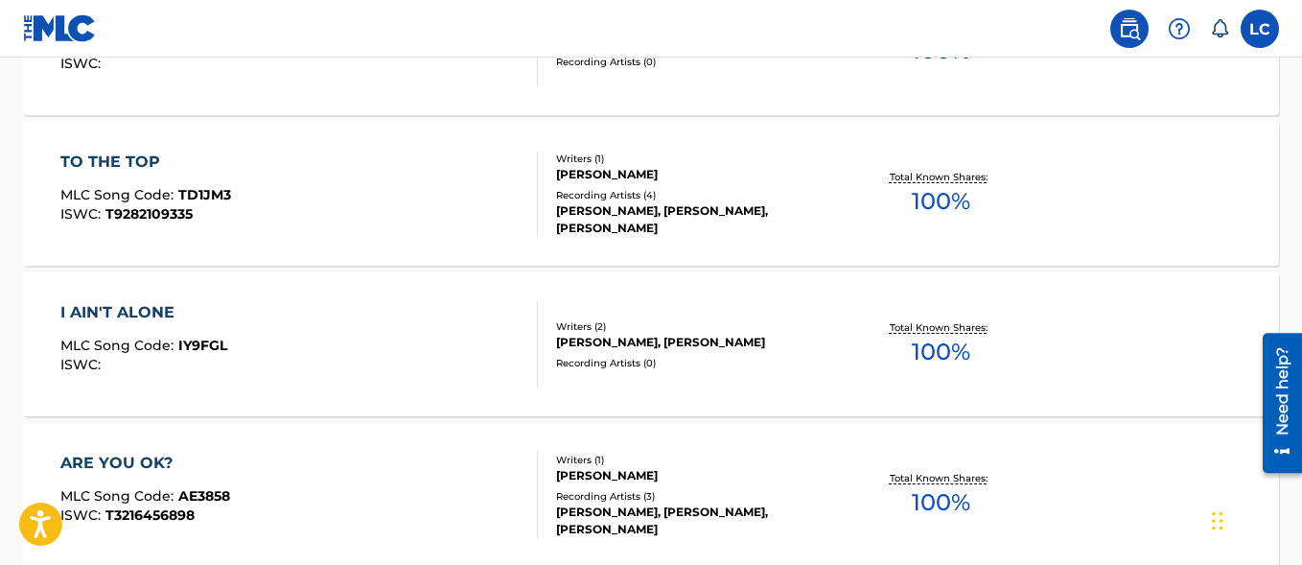
click at [244, 174] on div "TO THE TOP MLC Song Code : TD1JM3 ISWC : T9282109335" at bounding box center [298, 193] width 477 height 86
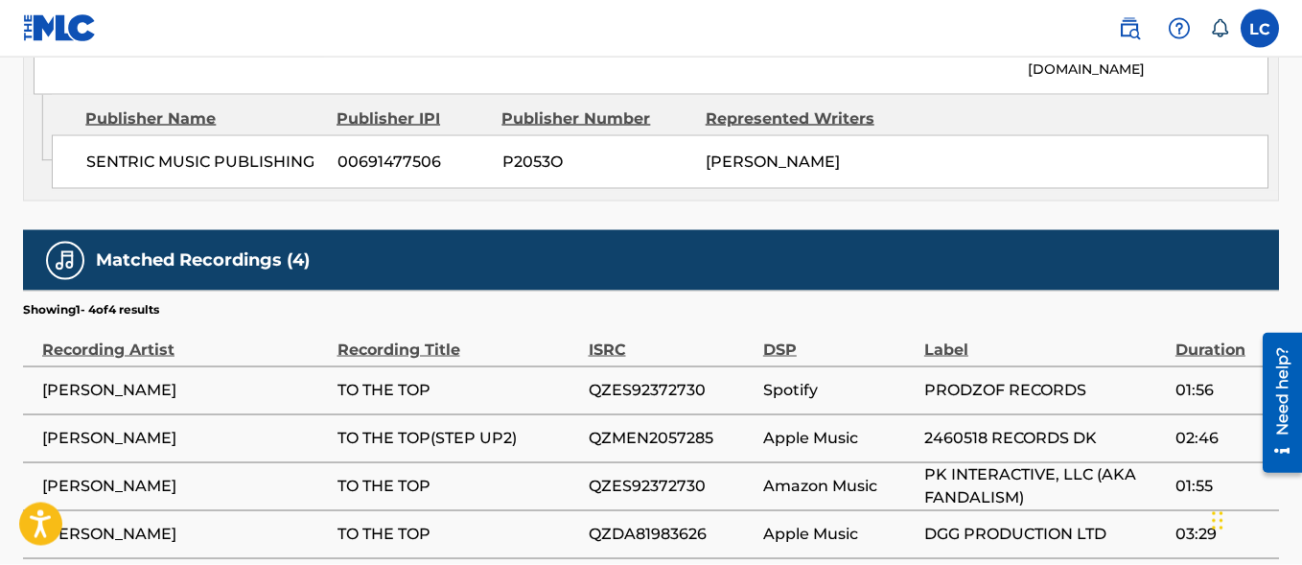
scroll to position [1131, 0]
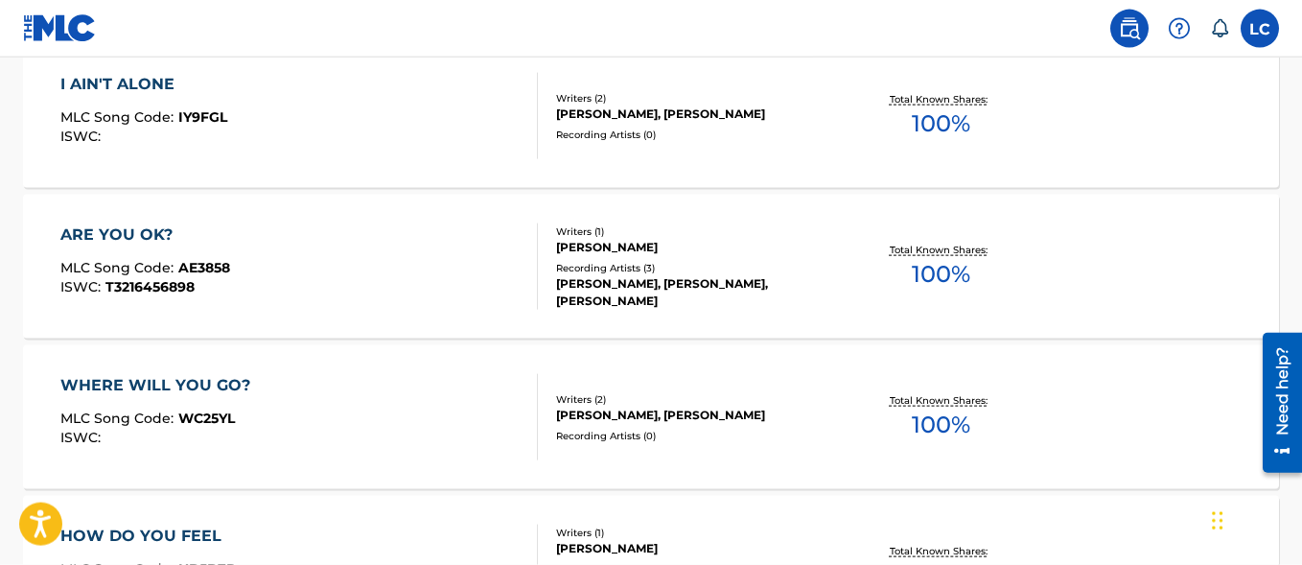
scroll to position [6491, 0]
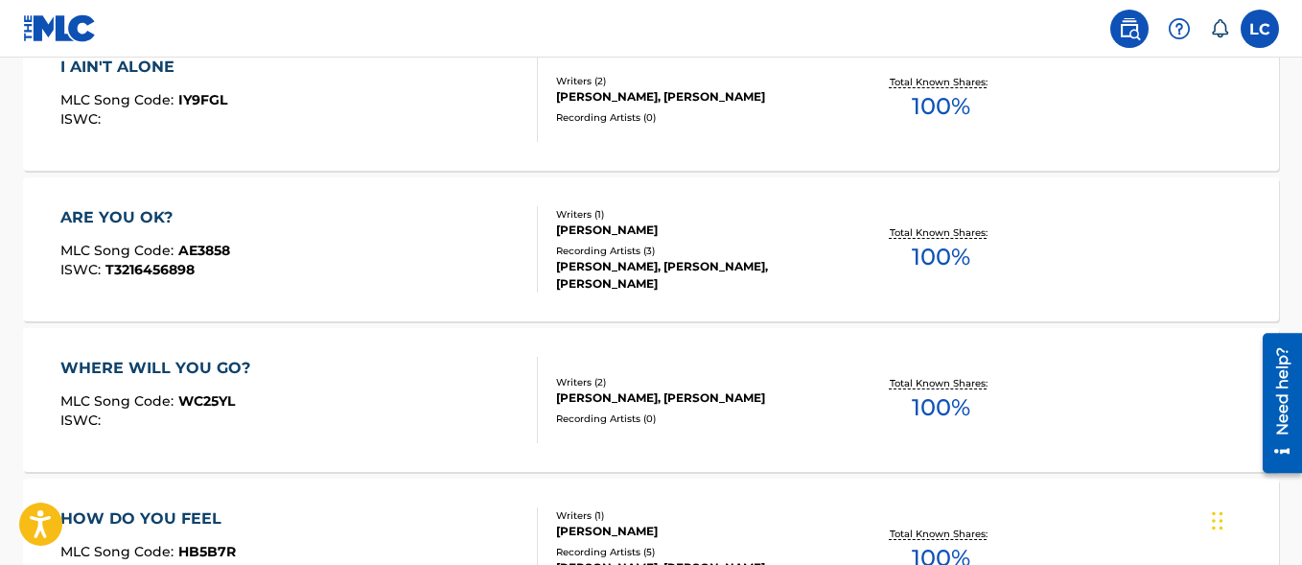
click at [148, 92] on span "MLC Song Code :" at bounding box center [119, 99] width 118 height 17
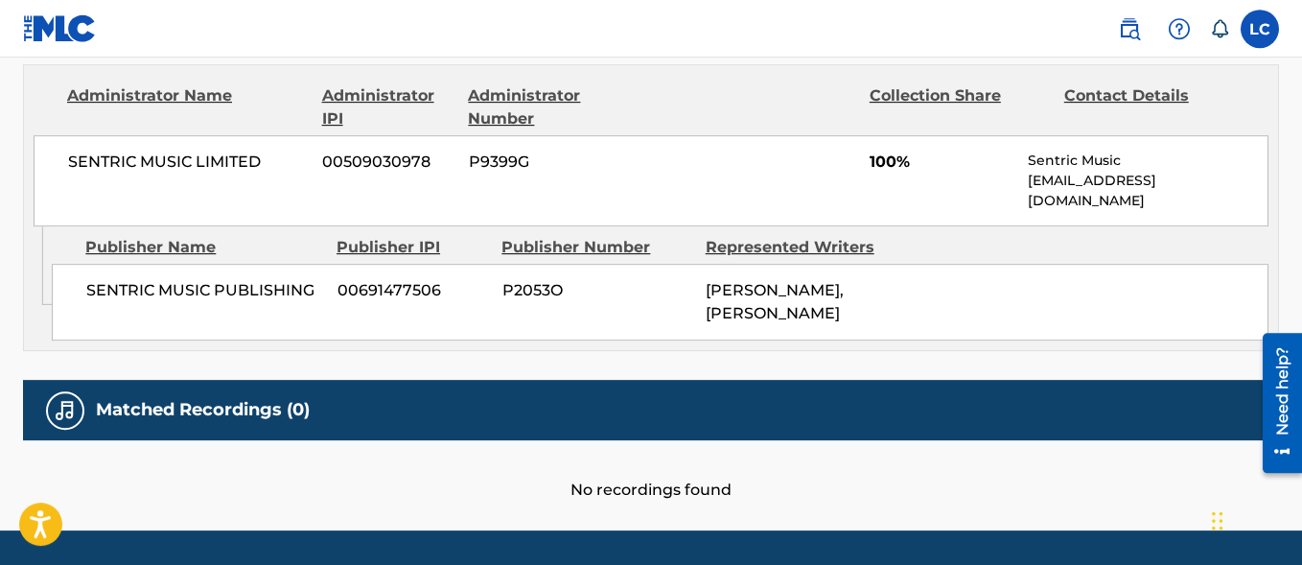
scroll to position [957, 0]
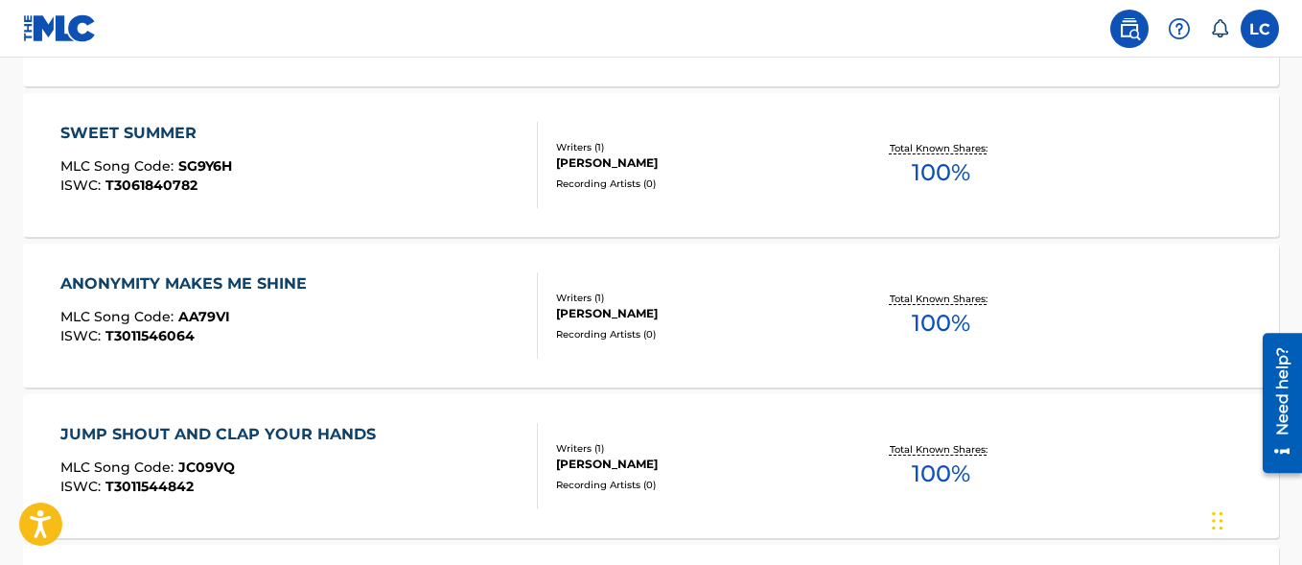
scroll to position [6540, 0]
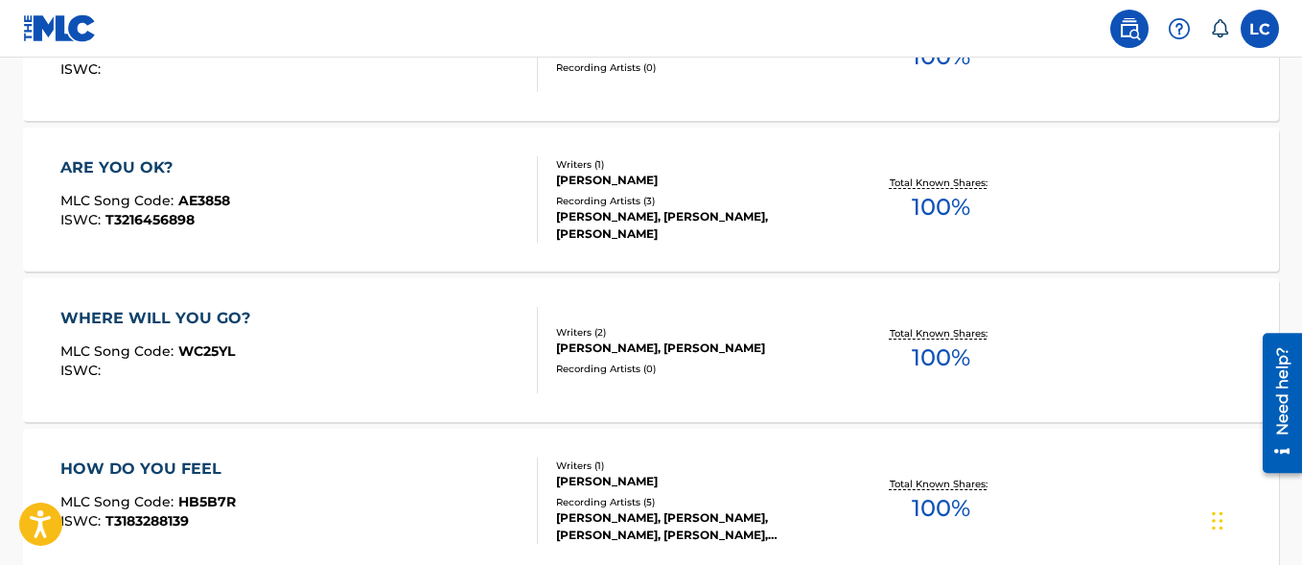
click at [137, 205] on span "MLC Song Code :" at bounding box center [119, 200] width 118 height 17
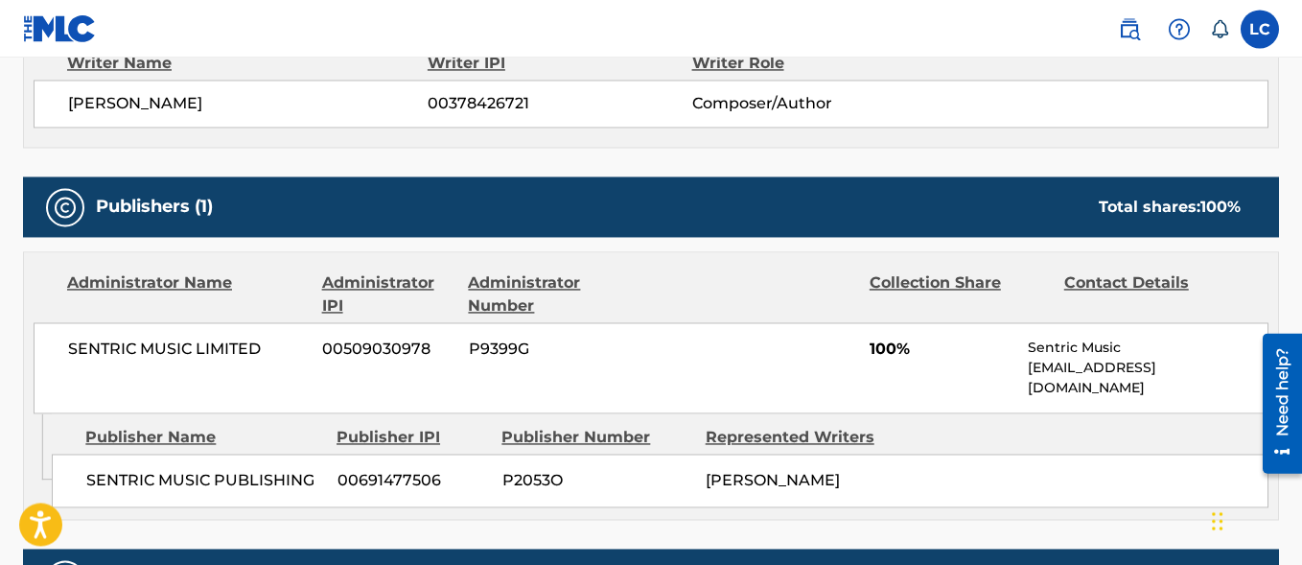
scroll to position [692, 0]
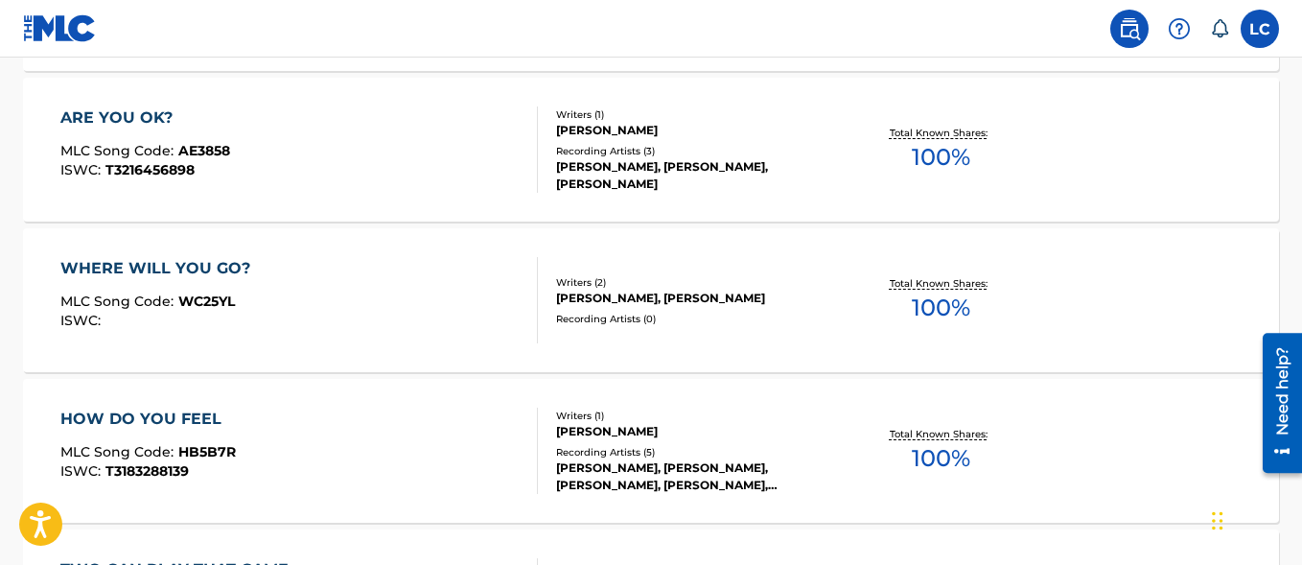
scroll to position [6884, 0]
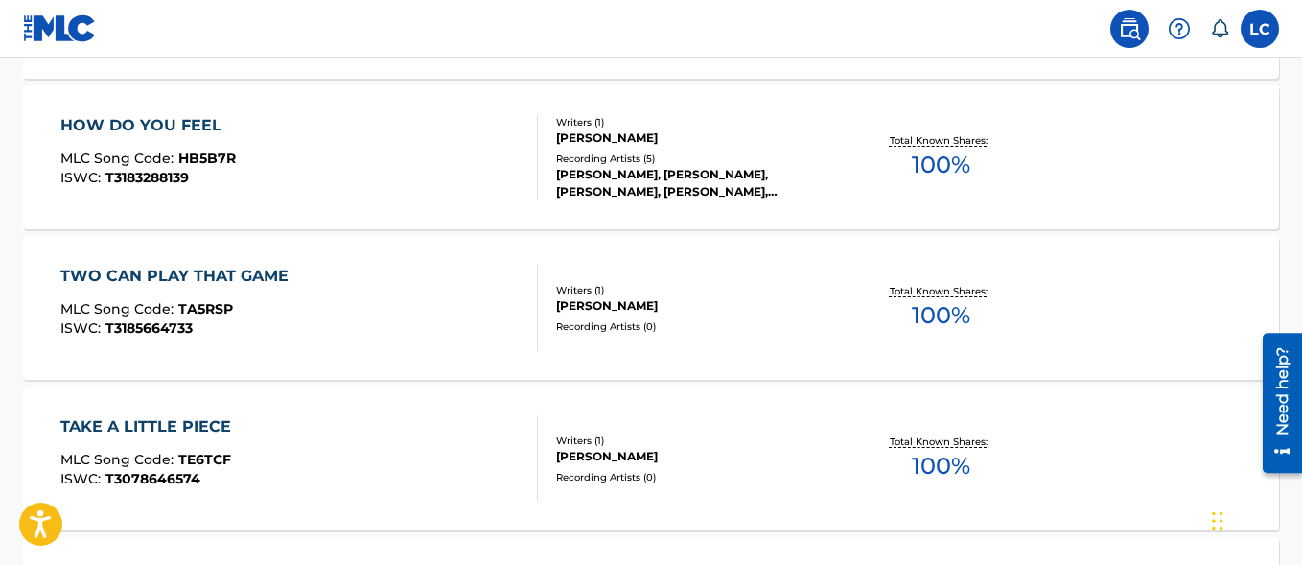
click at [203, 160] on span "HB5B7R" at bounding box center [207, 158] width 58 height 17
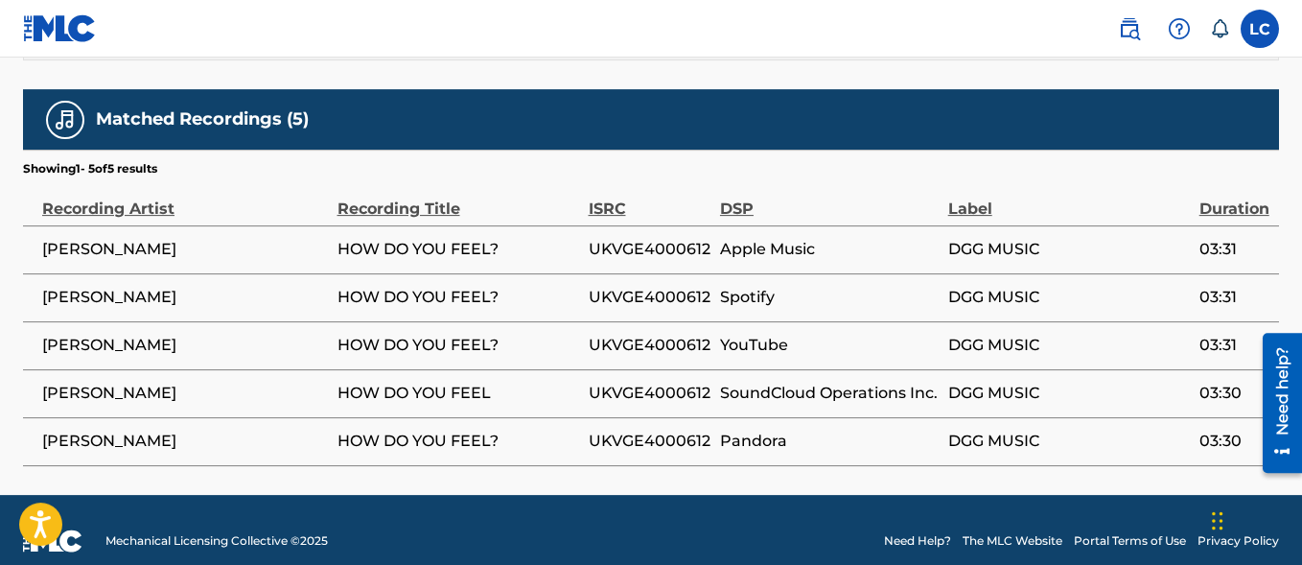
scroll to position [1179, 0]
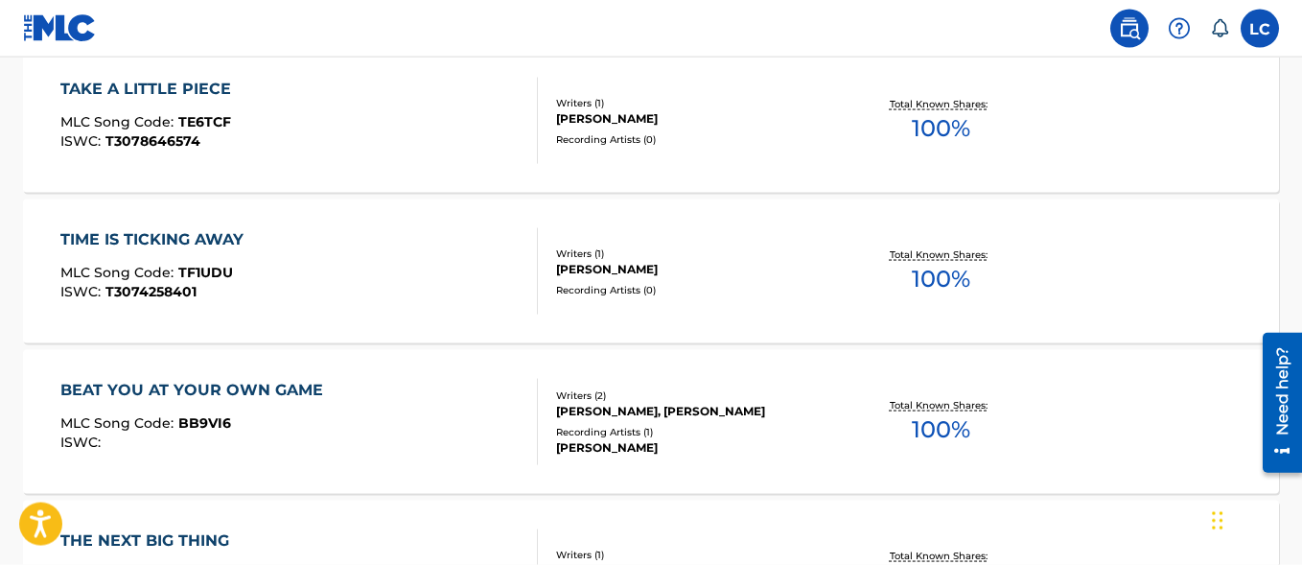
scroll to position [7227, 0]
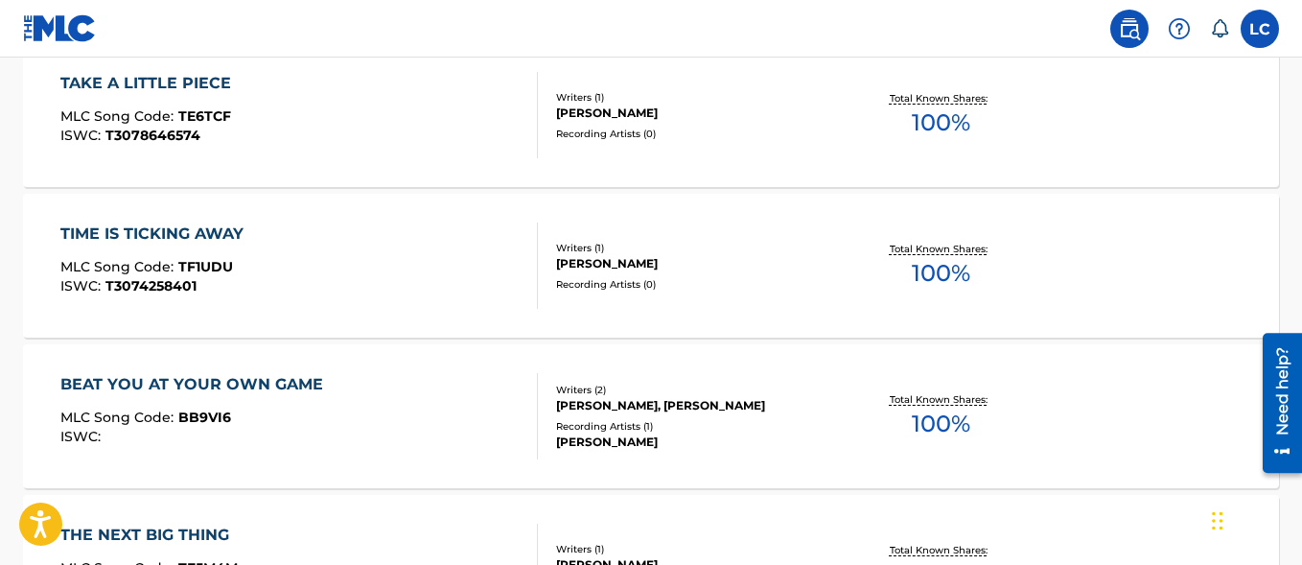
click at [175, 126] on div "MLC Song Code : TE6TCF" at bounding box center [150, 118] width 180 height 19
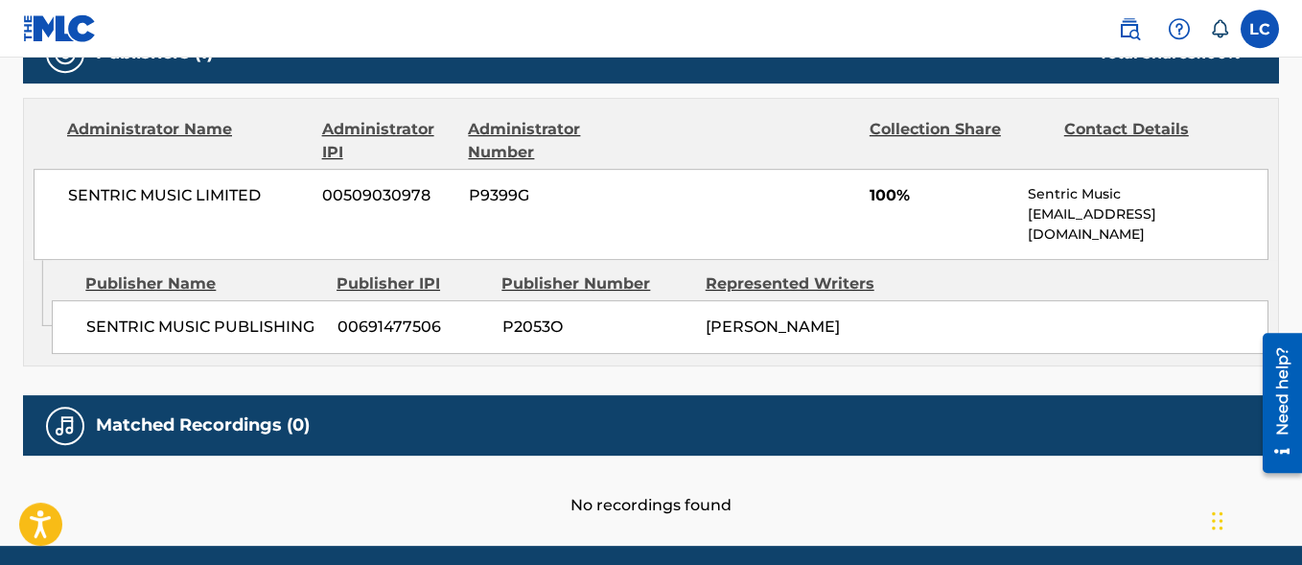
scroll to position [924, 0]
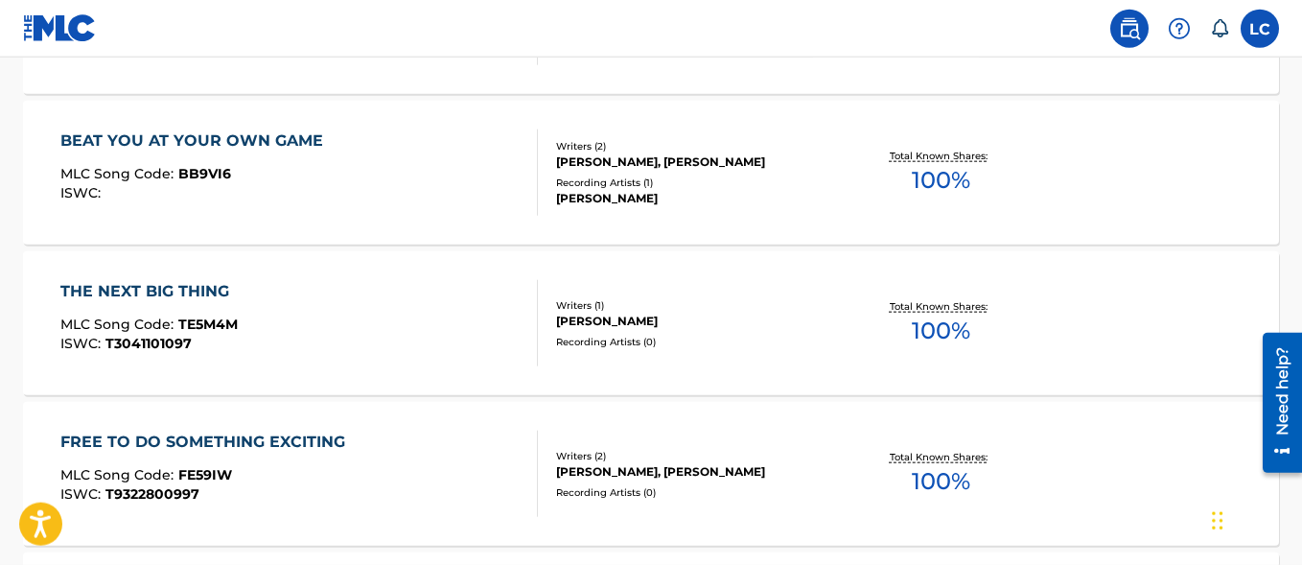
scroll to position [7472, 0]
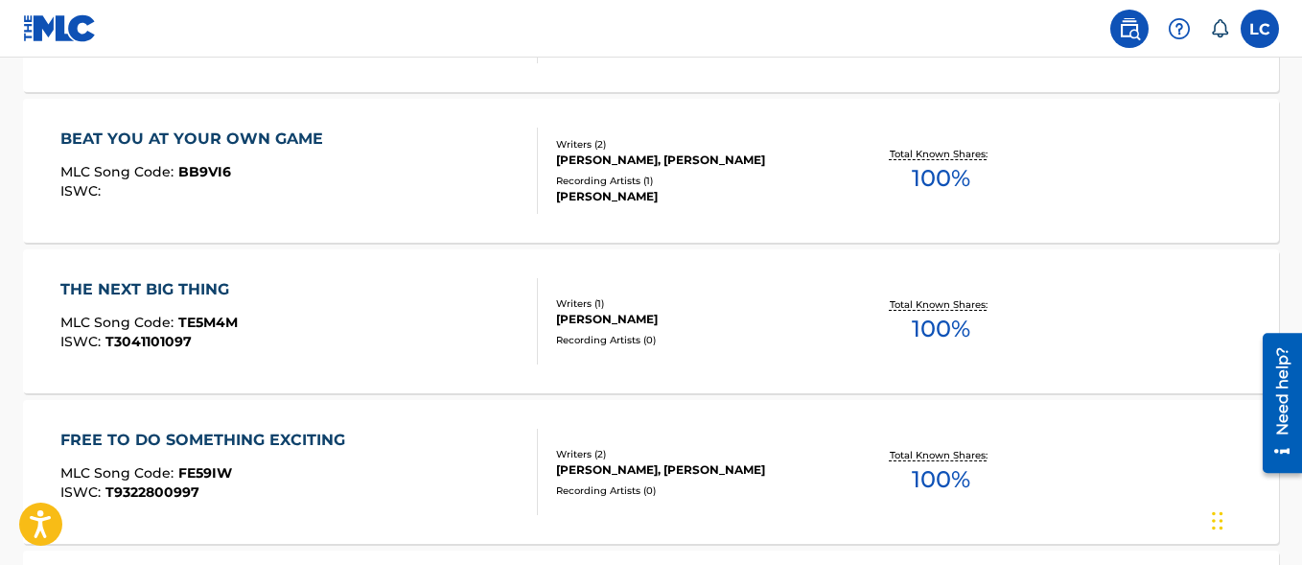
click at [301, 192] on div "ISWC :" at bounding box center [196, 191] width 272 height 14
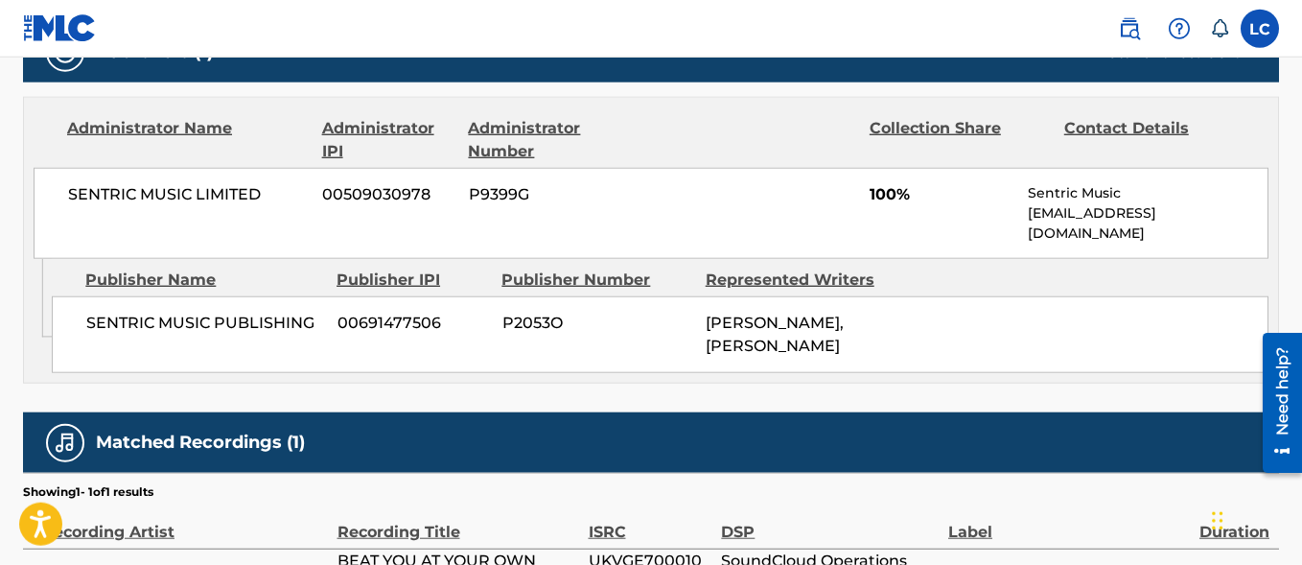
scroll to position [1129, 0]
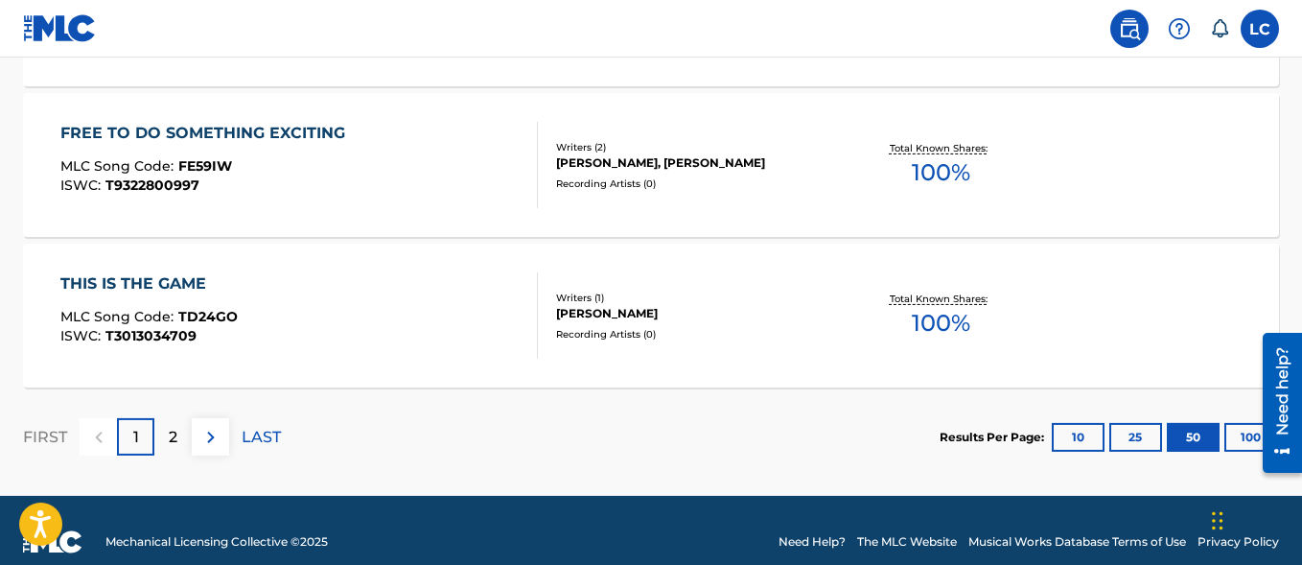
scroll to position [7802, 0]
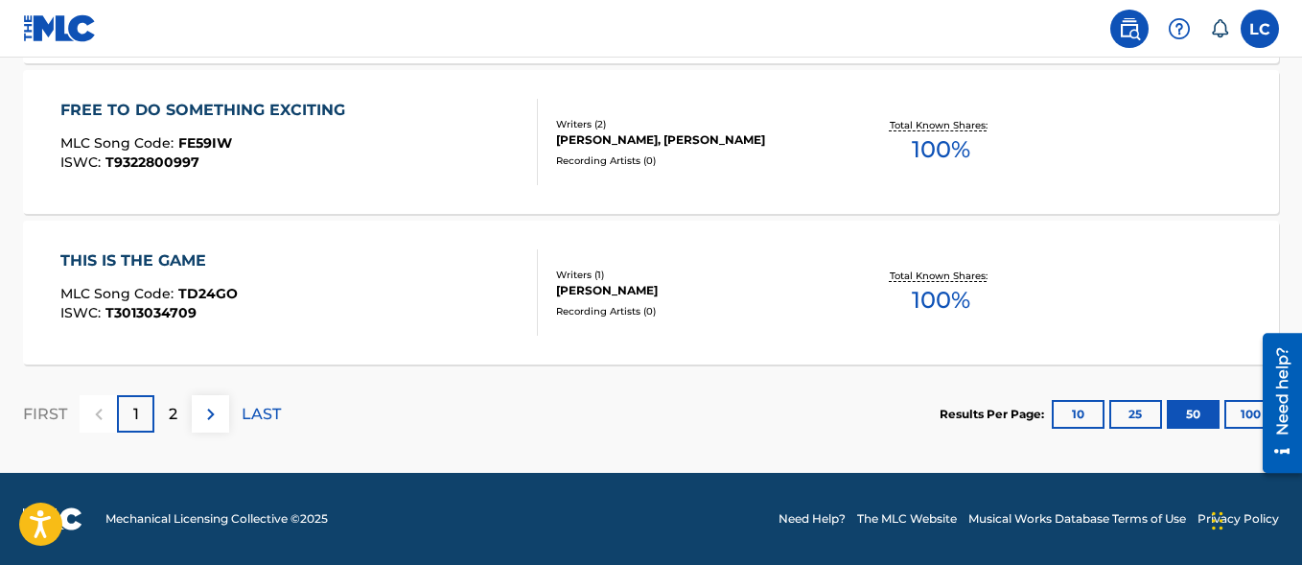
click at [218, 400] on button at bounding box center [210, 413] width 37 height 37
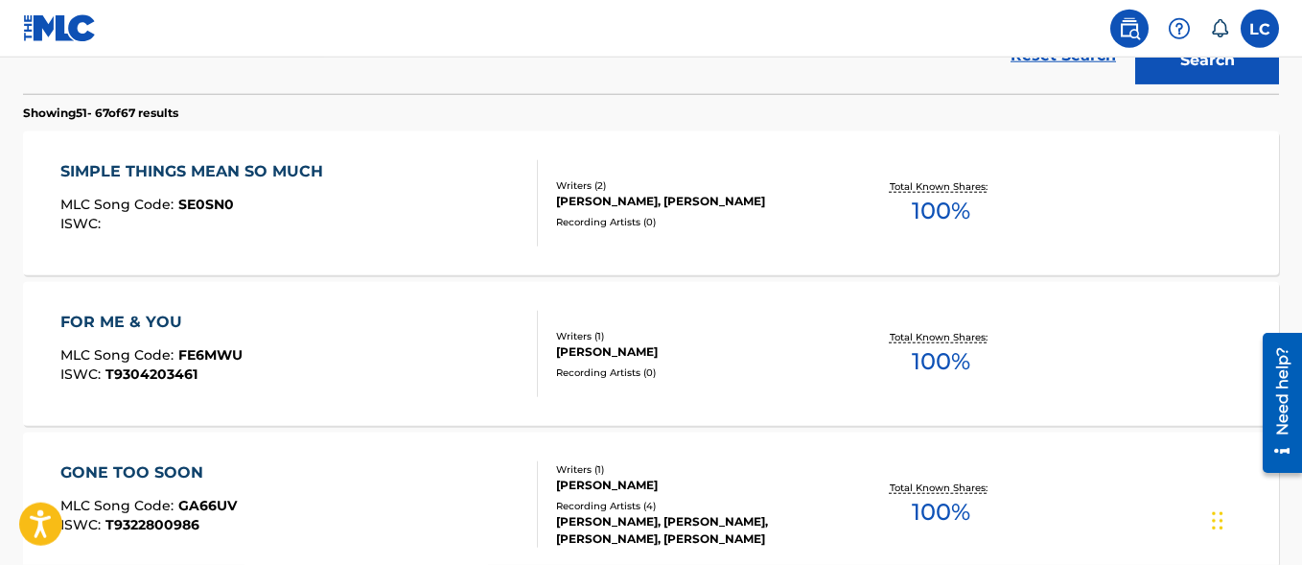
scroll to position [564, 0]
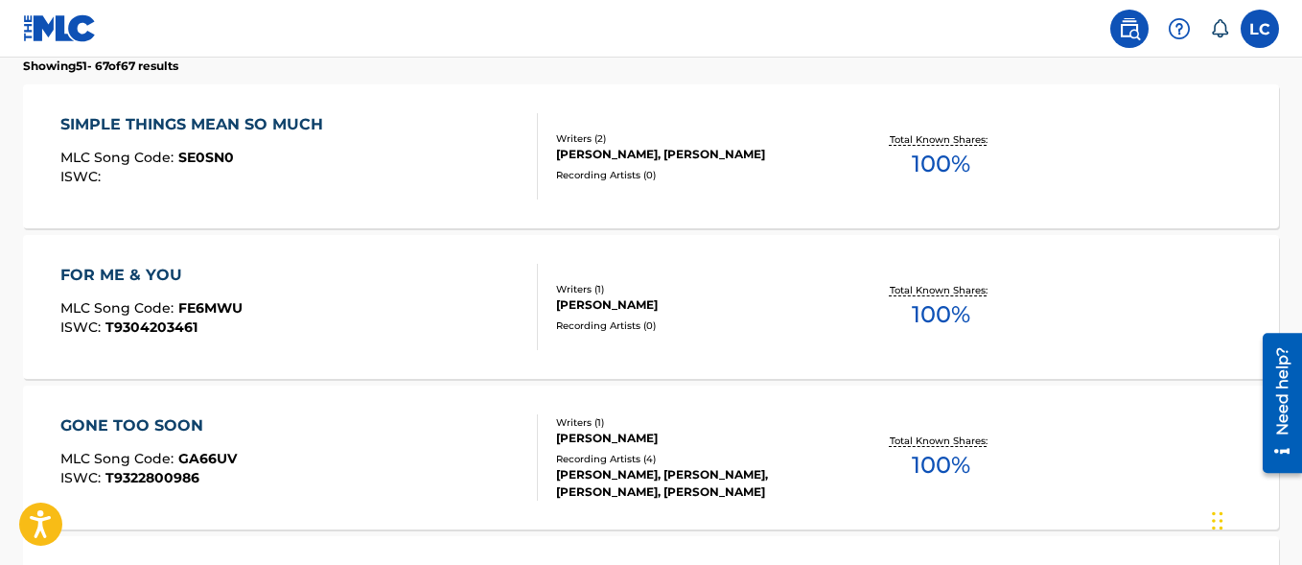
click at [350, 148] on div "SIMPLE THINGS MEAN SO MUCH MLC Song Code : SE0SN0 ISWC :" at bounding box center [298, 156] width 477 height 86
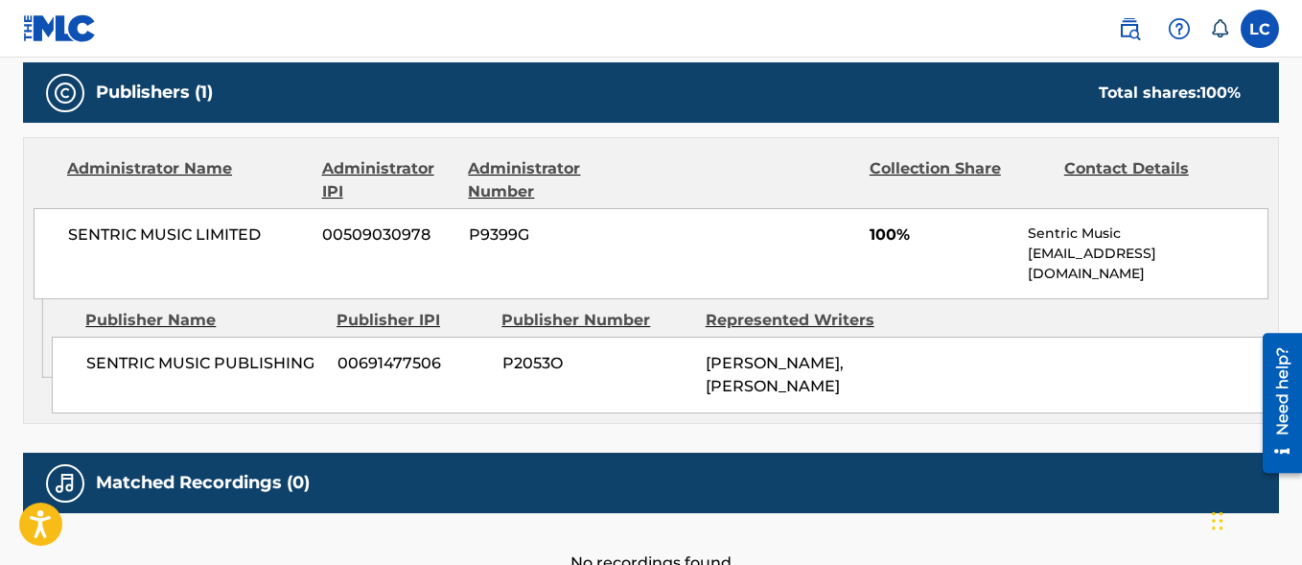
scroll to position [957, 0]
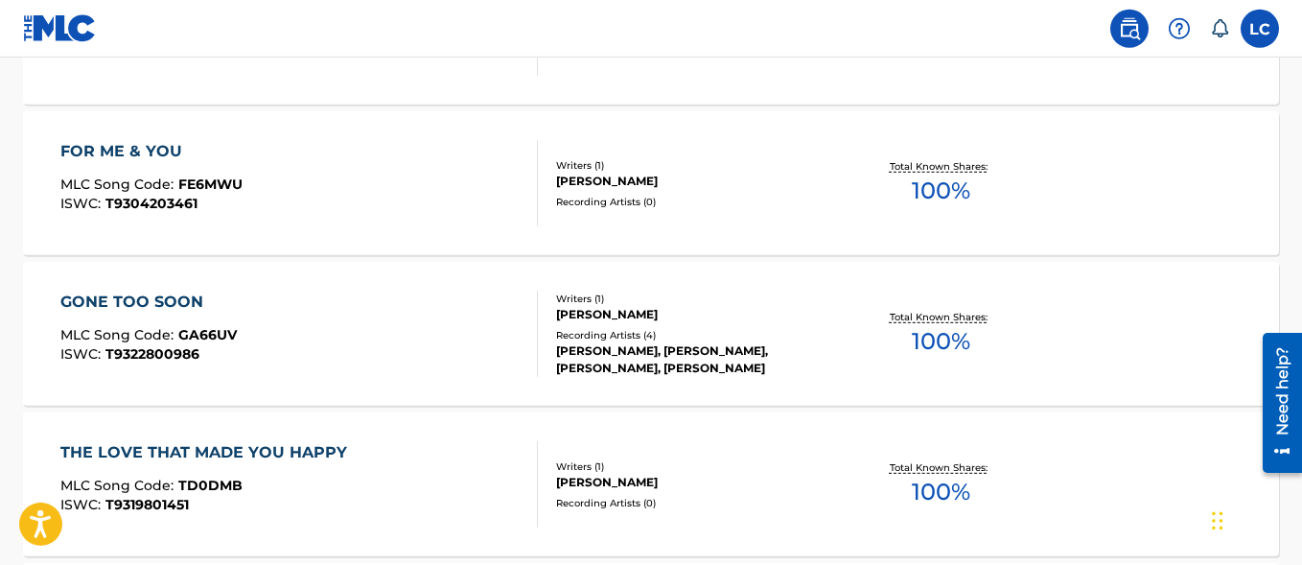
scroll to position [711, 0]
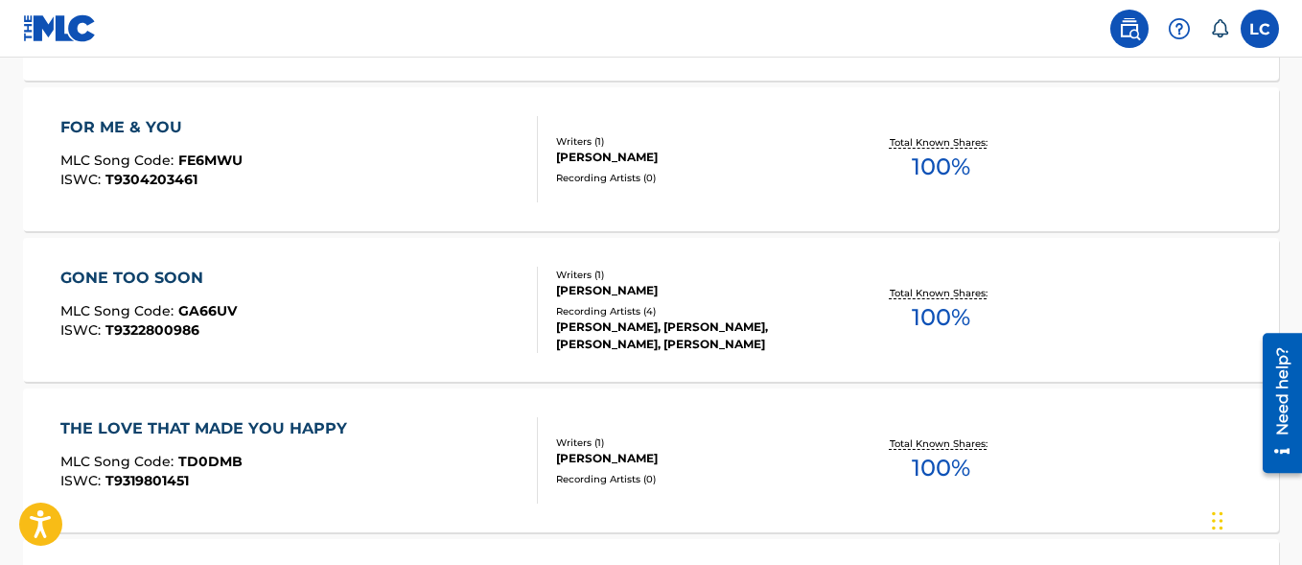
click at [243, 126] on div "FOR ME & YOU MLC Song Code : FE6MWU ISWC : T9304203461" at bounding box center [298, 159] width 477 height 86
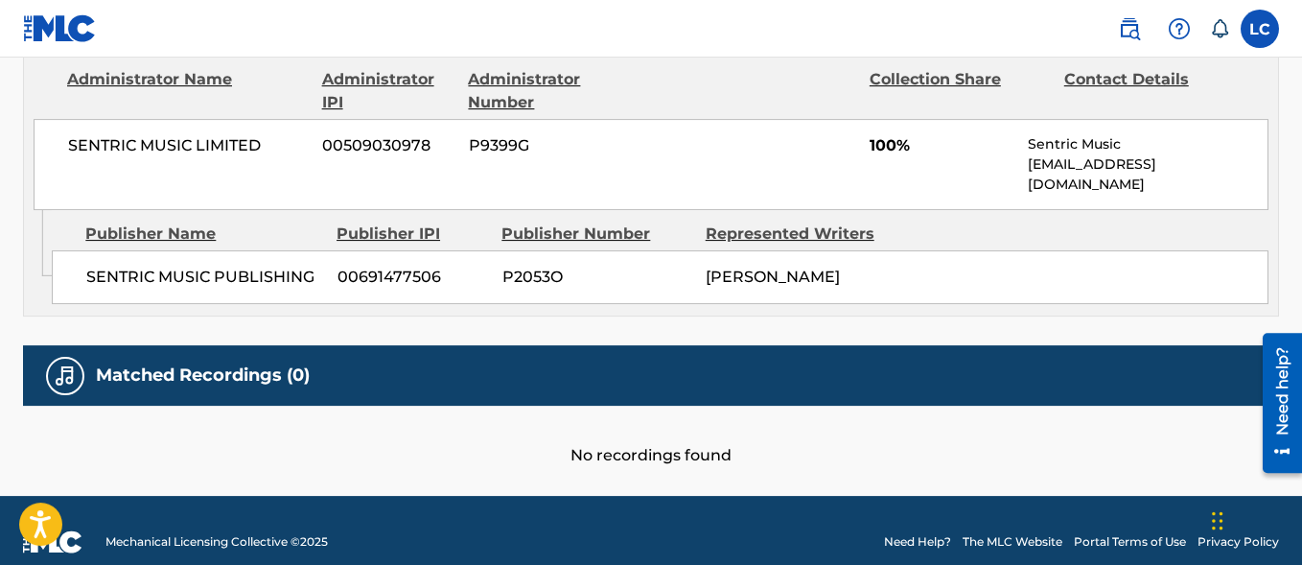
scroll to position [924, 0]
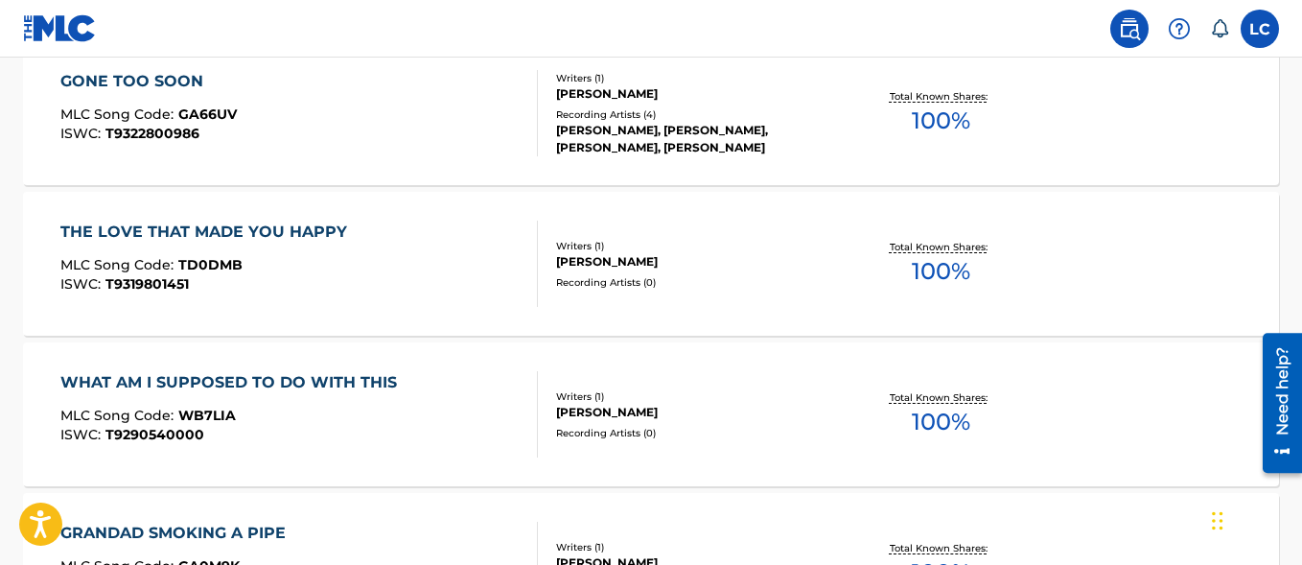
scroll to position [957, 0]
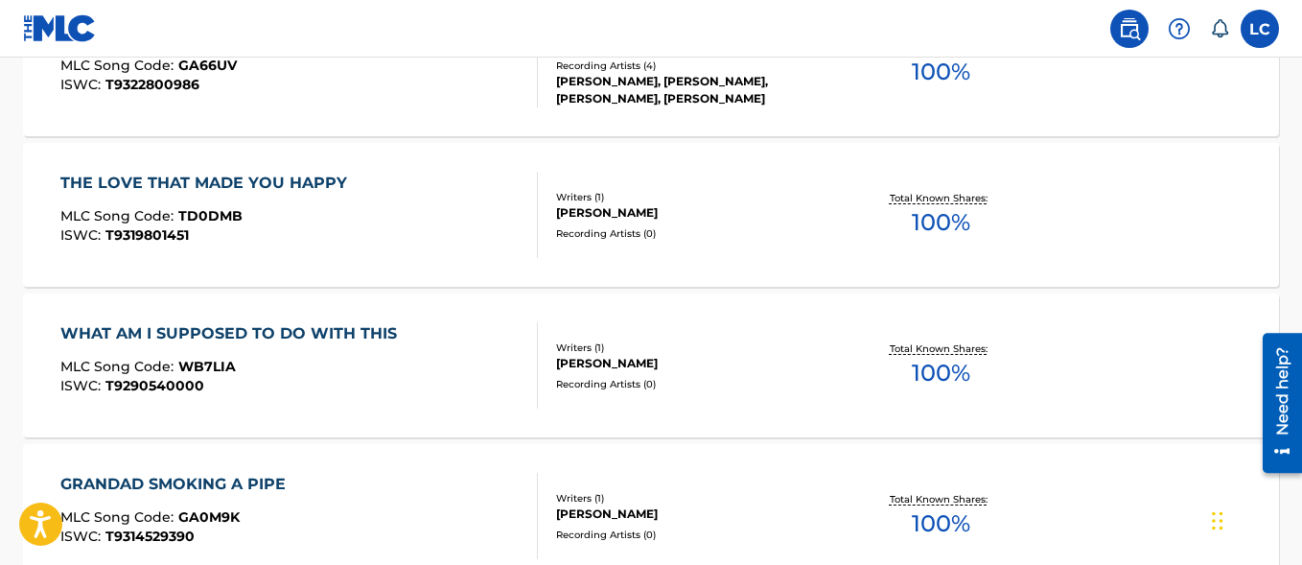
click at [264, 73] on div "GONE TOO SOON MLC Song Code : GA66UV ISWC : T9322800986" at bounding box center [298, 64] width 477 height 86
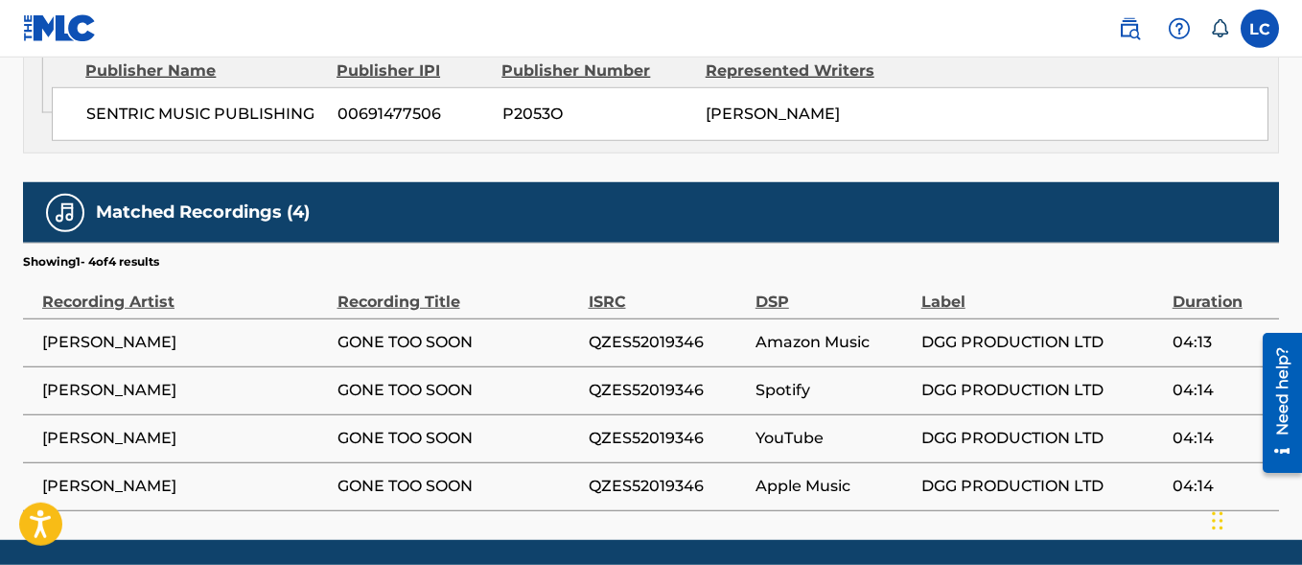
scroll to position [1131, 0]
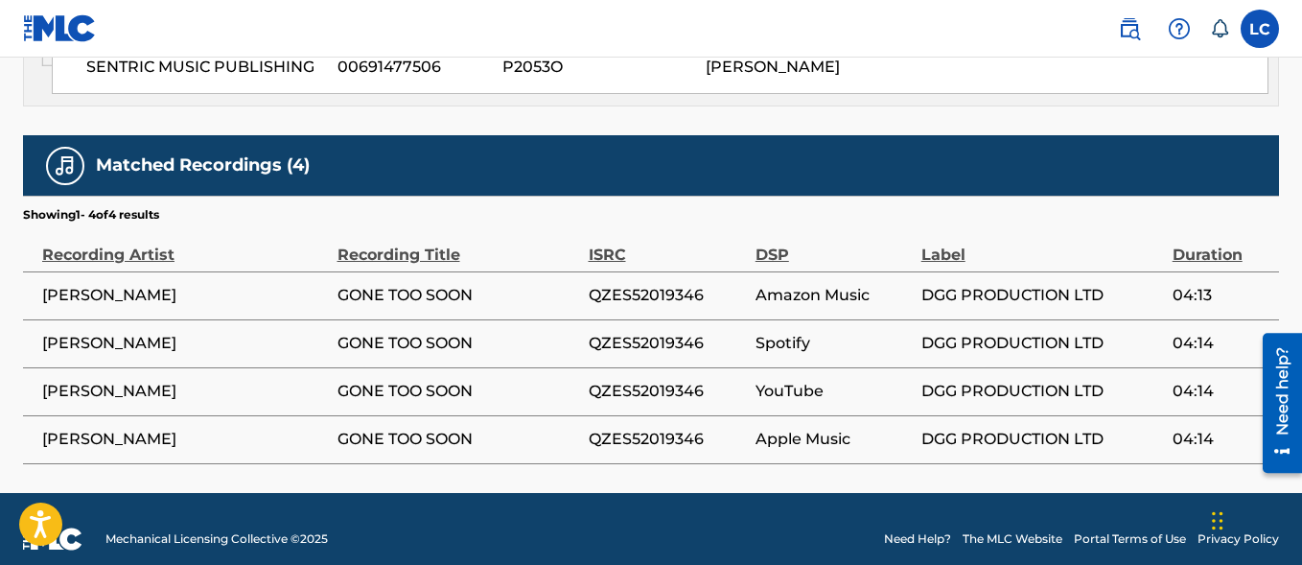
scroll to position [1007, 0]
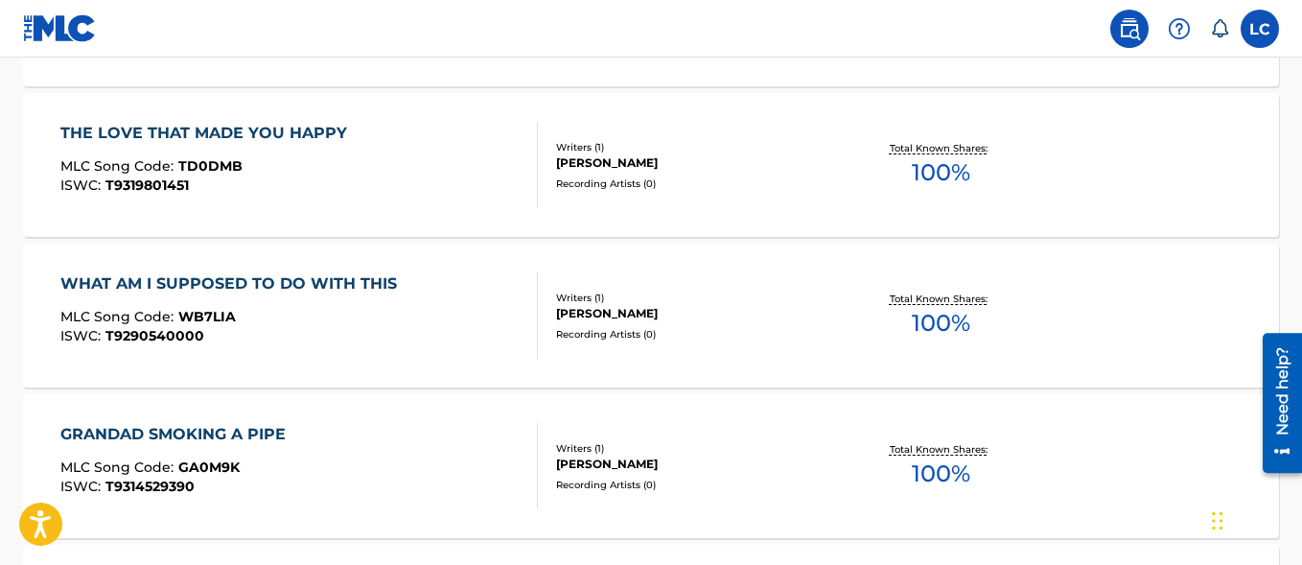
click at [314, 179] on div "ISWC : T9319801451" at bounding box center [208, 185] width 296 height 14
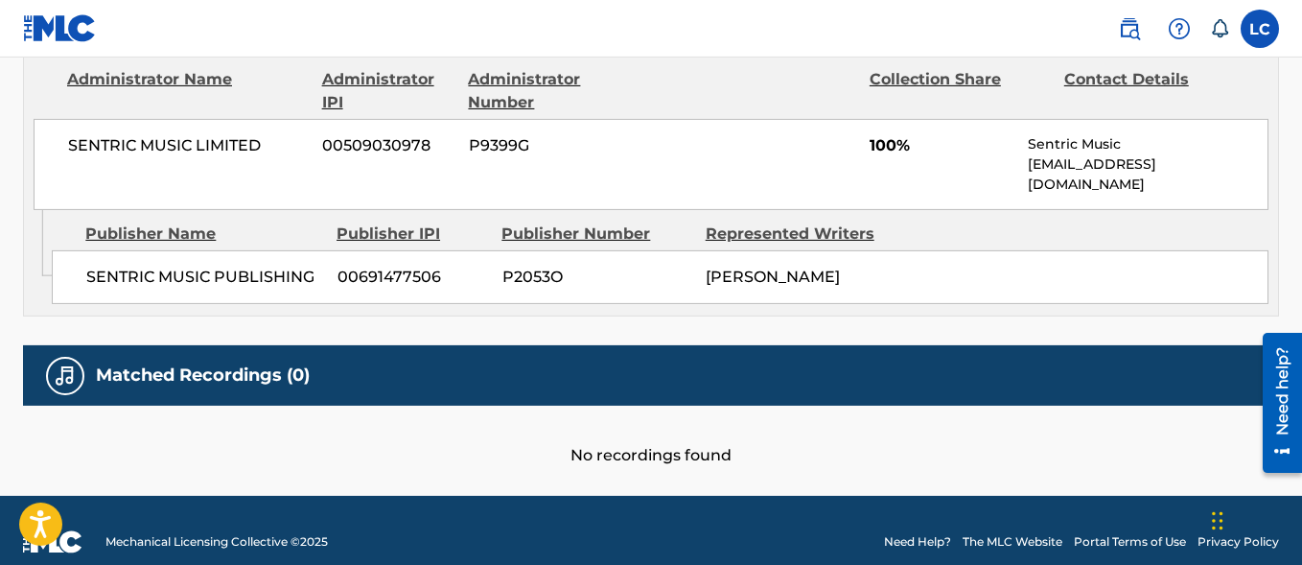
scroll to position [924, 0]
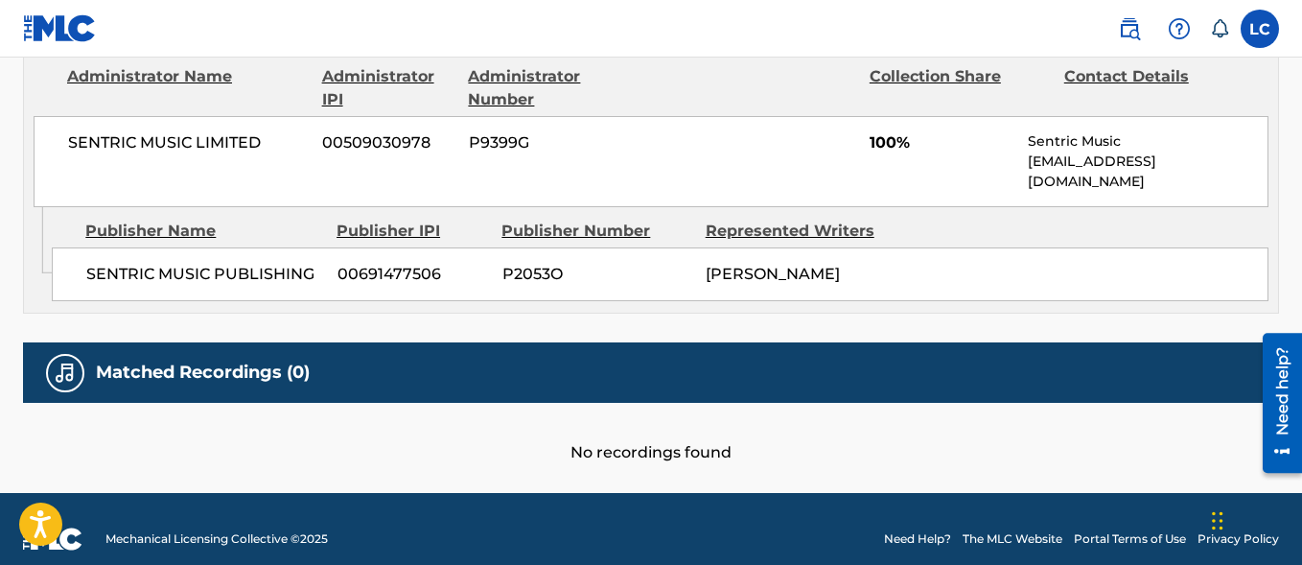
scroll to position [1056, 0]
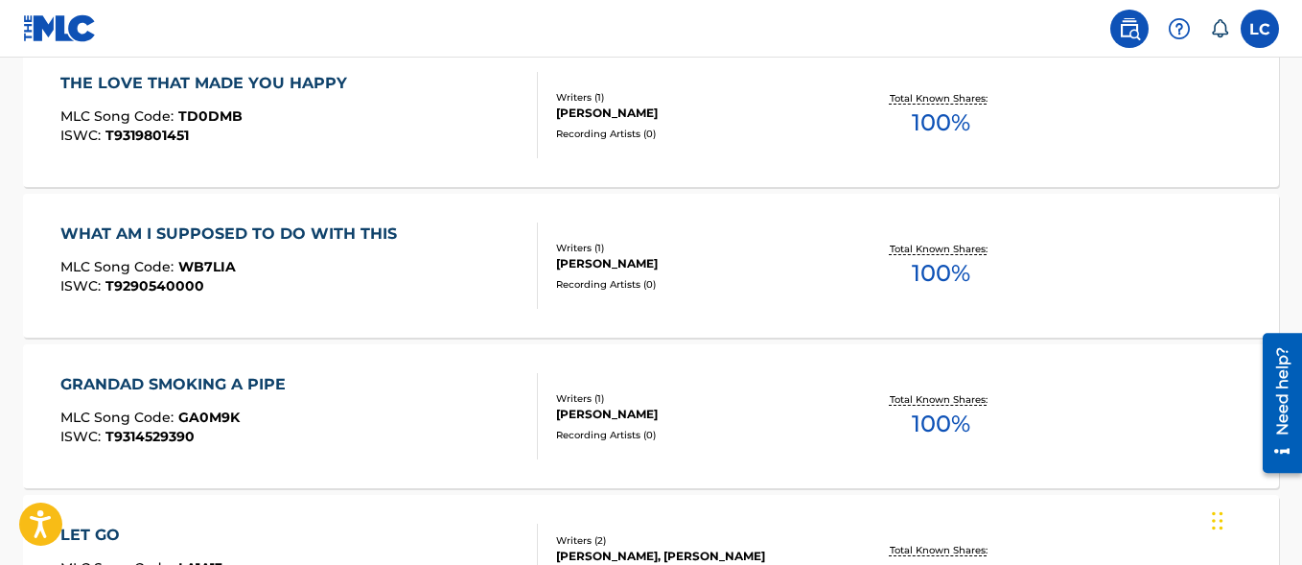
click at [318, 266] on div "MLC Song Code : WB7LIA" at bounding box center [233, 269] width 346 height 19
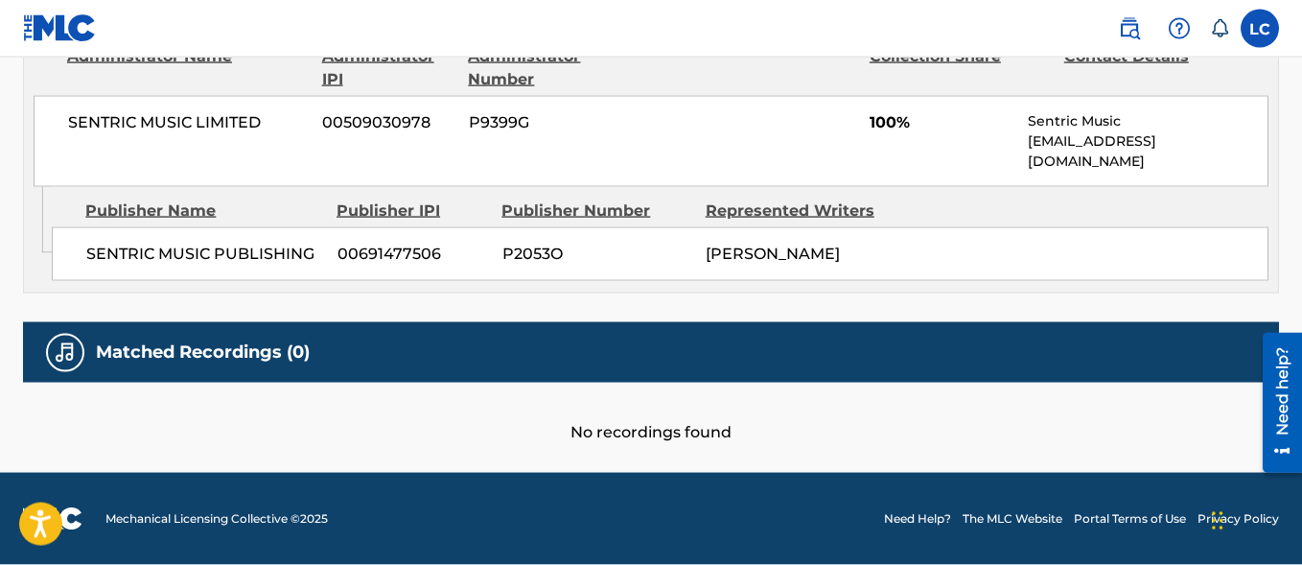
scroll to position [967, 0]
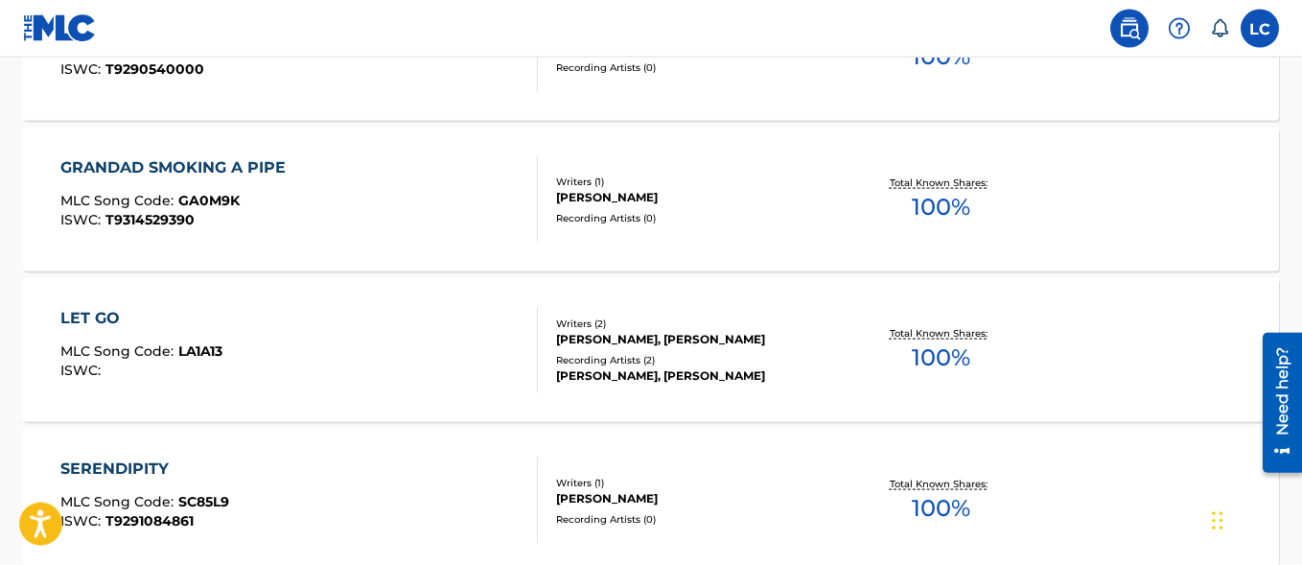
scroll to position [1302, 0]
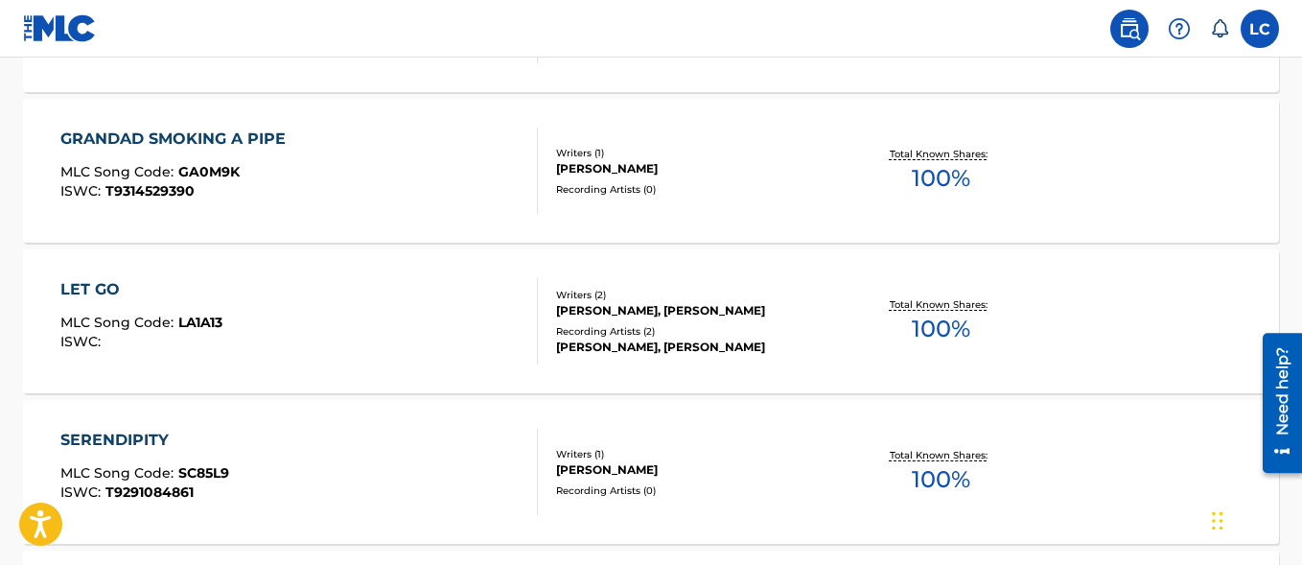
click at [293, 160] on div "GRANDAD SMOKING A PIPE MLC Song Code : GA0M9K ISWC : T9314529390" at bounding box center [177, 170] width 235 height 86
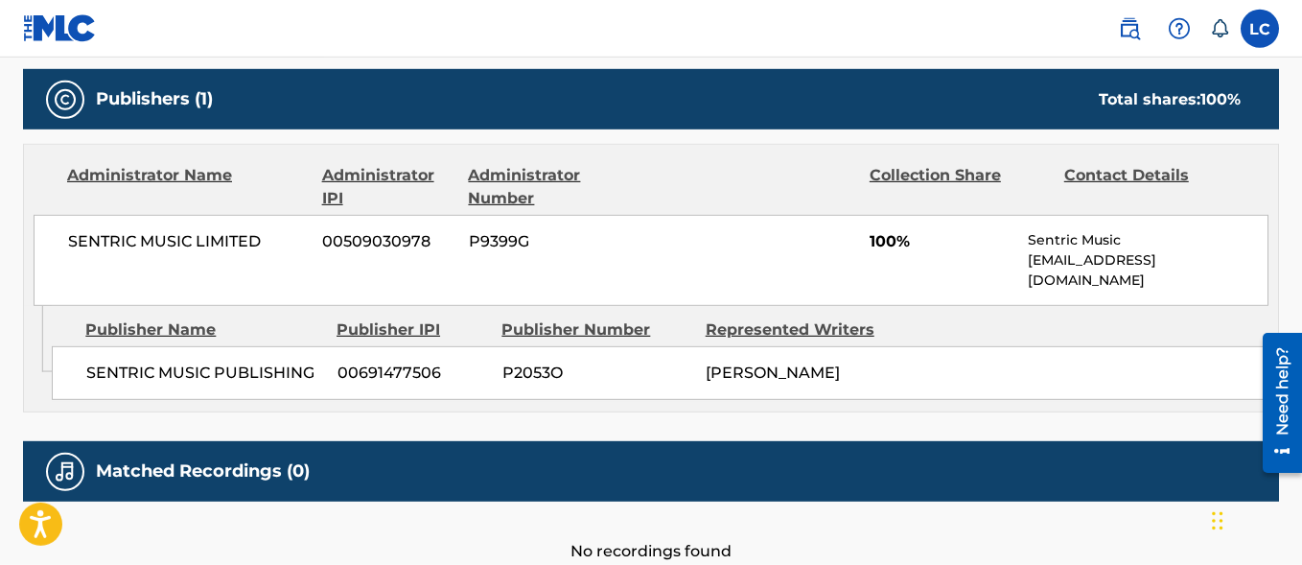
scroll to position [924, 0]
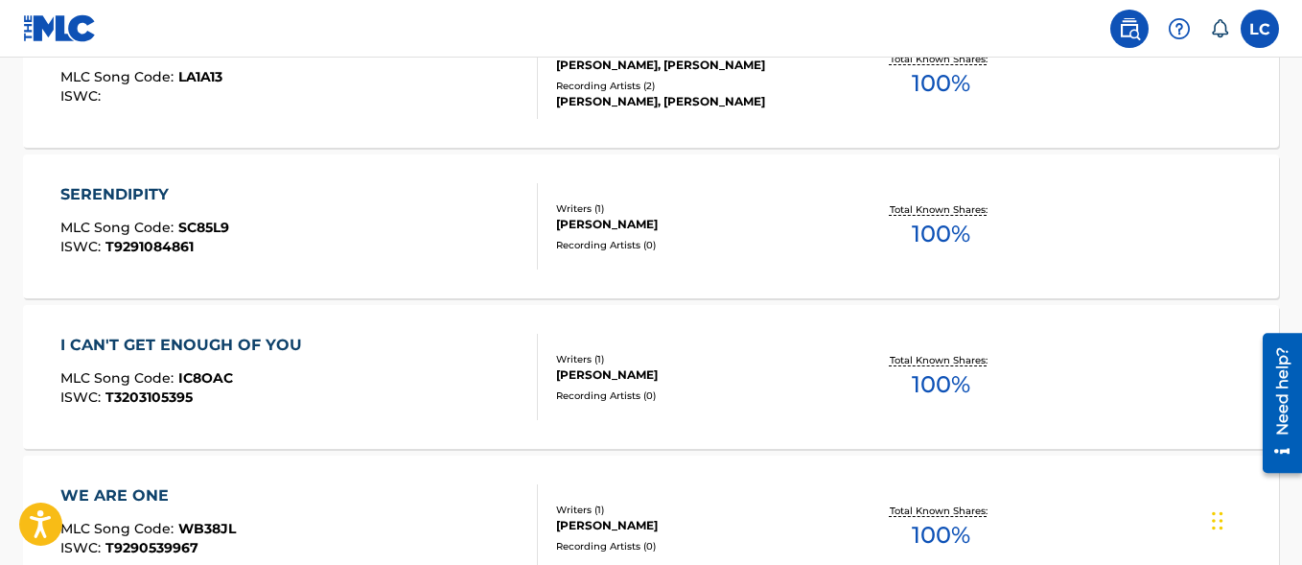
scroll to position [1645, 0]
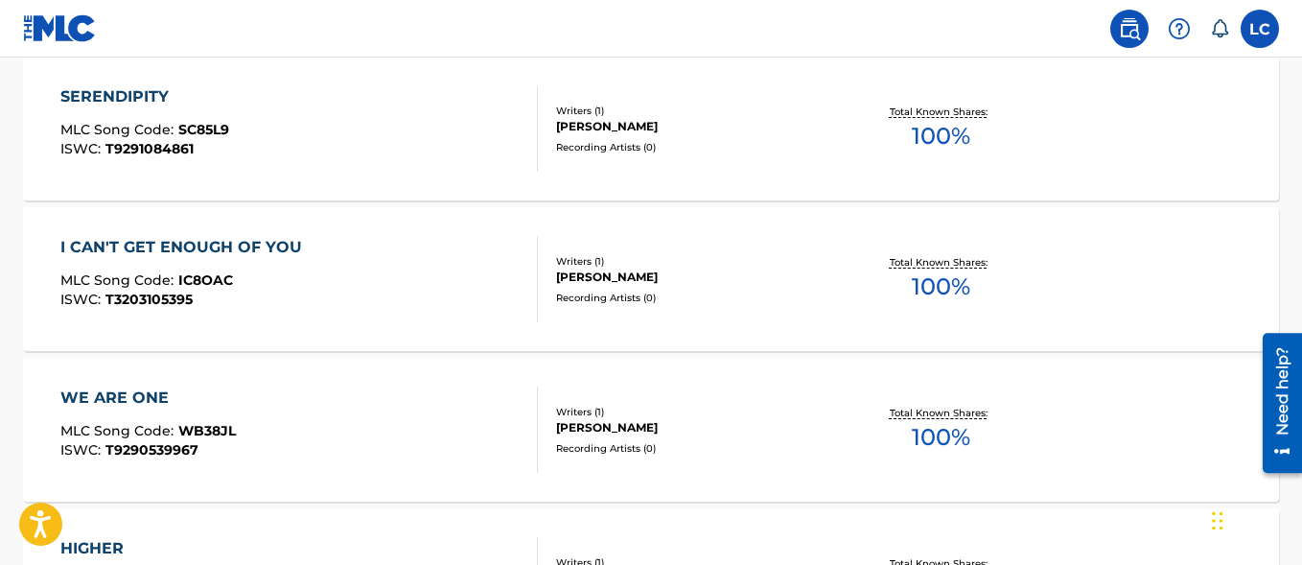
click at [278, 253] on div "I CAN'T GET ENOUGH OF YOU" at bounding box center [185, 247] width 251 height 23
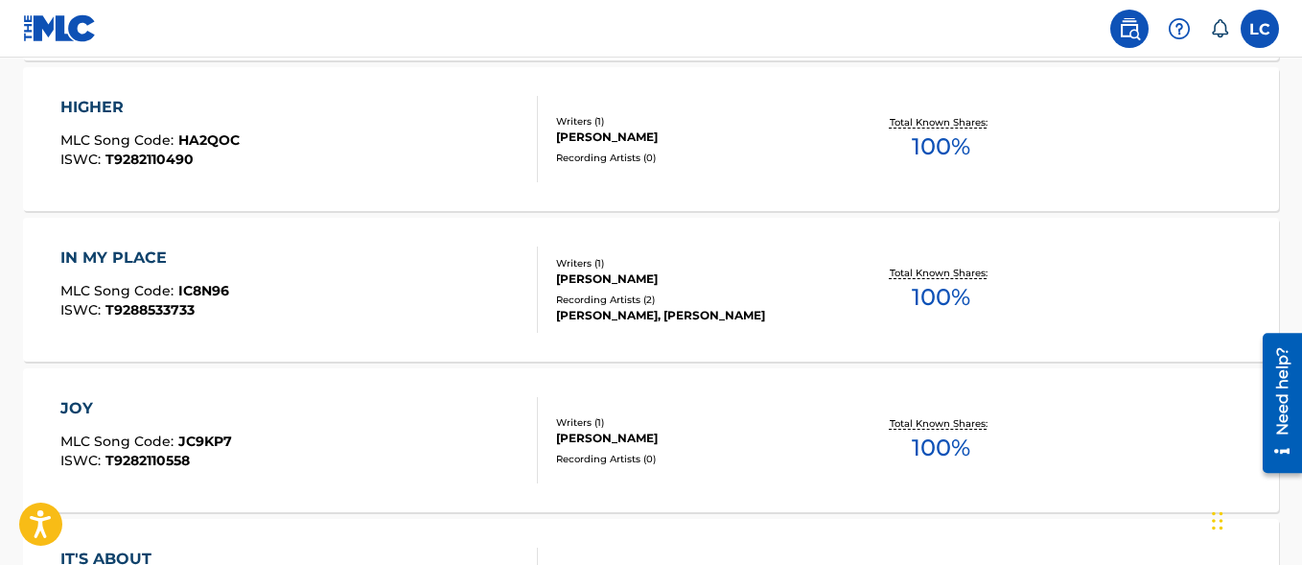
click at [278, 147] on div "HIGHER MLC Song Code : HA2QOC ISWC : T9282110490" at bounding box center [298, 139] width 477 height 86
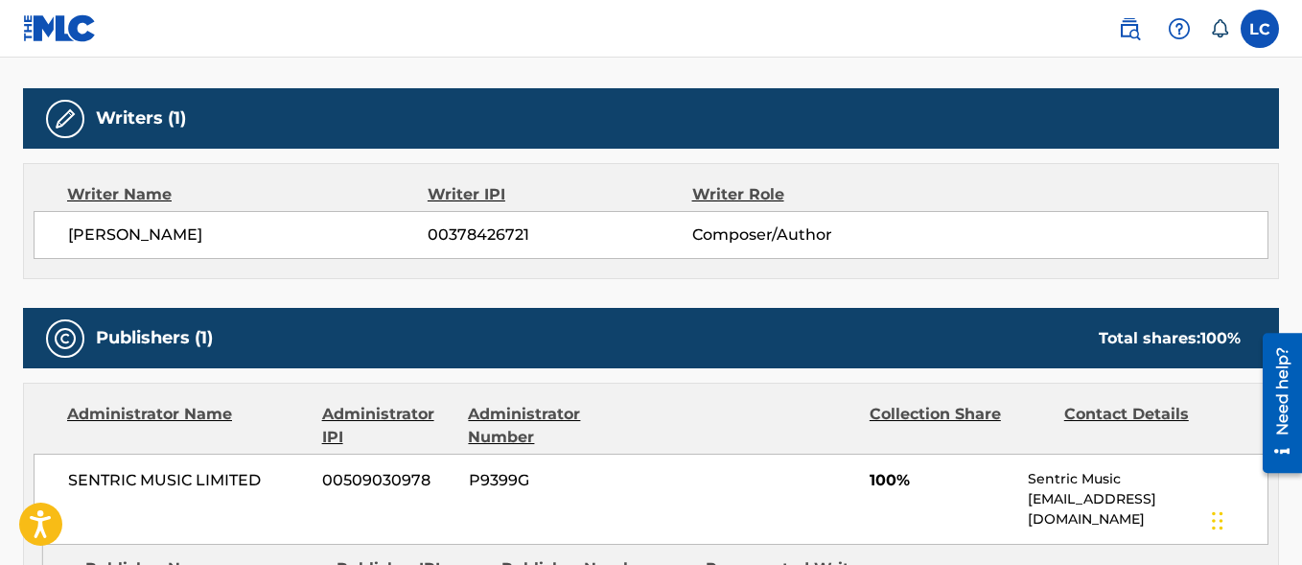
scroll to position [924, 0]
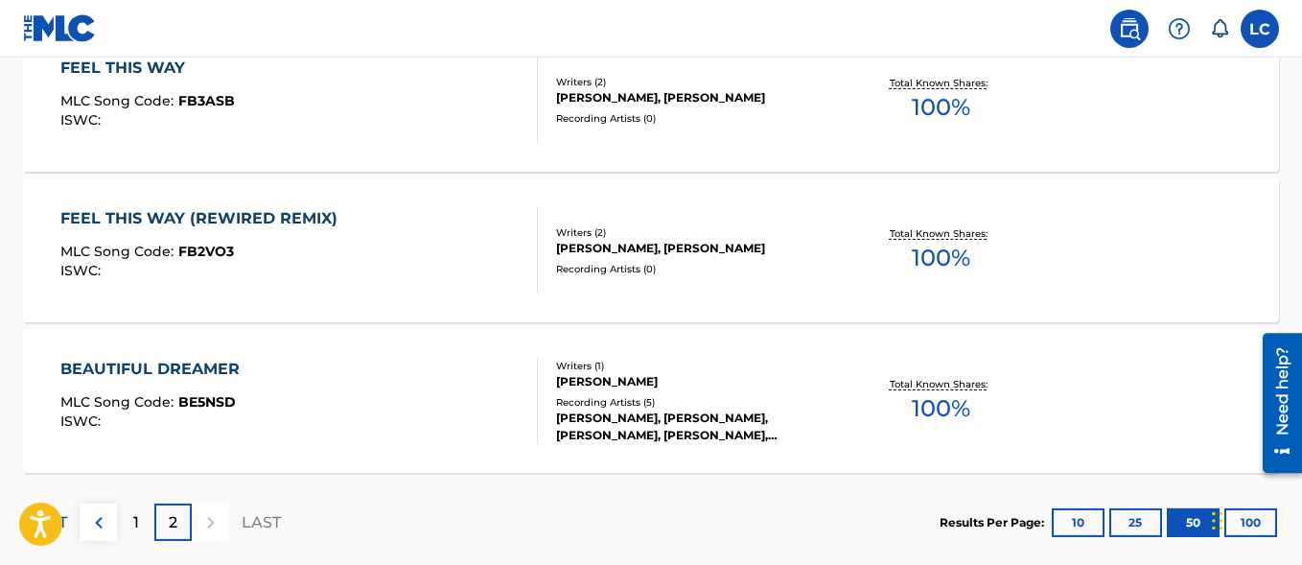
scroll to position [2820, 0]
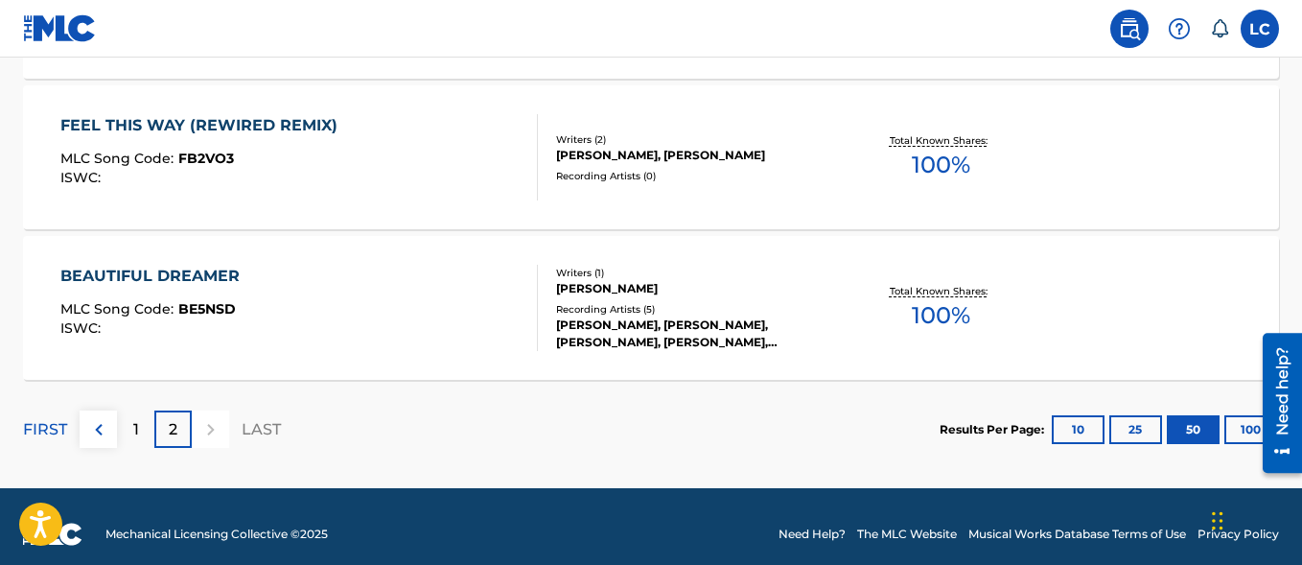
click at [325, 269] on div "BEAUTIFUL DREAMER MLC Song Code : BE5NSD ISWC :" at bounding box center [298, 308] width 477 height 86
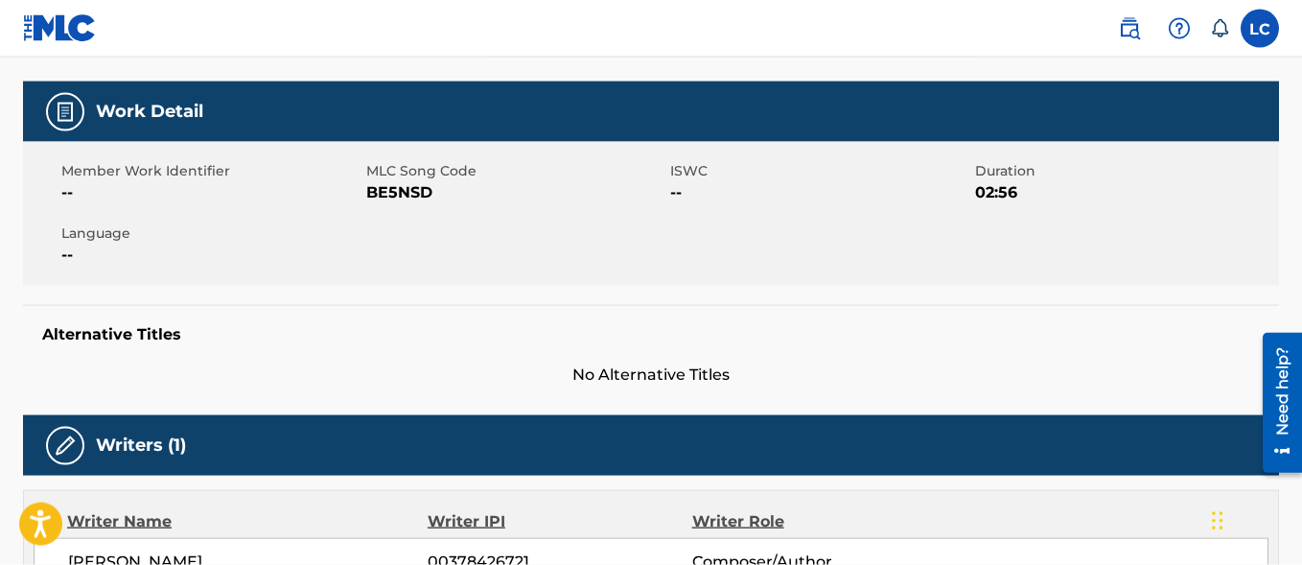
scroll to position [299, 0]
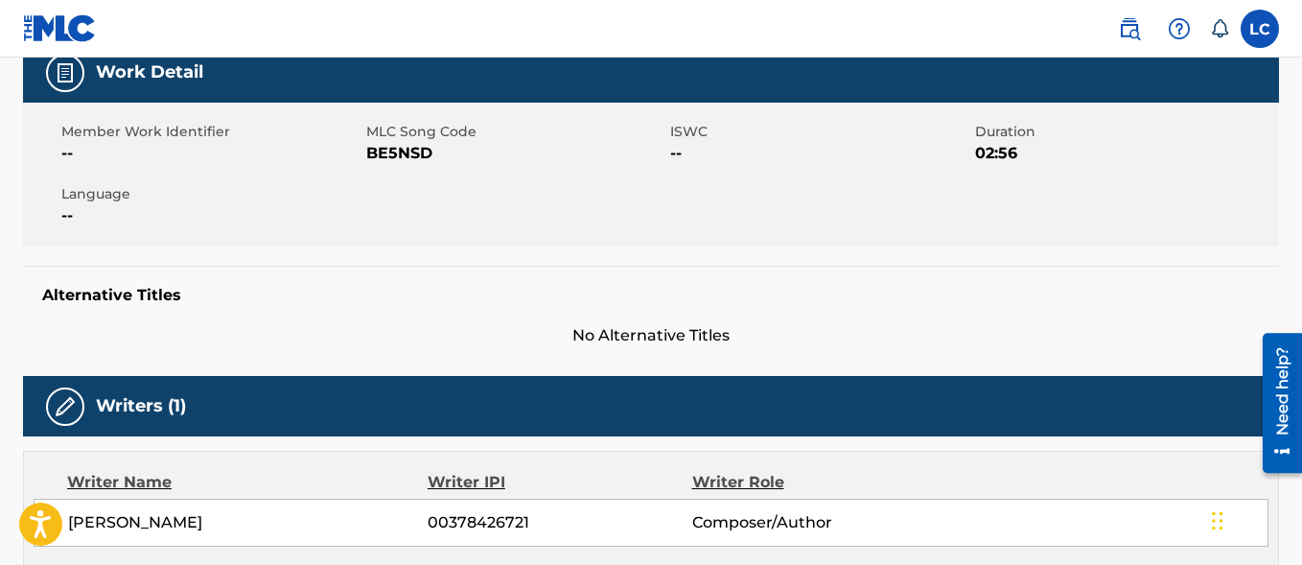
click at [58, 72] on img at bounding box center [65, 72] width 23 height 23
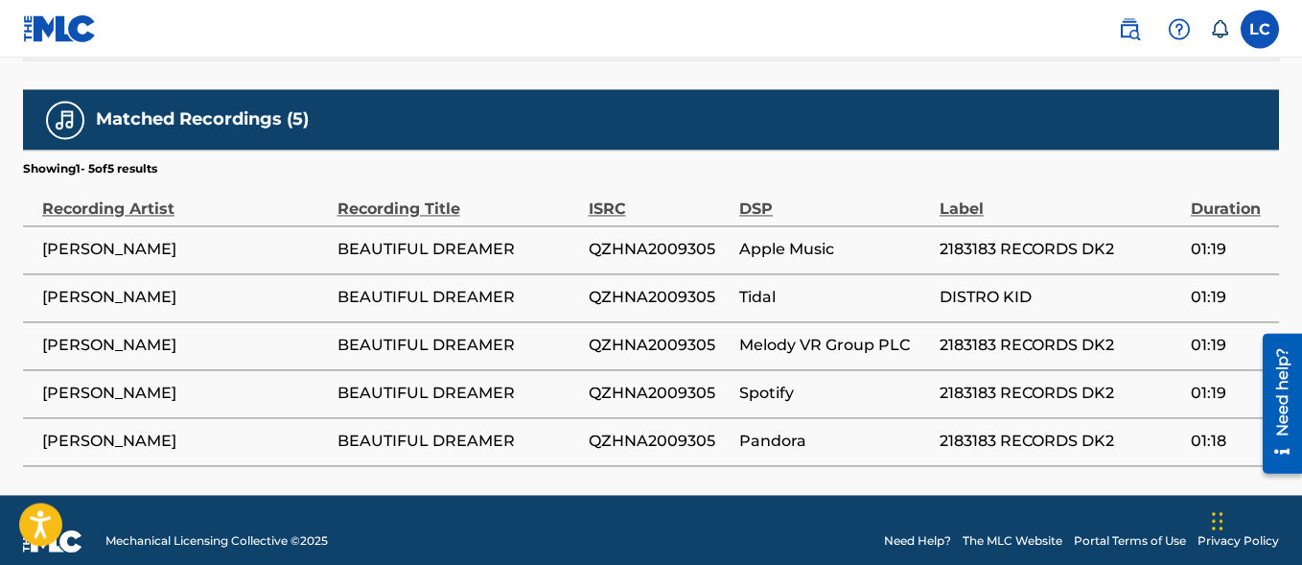
scroll to position [1179, 0]
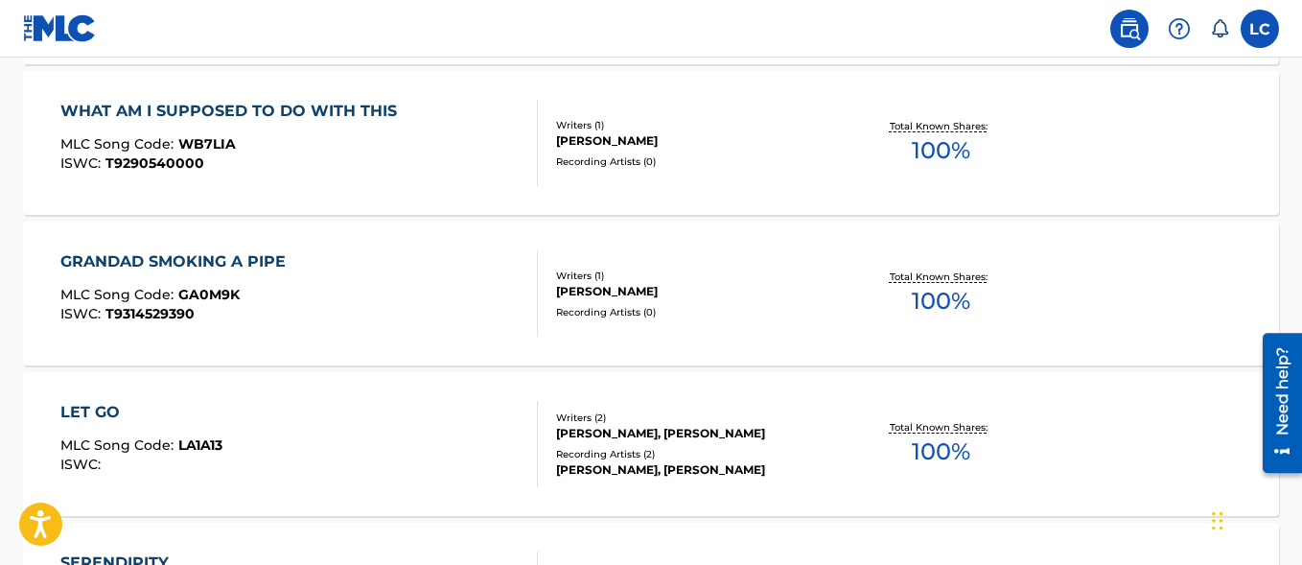
scroll to position [2835, 0]
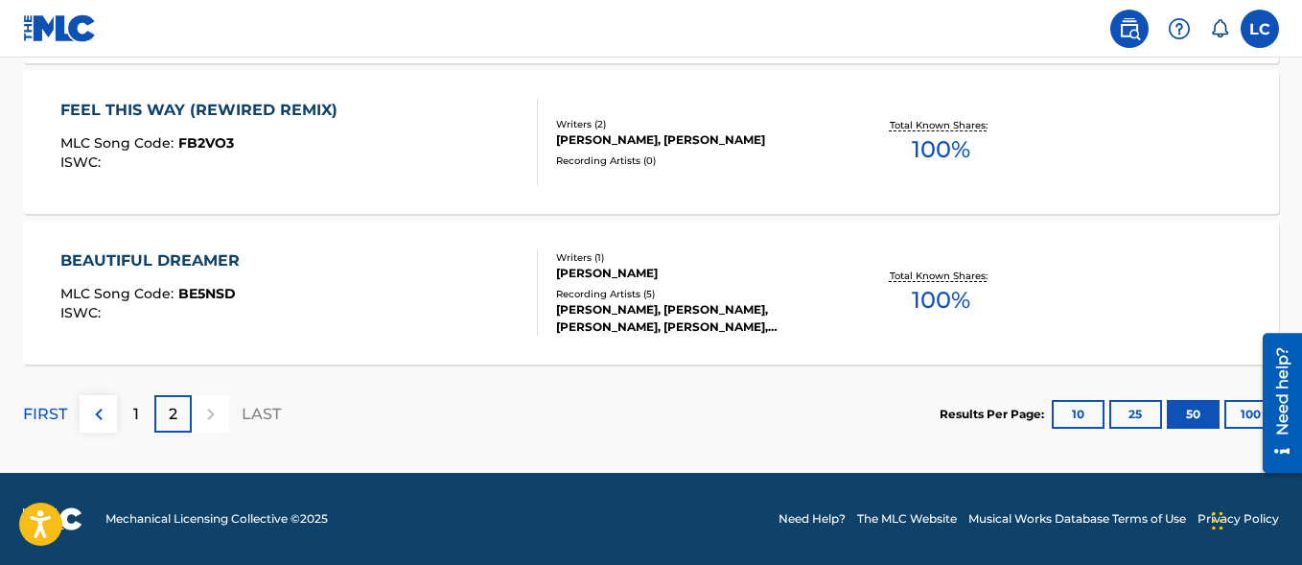
click at [101, 424] on img at bounding box center [98, 414] width 23 height 23
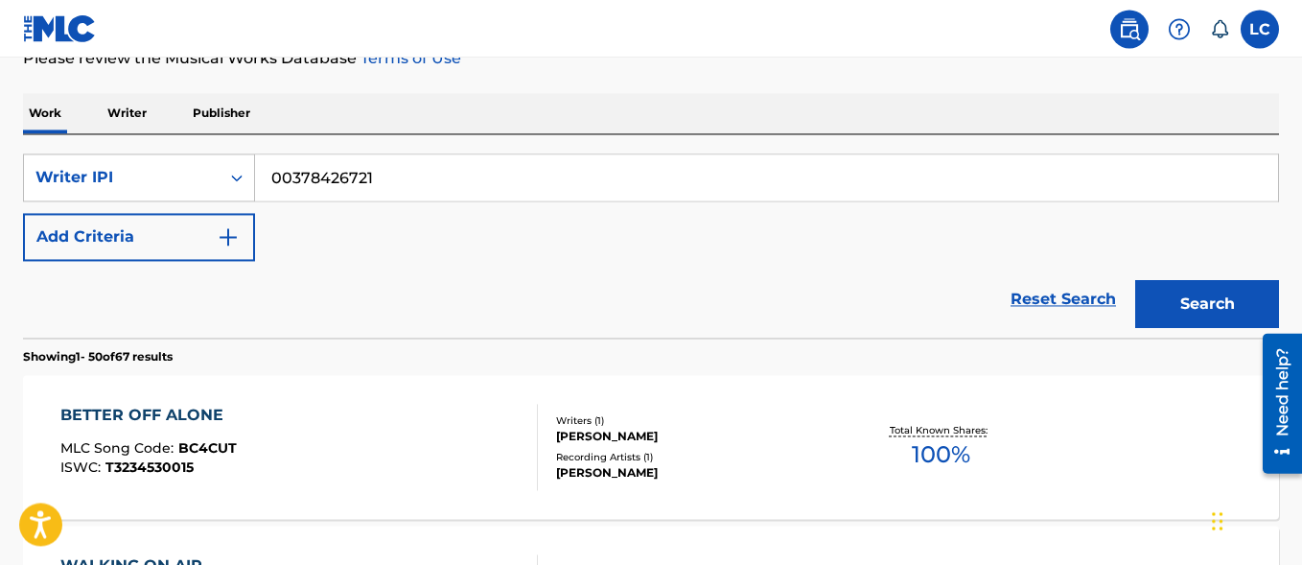
scroll to position [466, 0]
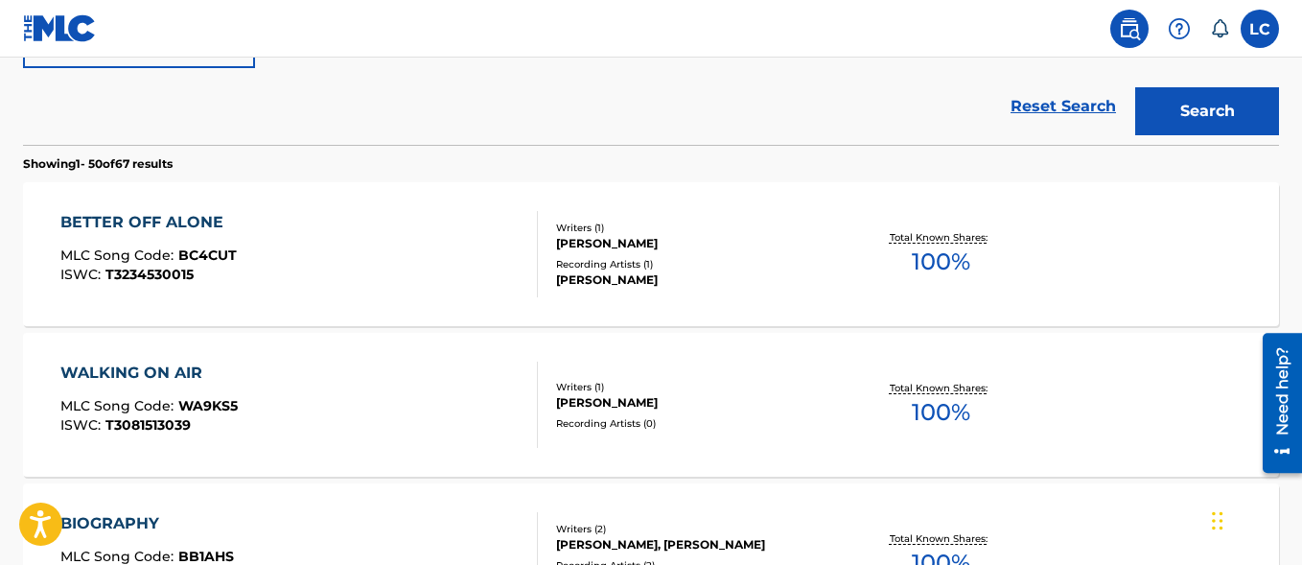
click at [504, 247] on div "BETTER OFF ALONE MLC Song Code : BC4CUT ISWC : T3234530015" at bounding box center [298, 254] width 477 height 86
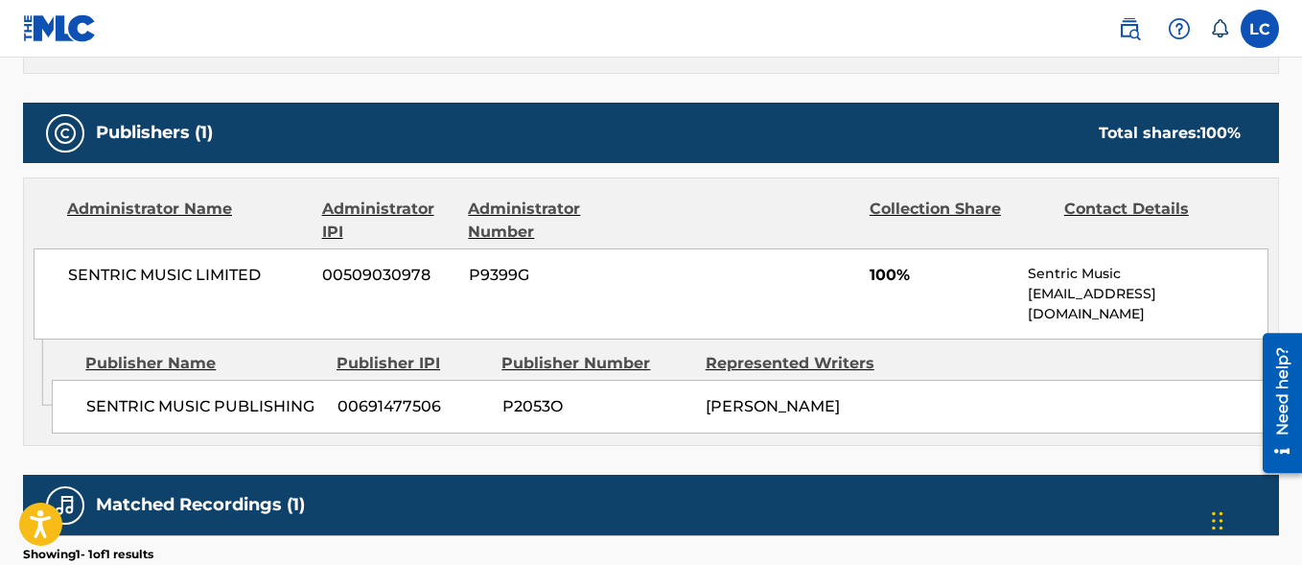
scroll to position [401, 0]
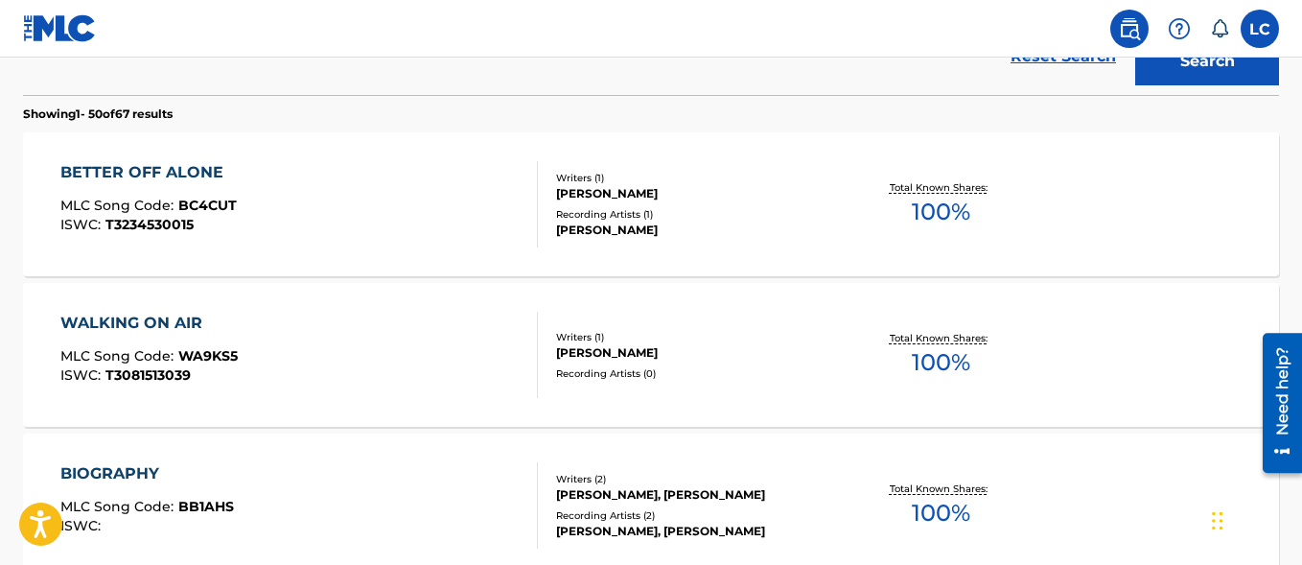
scroll to position [613, 0]
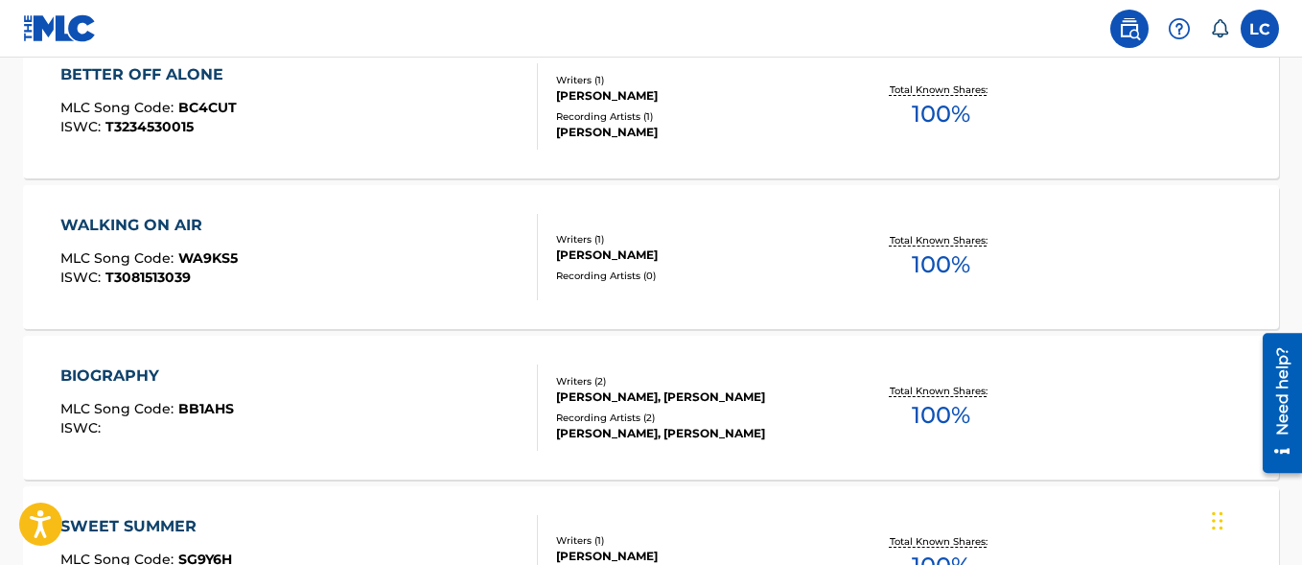
click at [354, 198] on div "WALKING ON AIR MLC Song Code : WA9KS5 ISWC : T3081513039 Writers ( 1 ) [PERSON_…" at bounding box center [651, 257] width 1256 height 144
